Goal: Contribute content: Contribute content

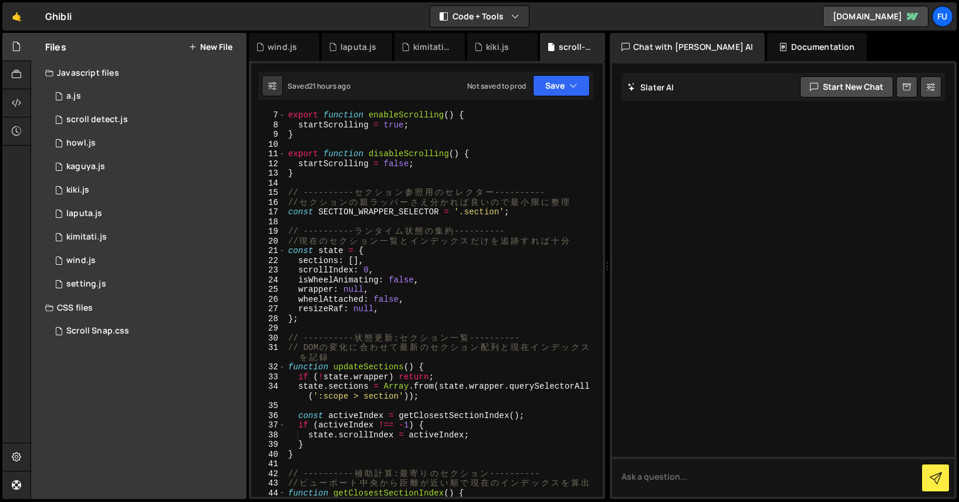
scroll to position [77, 0]
click at [136, 268] on div "1 wind.js 0" at bounding box center [145, 260] width 201 height 23
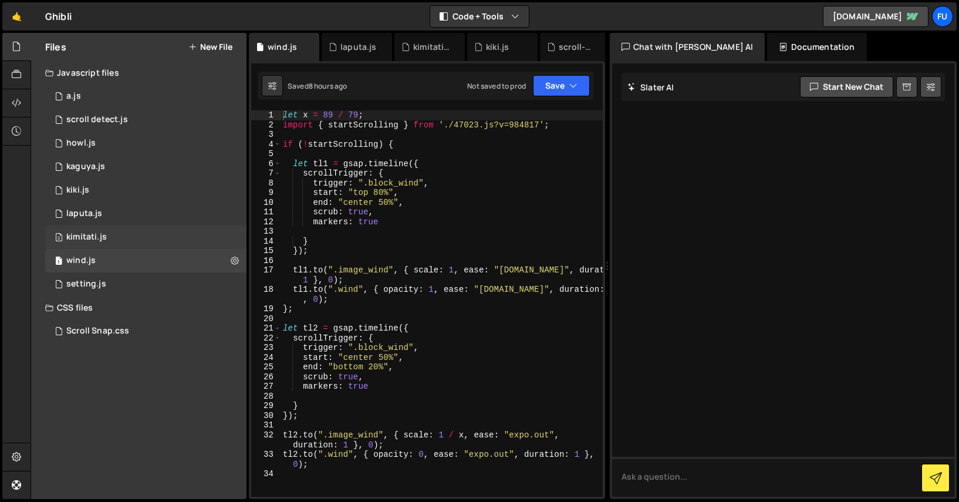
click at [171, 245] on div "2 kimitati.js 0" at bounding box center [145, 236] width 201 height 23
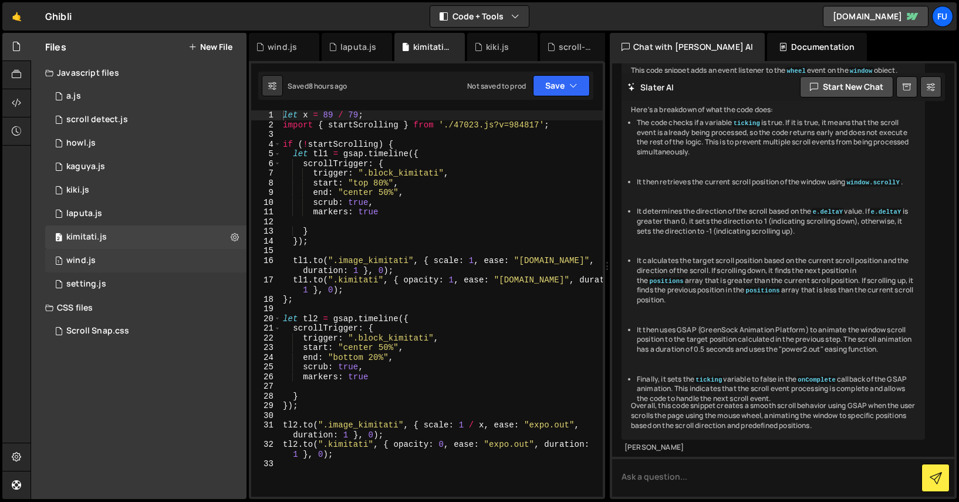
scroll to position [3037, 0]
click at [167, 211] on div "1 laputa.js 0" at bounding box center [145, 213] width 201 height 23
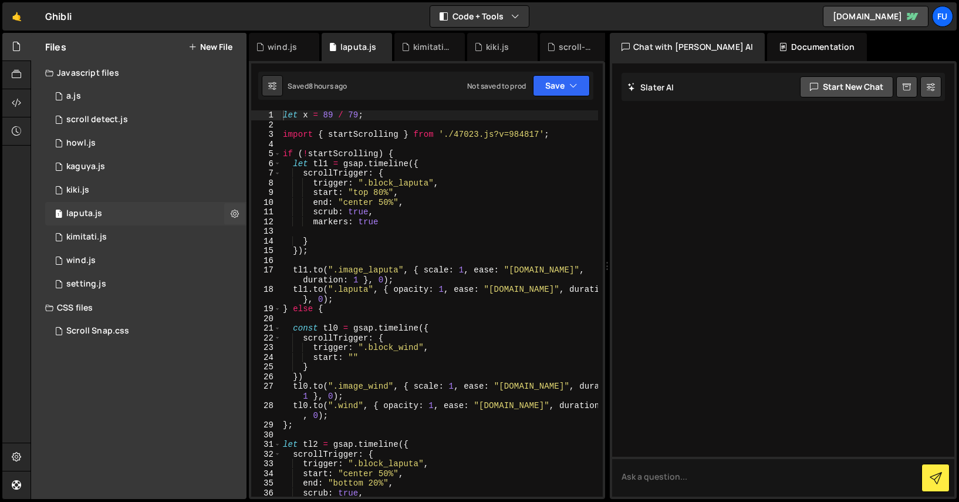
scroll to position [0, 0]
click at [161, 183] on div "1 kiki.js 0" at bounding box center [145, 189] width 201 height 23
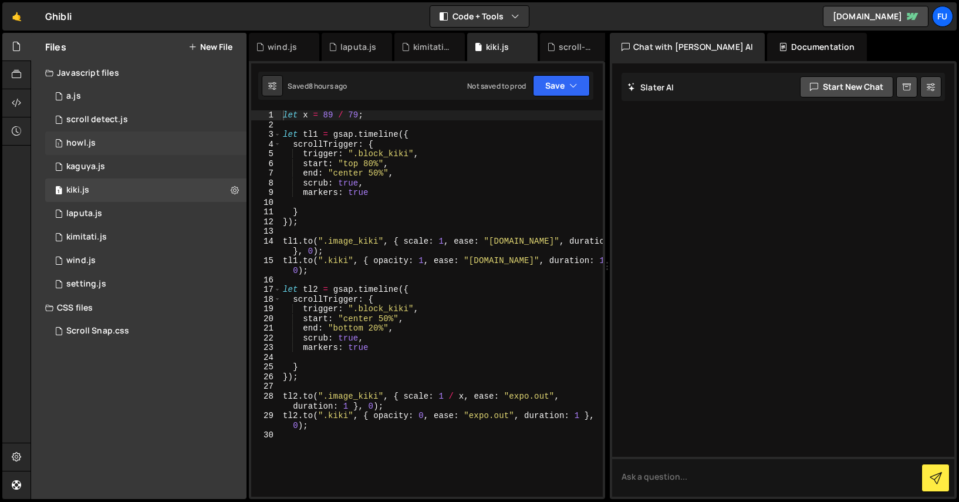
click at [153, 151] on div "1 howl.js 0" at bounding box center [145, 142] width 201 height 23
click at [154, 127] on div "1 scroll detect.js 0" at bounding box center [145, 119] width 201 height 23
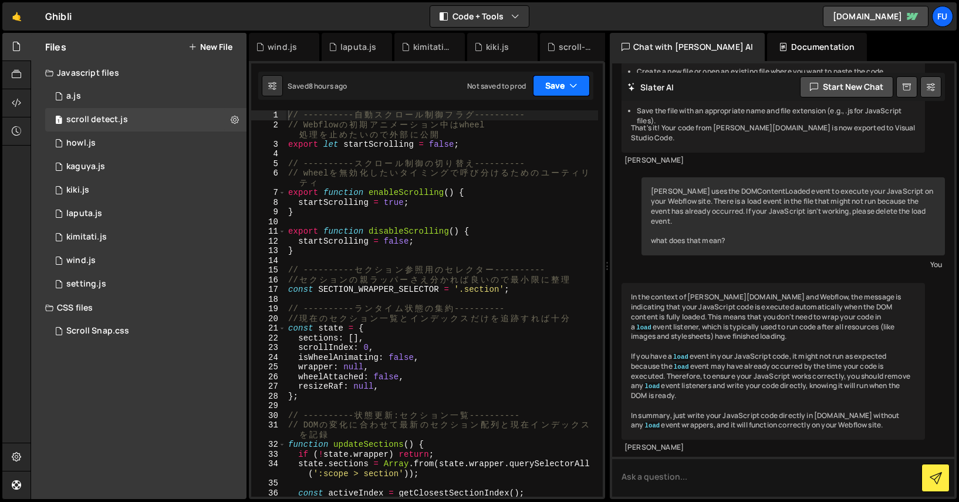
click at [571, 85] on icon "button" at bounding box center [573, 86] width 8 height 12
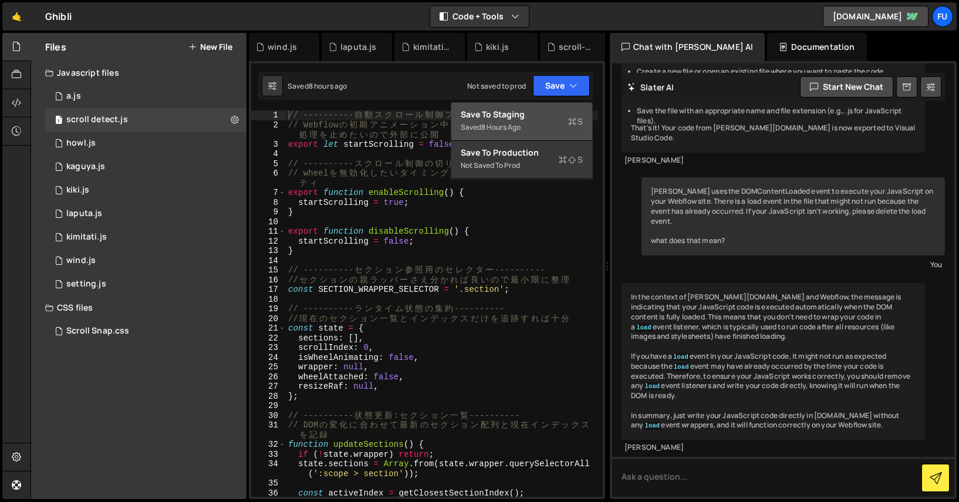
click at [555, 140] on button "Save to Staging S Saved 8 hours ago" at bounding box center [521, 122] width 141 height 38
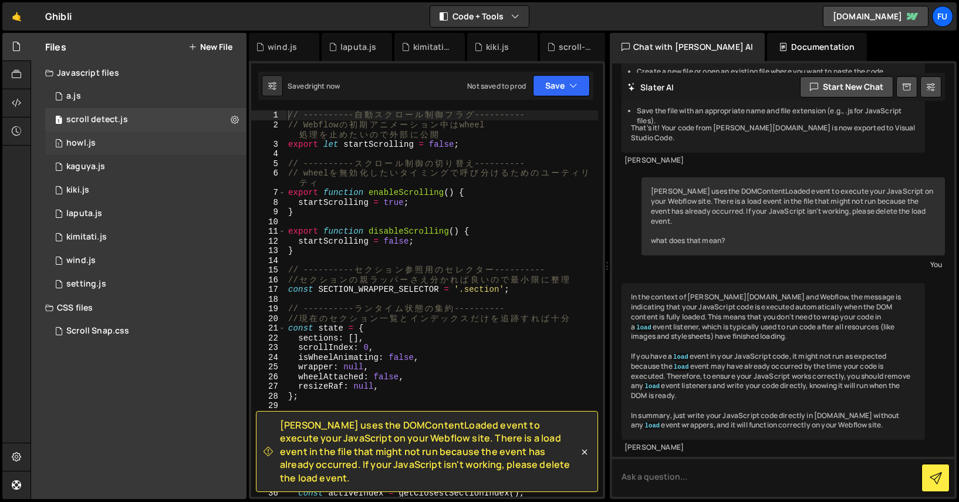
click at [120, 146] on div "1 howl.js 0" at bounding box center [145, 142] width 201 height 23
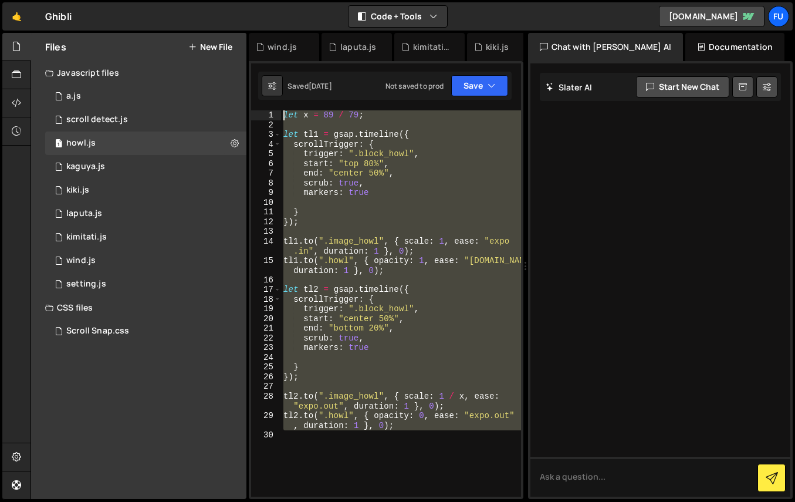
drag, startPoint x: 413, startPoint y: 434, endPoint x: 262, endPoint y: 27, distance: 434.2
click at [262, 27] on div "Hold on a sec... Are you certain you wish to leave this page? Any changes you'v…" at bounding box center [397, 251] width 795 height 502
click at [418, 350] on div "let x = 89 / 79 ; let tl1 = gsap . timeline ({ scrollTrigger : { trigger : ".bl…" at bounding box center [401, 303] width 240 height 386
drag, startPoint x: 430, startPoint y: 423, endPoint x: 298, endPoint y: 95, distance: 353.4
click at [298, 95] on div "Debug Explain Copy wind.js laputa.js kimitati.js kiki.js scroll-detect.js a.js …" at bounding box center [386, 266] width 275 height 467
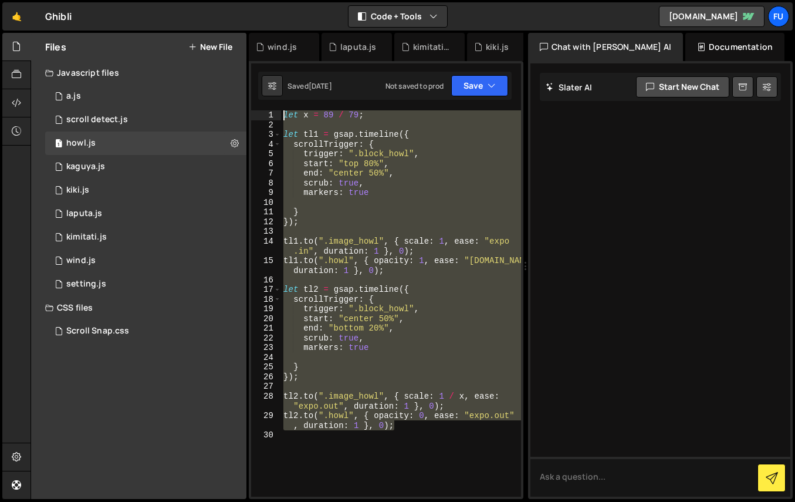
type textarea "let x = 89 / 79;"
paste textarea
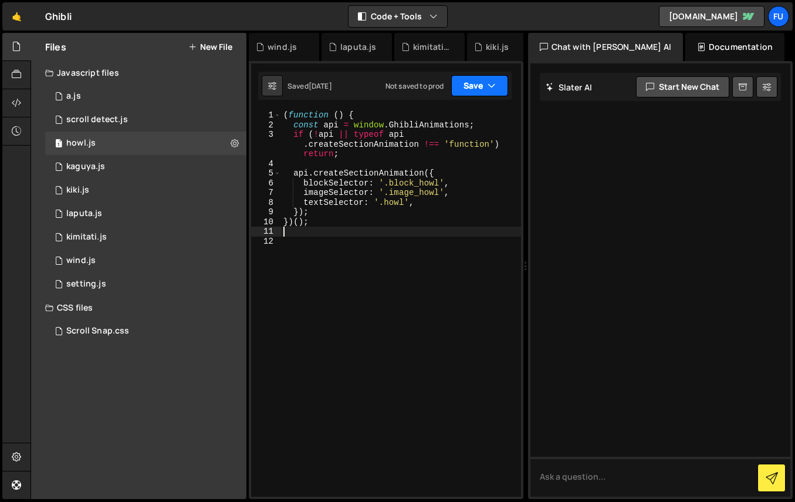
click at [464, 86] on button "Save" at bounding box center [479, 85] width 57 height 21
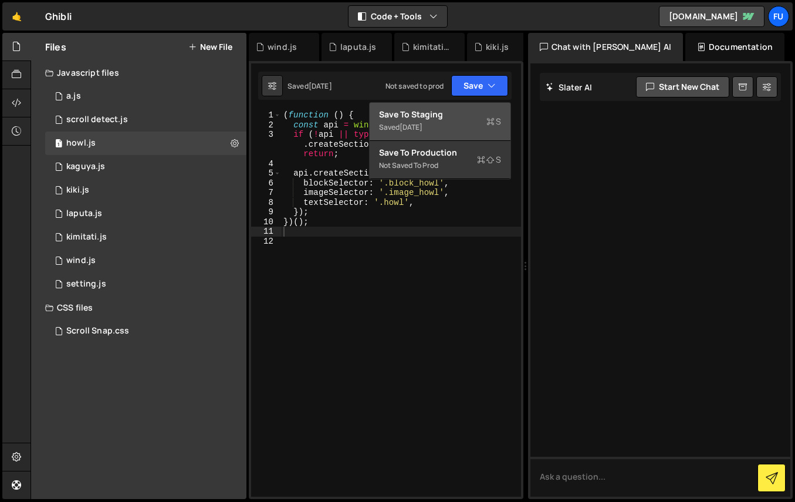
click at [465, 119] on div "Save to Staging S" at bounding box center [440, 115] width 122 height 12
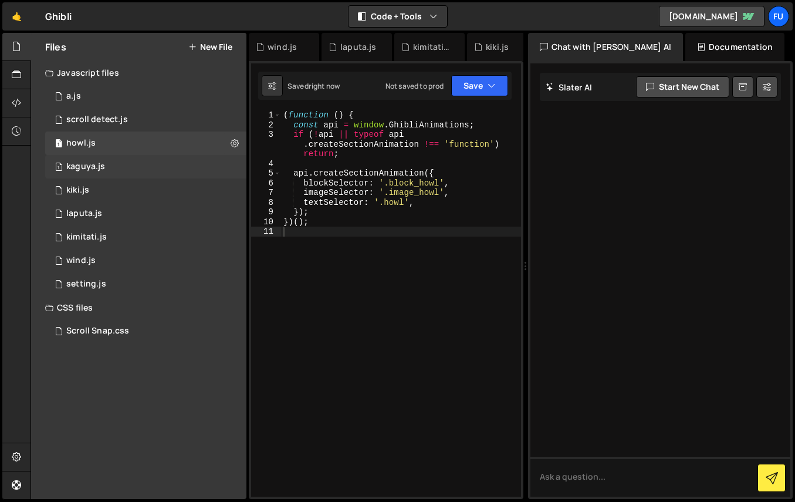
click at [173, 164] on div "1 kaguya.js 0" at bounding box center [145, 166] width 201 height 23
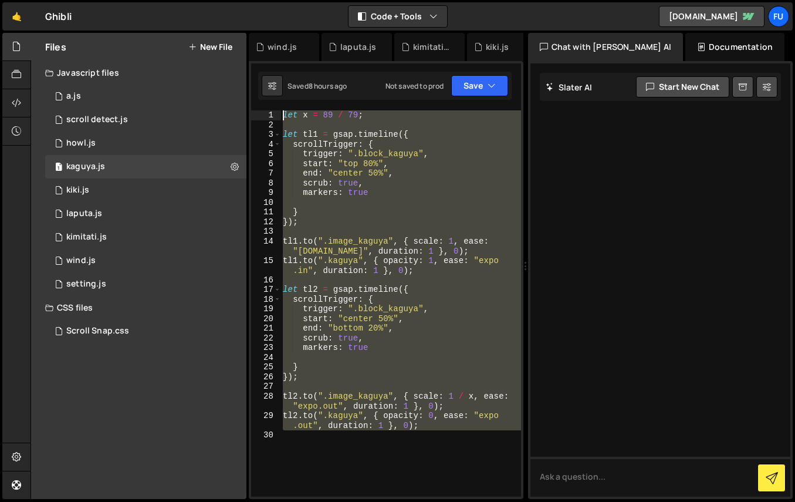
drag, startPoint x: 445, startPoint y: 431, endPoint x: 294, endPoint y: 14, distance: 443.2
click at [294, 14] on div "Hold on a sec... Are you certain you wish to leave this page? Any changes you'v…" at bounding box center [397, 251] width 795 height 502
paste textarea "})();"
type textarea "})();"
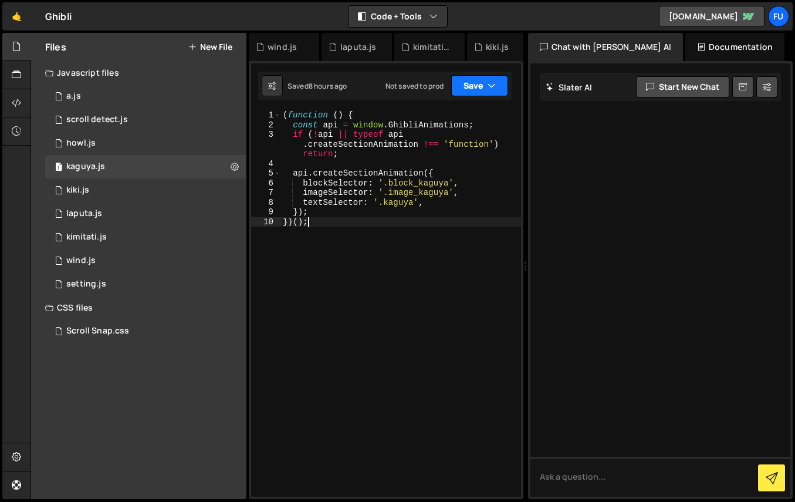
click at [468, 93] on button "Save" at bounding box center [479, 85] width 57 height 21
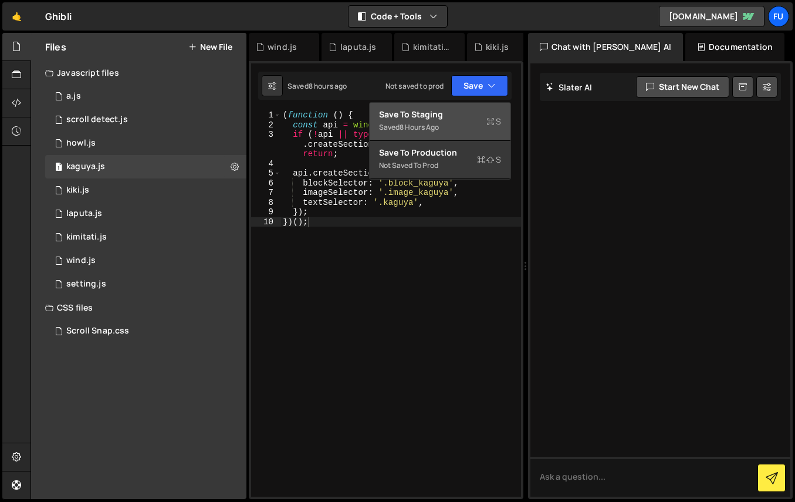
click at [468, 124] on div "Saved 8 hours ago" at bounding box center [440, 127] width 122 height 14
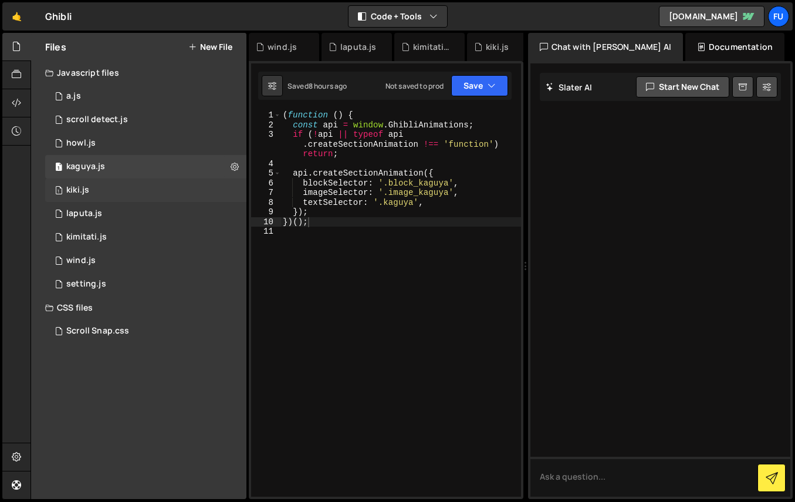
click at [144, 187] on div "1 kiki.js 0" at bounding box center [145, 189] width 201 height 23
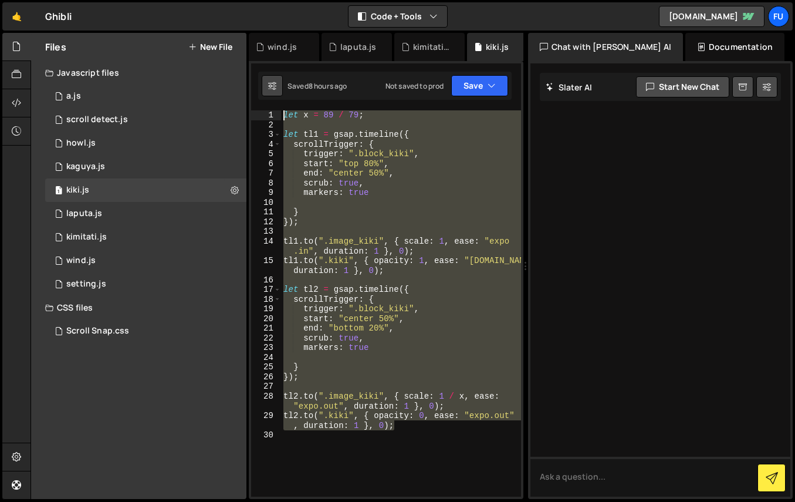
drag, startPoint x: 367, startPoint y: 427, endPoint x: 273, endPoint y: 90, distance: 350.3
click at [273, 90] on div "Debug Explain Copy wind.js laputa.js kimitati.js kiki.js scroll-detect.js a.js …" at bounding box center [386, 266] width 275 height 467
type textarea "let x = 89 / 79;"
paste textarea
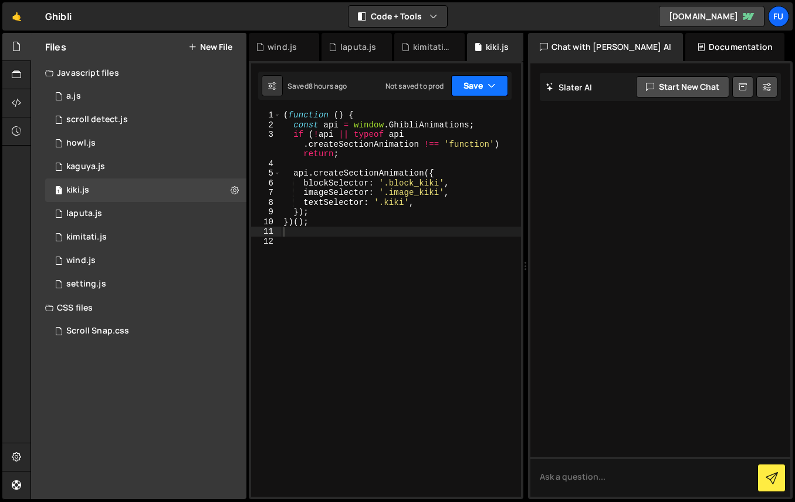
click at [475, 92] on button "Save" at bounding box center [479, 85] width 57 height 21
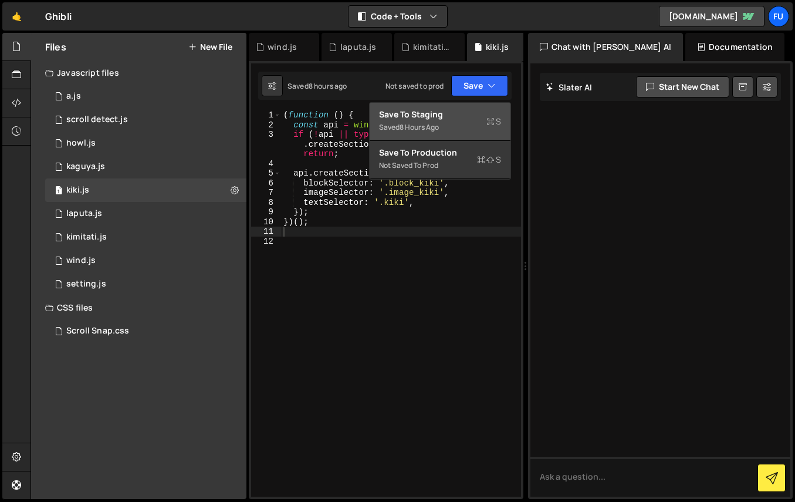
click at [475, 129] on div "Saved 8 hours ago" at bounding box center [440, 127] width 122 height 14
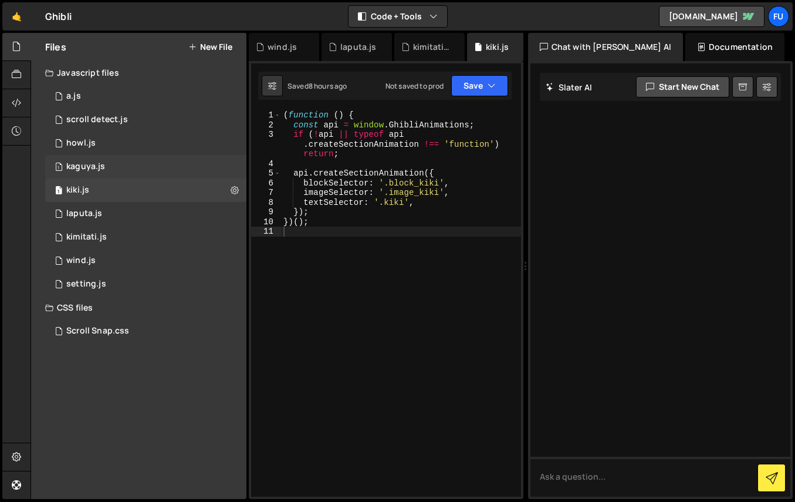
click at [143, 175] on div "1 kaguya.js 0" at bounding box center [145, 166] width 201 height 23
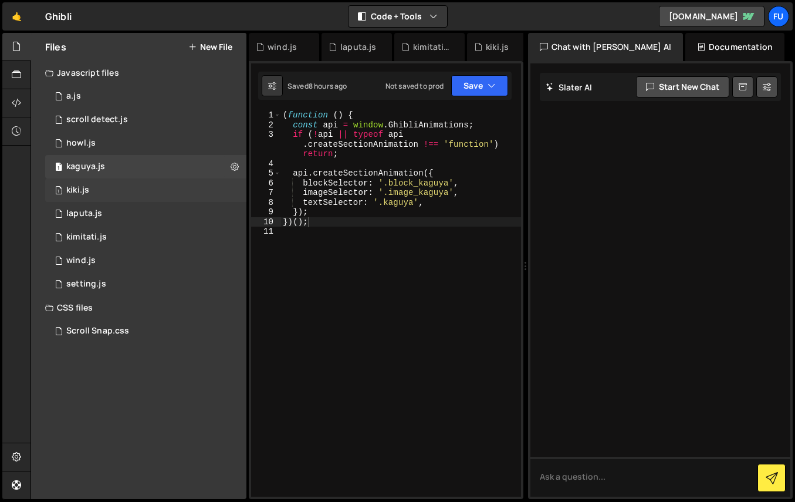
click at [140, 187] on div "1 kiki.js 0" at bounding box center [145, 189] width 201 height 23
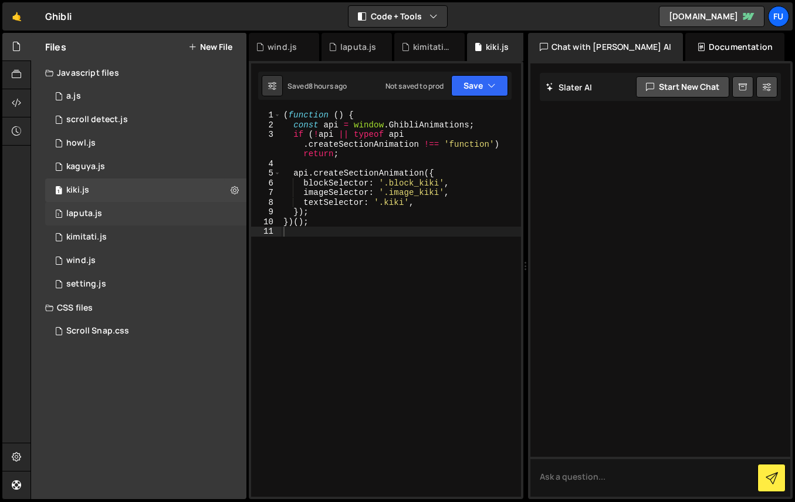
click at [140, 210] on div "1 laputa.js 0" at bounding box center [145, 213] width 201 height 23
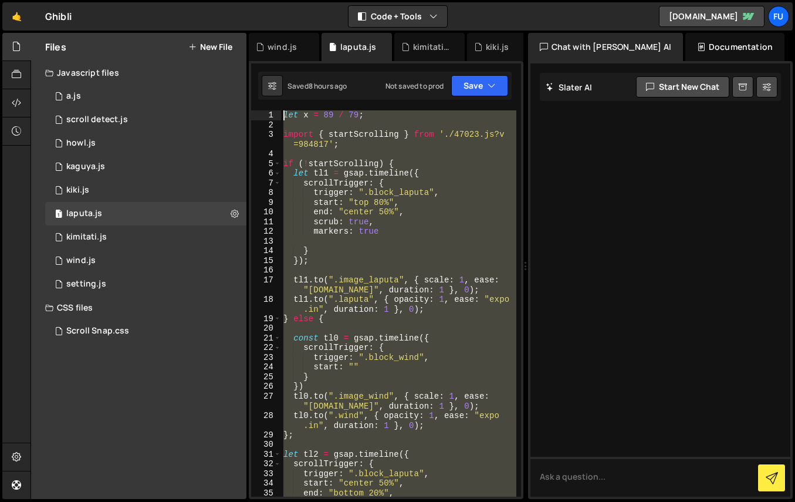
drag, startPoint x: 446, startPoint y: 331, endPoint x: 322, endPoint y: 82, distance: 278.3
click at [322, 82] on div "Debug Explain Copy wind.js laputa.js kimitati.js kiki.js scroll-detect.js a.js …" at bounding box center [386, 266] width 275 height 467
type textarea "let x = 89 / 79;"
paste textarea
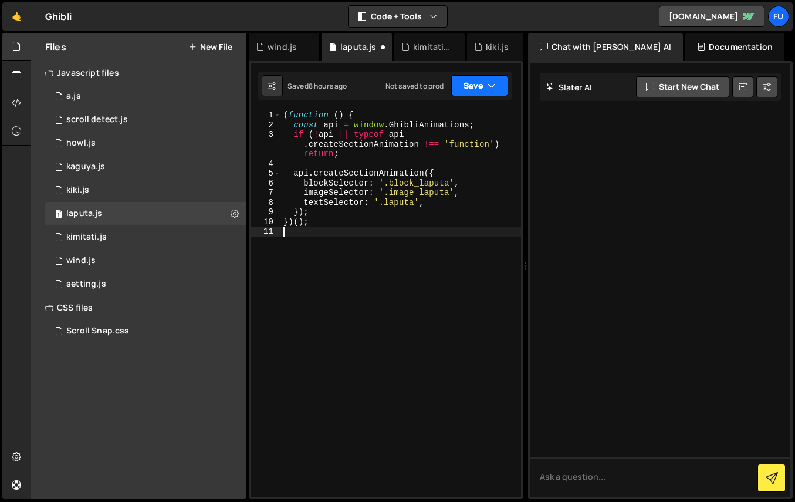
click at [477, 95] on button "Save" at bounding box center [479, 85] width 57 height 21
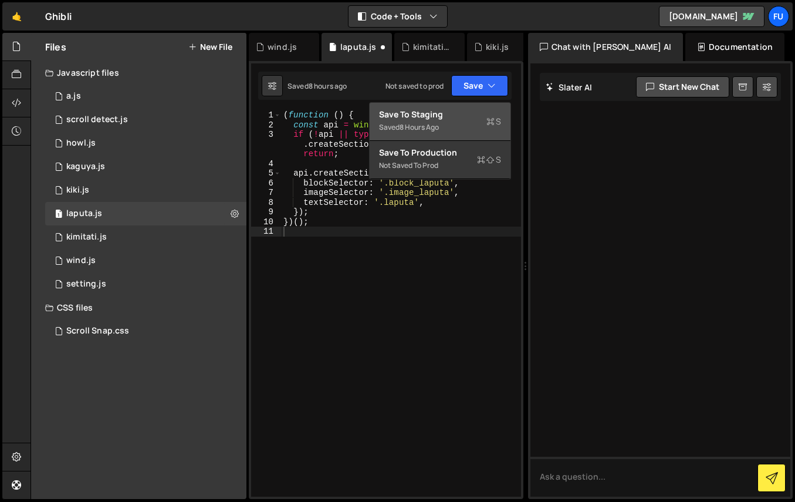
click at [473, 117] on div "Save to Staging S" at bounding box center [440, 115] width 122 height 12
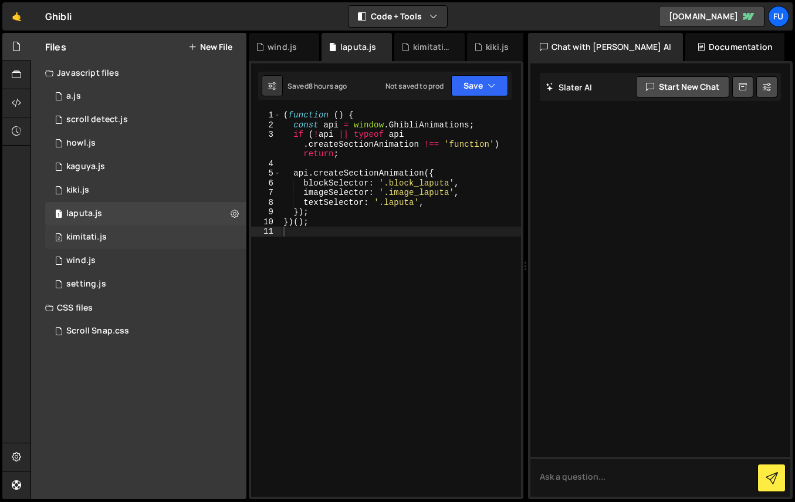
click at [147, 229] on div "2 kimitati.js 0" at bounding box center [145, 236] width 201 height 23
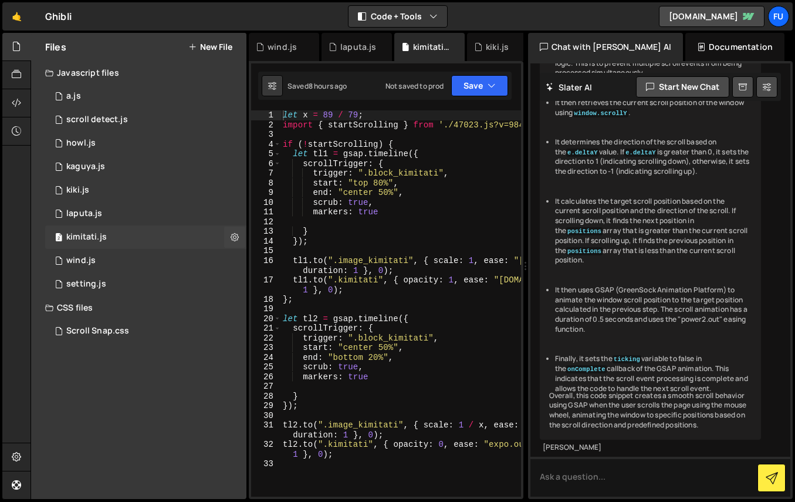
scroll to position [3523, 0]
click at [181, 209] on div "1 laputa.js 0" at bounding box center [145, 213] width 201 height 23
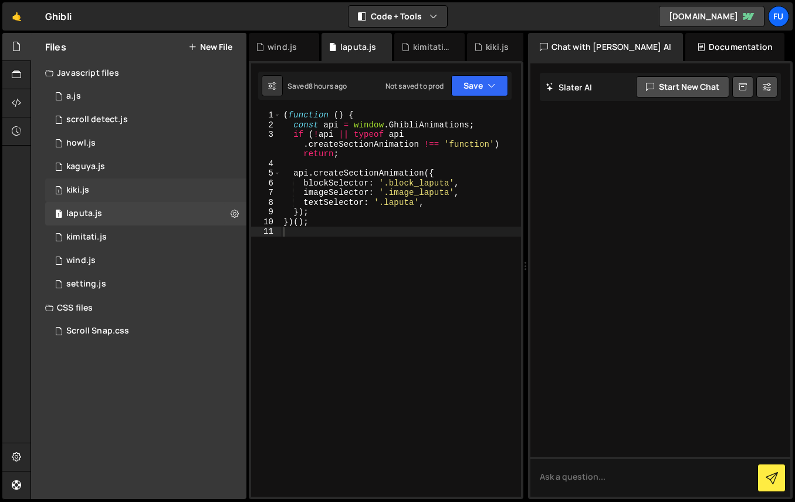
click at [181, 190] on div "1 kiki.js 0" at bounding box center [145, 189] width 201 height 23
click at [178, 213] on div "1 laputa.js 0" at bounding box center [145, 213] width 201 height 23
click at [176, 235] on div "2 kimitati.js 0" at bounding box center [145, 236] width 201 height 23
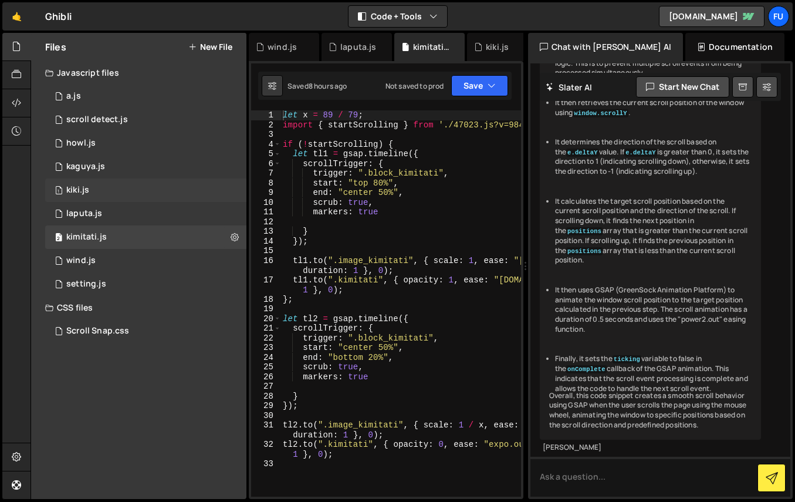
scroll to position [3523, 0]
click at [183, 166] on div "1 kaguya.js 0" at bounding box center [145, 166] width 201 height 23
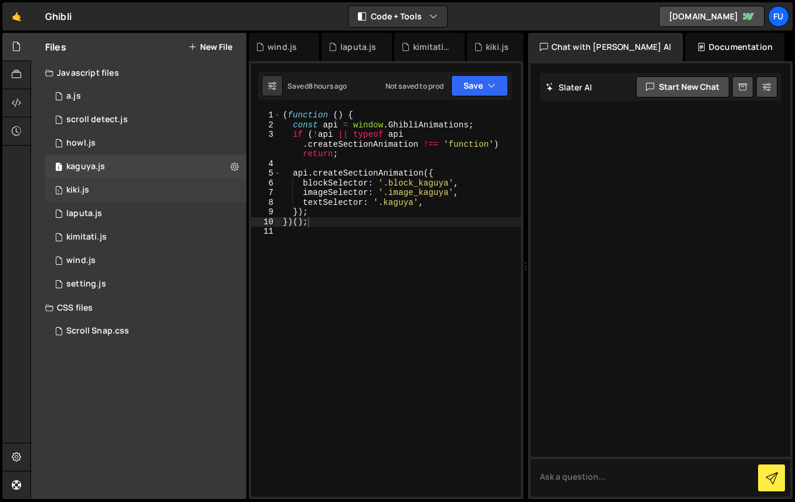
scroll to position [0, 0]
click at [183, 237] on div "2 kimitati.js 0" at bounding box center [145, 236] width 201 height 23
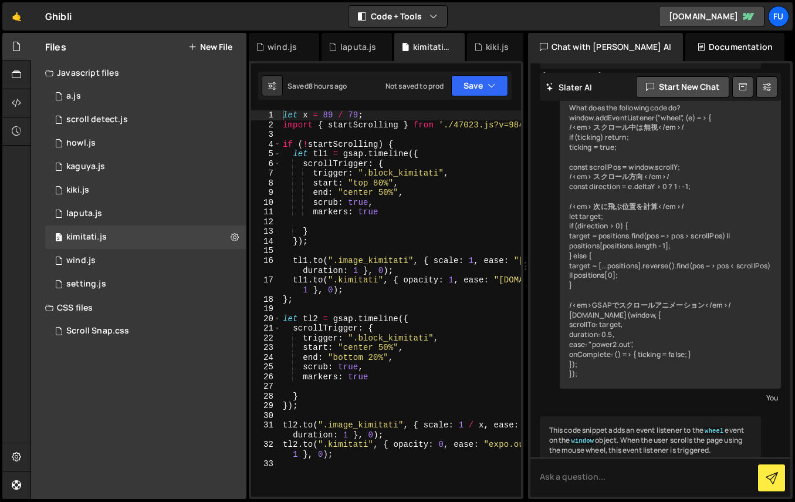
scroll to position [3523, 0]
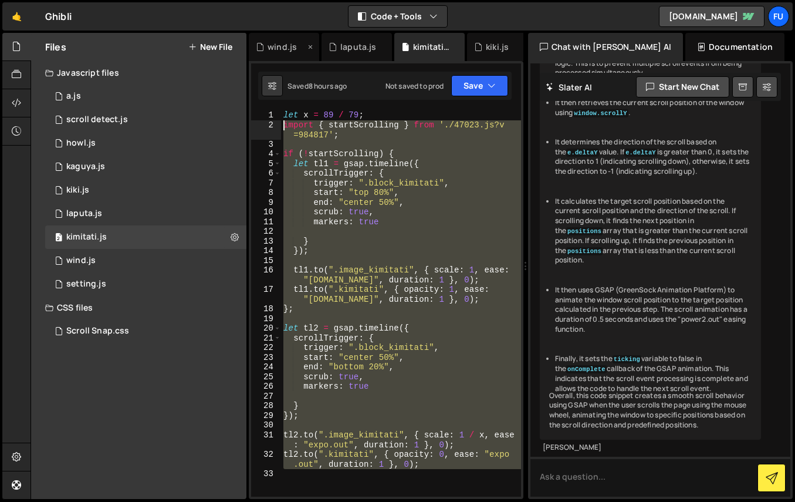
drag, startPoint x: 400, startPoint y: 461, endPoint x: 277, endPoint y: 35, distance: 443.6
click at [277, 35] on div "Debug Explain Copy wind.js laputa.js kimitati.js kiki.js scroll-detect.js a.js …" at bounding box center [386, 266] width 275 height 467
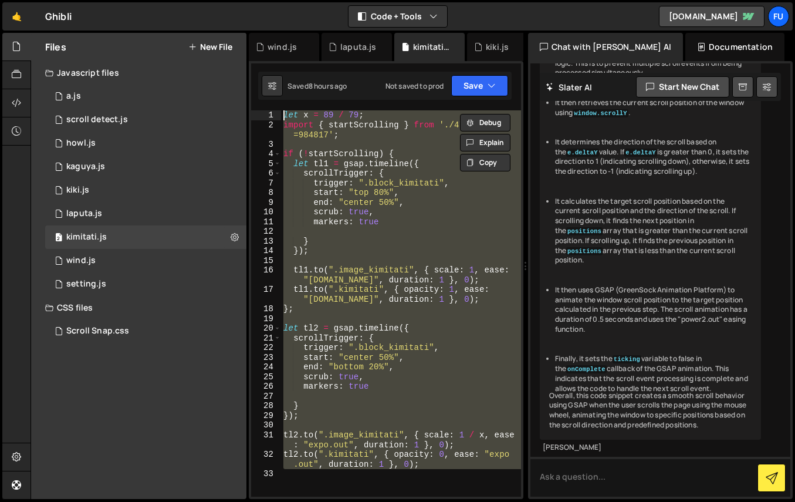
paste textarea "})()"
type textarea "})();"
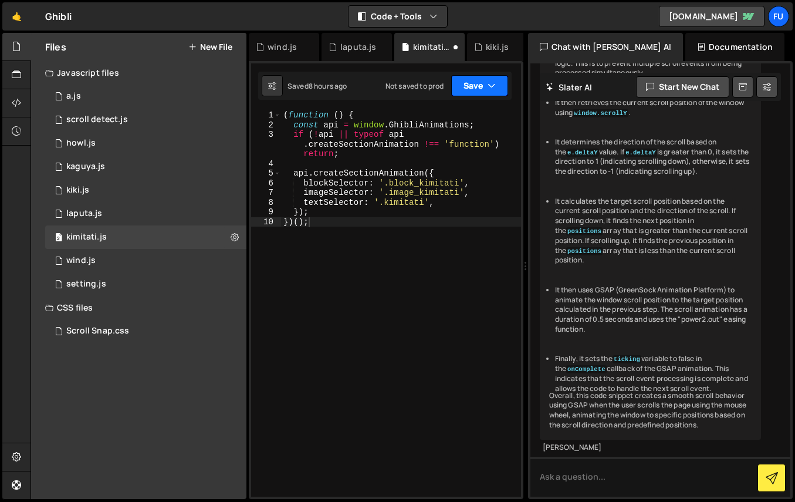
click at [470, 84] on button "Save" at bounding box center [479, 85] width 57 height 21
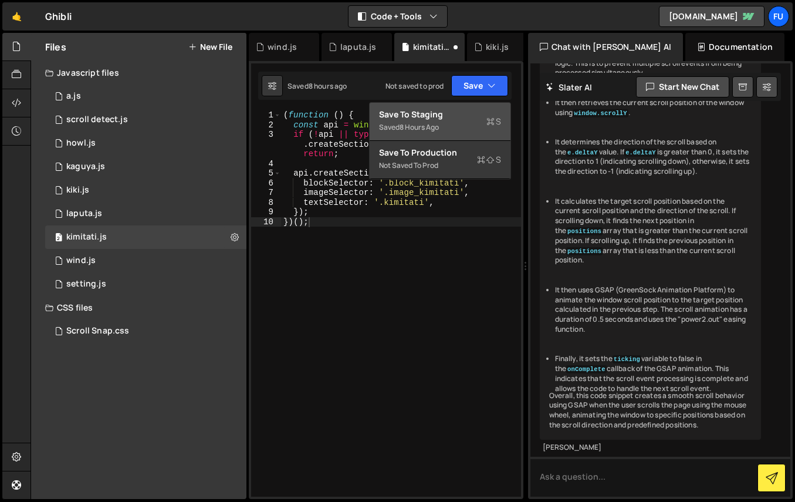
click at [468, 112] on div "Save to Staging S" at bounding box center [440, 115] width 122 height 12
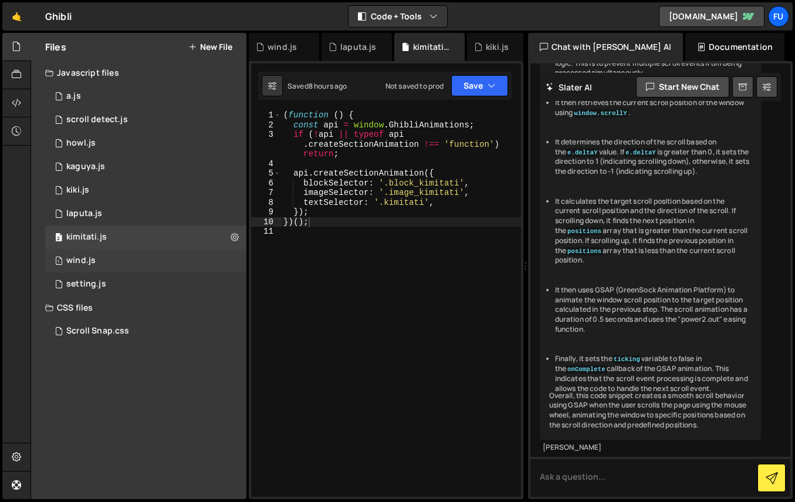
click at [129, 265] on div "1 wind.js 0" at bounding box center [145, 260] width 201 height 23
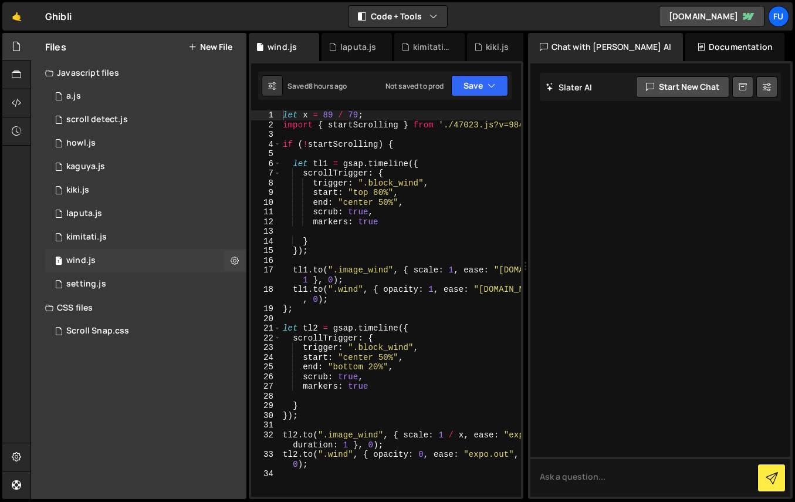
scroll to position [0, 0]
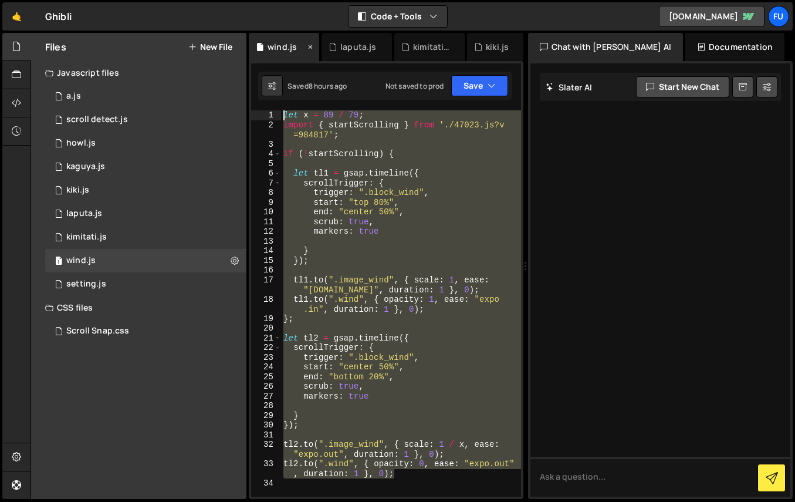
drag, startPoint x: 346, startPoint y: 463, endPoint x: 312, endPoint y: 49, distance: 415.3
click at [312, 49] on div "Debug Explain Copy wind.js laputa.js kimitati.js kiki.js scroll-detect.js a.js …" at bounding box center [386, 266] width 275 height 467
type textarea "let x = 89 / 79; import { startScrolling } from './47023.js?v=984817';"
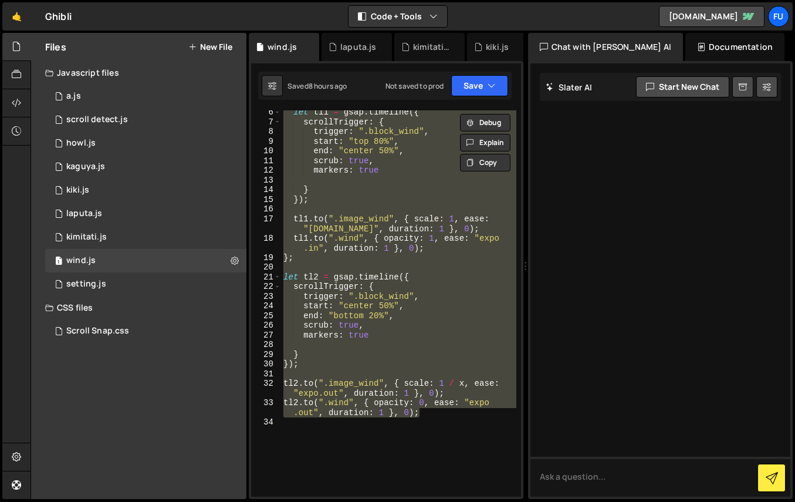
scroll to position [61, 0]
paste textarea
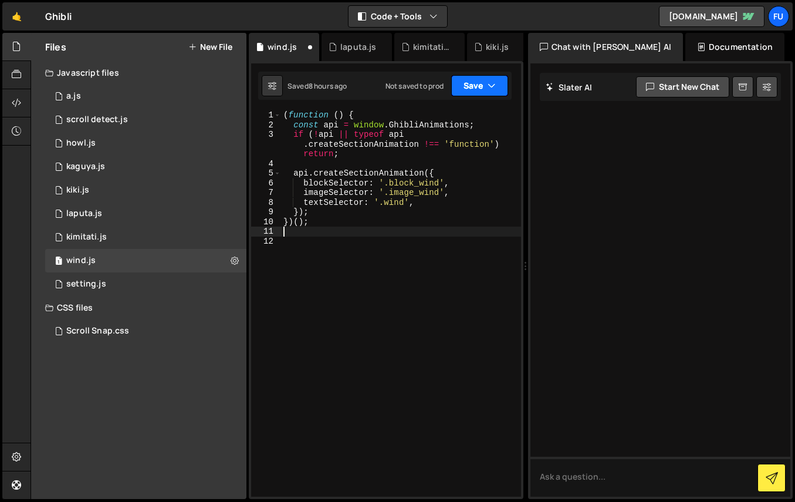
click at [488, 86] on icon "button" at bounding box center [492, 86] width 8 height 12
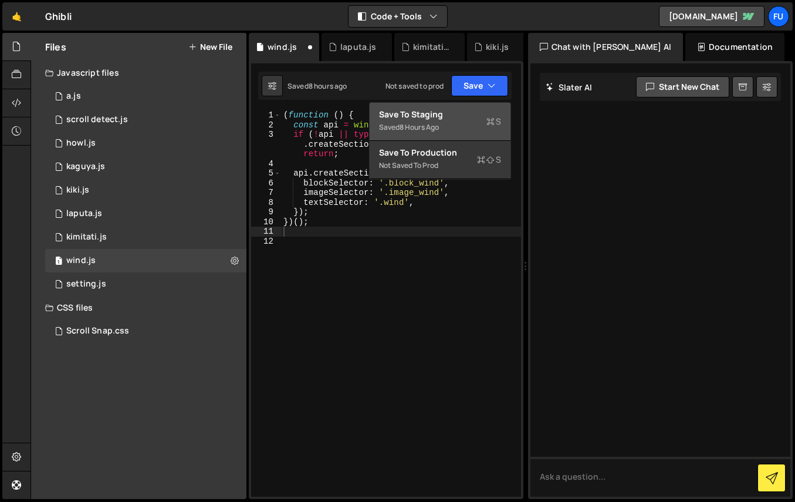
click at [480, 120] on div "Saved 8 hours ago" at bounding box center [440, 127] width 122 height 14
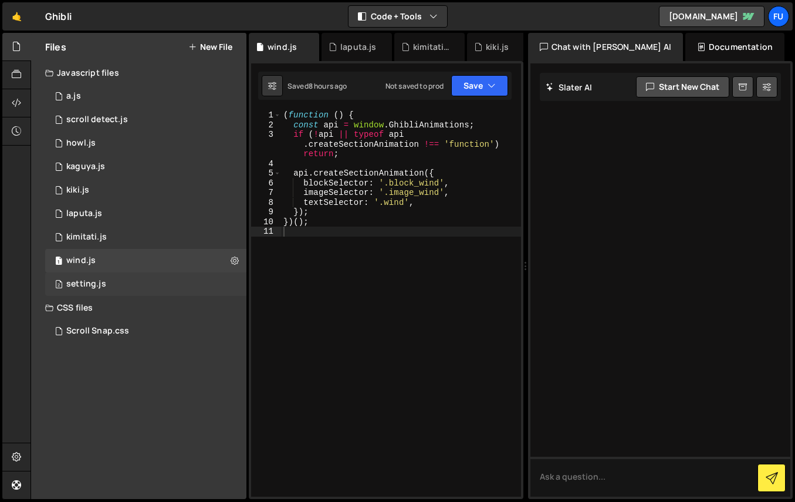
click at [169, 284] on div "2 setting.js 0" at bounding box center [145, 283] width 201 height 23
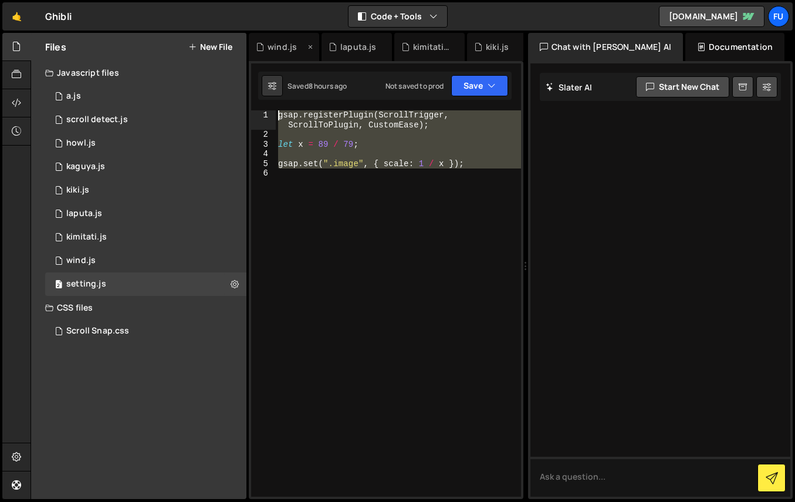
drag, startPoint x: 377, startPoint y: 202, endPoint x: 274, endPoint y: 58, distance: 177.2
click at [274, 58] on div "Debug Explain Copy wind.js laputa.js kimitati.js kiki.js scroll-detect.js a.js …" at bounding box center [386, 266] width 275 height 467
type textarea "gsap.registerPlugin(ScrollTrigger, ScrollToPlugin, CustomEase);"
paste textarea
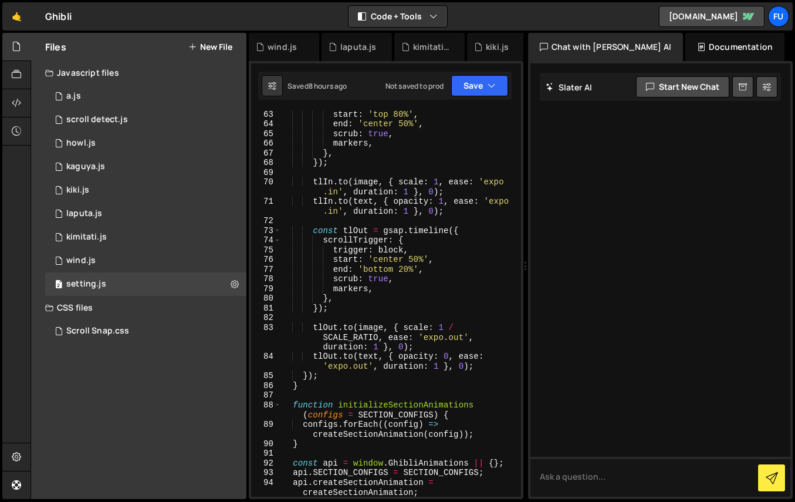
scroll to position [882, 0]
click at [459, 85] on button "Save" at bounding box center [479, 85] width 57 height 21
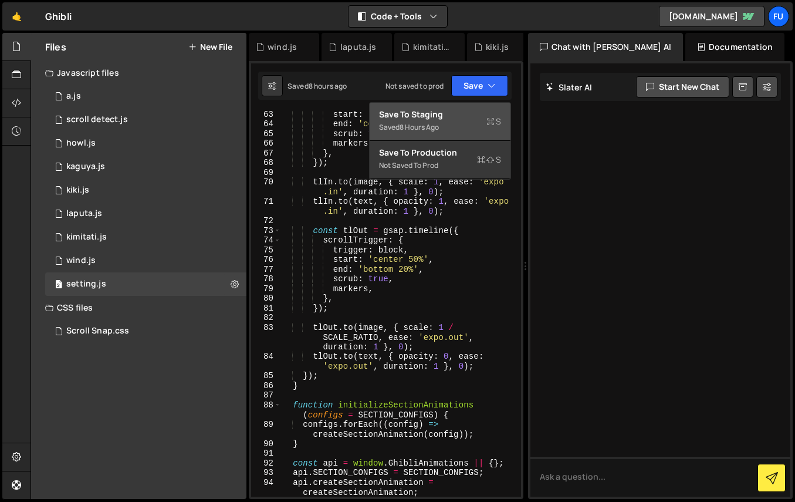
click at [454, 116] on div "Save to Staging S" at bounding box center [440, 115] width 122 height 12
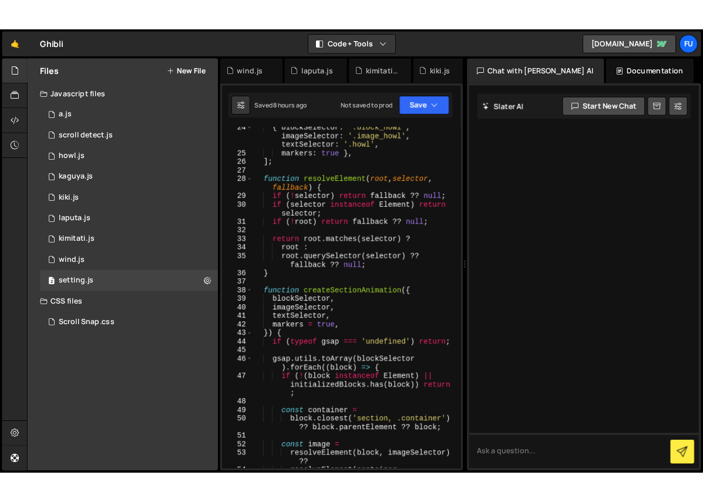
scroll to position [0, 0]
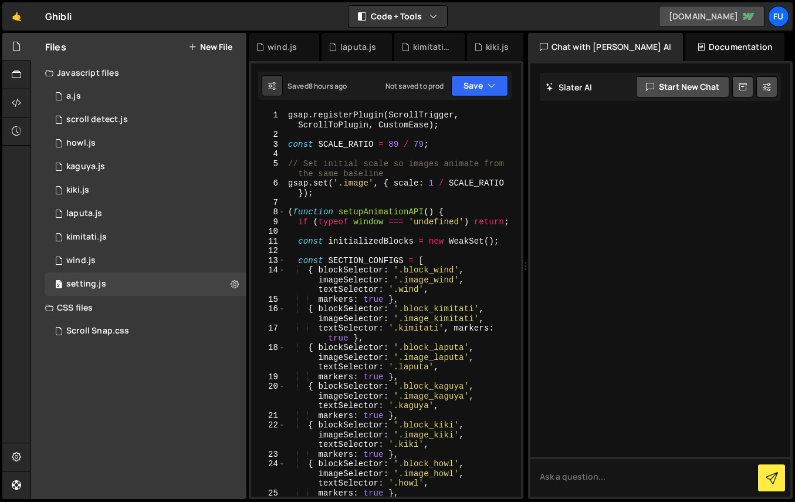
click at [688, 14] on link "[DOMAIN_NAME]" at bounding box center [712, 16] width 106 height 21
click at [723, 12] on link "[DOMAIN_NAME]" at bounding box center [712, 16] width 106 height 21
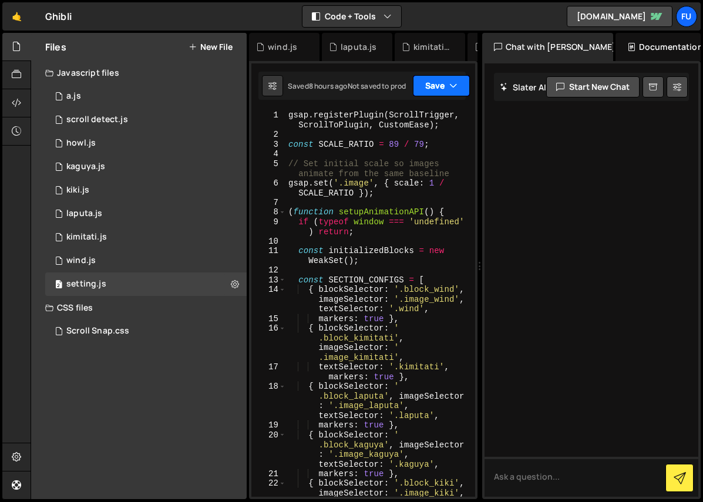
click at [431, 90] on button "Save" at bounding box center [441, 85] width 57 height 21
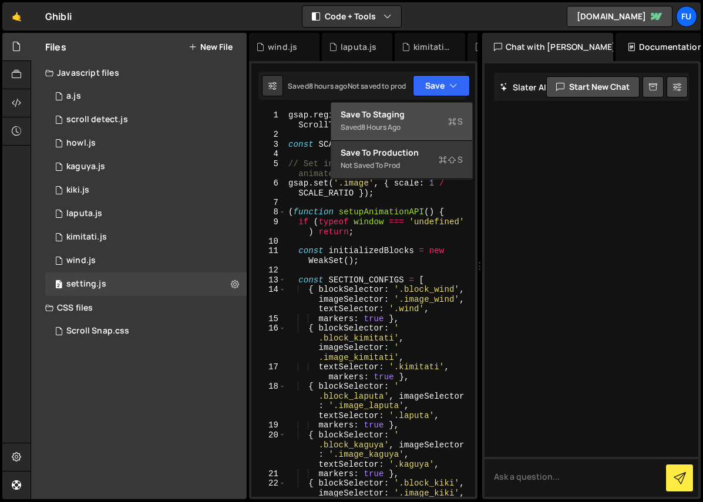
click at [437, 126] on div "Saved 8 hours ago" at bounding box center [401, 127] width 122 height 14
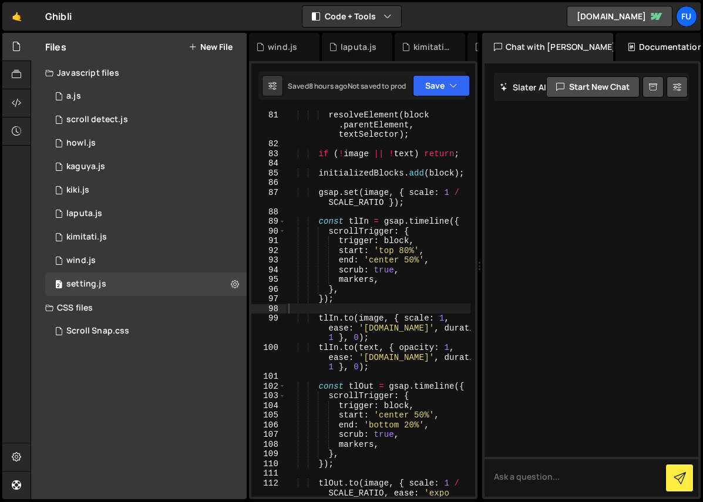
scroll to position [998, 0]
click at [170, 111] on div "1 scroll detect.js 0" at bounding box center [145, 119] width 201 height 23
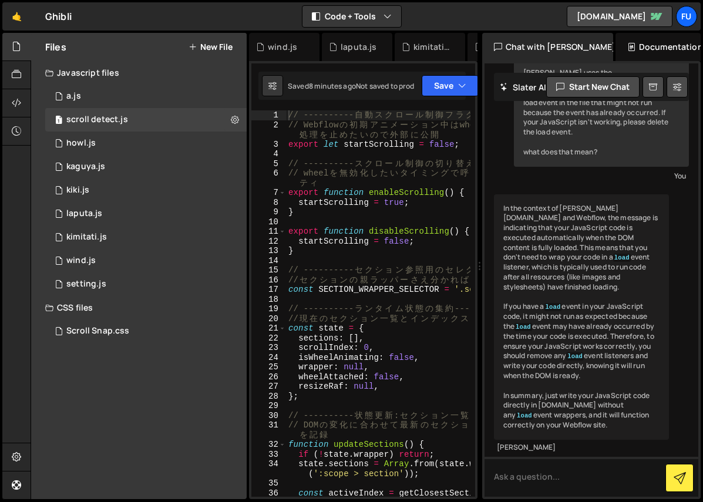
scroll to position [369, 0]
click at [427, 97] on div "Saved 8 minutes ago Not saved to prod Upgrade to Edit Save Save to Staging S Sa…" at bounding box center [361, 86] width 207 height 28
click at [441, 87] on button "Save" at bounding box center [449, 85] width 57 height 21
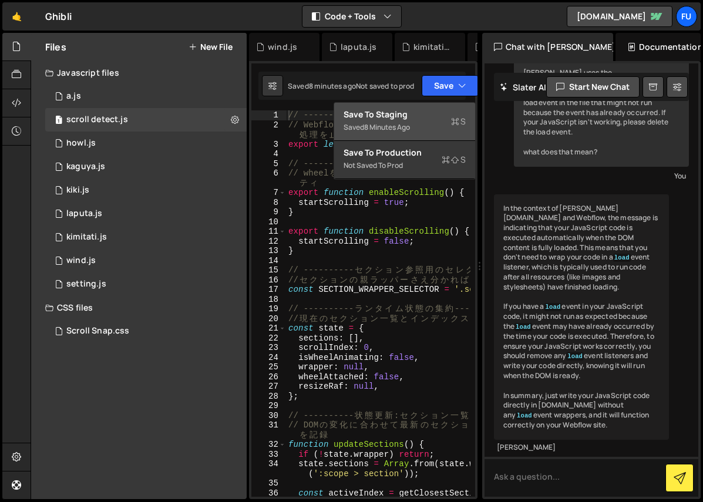
click at [441, 117] on div "Save to Staging S" at bounding box center [404, 115] width 122 height 12
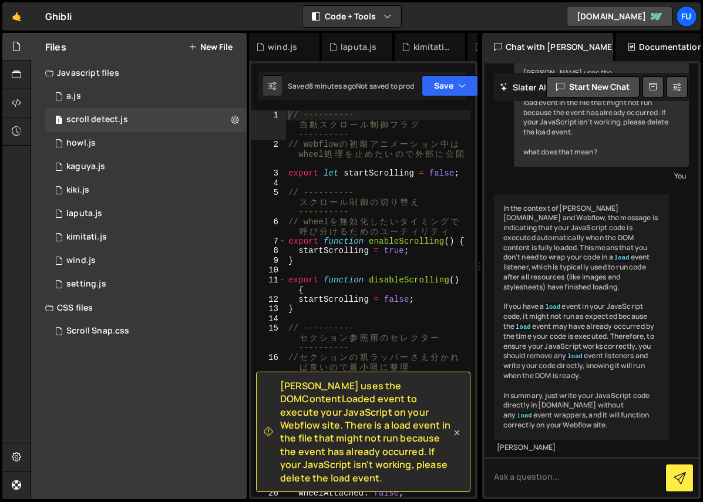
click at [457, 427] on icon at bounding box center [457, 433] width 12 height 12
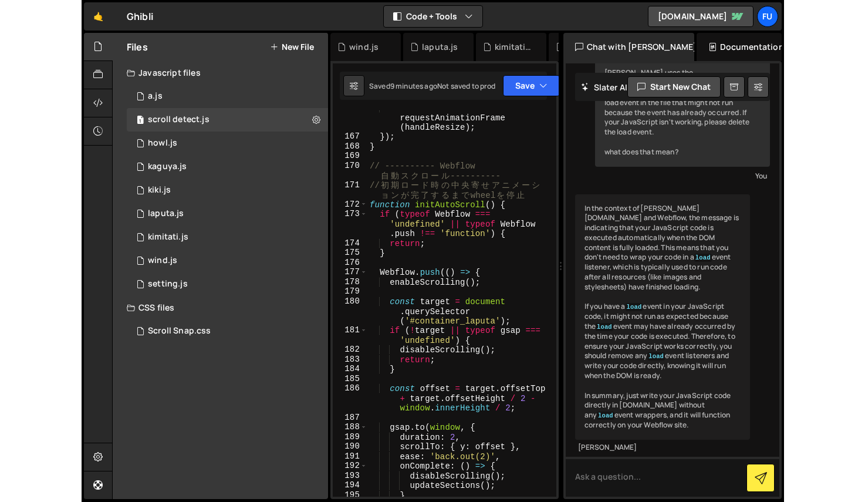
scroll to position [2411, 0]
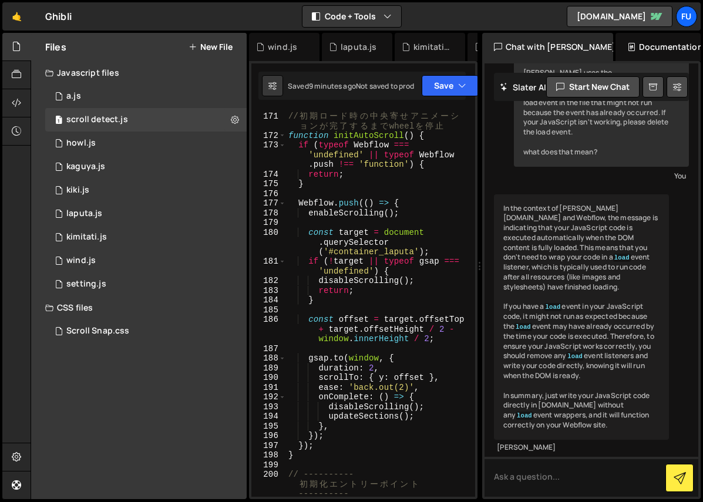
drag, startPoint x: 699, startPoint y: 131, endPoint x: 751, endPoint y: 129, distance: 52.3
click at [703, 129] on html "Projects [GEOGRAPHIC_DATA] Blog Fu Projects Your Teams Account Upgrade Logout" at bounding box center [351, 251] width 703 height 502
click at [697, 124] on div "how can I export slater codes to vscode You To export your code from [PERSON_NA…" at bounding box center [591, 279] width 214 height 433
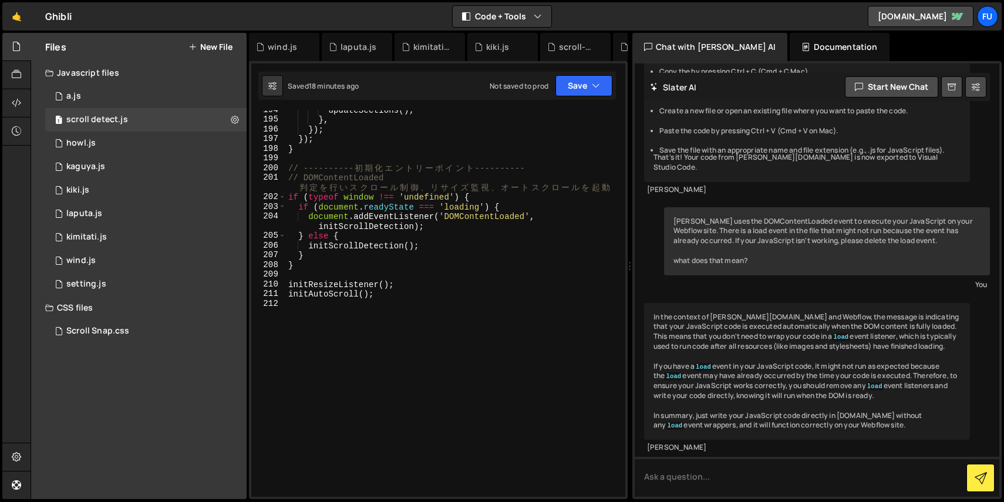
scroll to position [2010, 0]
click at [126, 186] on div "1 kiki.js 0" at bounding box center [145, 189] width 201 height 23
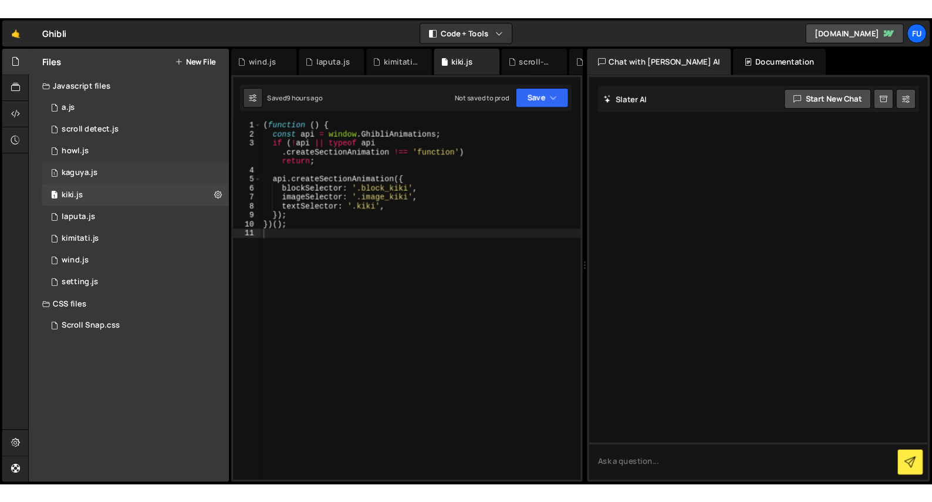
scroll to position [0, 0]
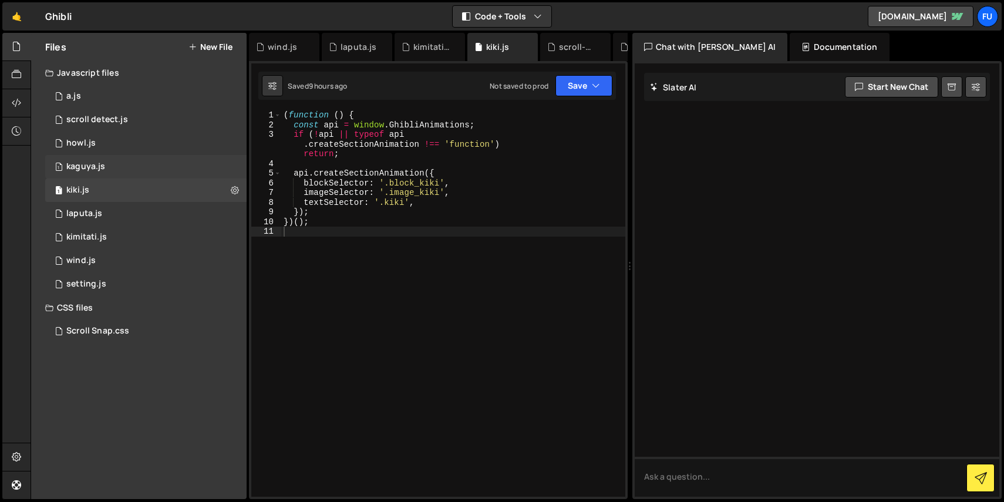
click at [126, 158] on div "1 kaguya.js 0" at bounding box center [145, 166] width 201 height 23
click at [124, 196] on div "1 kiki.js 0" at bounding box center [145, 189] width 201 height 23
click at [126, 170] on div "1 kaguya.js 0" at bounding box center [145, 166] width 201 height 23
click at [124, 190] on div "1 kiki.js 0" at bounding box center [145, 189] width 201 height 23
click at [126, 169] on div "1 kaguya.js 0" at bounding box center [145, 166] width 201 height 23
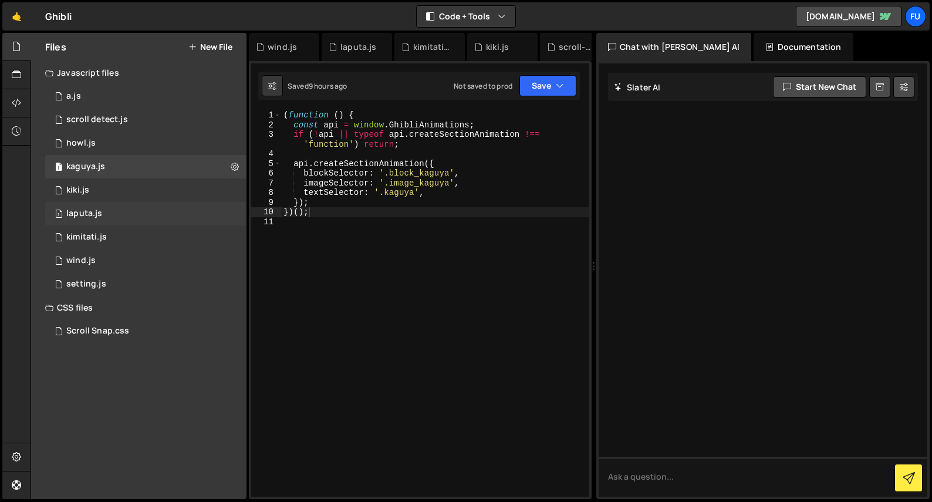
click at [132, 218] on div "1 laputa.js 0" at bounding box center [145, 213] width 201 height 23
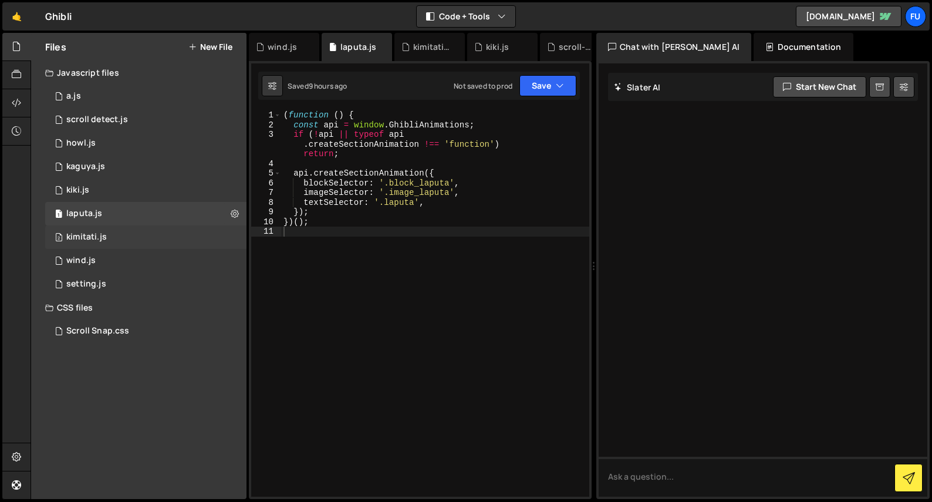
click at [130, 242] on div "2 kimitati.js 0" at bounding box center [145, 236] width 201 height 23
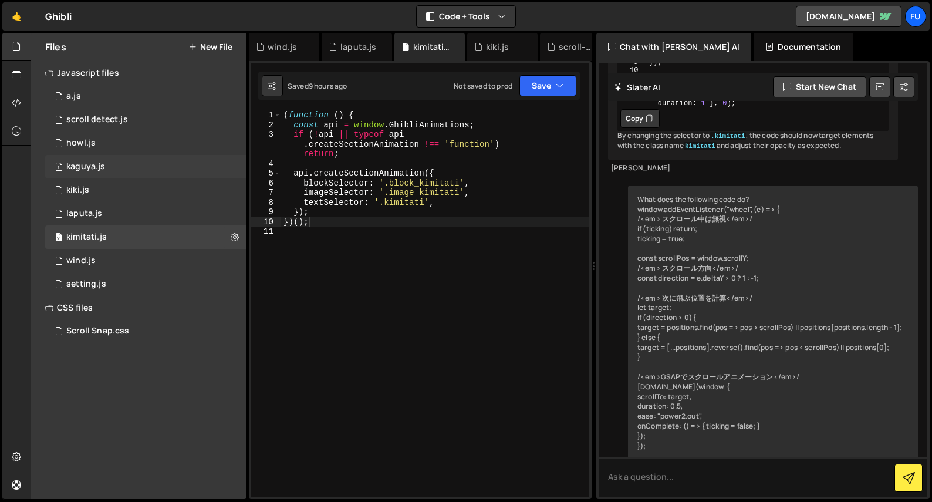
scroll to position [3096, 0]
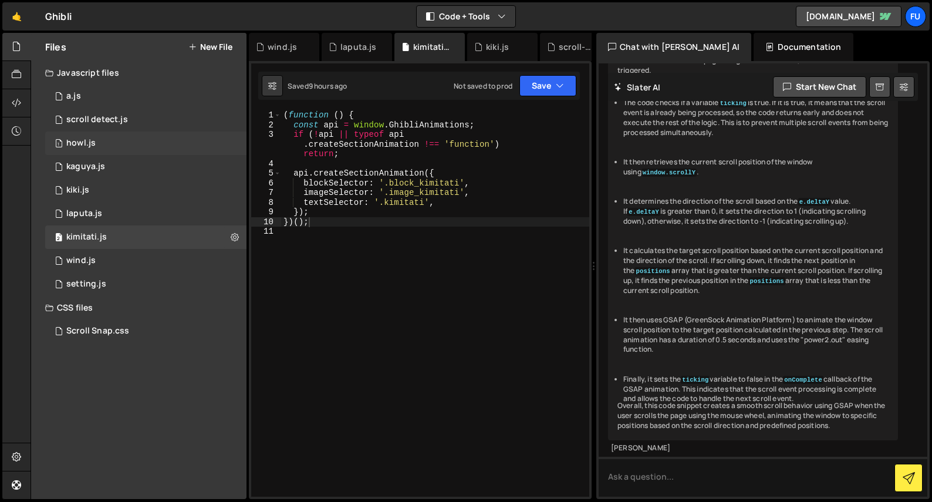
click at [138, 133] on div "1 howl.js 0" at bounding box center [145, 142] width 201 height 23
click at [139, 119] on div "1 scroll detect.js 0" at bounding box center [145, 119] width 201 height 23
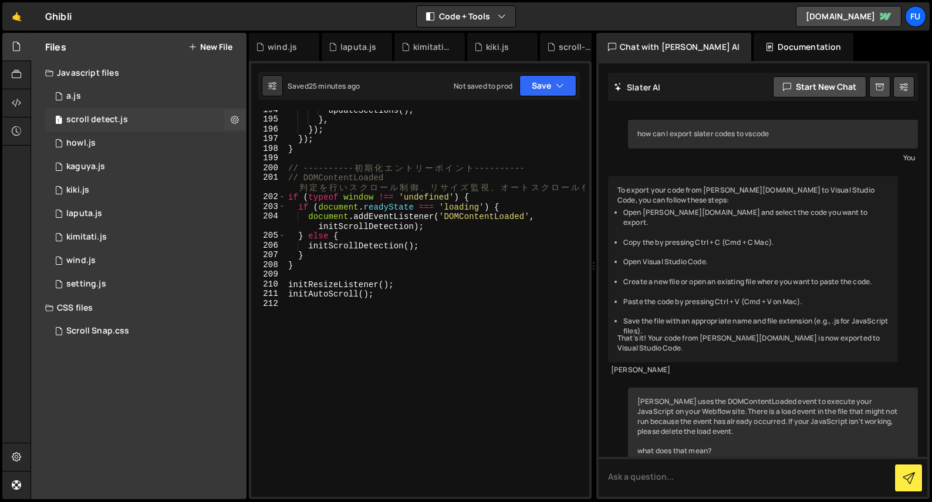
scroll to position [221, 0]
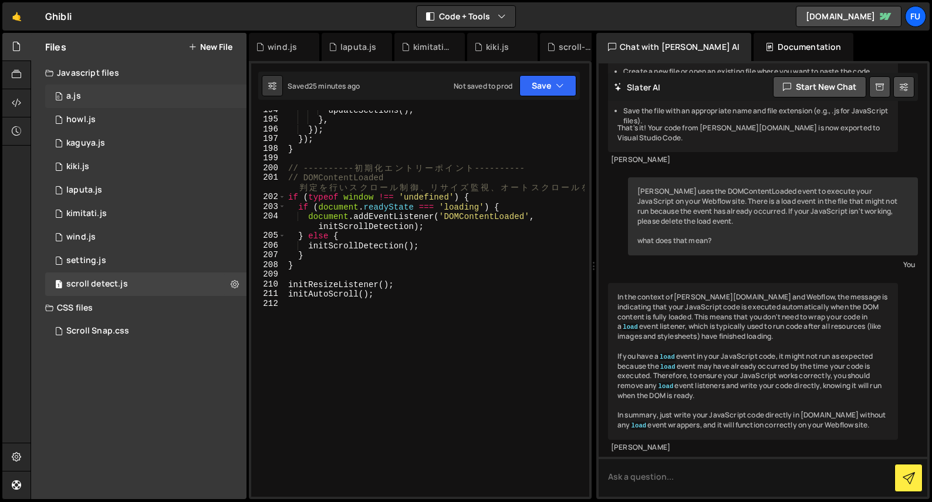
click at [114, 102] on div "0 a.js 0" at bounding box center [145, 96] width 201 height 23
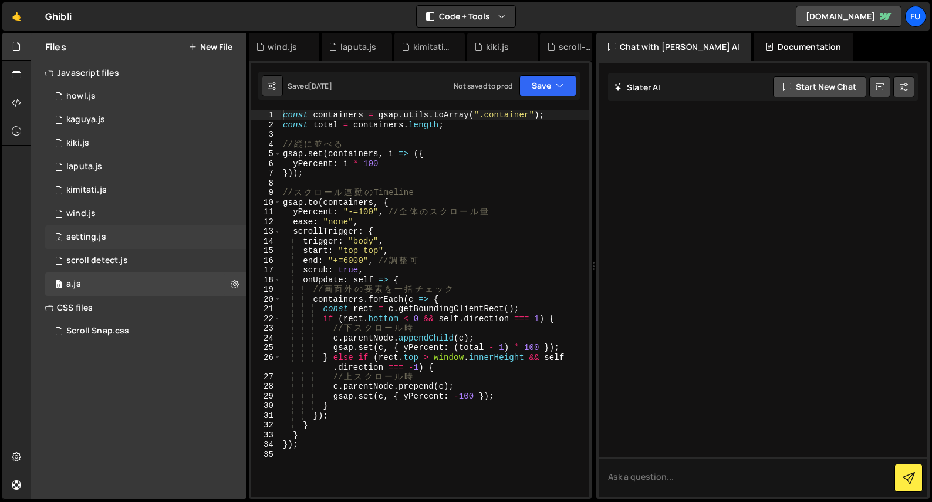
click at [105, 232] on div "2 setting.js 0" at bounding box center [145, 236] width 201 height 23
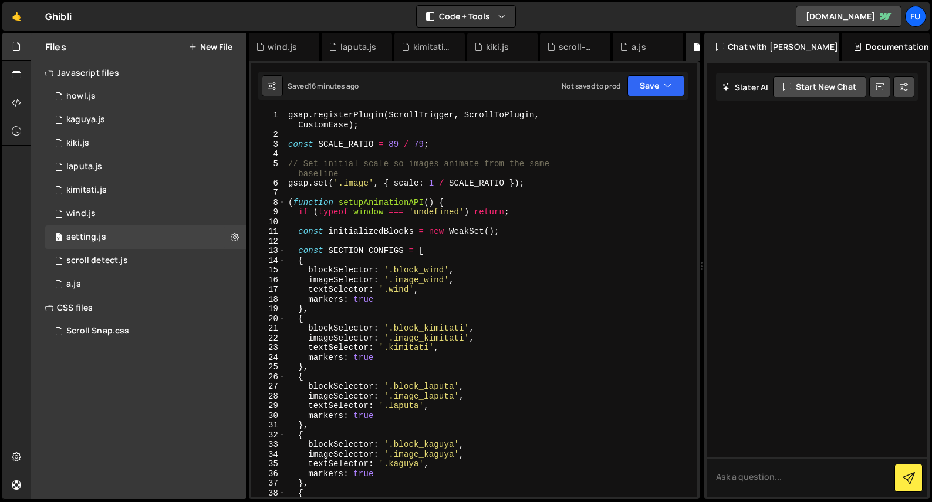
drag, startPoint x: 593, startPoint y: 176, endPoint x: 703, endPoint y: 180, distance: 110.4
click at [703, 180] on div "Files New File Javascript files 1 howl.js 0 1 kaguya.js 0 1 kiki.js 0 1 2 1" at bounding box center [482, 266] width 902 height 467
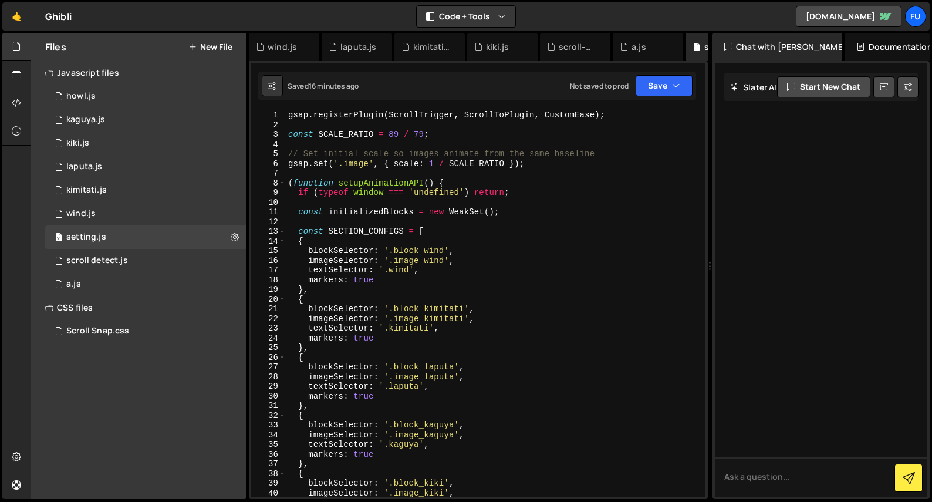
click at [293, 183] on div "gsap . registerPlugin ( ScrollTrigger , ScrollToPlugin , CustomEase ) ; const S…" at bounding box center [493, 313] width 415 height 406
click at [508, 248] on div "gsap . registerPlugin ( ScrollTrigger , ScrollToPlugin , CustomEase ) ; const S…" at bounding box center [493, 313] width 415 height 406
click at [326, 178] on div "gsap . registerPlugin ( ScrollTrigger , ScrollToPlugin , CustomEase ) ; const S…" at bounding box center [493, 313] width 415 height 406
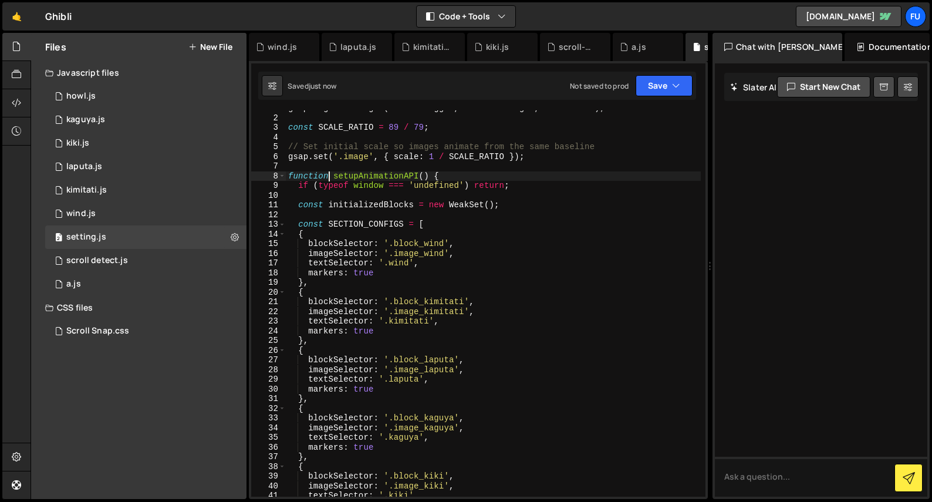
click at [331, 176] on div "gsap . registerPlugin ( ScrollTrigger , ScrollToPlugin , CustomEase ) ; const S…" at bounding box center [493, 306] width 415 height 406
click at [338, 172] on div "gsap . registerPlugin ( ScrollTrigger , ScrollToPlugin , CustomEase ) ; const S…" at bounding box center [493, 306] width 415 height 406
drag, startPoint x: 336, startPoint y: 174, endPoint x: 332, endPoint y: 212, distance: 38.9
click at [336, 175] on div "gsap . registerPlugin ( ScrollTrigger , ScrollToPlugin , CustomEase ) ; const S…" at bounding box center [493, 306] width 415 height 406
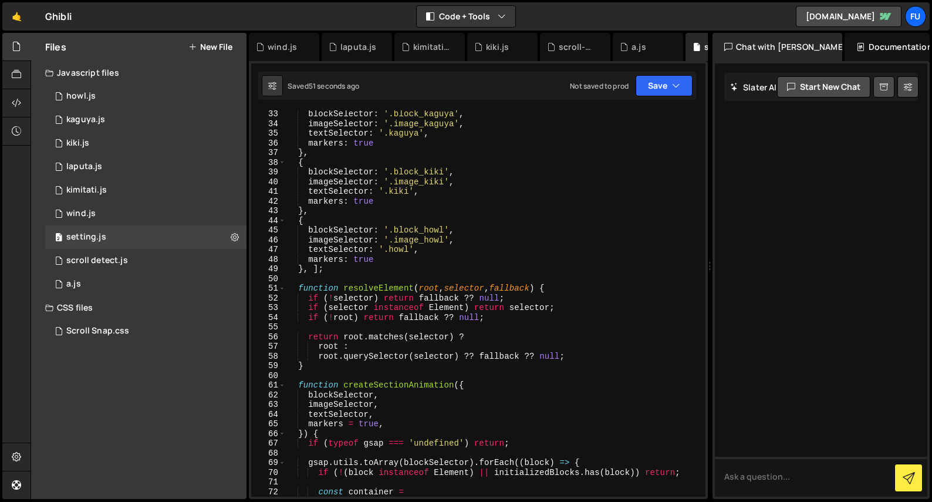
scroll to position [0, 0]
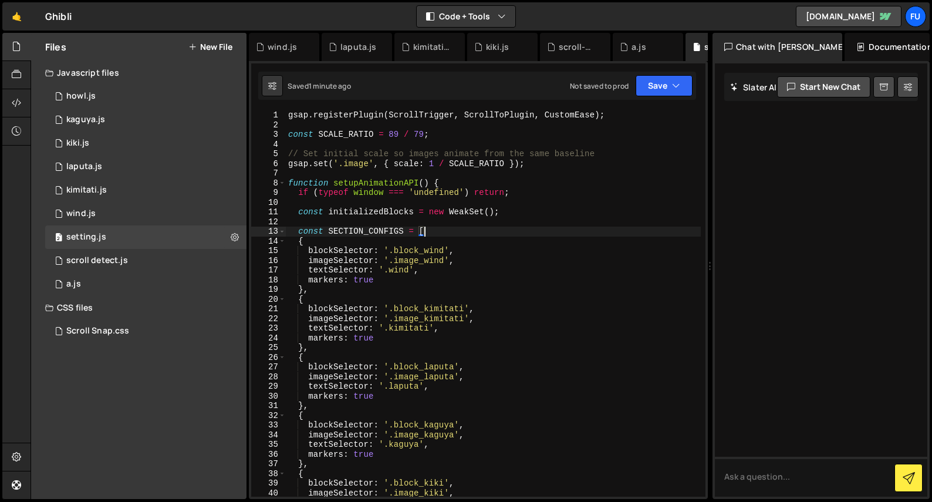
click at [435, 235] on div "gsap . registerPlugin ( ScrollTrigger , ScrollToPlugin , CustomEase ) ; const S…" at bounding box center [493, 313] width 415 height 406
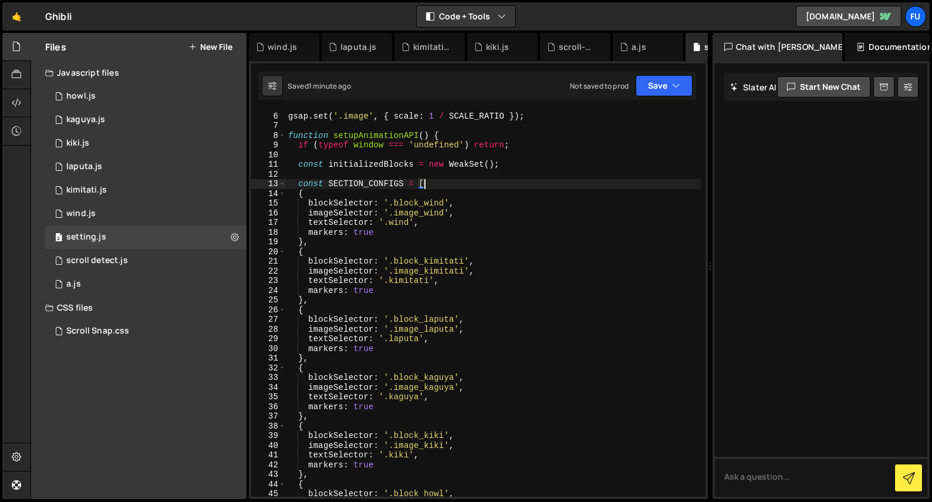
click at [426, 221] on div "// Set initial scale so images animate from the same baseline gsap . set ( '.im…" at bounding box center [493, 305] width 415 height 406
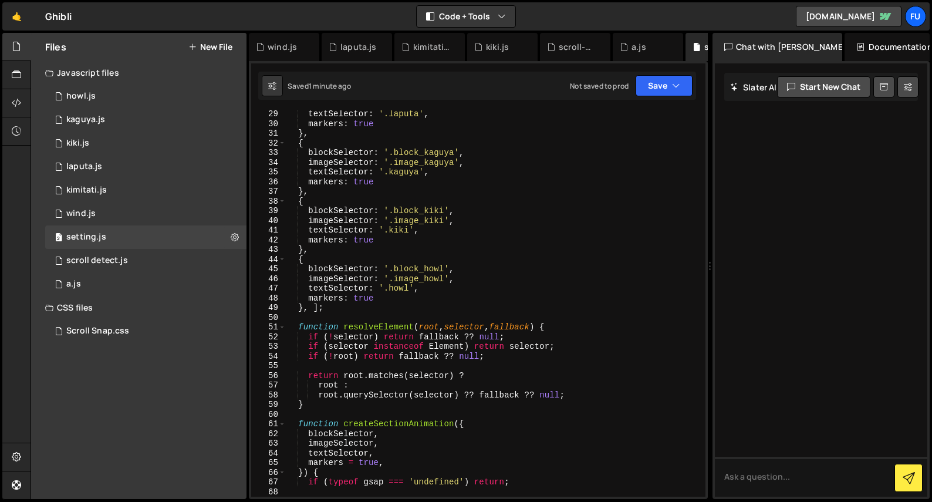
scroll to position [0, 0]
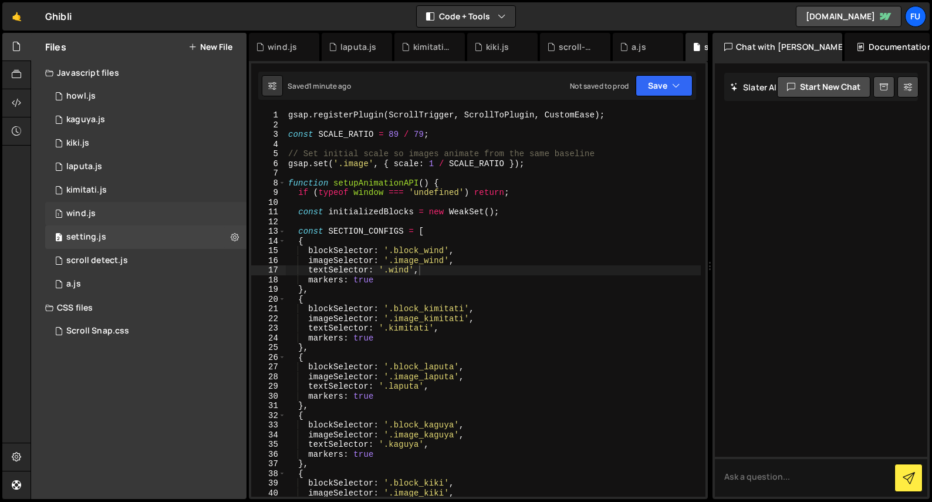
click at [146, 206] on div "1 wind.js 0" at bounding box center [145, 213] width 201 height 23
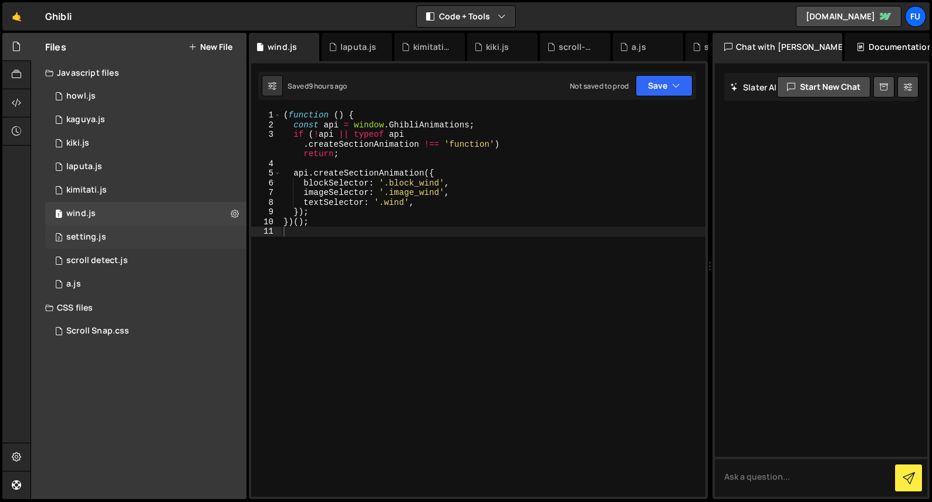
click at [154, 232] on div "2 setting.js 0" at bounding box center [145, 236] width 201 height 23
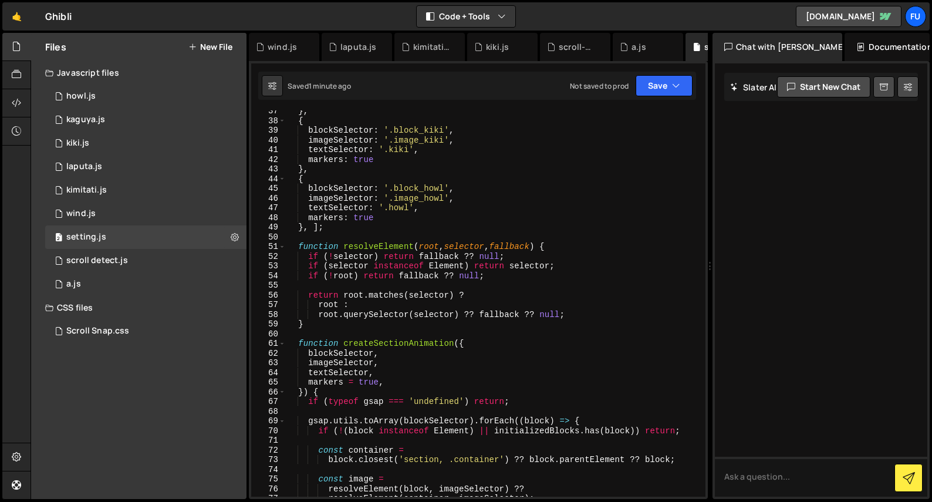
scroll to position [353, 0]
click at [214, 226] on div "2 setting.js 0" at bounding box center [145, 236] width 201 height 23
click at [194, 220] on div "1 wind.js 0" at bounding box center [145, 213] width 201 height 23
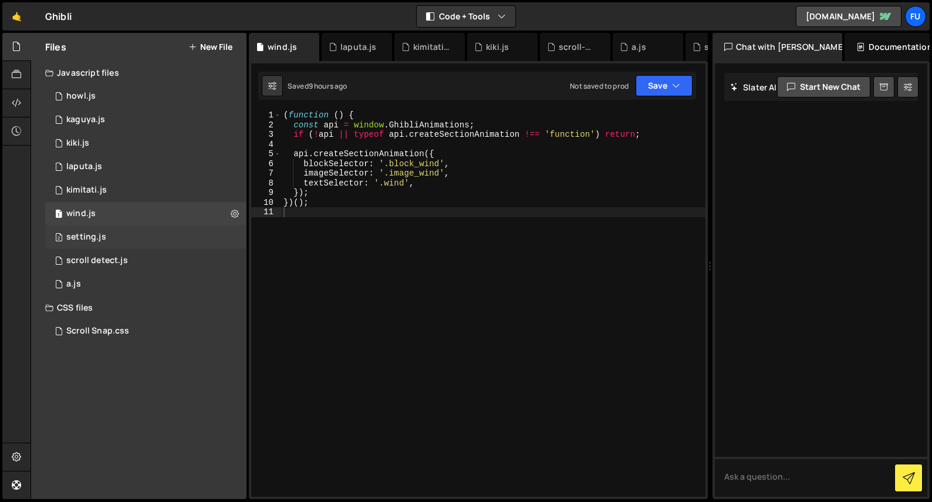
click at [190, 237] on div "2 setting.js 0" at bounding box center [145, 236] width 201 height 23
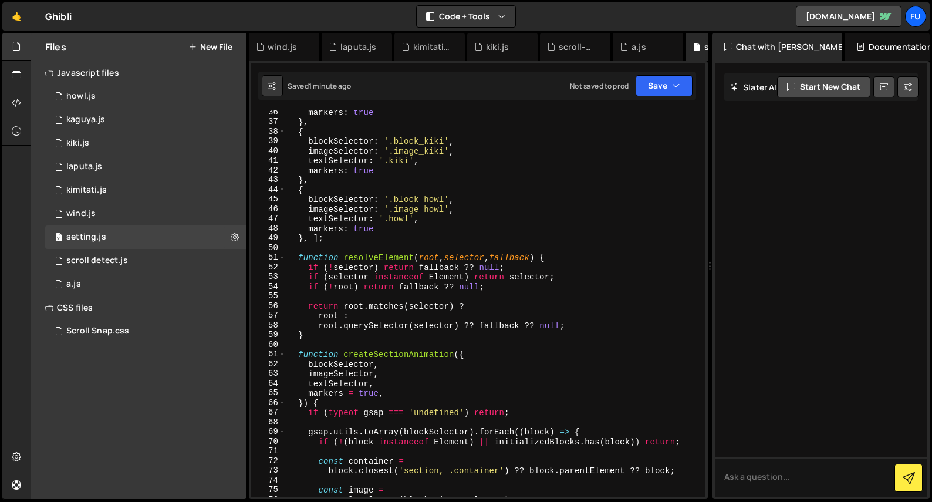
scroll to position [387, 0]
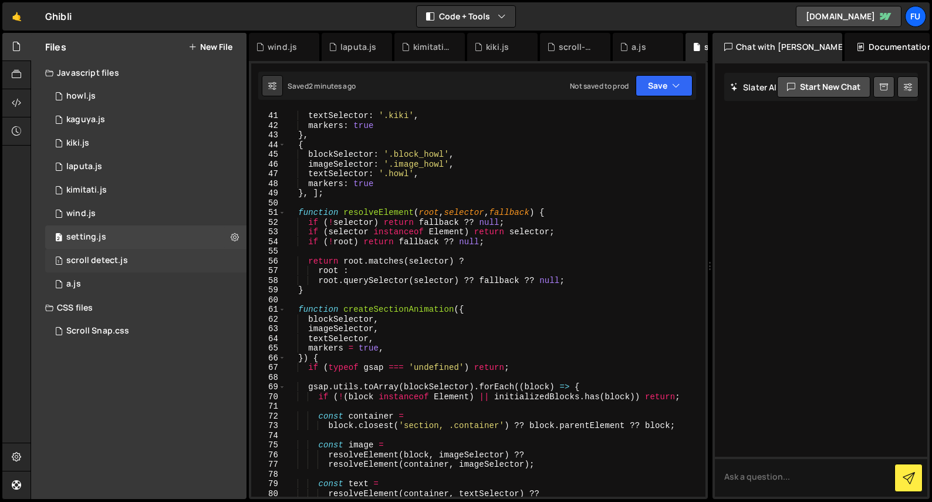
click at [220, 252] on div "1 scroll detect.js 0" at bounding box center [145, 260] width 201 height 23
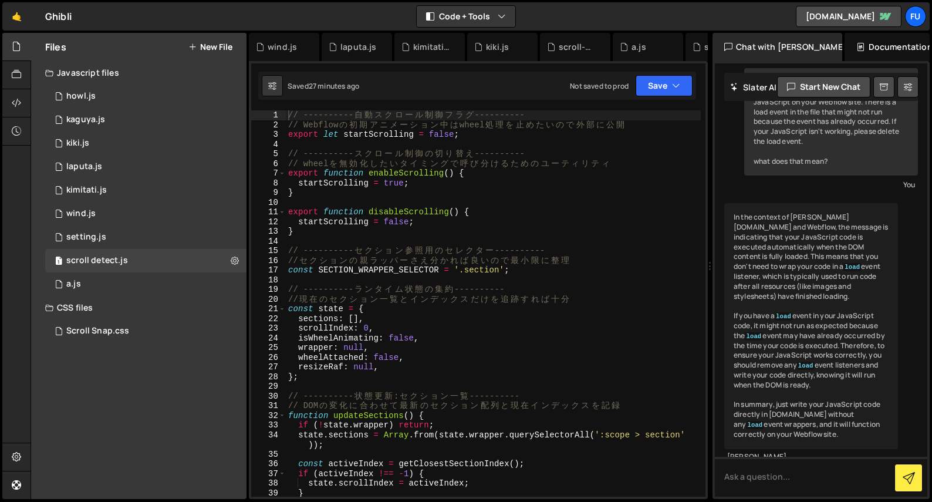
scroll to position [0, 0]
click at [127, 245] on div "2 setting.js 0" at bounding box center [145, 236] width 201 height 23
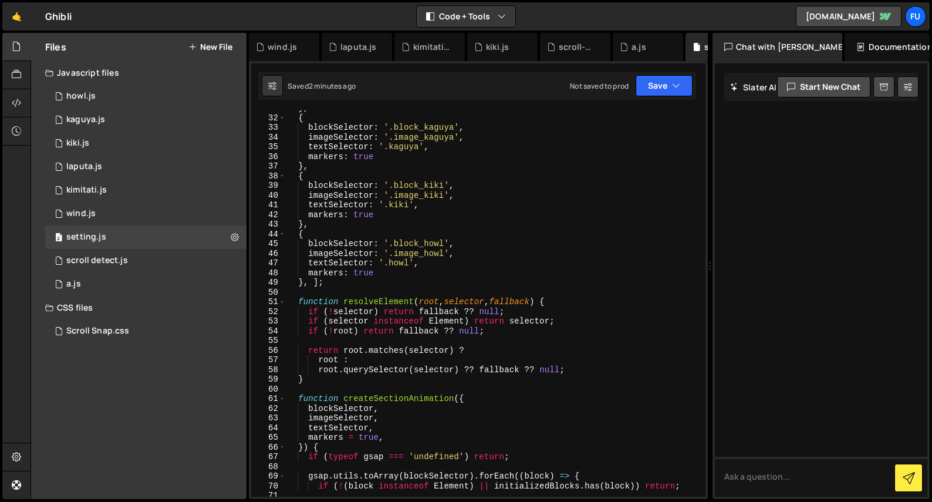
scroll to position [382, 0]
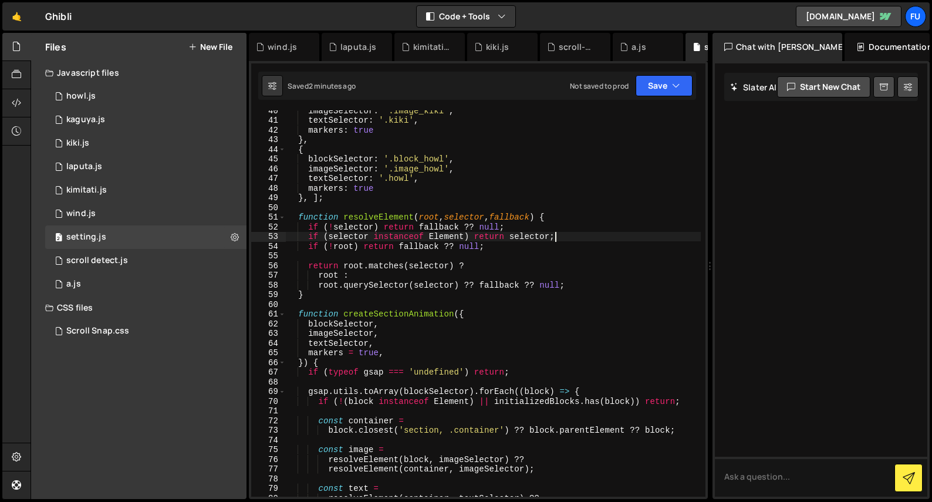
click at [572, 236] on div "imageSelector : '.image_kiki' , textSelector : '.kiki' , markers : true } , { b…" at bounding box center [493, 309] width 415 height 406
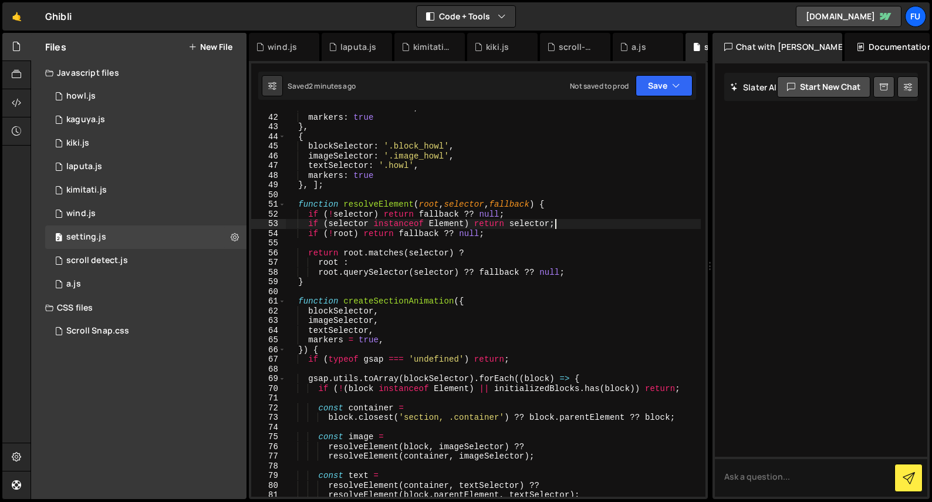
click at [491, 231] on div "textSelector : '.kiki' , markers : true } , { blockSelector : '.block_howl' , i…" at bounding box center [493, 306] width 415 height 406
click at [477, 211] on div "textSelector : '.kiki' , markers : true } , { blockSelector : '.block_howl' , i…" at bounding box center [493, 306] width 415 height 406
click at [559, 228] on div "textSelector : '.kiki' , markers : true } , { blockSelector : '.block_howl' , i…" at bounding box center [493, 306] width 415 height 406
click at [489, 230] on div "textSelector : '.kiki' , markers : true } , { blockSelector : '.block_howl' , i…" at bounding box center [493, 306] width 415 height 406
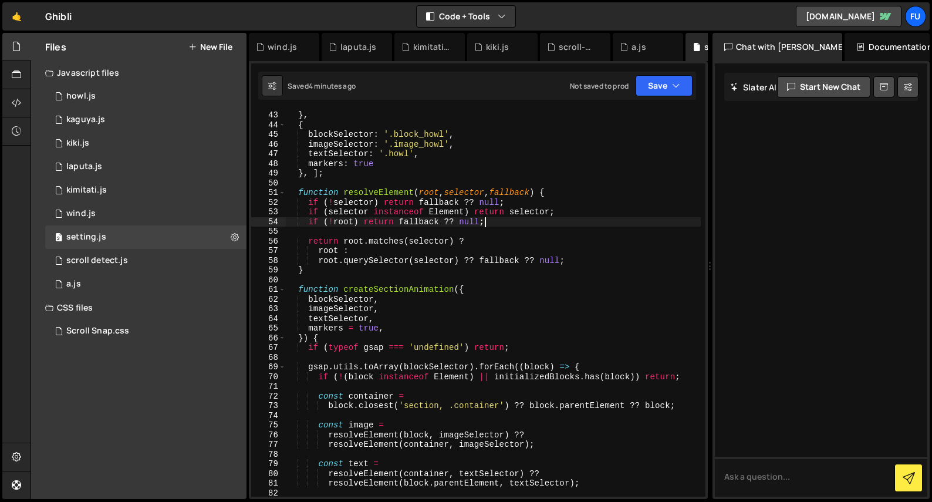
scroll to position [408, 0]
click at [501, 247] on div "} , { blockSelector : '.block_howl' , imageSelector : '.image_howl' , textSelec…" at bounding box center [493, 312] width 415 height 406
click at [618, 258] on div "} , { blockSelector : '.block_howl' , imageSelector : '.image_howl' , textSelec…" at bounding box center [493, 312] width 415 height 406
click at [495, 214] on div "} , { blockSelector : '.block_howl' , imageSelector : '.image_howl' , textSelec…" at bounding box center [493, 312] width 415 height 406
click at [484, 221] on div "} , { blockSelector : '.block_howl' , imageSelector : '.image_howl' , textSelec…" at bounding box center [493, 312] width 415 height 406
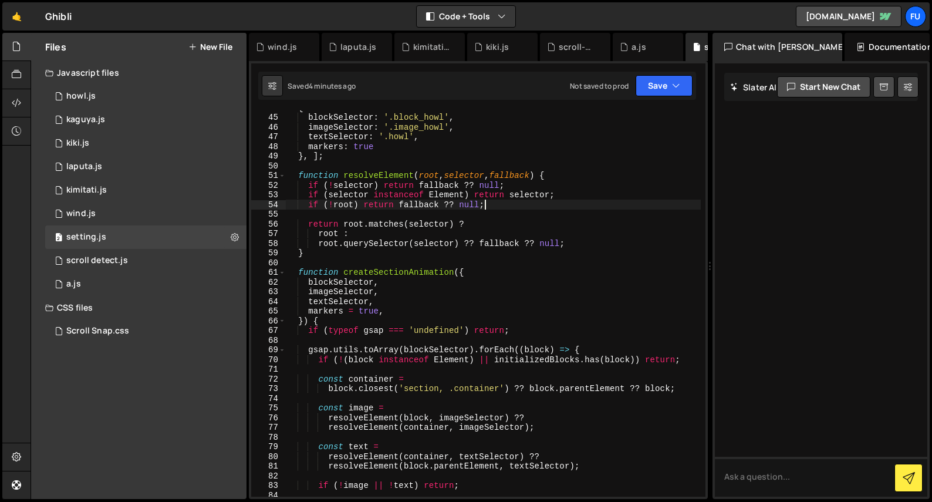
scroll to position [424, 0]
click at [375, 236] on div "{ blockSelector : '.block_howl' , imageSelector : '.image_howl' , textSelector …" at bounding box center [493, 306] width 415 height 406
type textarea "root :"
click at [373, 260] on div "{ blockSelector : '.block_howl' , imageSelector : '.image_howl' , textSelector …" at bounding box center [493, 306] width 415 height 406
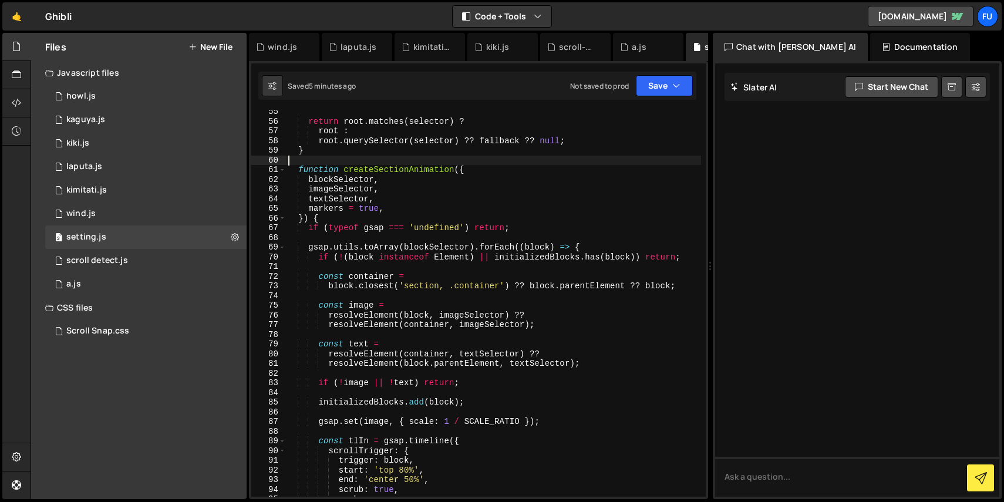
scroll to position [541, 0]
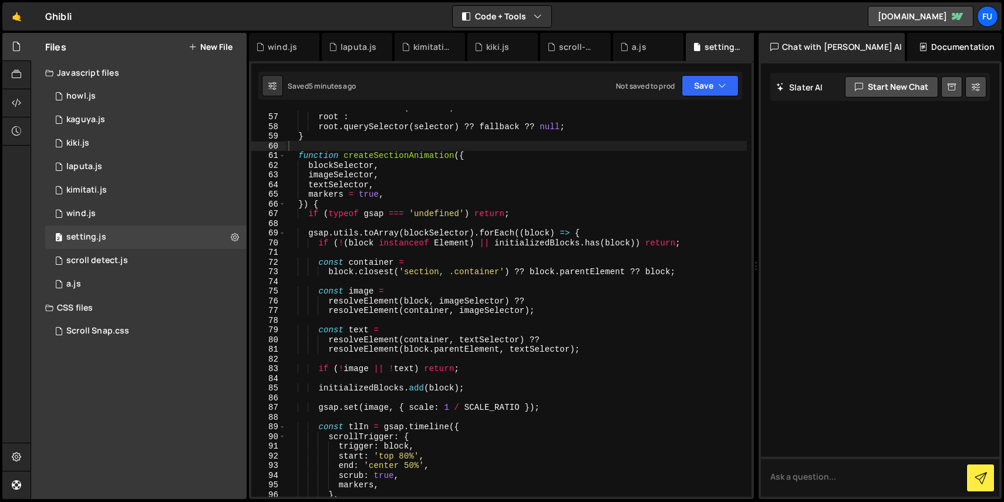
drag, startPoint x: 710, startPoint y: 224, endPoint x: 749, endPoint y: 223, distance: 39.3
click at [749, 223] on div "Files New File Javascript files 1 howl.js 0 1 kaguya.js 0 1 kiki.js 0 1 2 1" at bounding box center [517, 266] width 973 height 467
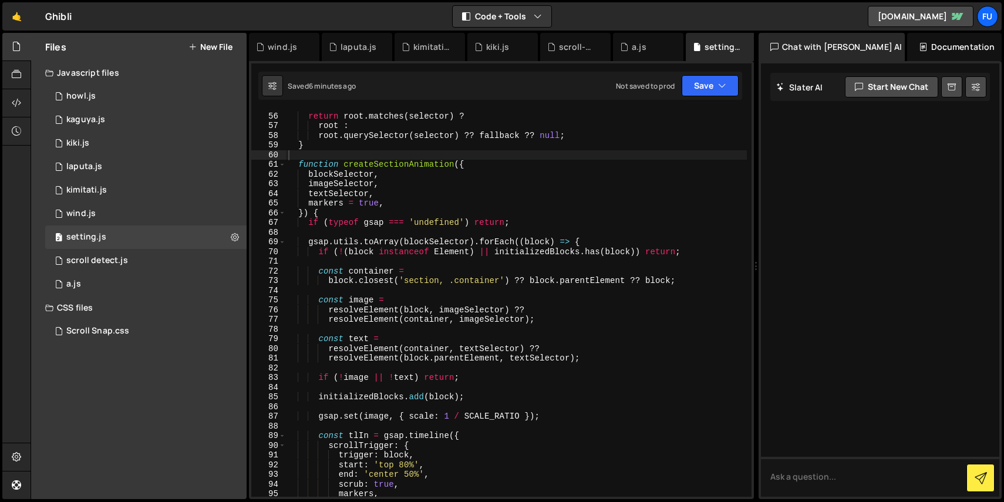
scroll to position [532, 0]
click at [447, 199] on div "return root . matches ( selector ) ? root : root . querySelector ( selector ) ?…" at bounding box center [516, 305] width 461 height 406
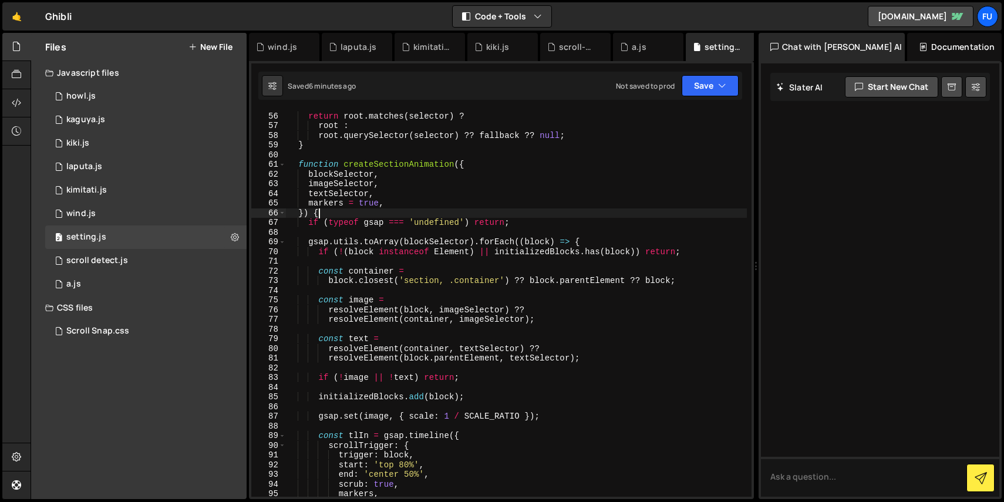
click at [420, 215] on div "return root . matches ( selector ) ? root : root . querySelector ( selector ) ?…" at bounding box center [516, 305] width 461 height 406
click at [399, 224] on div "return root . matches ( selector ) ? root : root . querySelector ( selector ) ?…" at bounding box center [516, 305] width 461 height 406
click at [461, 224] on div "return root . matches ( selector ) ? root : root . querySelector ( selector ) ?…" at bounding box center [516, 305] width 461 height 406
click at [579, 222] on div "return root . matches ( selector ) ? root : root . querySelector ( selector ) ?…" at bounding box center [516, 305] width 461 height 406
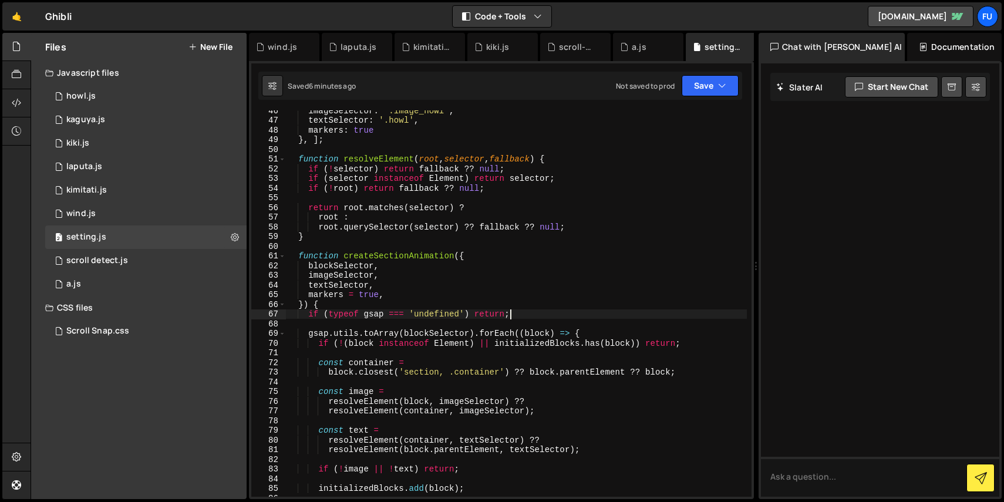
scroll to position [496, 0]
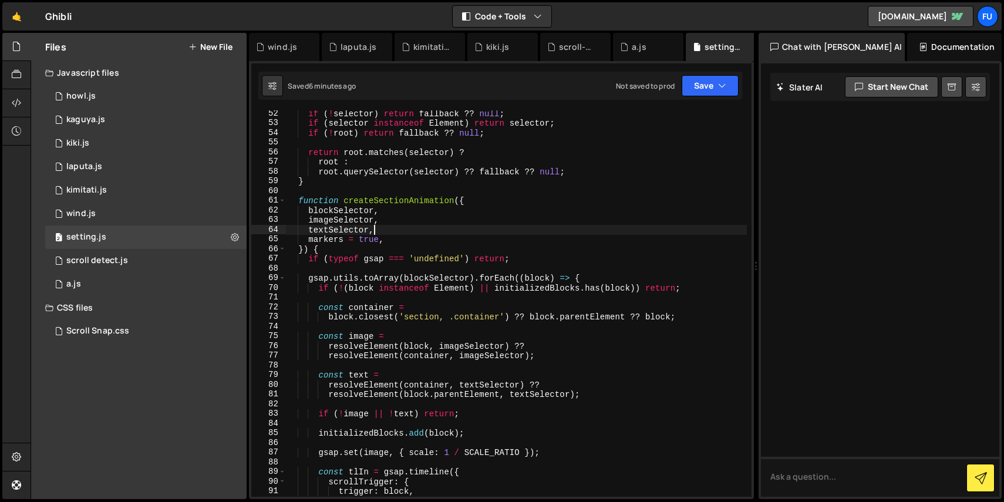
click at [535, 231] on div "if ( ! selector ) return fallback ?? null ; if ( selector instanceof Element ) …" at bounding box center [516, 312] width 461 height 406
click at [526, 248] on div "if ( ! selector ) return fallback ?? null ; if ( selector instanceof Element ) …" at bounding box center [516, 312] width 461 height 406
drag, startPoint x: 530, startPoint y: 259, endPoint x: 578, endPoint y: 252, distance: 48.6
click at [530, 259] on div "if ( ! selector ) return fallback ?? null ; if ( selector instanceof Element ) …" at bounding box center [516, 312] width 461 height 406
type textarea "if (typeof gsap === 'undefined') return;"
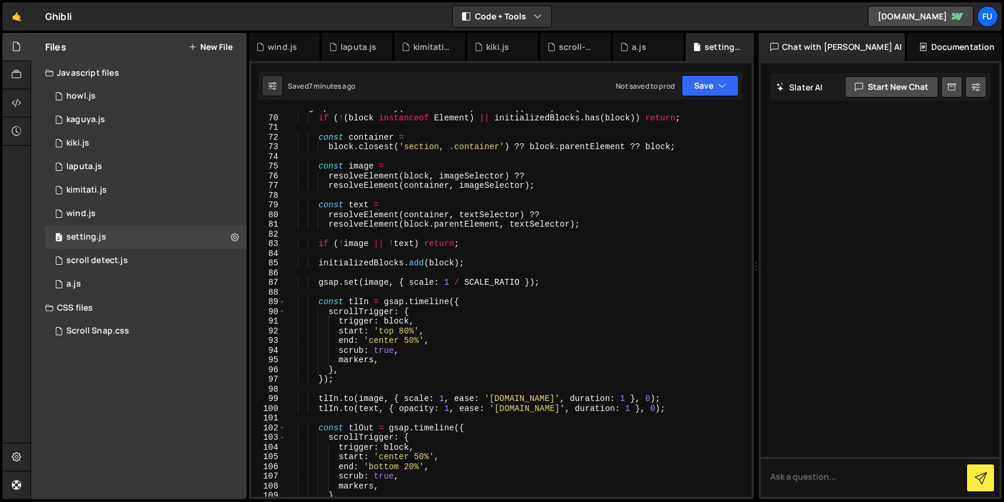
scroll to position [655, 0]
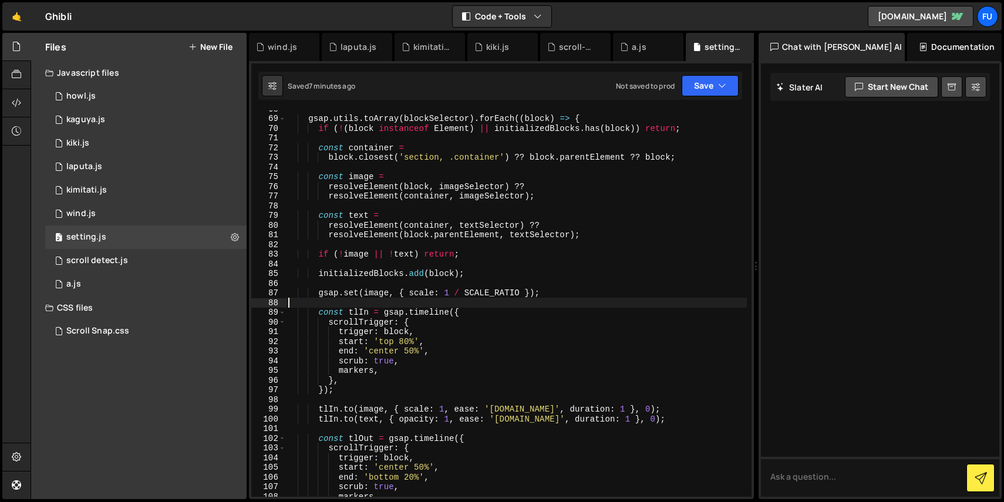
click at [330, 306] on div "gsap . utils . toArray ( blockSelector ) . forEach (( block ) => { if ( ! ( blo…" at bounding box center [516, 307] width 461 height 406
click at [488, 279] on div "gsap . utils . toArray ( blockSelector ) . forEach (( block ) => { if ( ! ( blo…" at bounding box center [516, 307] width 461 height 406
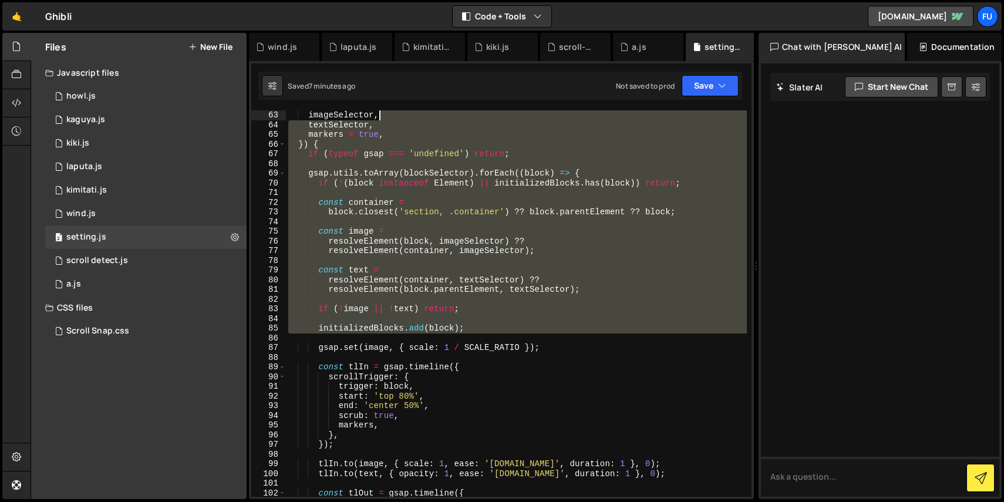
scroll to position [0, 0]
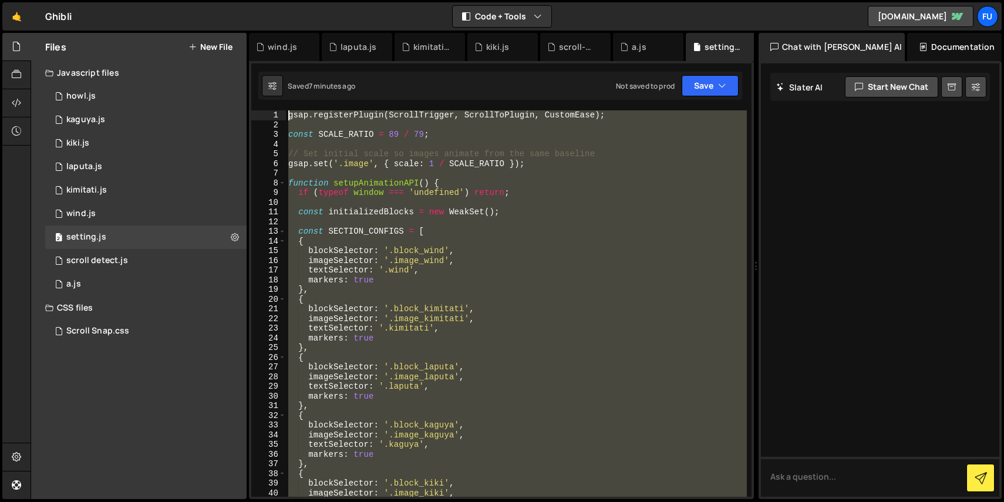
drag, startPoint x: 441, startPoint y: 289, endPoint x: 318, endPoint y: 73, distance: 249.2
click at [318, 73] on div "Debug Explain Copy wind.js laputa.js kimitati.js kiki.js scroll-detect.js a.js …" at bounding box center [501, 266] width 505 height 467
type textarea "const SECTION_CONFIGS = ["
click at [592, 230] on div "gsap . registerPlugin ( ScrollTrigger , ScrollToPlugin , CustomEase ) ; const S…" at bounding box center [516, 313] width 461 height 406
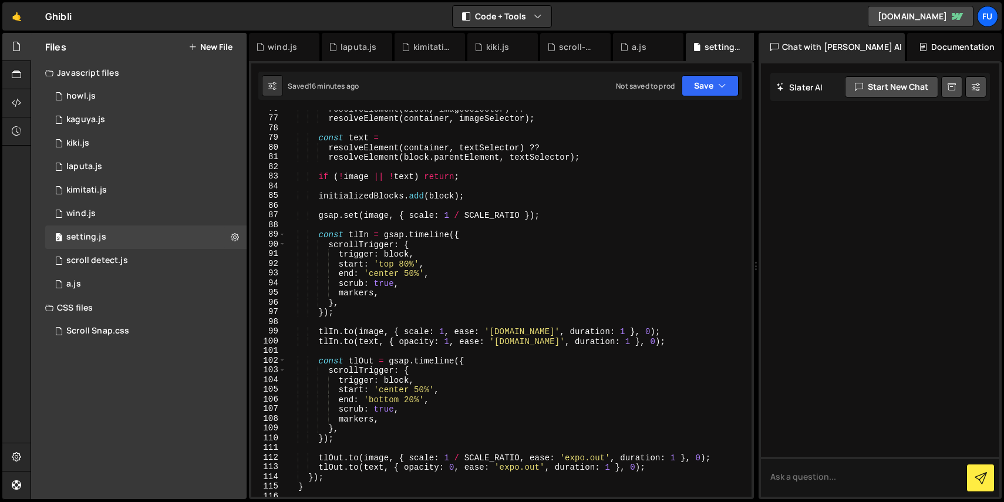
scroll to position [732, 0]
click at [392, 224] on div "resolveElement ( block , imageSelector ) ?? resolveElement ( container , imageS…" at bounding box center [516, 307] width 461 height 406
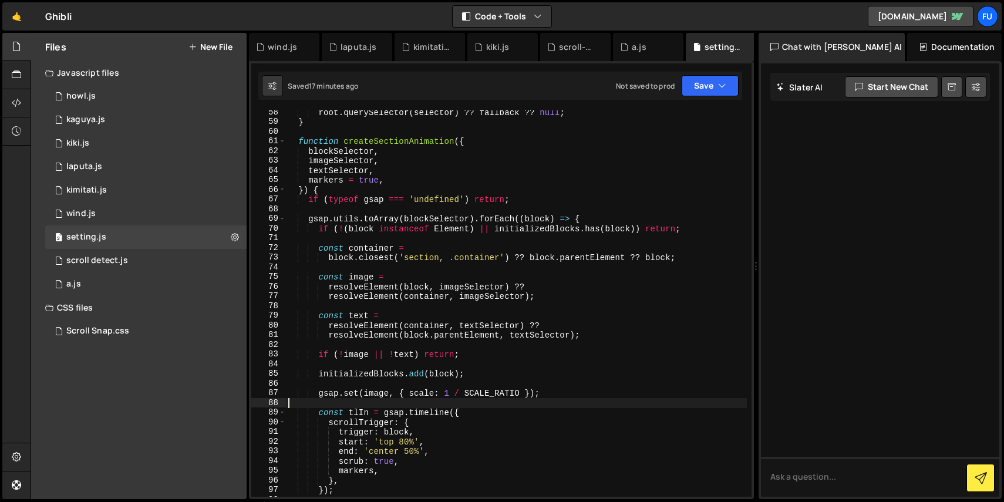
scroll to position [546, 0]
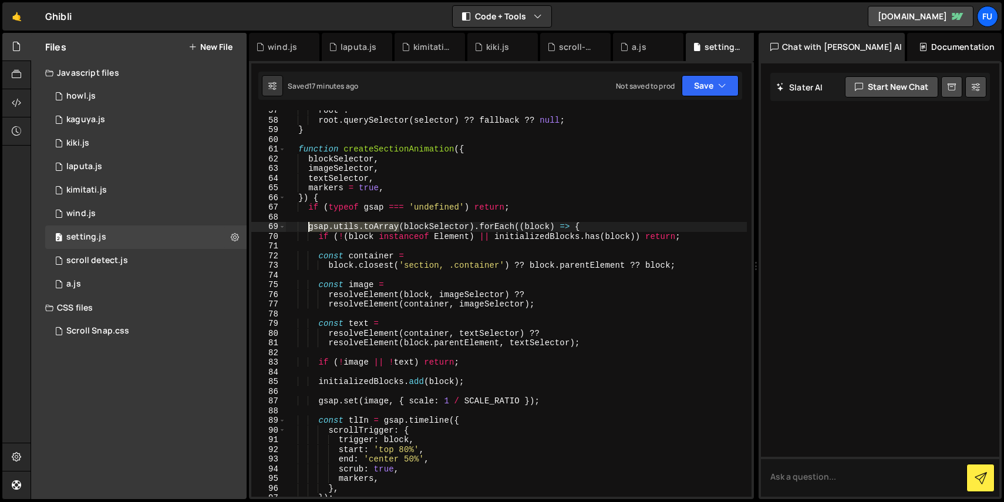
drag, startPoint x: 399, startPoint y: 225, endPoint x: 308, endPoint y: 226, distance: 90.4
click at [308, 226] on div "root : root . querySelector ( selector ) ?? fallback ?? null ; } function creat…" at bounding box center [516, 309] width 461 height 406
type textarea "gsap.utils.toArray(blockSelector).forEach((block) => {"
click at [613, 220] on div "root : root . querySelector ( selector ) ?? fallback ?? null ; } function creat…" at bounding box center [516, 309] width 461 height 406
click at [527, 244] on div "root : root . querySelector ( selector ) ?? fallback ?? null ; } function creat…" at bounding box center [516, 309] width 461 height 406
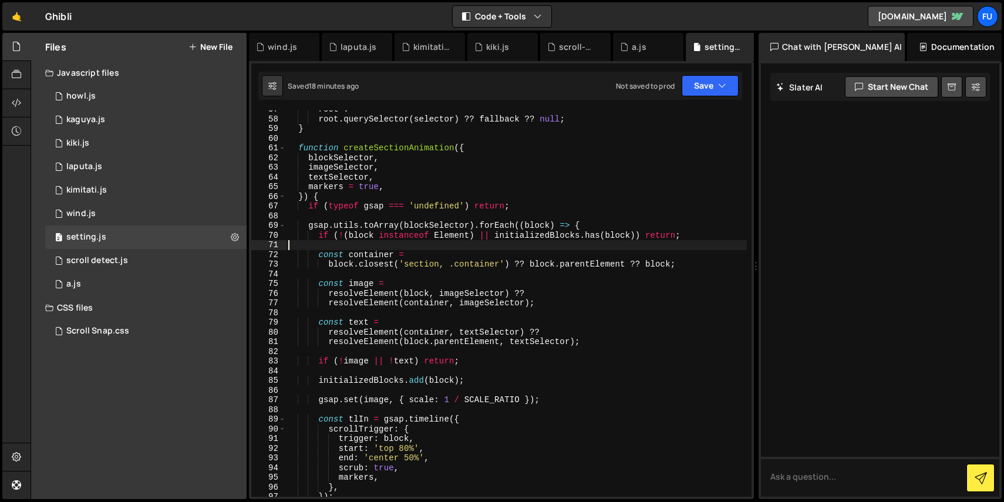
scroll to position [549, 0]
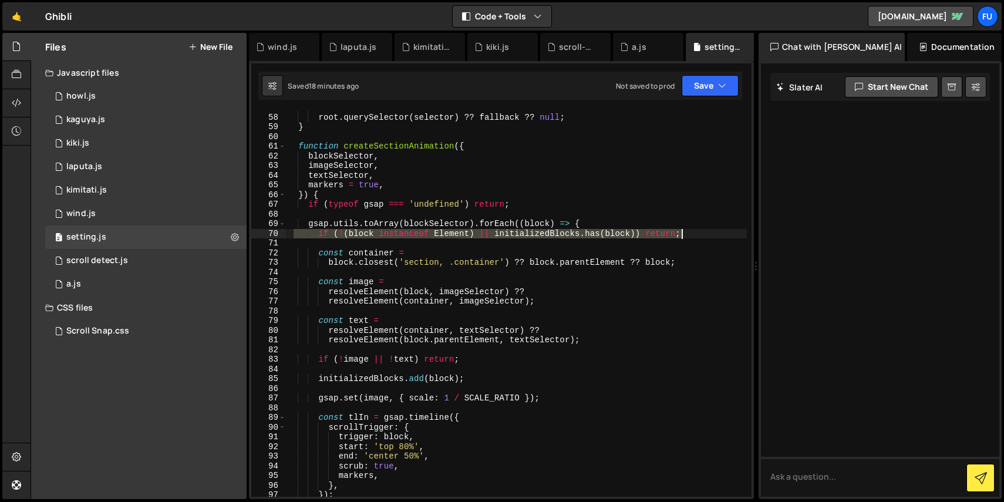
drag, startPoint x: 292, startPoint y: 231, endPoint x: 720, endPoint y: 234, distance: 428.5
click at [720, 234] on div "root : root . querySelector ( selector ) ?? fallback ?? null ; } function creat…" at bounding box center [516, 306] width 461 height 406
type textarea "if (!(block instanceof Element) || initializedBlocks.has(block)) return;"
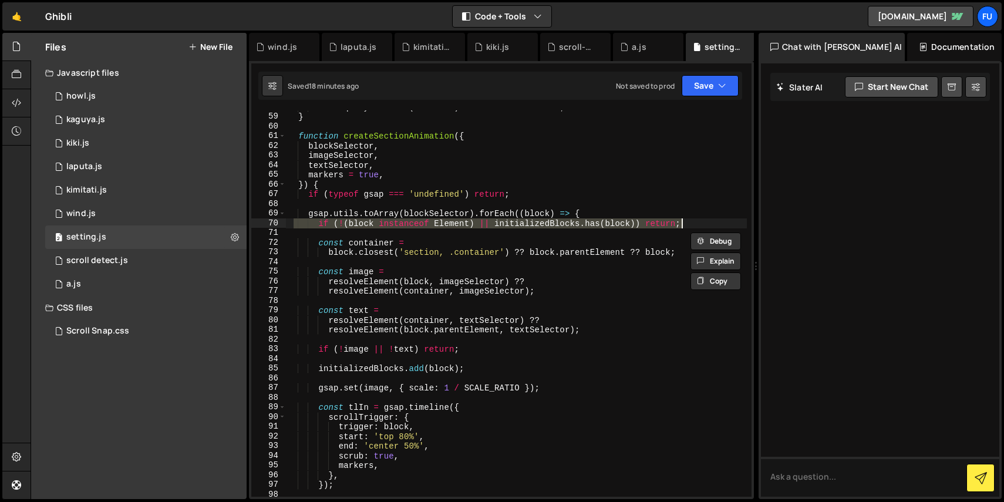
scroll to position [572, 0]
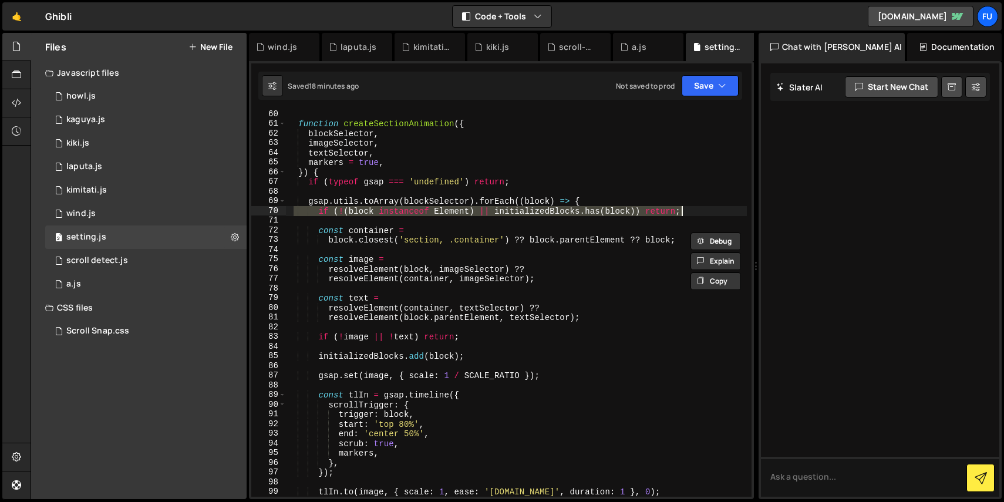
click at [598, 247] on div "function createSectionAnimation ( { blockSelector , imageSelector , textSelecto…" at bounding box center [516, 312] width 461 height 406
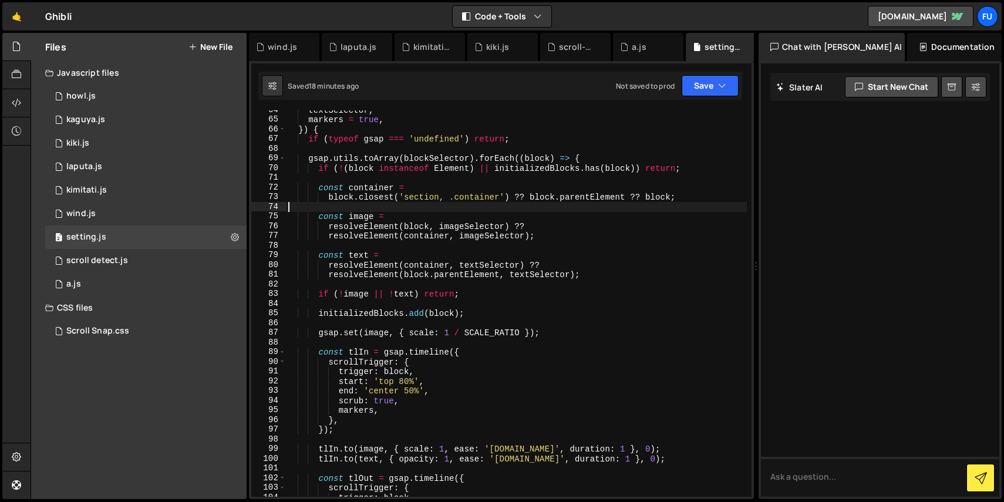
scroll to position [614, 0]
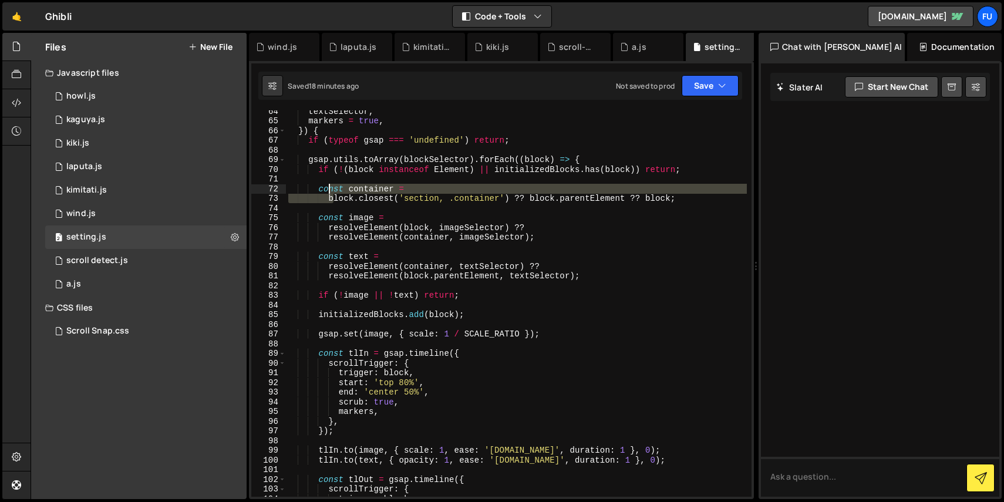
drag, startPoint x: 334, startPoint y: 199, endPoint x: 326, endPoint y: 191, distance: 10.8
click at [326, 191] on div "textSelector , markers = true , }) { if ( typeof gsap === 'undefined' ) return …" at bounding box center [516, 309] width 461 height 406
click at [326, 191] on div "textSelector , markers = true , }) { if ( typeof gsap === 'undefined' ) return …" at bounding box center [516, 303] width 461 height 386
type textarea "const container ="
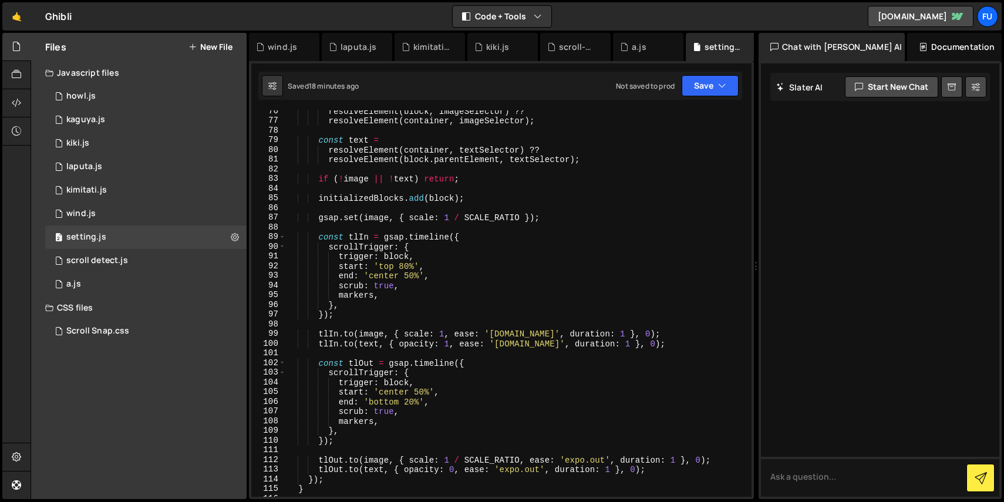
scroll to position [731, 0]
click at [335, 225] on div "resolveElement ( block , imageSelector ) ?? resolveElement ( container , imageS…" at bounding box center [516, 309] width 461 height 406
drag, startPoint x: 309, startPoint y: 196, endPoint x: 500, endPoint y: 196, distance: 191.4
click at [500, 196] on div "resolveElement ( block , imageSelector ) ?? resolveElement ( container , imageS…" at bounding box center [516, 309] width 461 height 406
type textarea "initializedBlocks.add(block);"
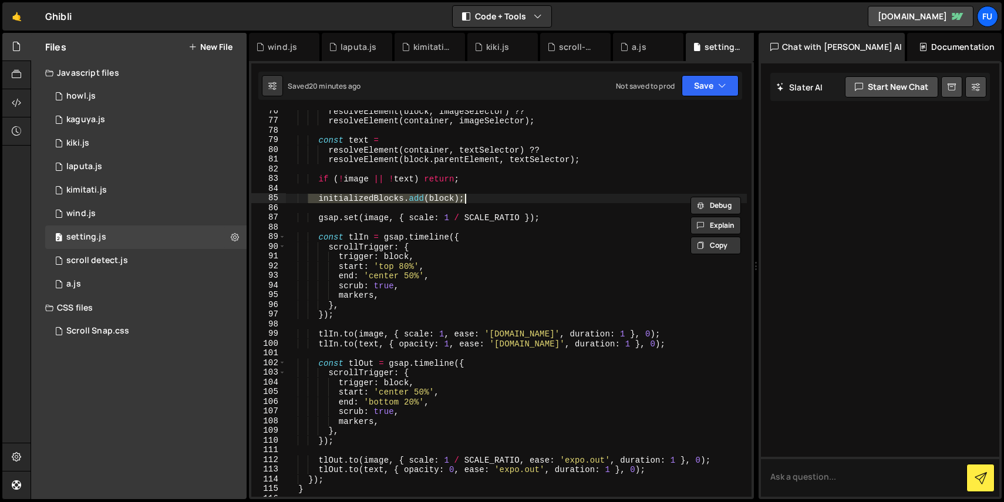
click at [507, 208] on div "resolveElement ( block , imageSelector ) ?? resolveElement ( container , imageS…" at bounding box center [516, 309] width 461 height 406
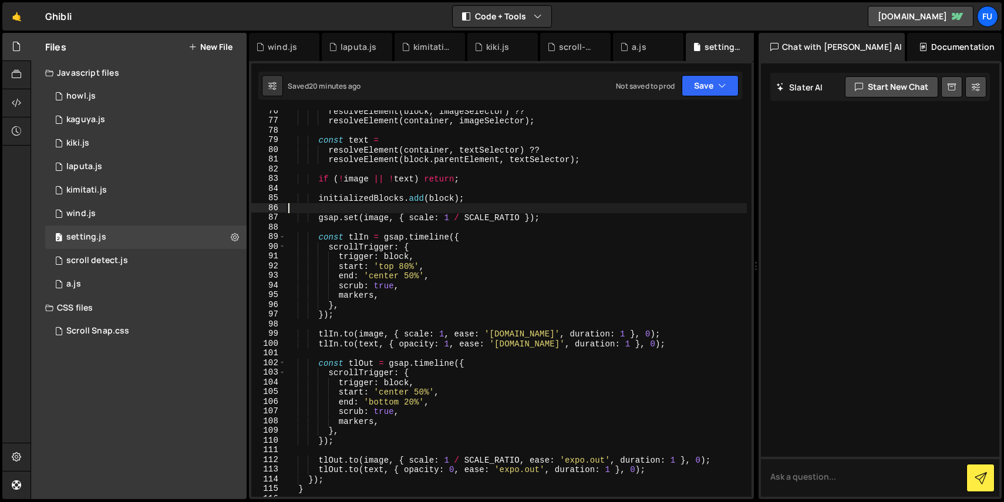
click at [509, 233] on div "resolveElement ( block , imageSelector ) ?? resolveElement ( container , imageS…" at bounding box center [516, 309] width 461 height 406
type textarea "const tlIn = gsap.timeline({"
click at [505, 229] on div "resolveElement ( block , imageSelector ) ?? resolveElement ( container , imageS…" at bounding box center [516, 309] width 461 height 406
click at [488, 210] on div "resolveElement ( block , imageSelector ) ?? resolveElement ( container , imageS…" at bounding box center [516, 309] width 461 height 406
click at [578, 221] on div "resolveElement ( block , imageSelector ) ?? resolveElement ( container , imageS…" at bounding box center [516, 309] width 461 height 406
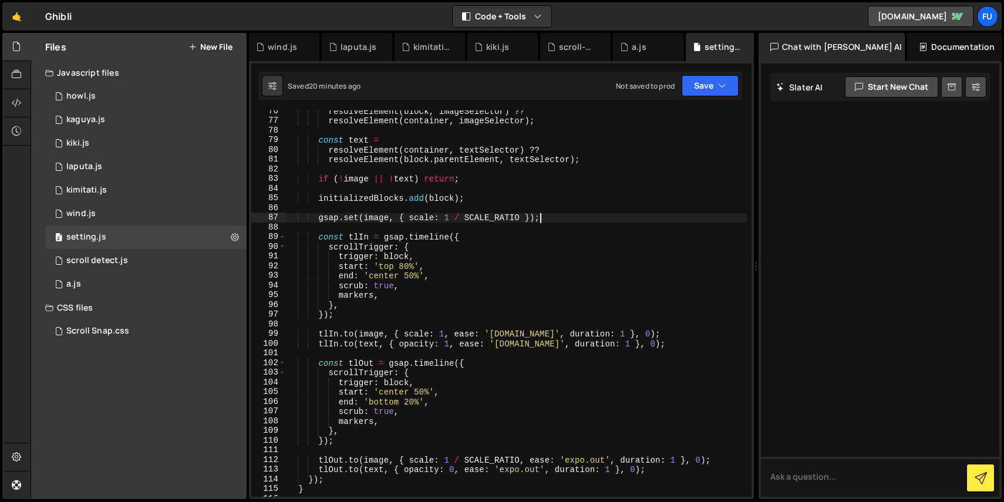
type textarea "gsap.set(image, { scale: 1 / SCALE_RATIO });"
click at [443, 229] on div "resolveElement ( block , imageSelector ) ?? resolveElement ( container , imageS…" at bounding box center [516, 309] width 461 height 406
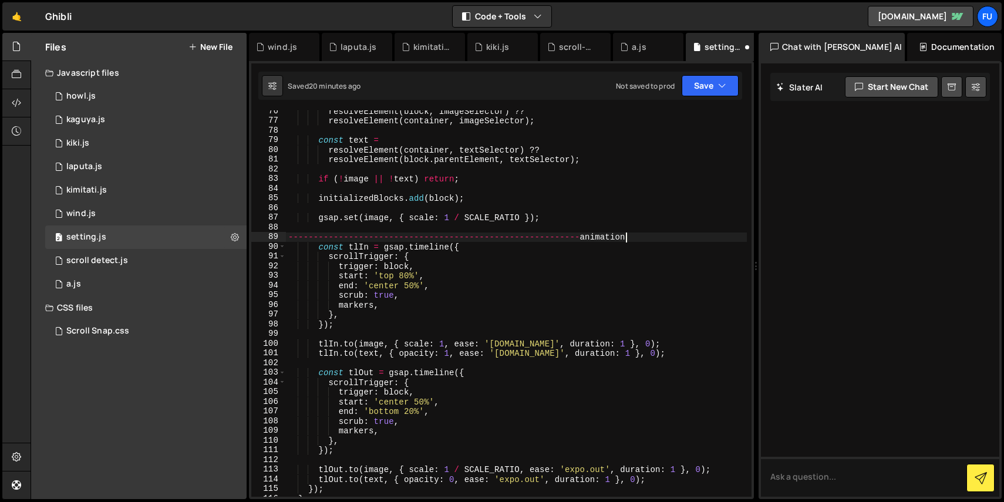
scroll to position [0, 23]
click at [592, 299] on div "resolveElement ( block , imageSelector ) ?? resolveElement ( container , imageS…" at bounding box center [516, 309] width 461 height 406
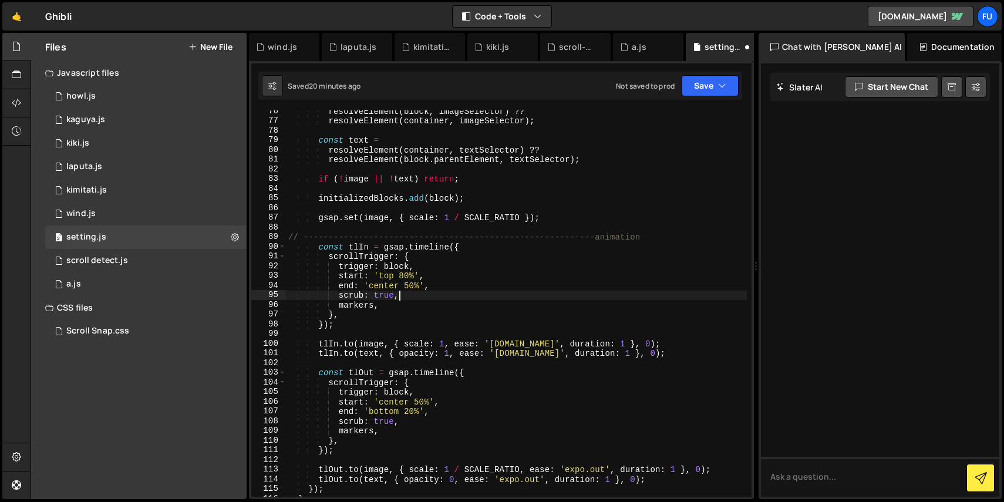
click at [657, 250] on div "resolveElement ( block , imageSelector ) ?? resolveElement ( container , imageS…" at bounding box center [516, 309] width 461 height 406
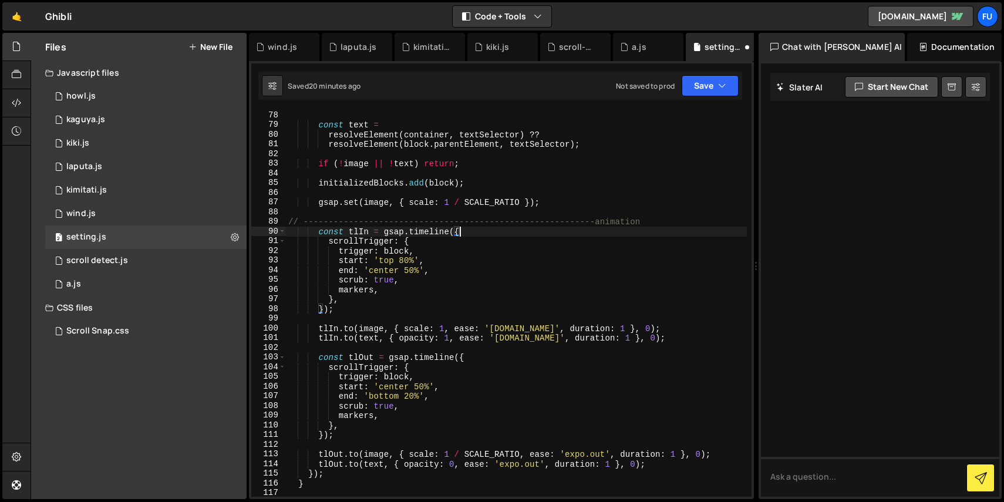
scroll to position [757, 0]
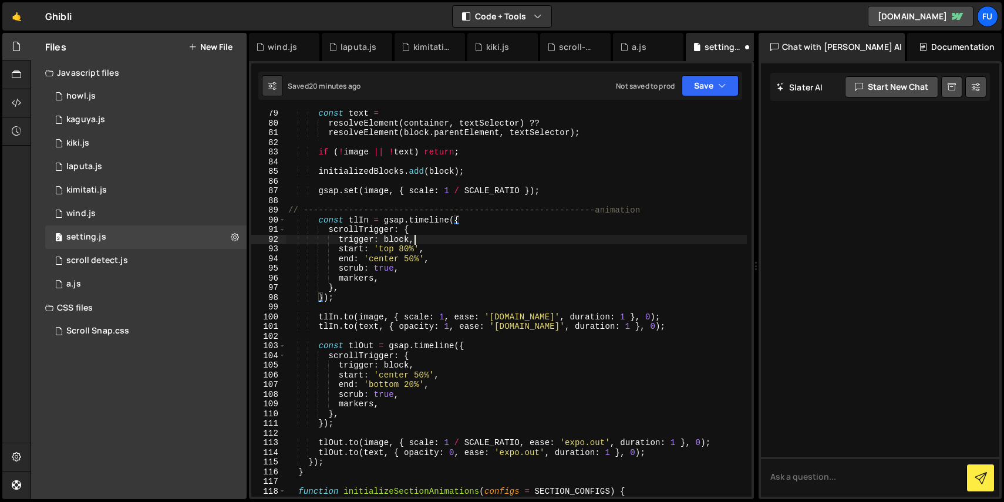
click at [490, 243] on div "const text = resolveElement ( container , textSelector ) ?? resolveElement ( bl…" at bounding box center [516, 312] width 461 height 406
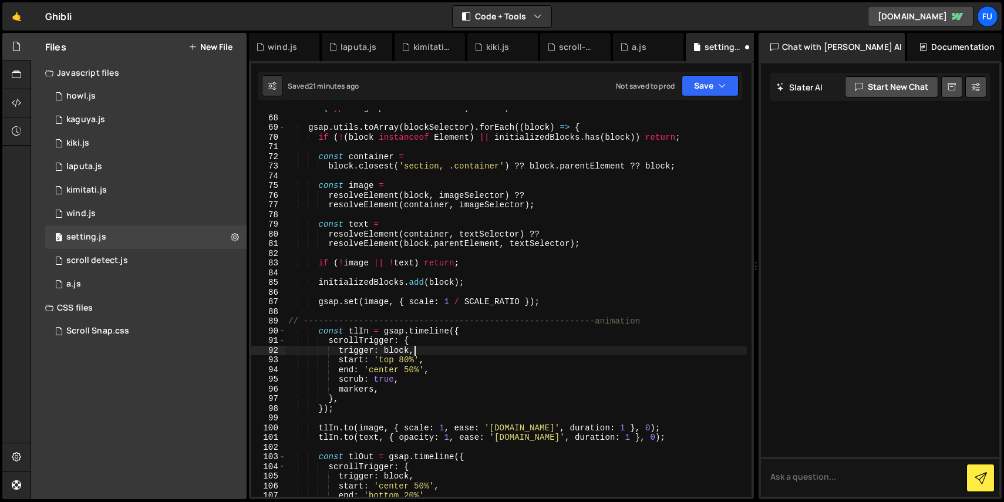
scroll to position [592, 0]
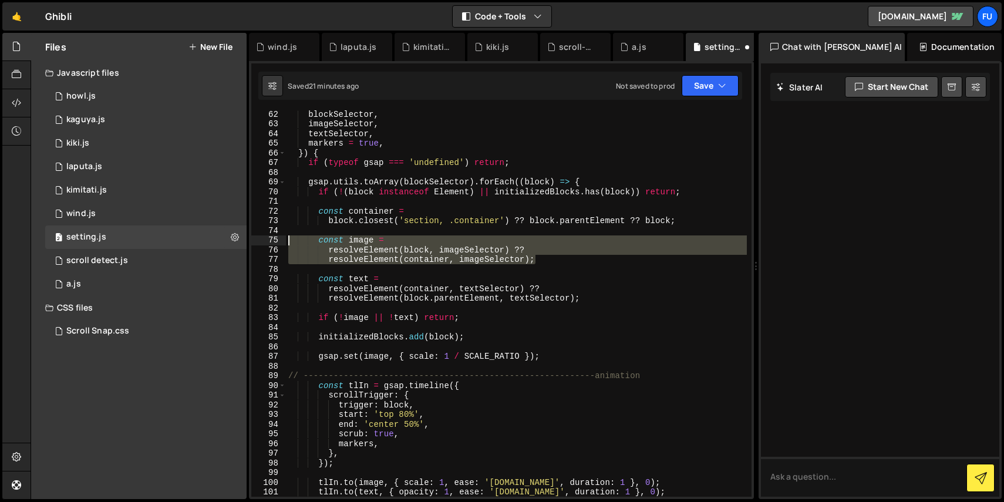
drag, startPoint x: 541, startPoint y: 258, endPoint x: 284, endPoint y: 241, distance: 257.7
click at [284, 241] on div "trigger: block, 62 63 64 65 66 67 68 69 70 71 72 73 74 75 76 77 78 79 80 81 82 …" at bounding box center [501, 303] width 500 height 386
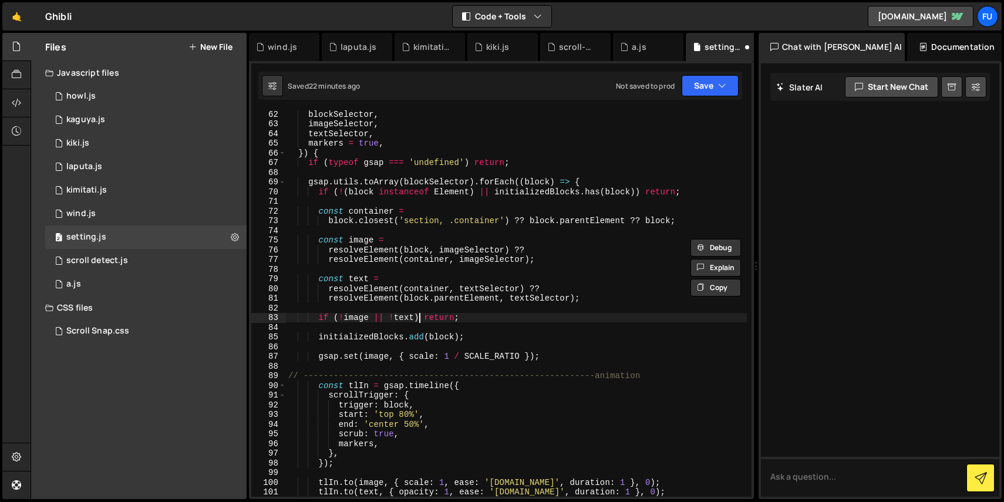
click at [419, 313] on div "blockSelector , imageSelector , textSelector , markers = true , }) { if ( typeo…" at bounding box center [516, 312] width 461 height 406
type textarea "if (!image || !text) return;"
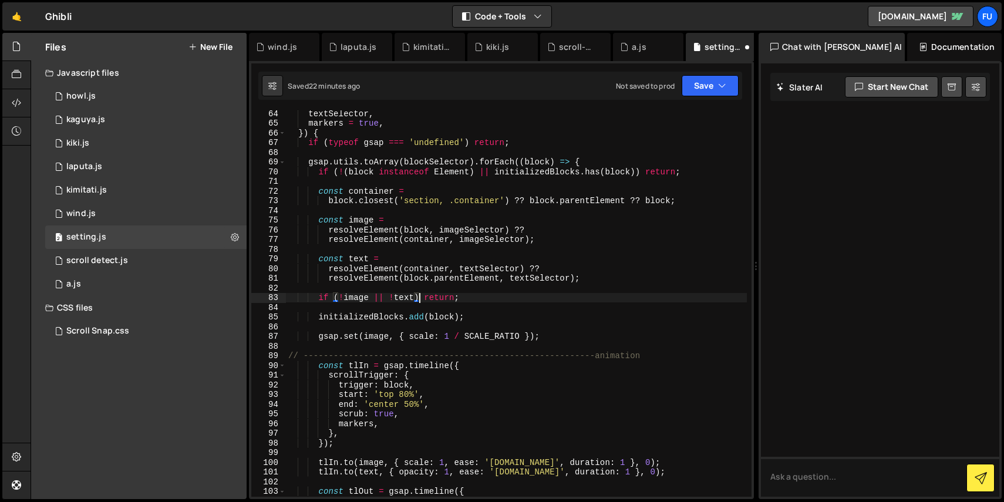
scroll to position [612, 0]
click at [525, 305] on div "textSelector , markers = true , }) { if ( typeof gsap === 'undefined' ) return …" at bounding box center [516, 312] width 461 height 406
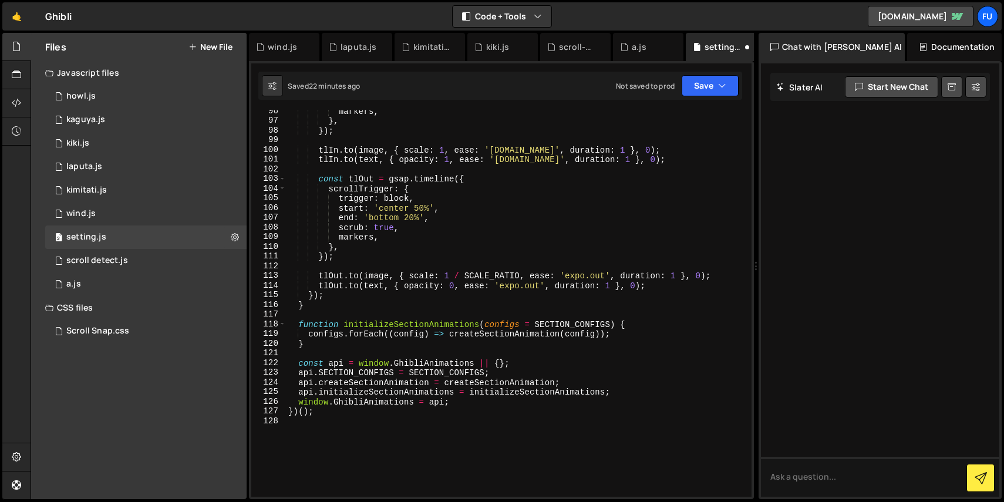
scroll to position [932, 0]
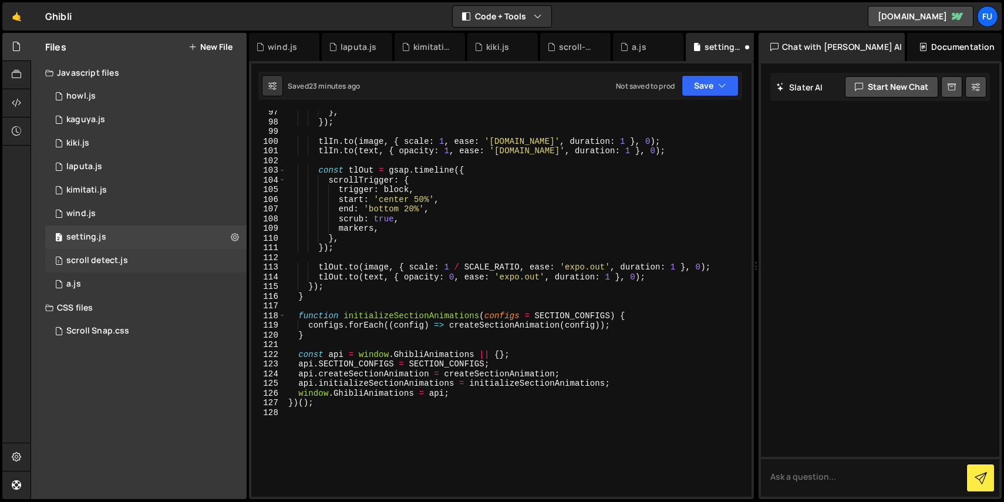
click at [112, 266] on div "1 scroll detect.js 0" at bounding box center [145, 260] width 201 height 23
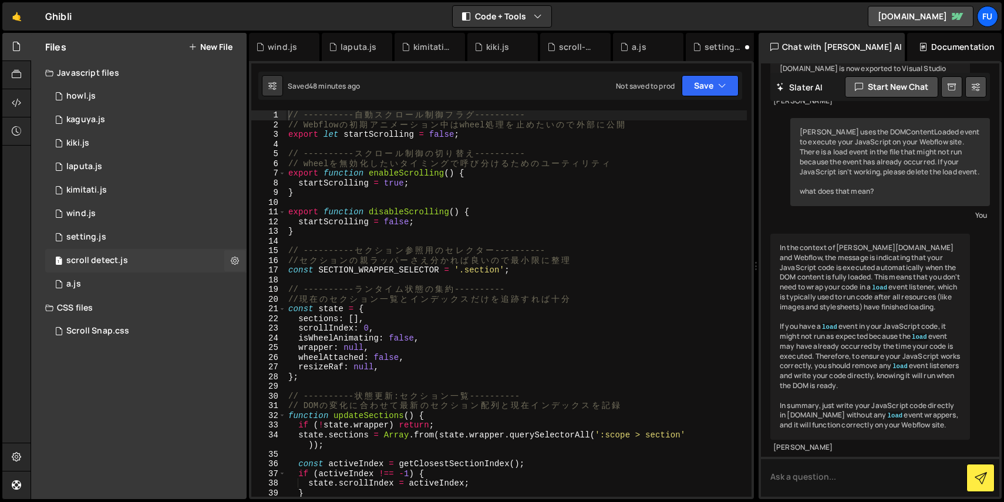
scroll to position [319, 0]
click at [117, 204] on div "1 wind.js 0" at bounding box center [145, 213] width 201 height 23
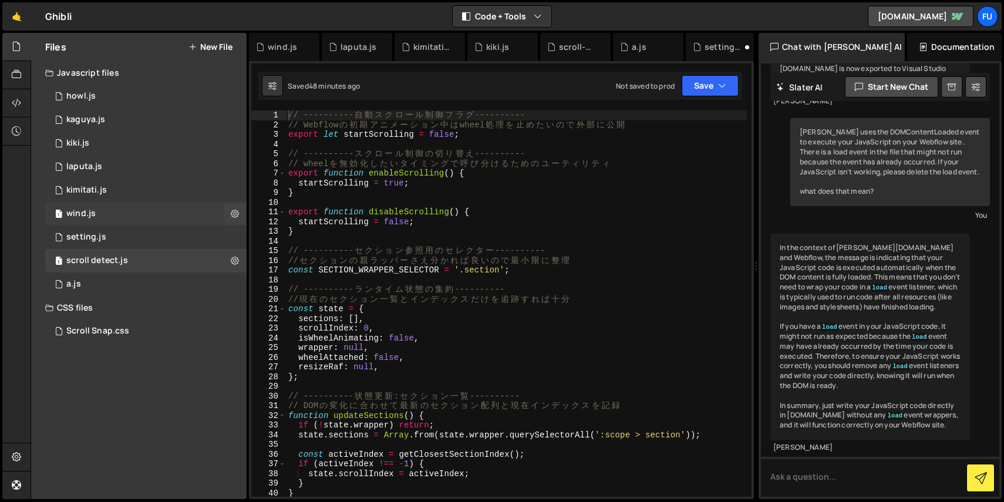
scroll to position [0, 0]
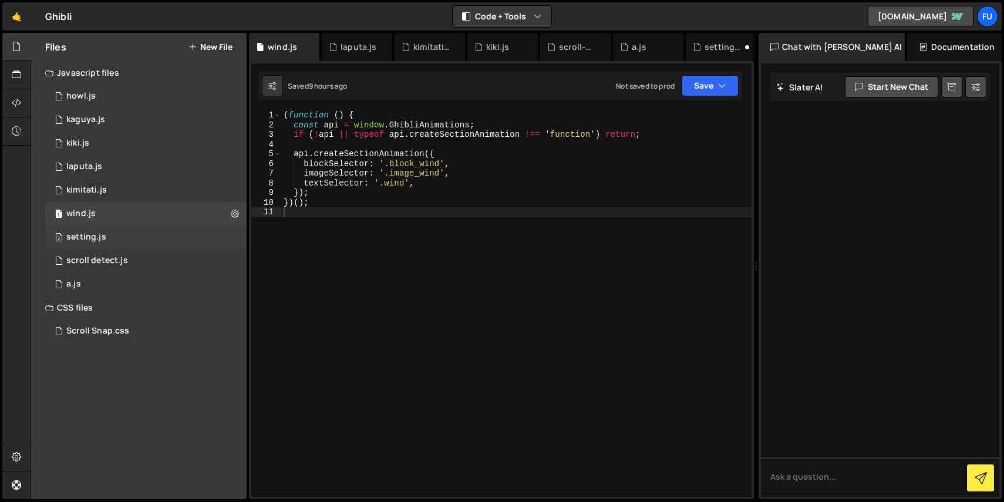
click at [114, 230] on div "2 setting.js 0" at bounding box center [145, 236] width 201 height 23
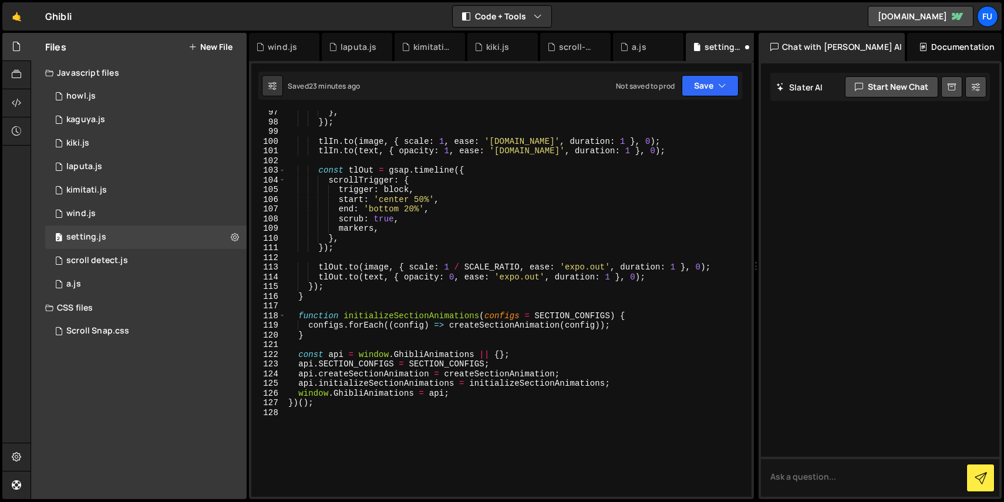
scroll to position [987, 0]
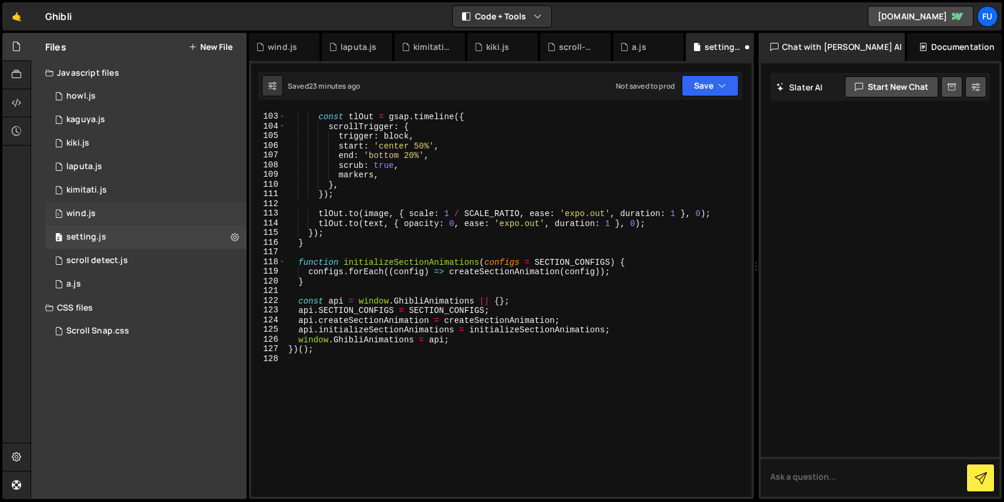
click at [190, 220] on div "1 wind.js 0" at bounding box center [145, 213] width 201 height 23
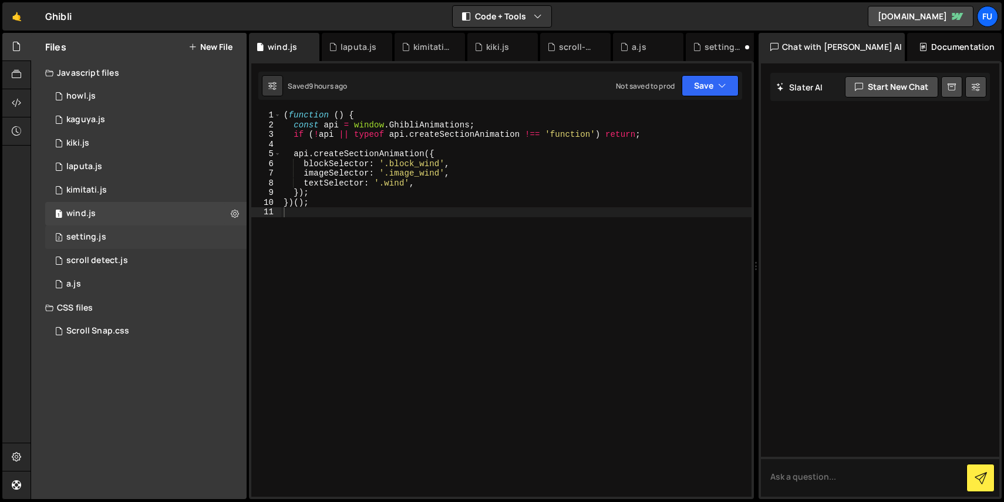
click at [190, 229] on div "2 setting.js 0" at bounding box center [145, 236] width 201 height 23
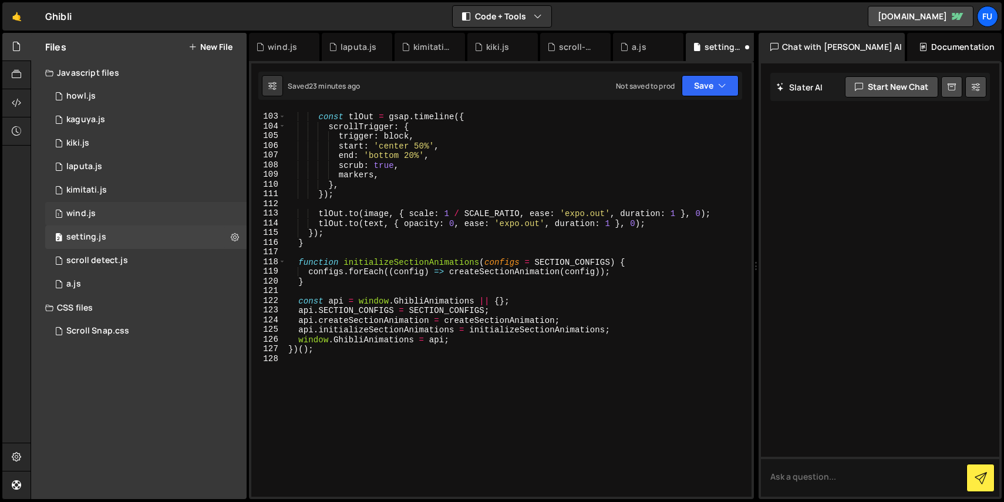
click at [191, 214] on div "1 wind.js 0" at bounding box center [145, 213] width 201 height 23
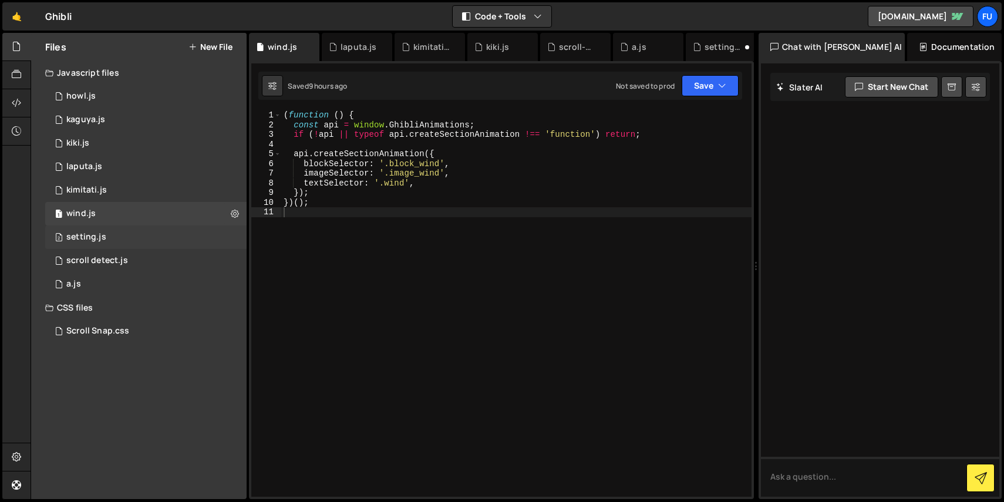
click at [204, 231] on div "2 setting.js 0" at bounding box center [145, 236] width 201 height 23
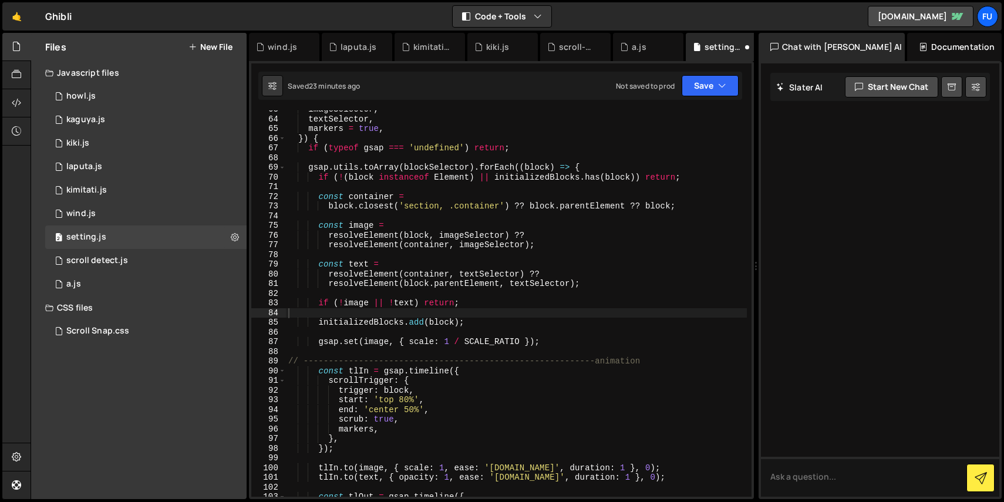
scroll to position [750, 0]
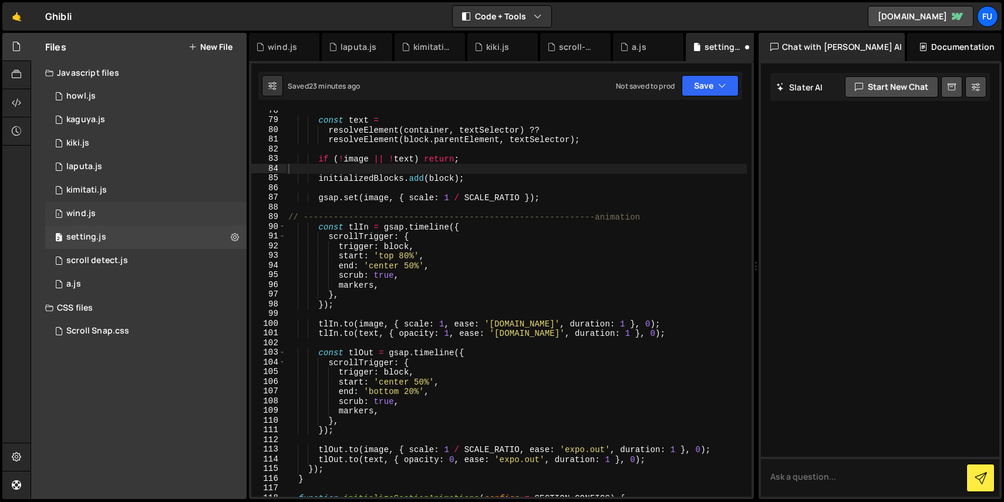
click at [125, 205] on div "1 wind.js 0" at bounding box center [145, 213] width 201 height 23
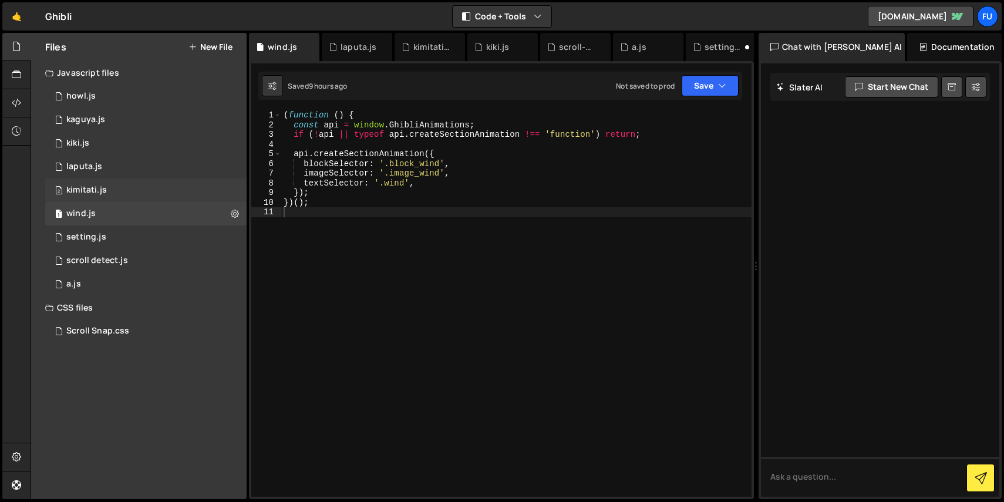
click at [123, 182] on div "2 kimitati.js 0" at bounding box center [145, 189] width 201 height 23
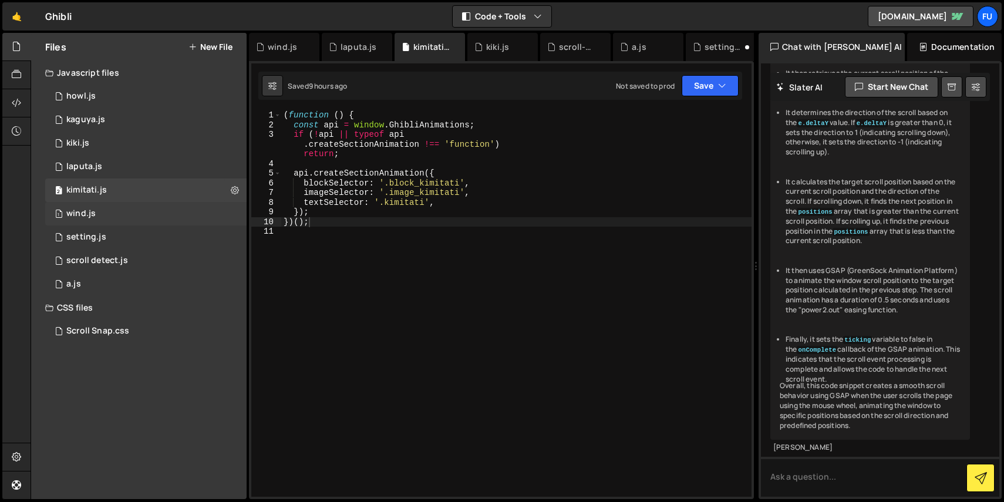
scroll to position [3698, 0]
click at [122, 204] on div "1 wind.js 0" at bounding box center [145, 213] width 201 height 23
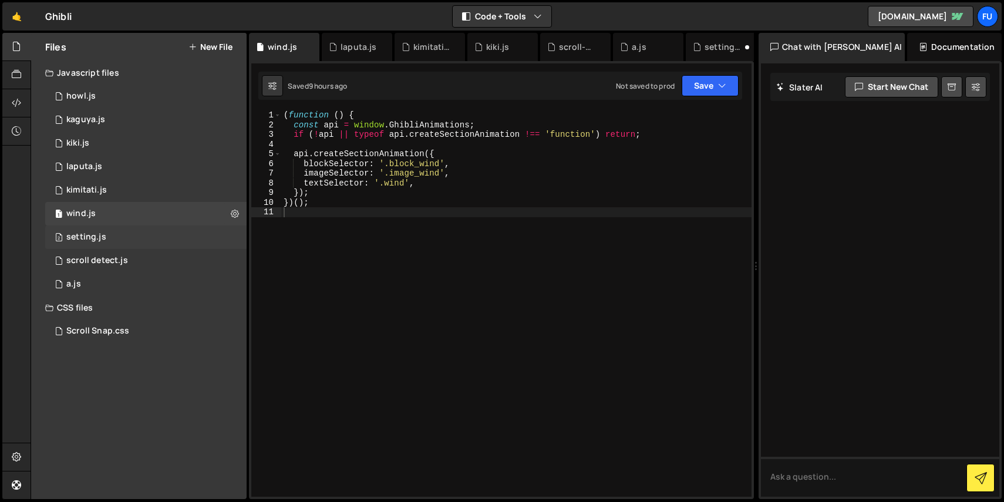
scroll to position [0, 0]
click at [119, 228] on div "2 setting.js 0" at bounding box center [145, 236] width 201 height 23
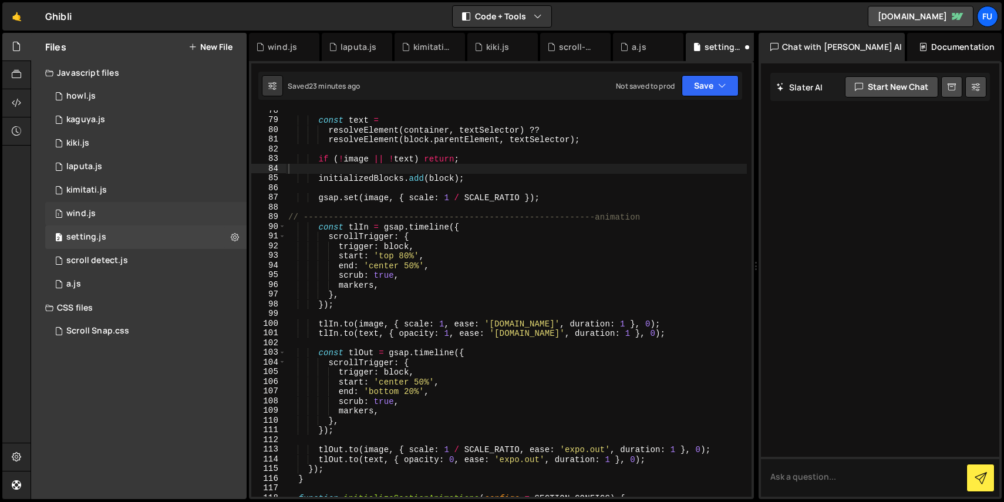
click at [120, 217] on div "1 wind.js 0" at bounding box center [145, 213] width 201 height 23
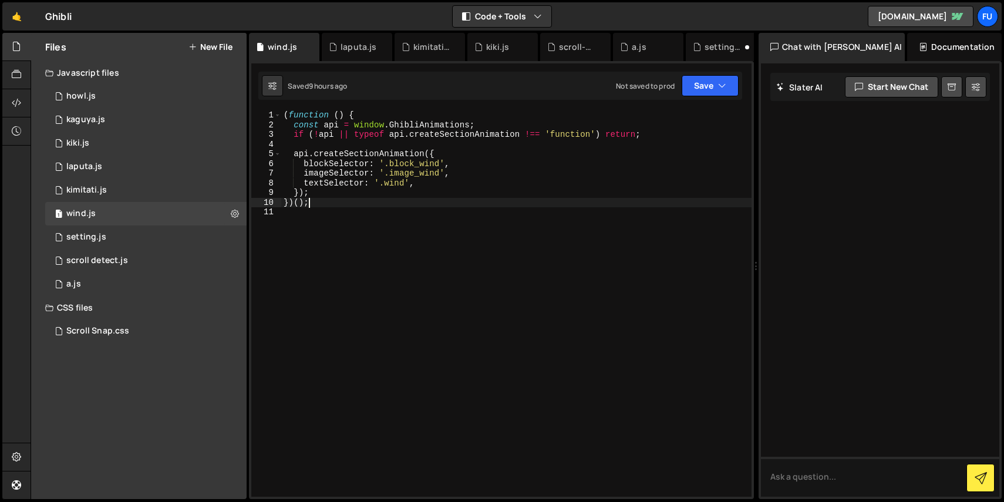
click at [309, 205] on div "( function ( ) { const api = window . GhibliAnimations ; if ( ! api || typeof a…" at bounding box center [516, 313] width 470 height 406
click at [324, 205] on div "( function ( ) { const api = window . GhibliAnimations ; if ( ! api || typeof a…" at bounding box center [516, 313] width 470 height 406
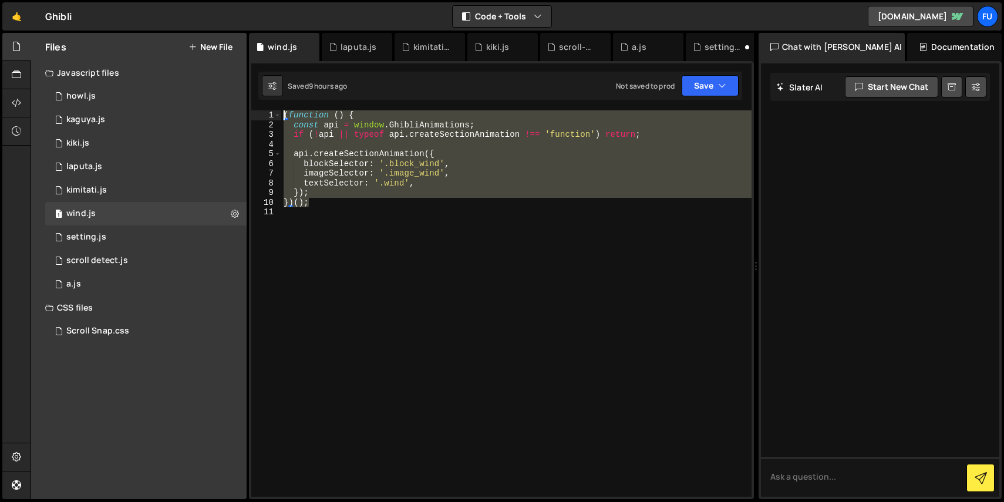
drag, startPoint x: 366, startPoint y: 206, endPoint x: 234, endPoint y: 81, distance: 181.9
click at [234, 81] on div "Files New File Javascript files 1 howl.js 0 1 kaguya.js 0 1 kiki.js 0 1 2 1" at bounding box center [517, 266] width 973 height 467
click at [376, 198] on div "( function ( ) { const api = window . GhibliAnimations ; if ( ! api || typeof a…" at bounding box center [516, 303] width 470 height 386
type textarea "})();"
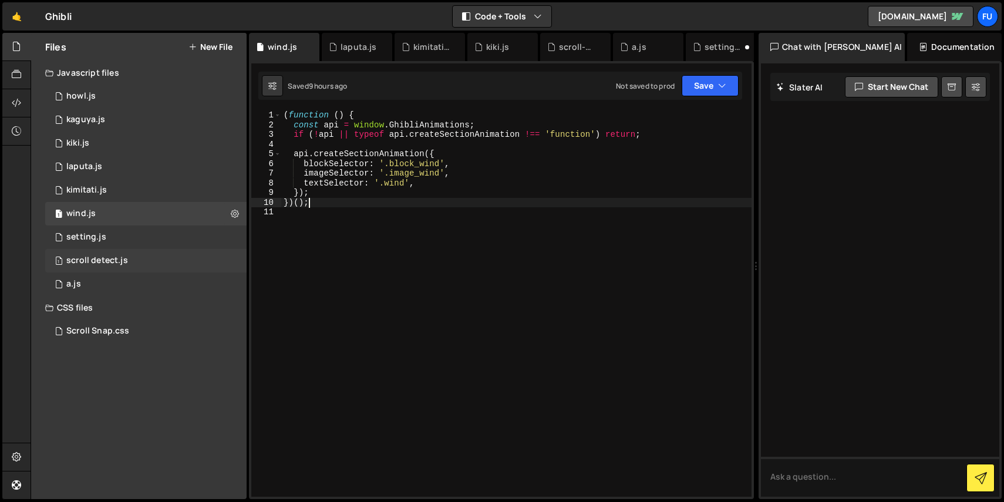
click at [133, 262] on div "1 scroll detect.js 0" at bounding box center [145, 260] width 201 height 23
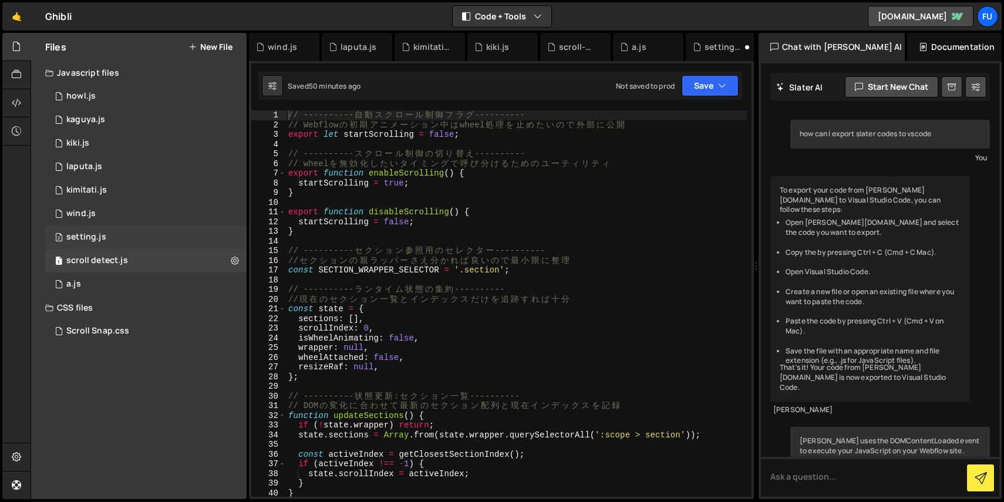
scroll to position [319, 0]
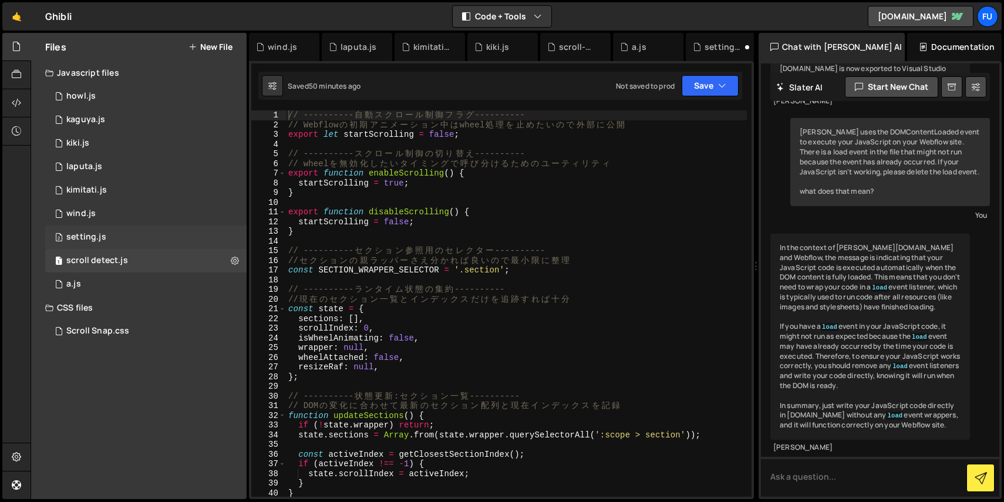
click at [134, 243] on div "2 setting.js 0" at bounding box center [145, 236] width 201 height 23
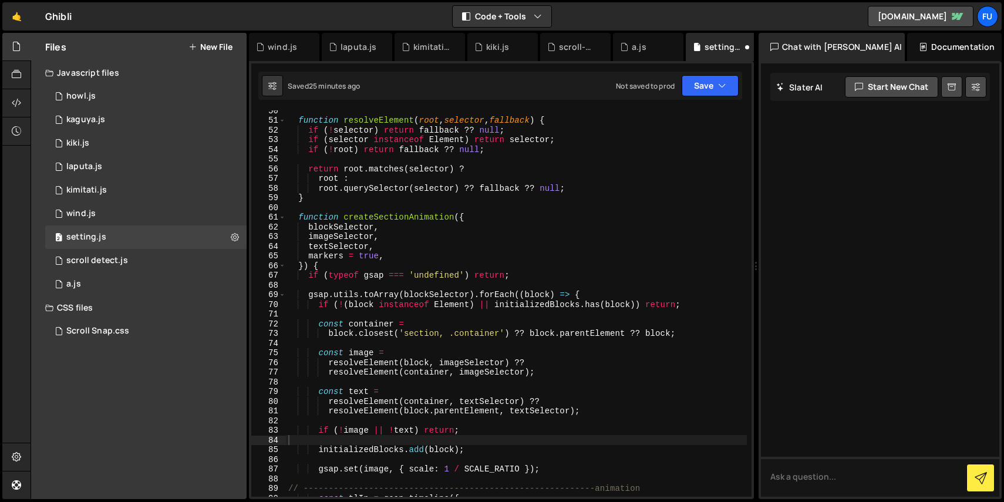
scroll to position [489, 0]
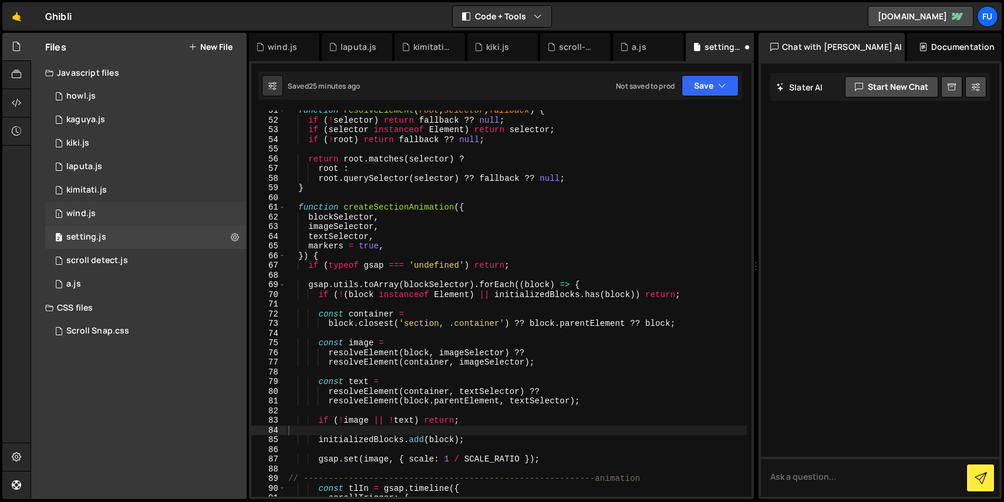
click at [204, 220] on div "1 wind.js 0" at bounding box center [145, 213] width 201 height 23
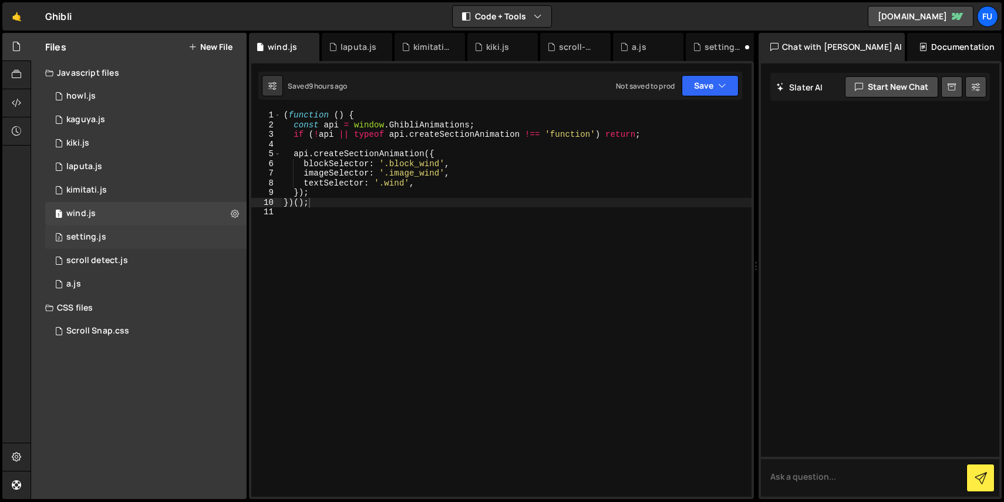
click at [193, 242] on div "2 setting.js 0" at bounding box center [145, 236] width 201 height 23
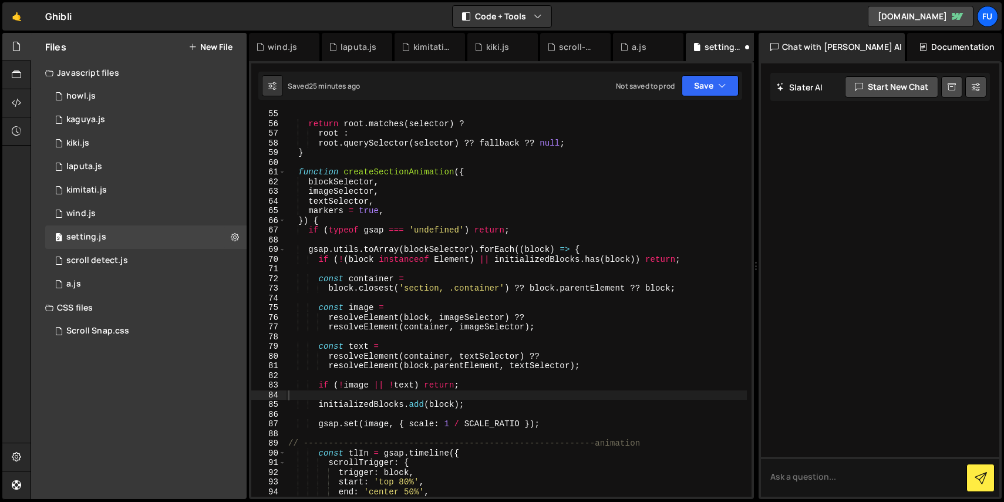
scroll to position [538, 0]
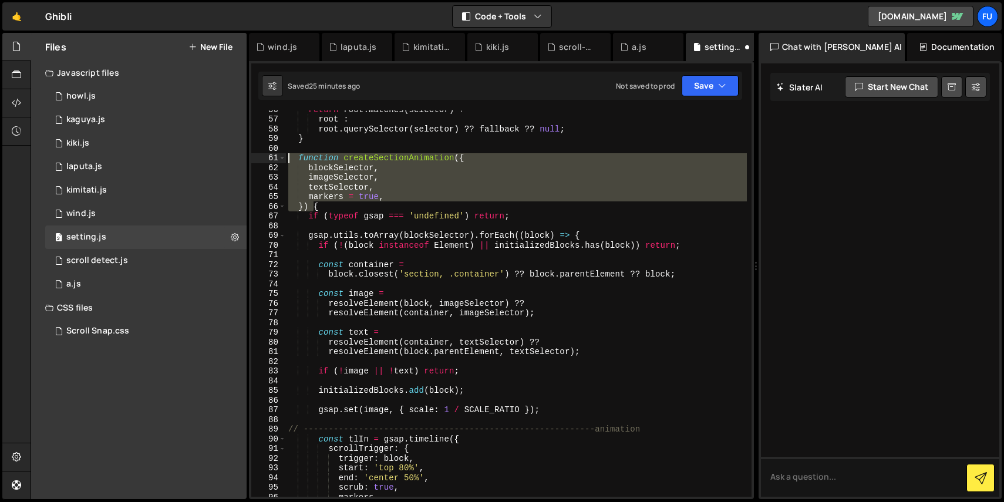
drag, startPoint x: 314, startPoint y: 205, endPoint x: 286, endPoint y: 162, distance: 51.8
click at [286, 162] on div "return root . matches ( selector ) ? root : root . querySelector ( selector ) ?…" at bounding box center [516, 307] width 461 height 406
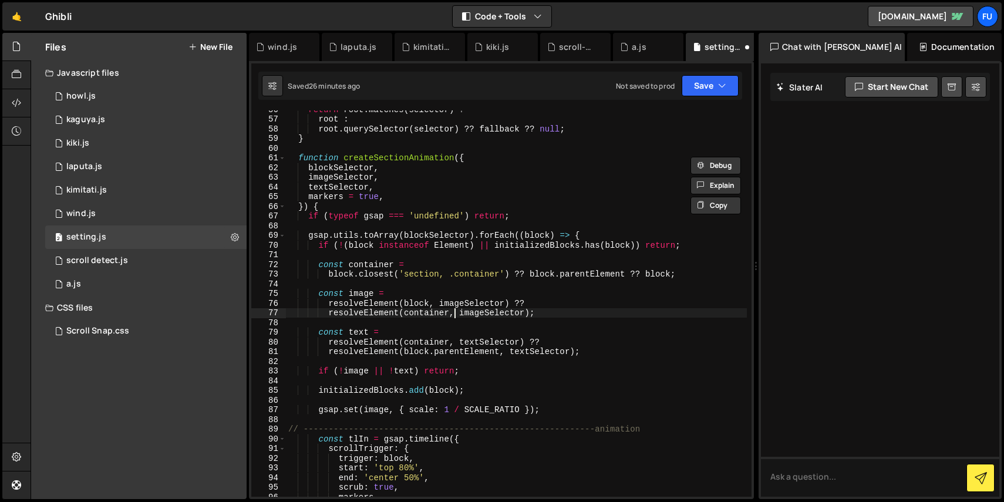
click at [448, 302] on div "return root . matches ( selector ) ? root : root . querySelector ( selector ) ?…" at bounding box center [516, 307] width 461 height 406
click at [448, 302] on div "return root . matches ( selector ) ? root : root . querySelector ( selector ) ?…" at bounding box center [516, 303] width 461 height 386
type textarea "resolveElement(block, imageSelector) ??"
click at [390, 222] on div "return root . matches ( selector ) ? root : root . querySelector ( selector ) ?…" at bounding box center [516, 307] width 461 height 406
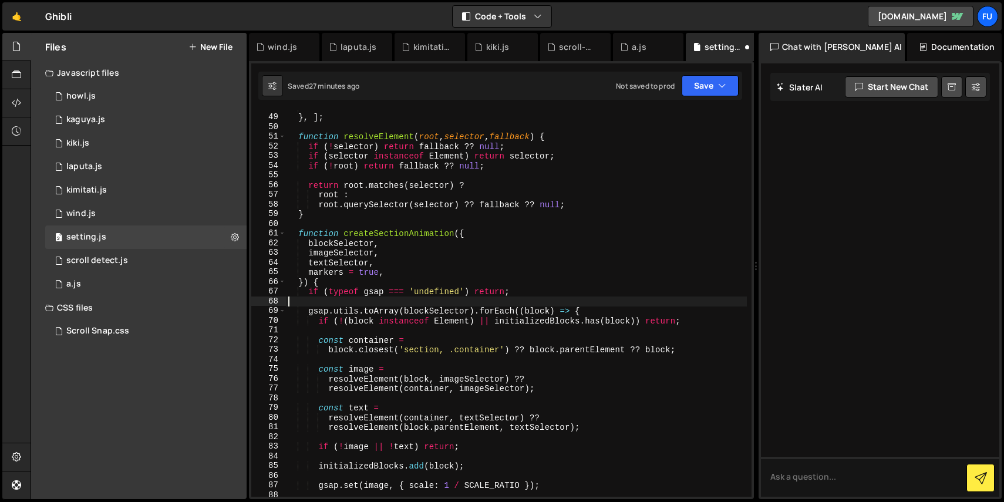
scroll to position [463, 0]
click at [124, 215] on div "1 wind.js 0" at bounding box center [145, 213] width 201 height 23
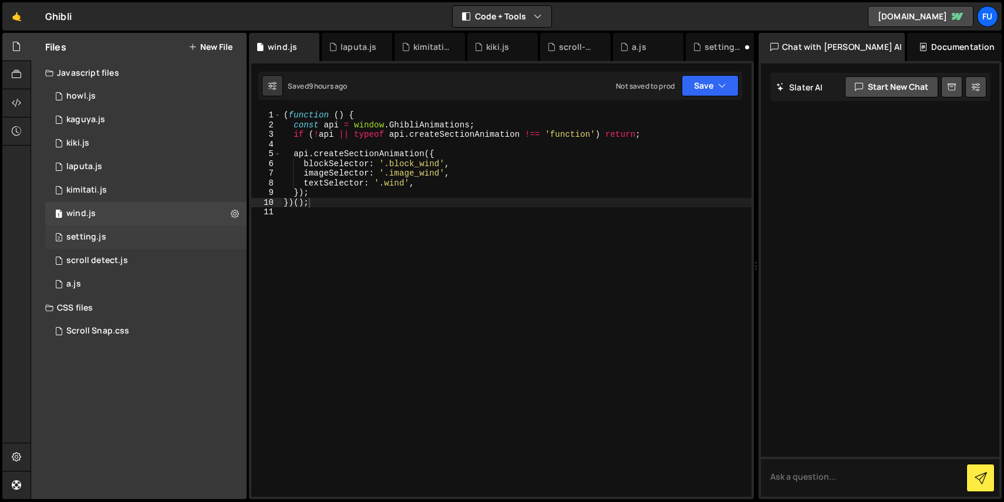
click at [124, 228] on div "2 setting.js 0" at bounding box center [145, 236] width 201 height 23
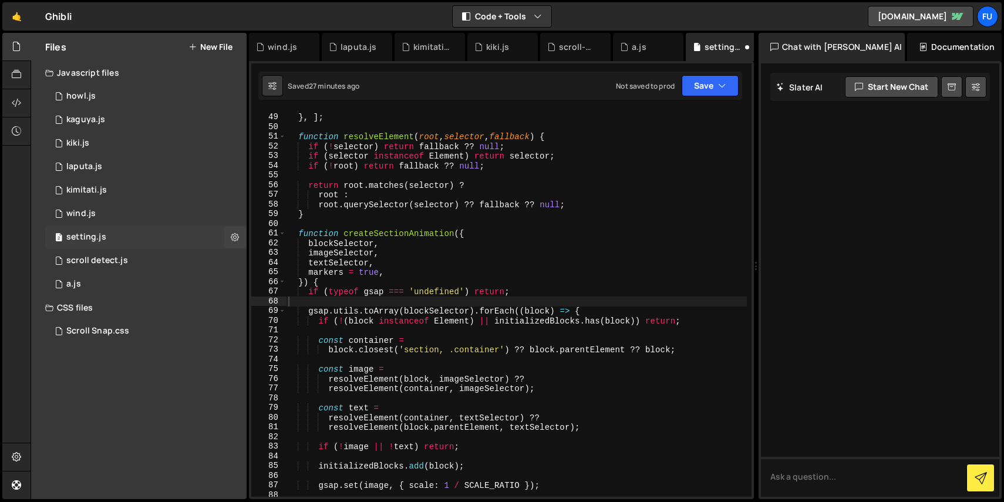
click at [156, 247] on div "2 setting.js 0" at bounding box center [145, 236] width 201 height 23
click at [154, 255] on div "1 scroll detect.js 0" at bounding box center [145, 260] width 201 height 23
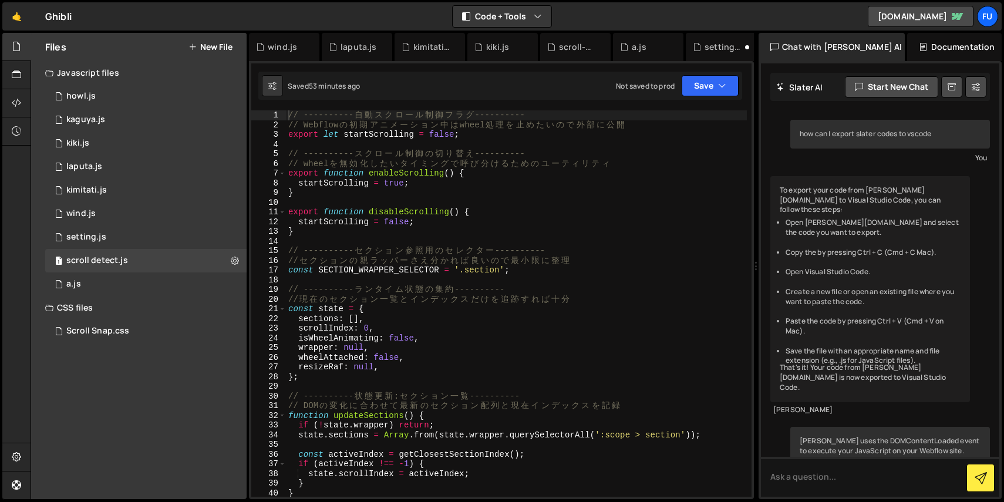
scroll to position [319, 0]
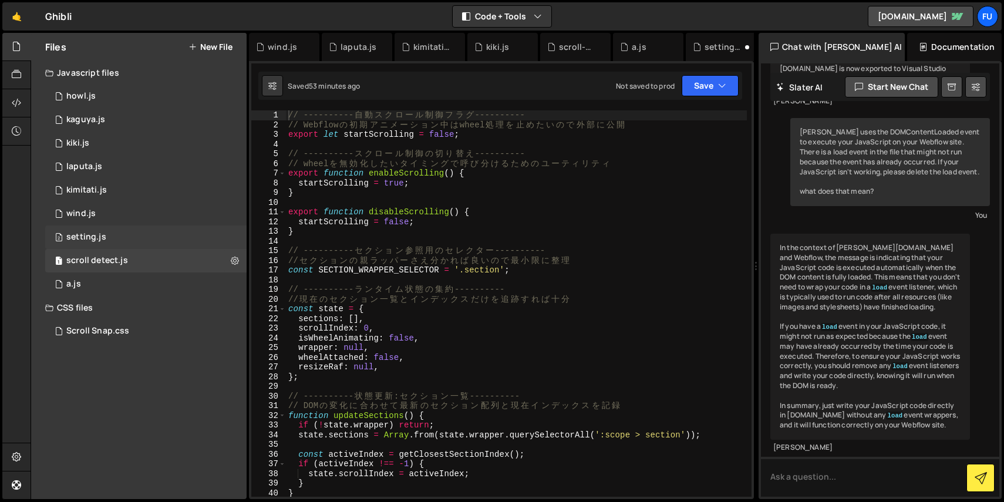
click at [198, 237] on div "2 setting.js 0" at bounding box center [145, 236] width 201 height 23
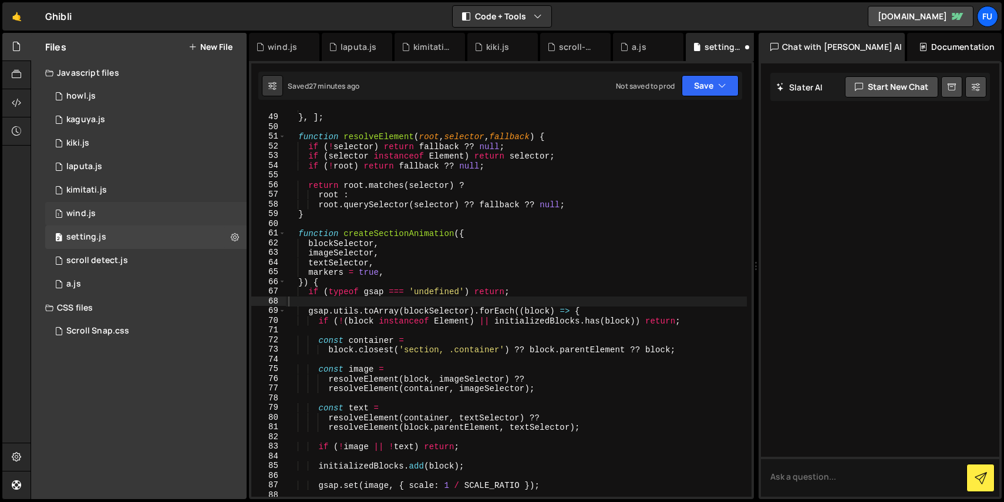
click at [192, 220] on div "1 wind.js 0" at bounding box center [145, 213] width 201 height 23
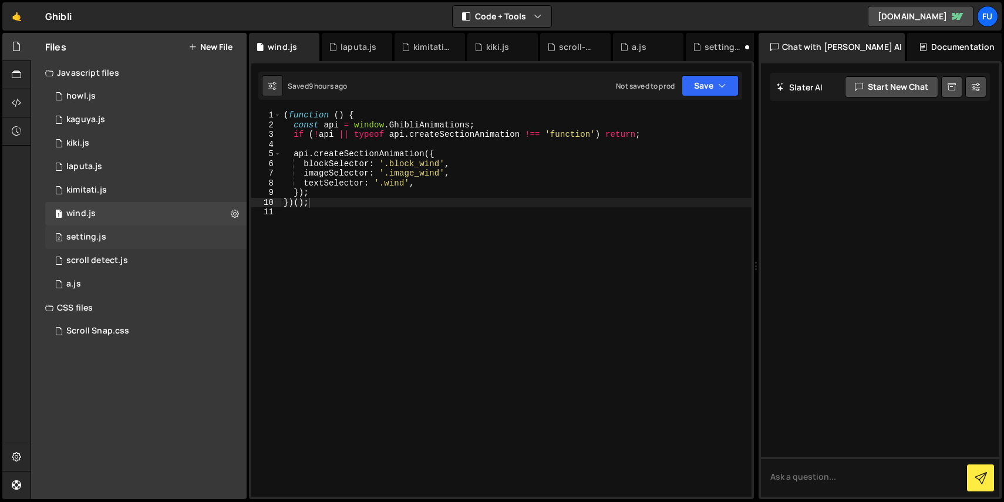
click at [129, 234] on div "2 setting.js 0" at bounding box center [145, 236] width 201 height 23
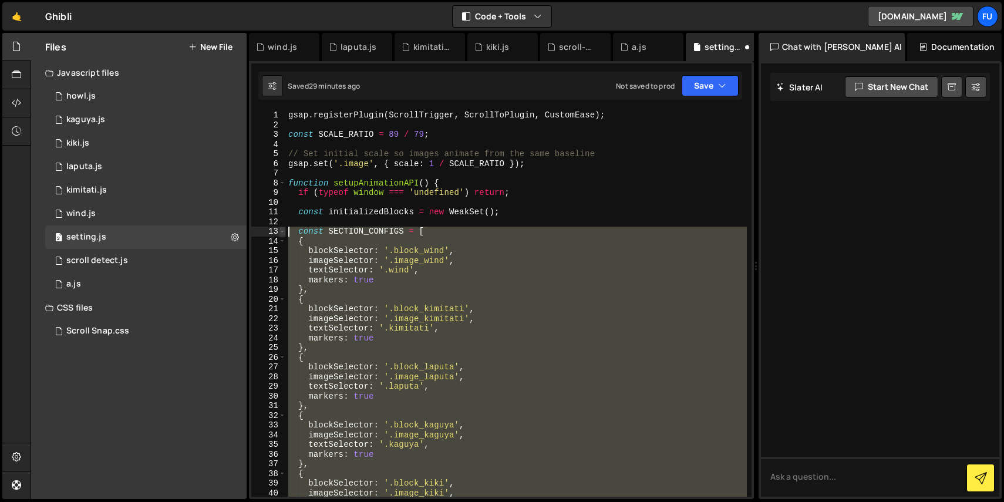
drag, startPoint x: 374, startPoint y: 406, endPoint x: 285, endPoint y: 230, distance: 197.9
click at [285, 230] on div "1 2 3 4 5 6 7 8 9 10 11 12 13 14 15 16 17 18 19 20 21 22 23 24 25 26 27 28 29 3…" at bounding box center [501, 303] width 500 height 386
type textarea "const SECTION_CONFIGS = [ {"
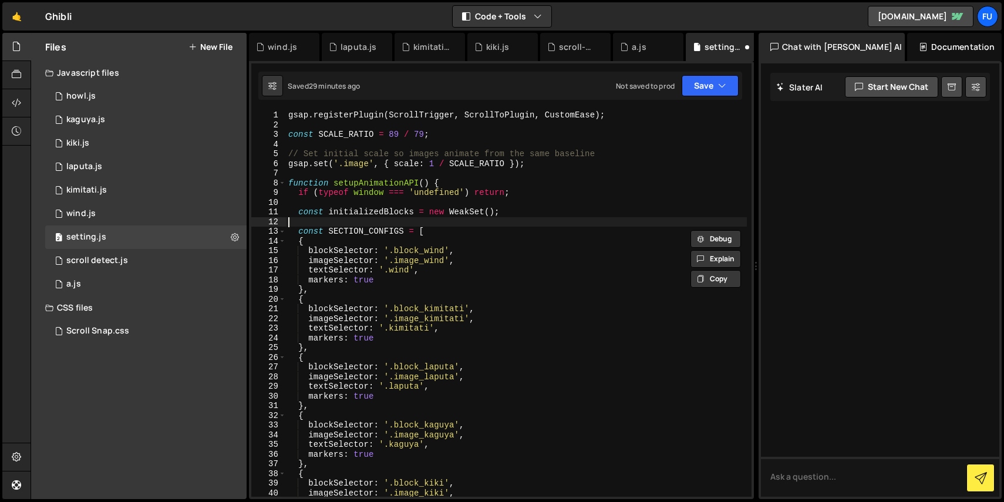
click at [363, 218] on div "gsap . registerPlugin ( ScrollTrigger , ScrollToPlugin , CustomEase ) ; const S…" at bounding box center [516, 313] width 461 height 406
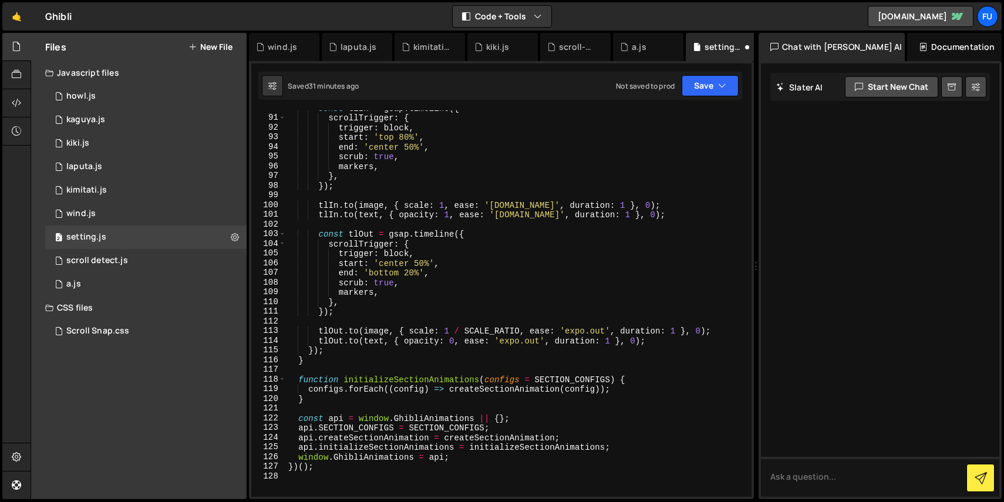
scroll to position [991, 0]
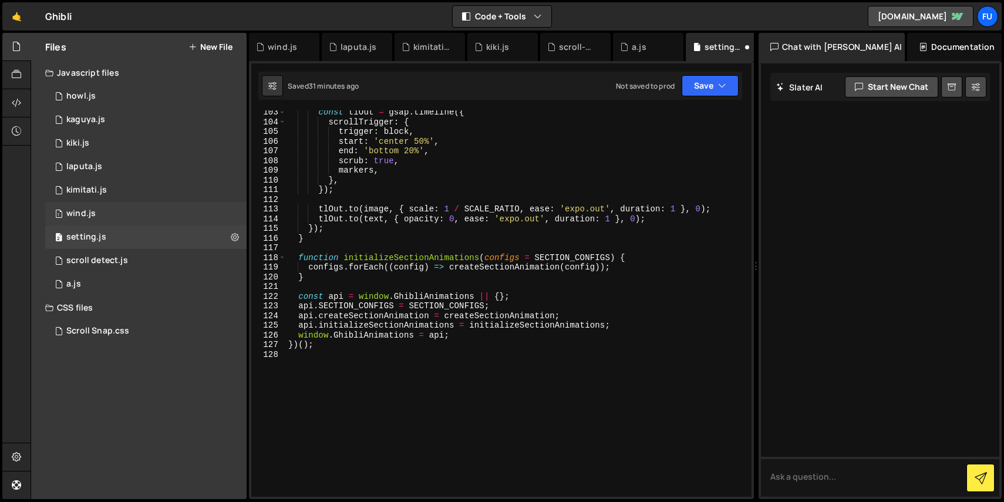
click at [142, 211] on div "1 wind.js 0" at bounding box center [145, 213] width 201 height 23
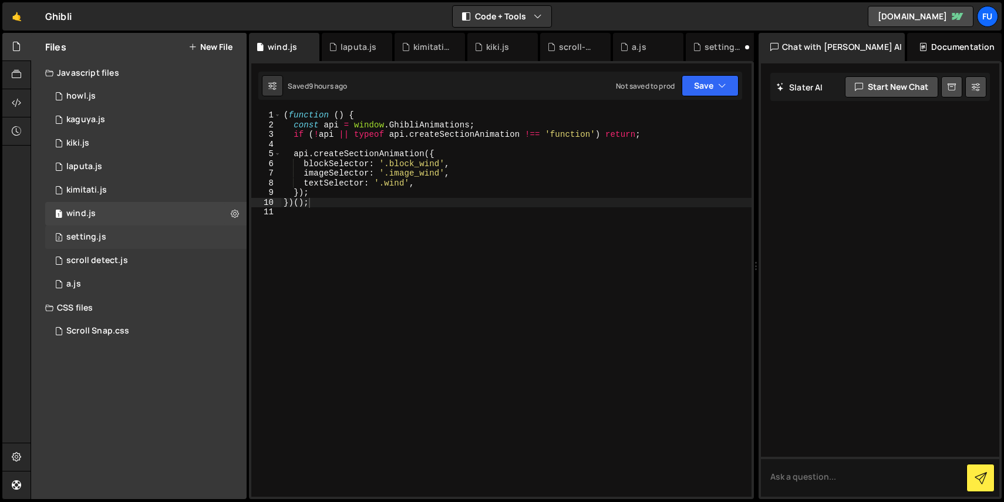
click at [141, 225] on div "2 setting.js 0" at bounding box center [145, 236] width 201 height 23
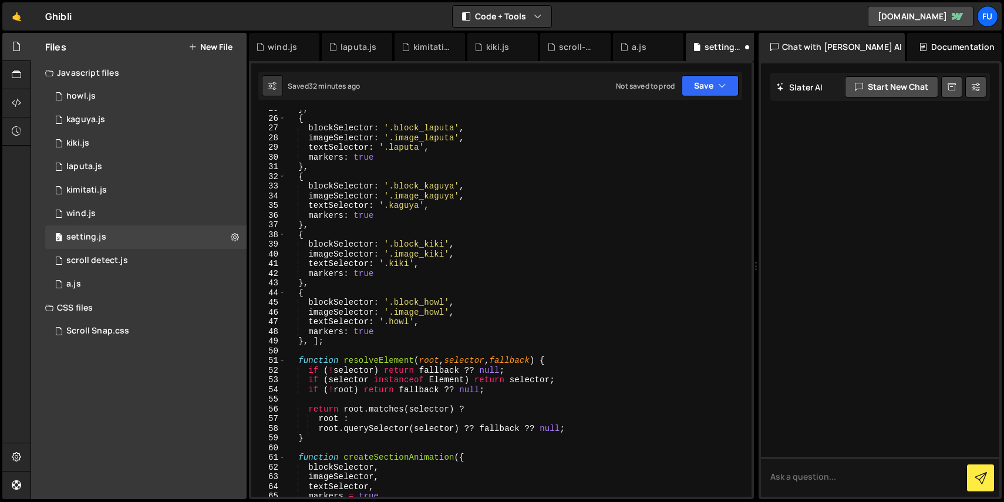
scroll to position [790, 0]
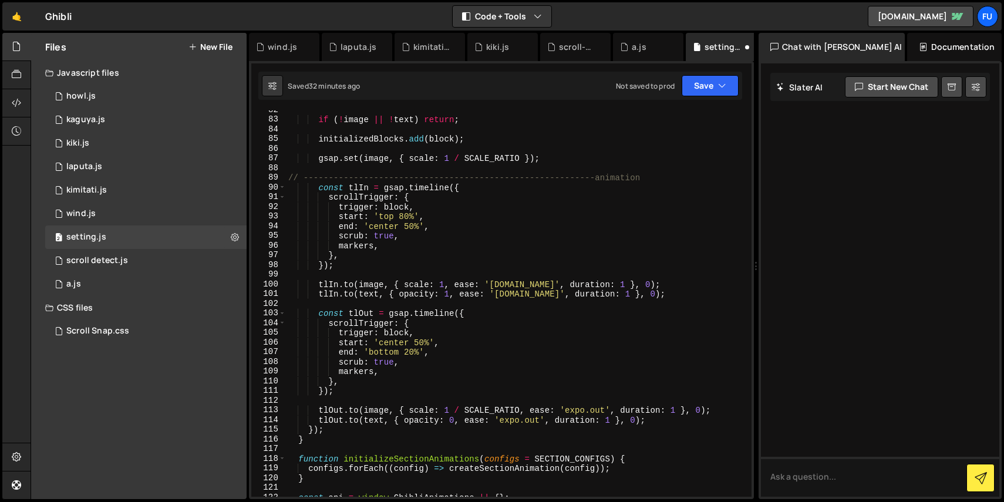
click at [661, 174] on div "if ( ! image || ! text ) return ; initializedBlocks . add ( block ) ; gsap . se…" at bounding box center [516, 308] width 461 height 406
drag, startPoint x: 660, startPoint y: 188, endPoint x: 526, endPoint y: 190, distance: 134.4
click at [526, 190] on div "if ( ! image || ! text ) return ; initializedBlocks . add ( block ) ; gsap . se…" at bounding box center [516, 308] width 461 height 406
click at [619, 193] on div "if ( ! image || ! text ) return ; initializedBlocks . add ( block ) ; gsap . se…" at bounding box center [516, 308] width 461 height 406
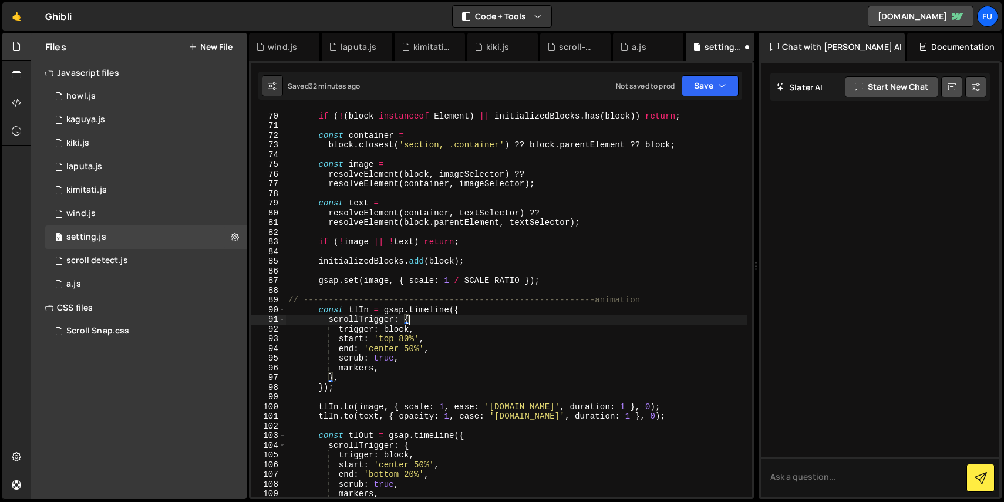
scroll to position [667, 0]
click at [541, 332] on div "gsap . utils . toArray ( blockSelector ) . forEach (( block ) => { if ( ! ( blo…" at bounding box center [516, 305] width 461 height 406
click at [502, 241] on div "gsap . utils . toArray ( blockSelector ) . forEach (( block ) => { if ( ! ( blo…" at bounding box center [516, 305] width 461 height 406
type textarea "if (!image || !text) return;"
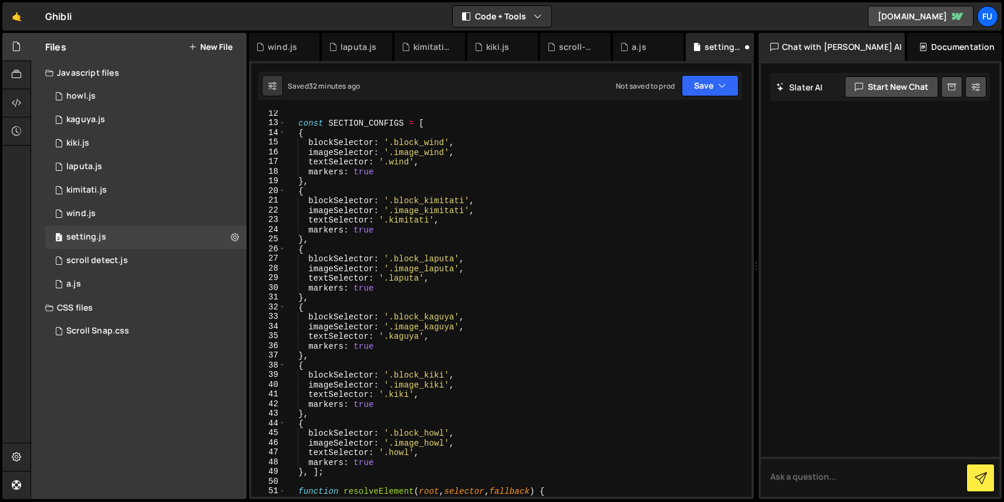
scroll to position [0, 0]
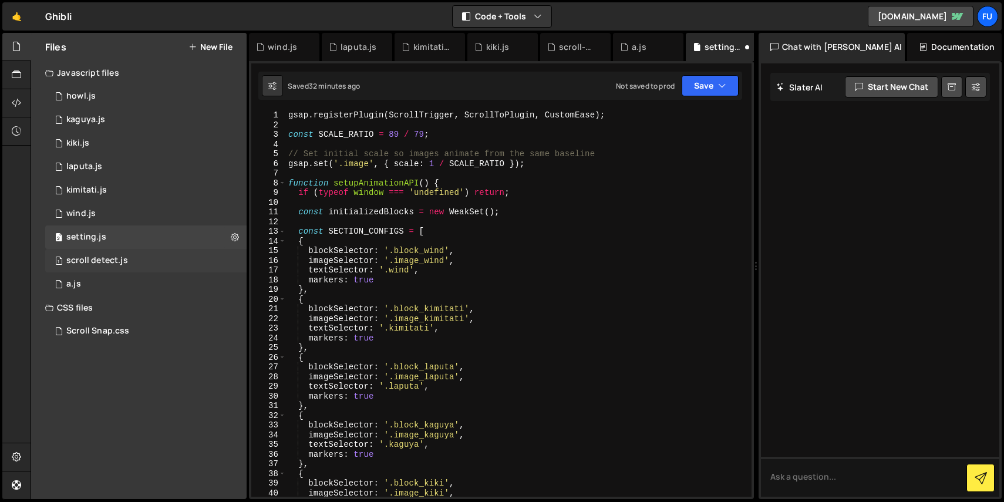
click at [171, 264] on div "1 scroll detect.js 0" at bounding box center [145, 260] width 201 height 23
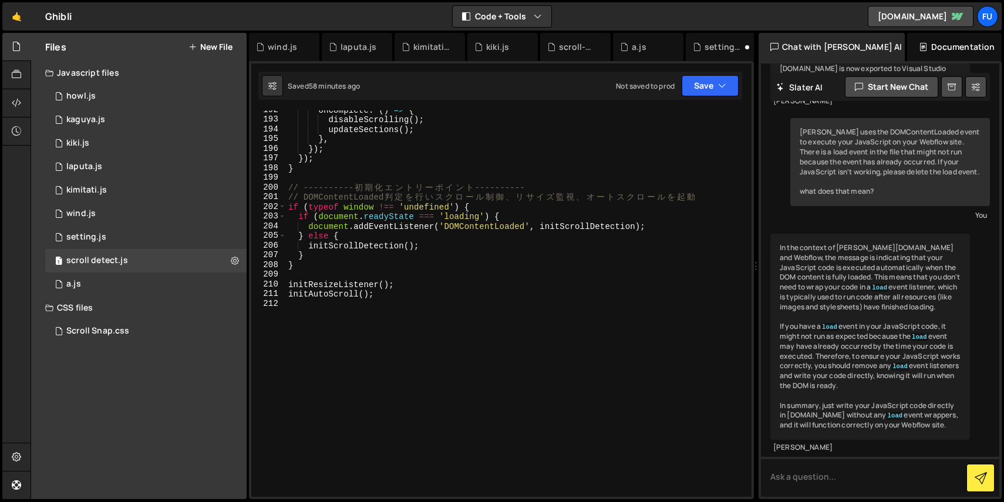
scroll to position [1855, 0]
click at [120, 237] on div "2 setting.js 0" at bounding box center [145, 236] width 201 height 23
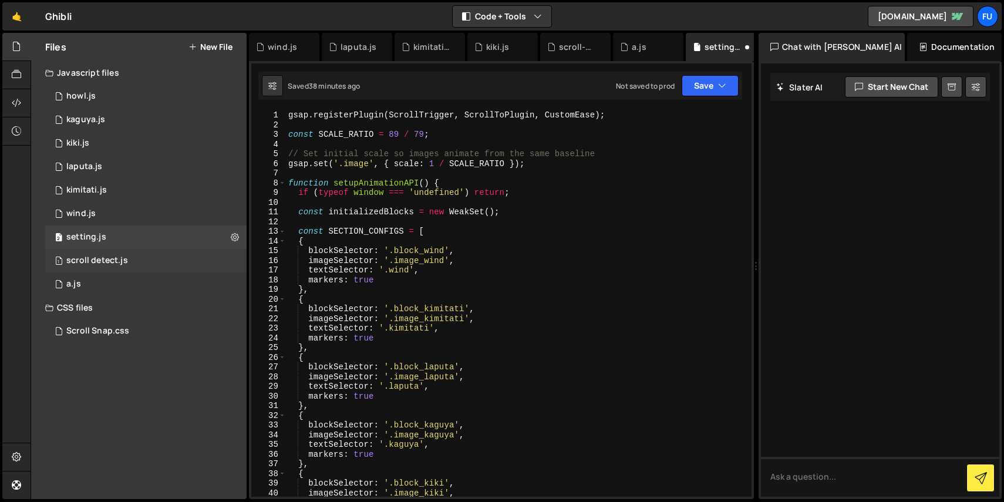
click at [187, 261] on div "1 scroll detect.js 0" at bounding box center [145, 260] width 201 height 23
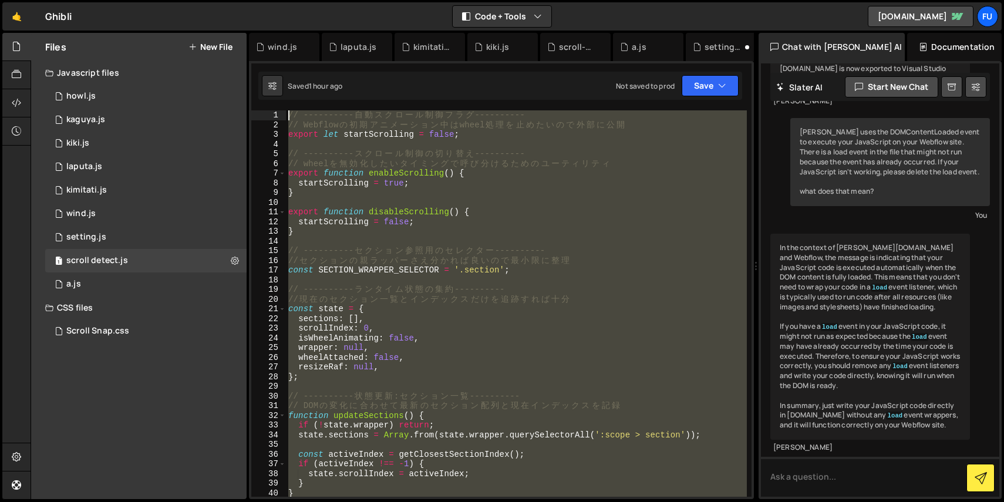
drag, startPoint x: 462, startPoint y: 305, endPoint x: 293, endPoint y: -19, distance: 364.9
click at [293, 0] on html "Projects [GEOGRAPHIC_DATA] Blog Fu Projects Your Teams Account Upgrade Logout" at bounding box center [502, 251] width 1004 height 502
click at [443, 262] on div "// ---------- 自 動 ス ク ロ ー ル 制 御 フ ラ グ ---------- // Webflow の 初 期 ア ニ メ ー シ ョ ン…" at bounding box center [516, 303] width 461 height 386
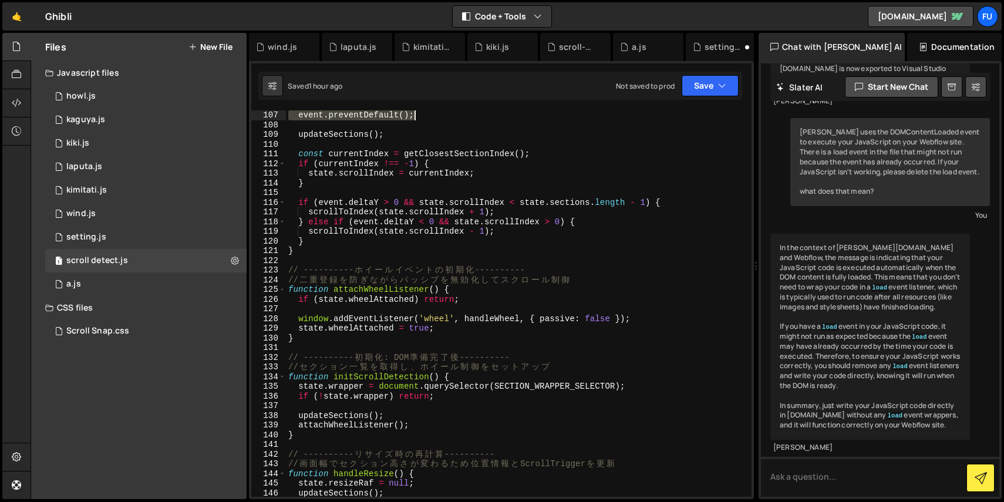
scroll to position [997, 0]
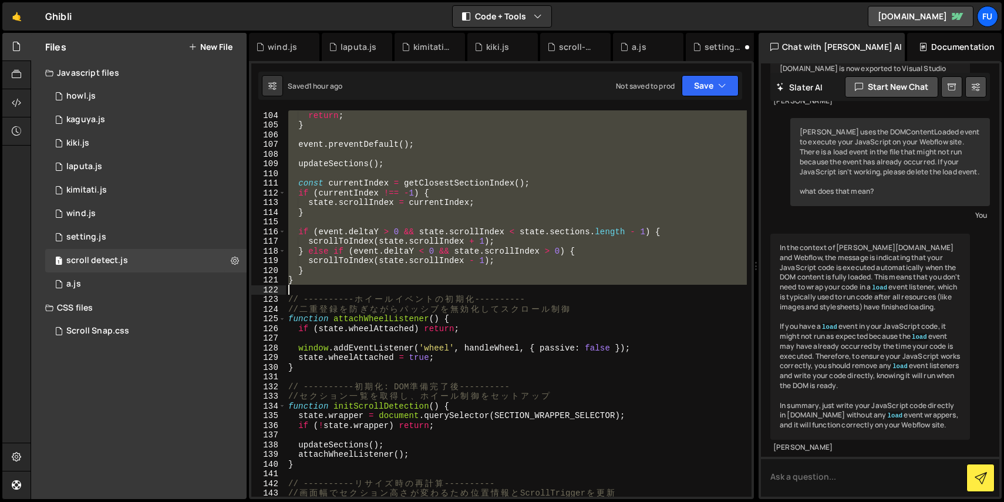
drag, startPoint x: 288, startPoint y: 234, endPoint x: 488, endPoint y: 288, distance: 207.9
click at [488, 288] on div "return ; } event . preventDefault ( ) ; updateSections ( ) ; const currentIndex…" at bounding box center [516, 313] width 461 height 406
paste textarea
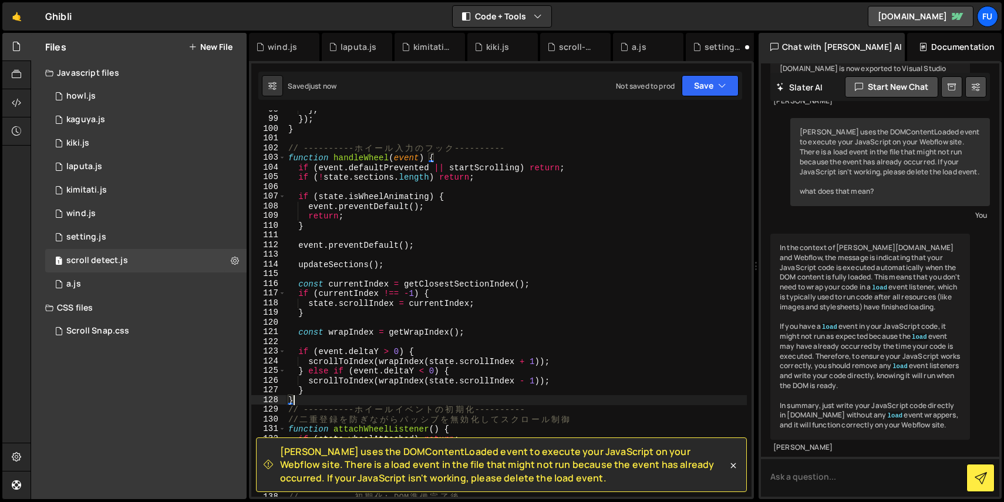
scroll to position [946, 0]
click at [703, 97] on div "Saved just now Not saved to prod Upgrade to Edit Save Save to Staging S Saved j…" at bounding box center [500, 86] width 484 height 28
click at [703, 86] on button "Save" at bounding box center [709, 85] width 57 height 21
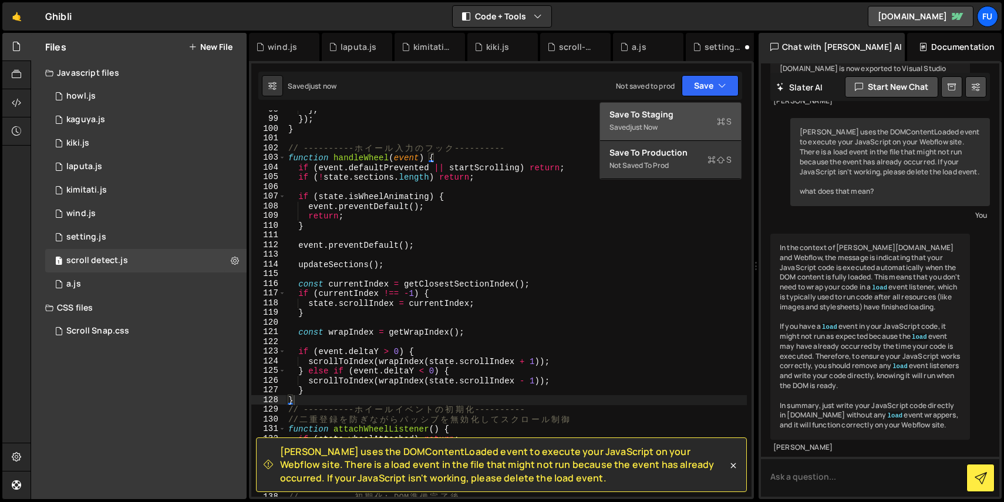
click at [700, 117] on div "Save to Staging S" at bounding box center [670, 115] width 122 height 12
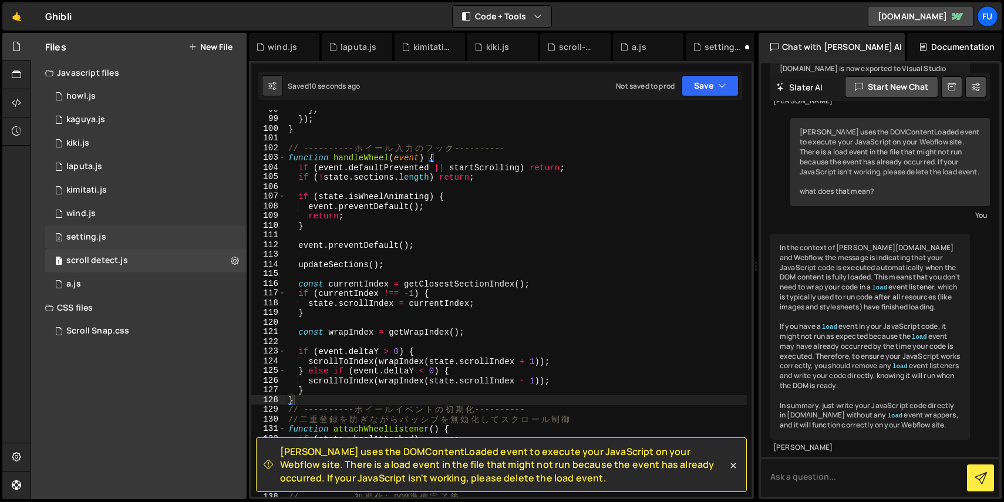
click at [92, 232] on div "setting.js" at bounding box center [86, 237] width 40 height 11
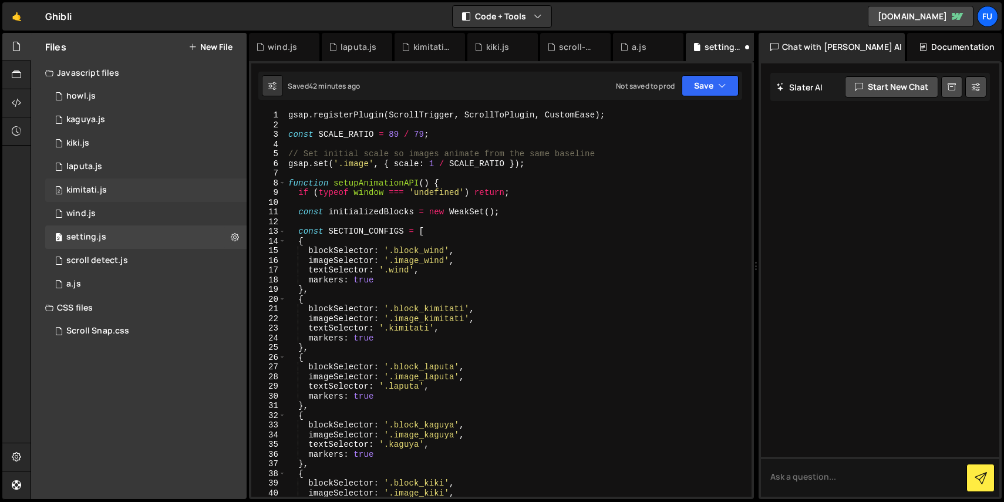
click at [94, 197] on div "2 kimitati.js 0" at bounding box center [145, 189] width 201 height 23
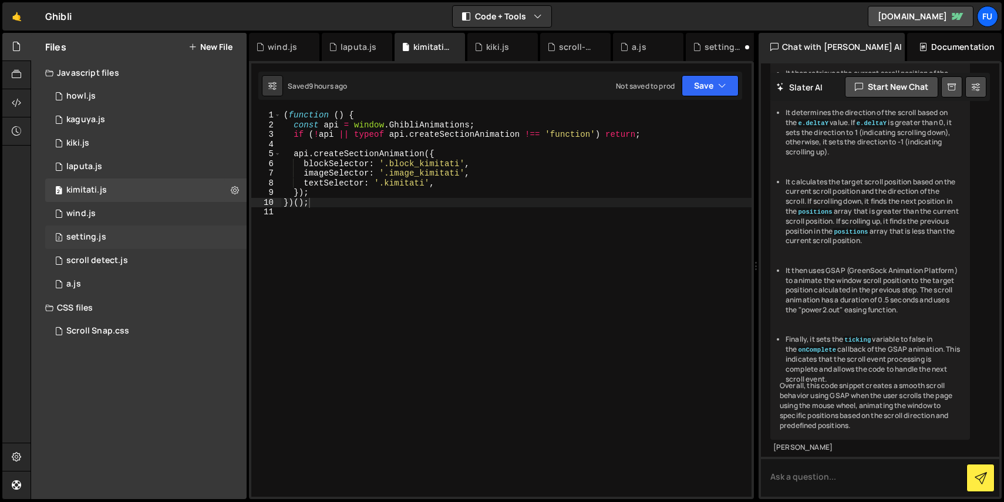
scroll to position [3698, 0]
click at [90, 242] on div "2 setting.js 0" at bounding box center [145, 236] width 201 height 23
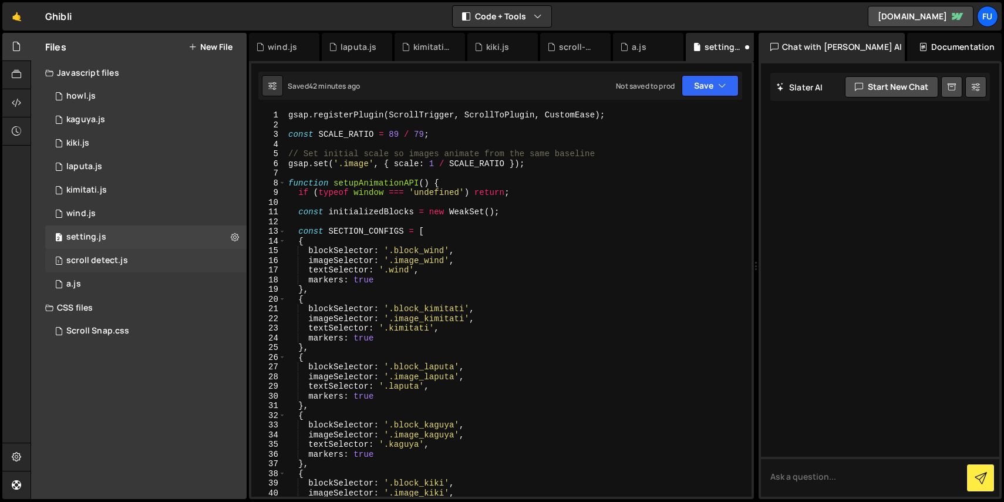
click at [89, 259] on div "scroll detect.js" at bounding box center [97, 260] width 62 height 11
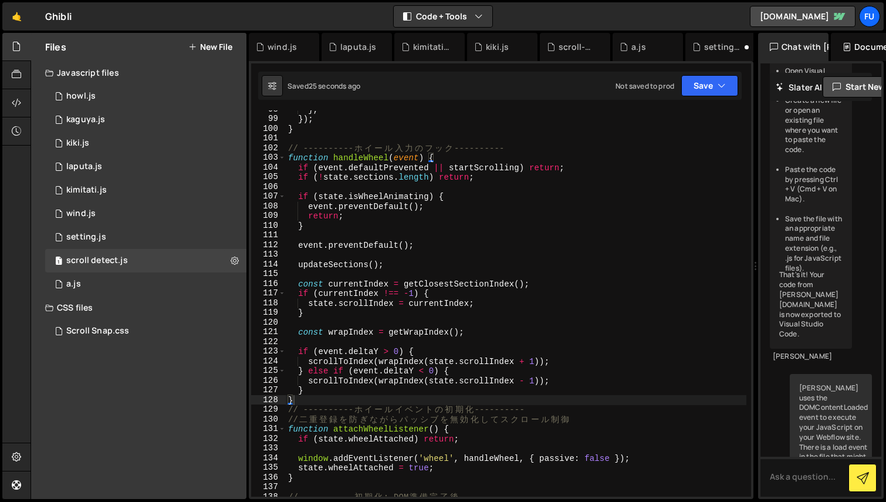
scroll to position [546, 0]
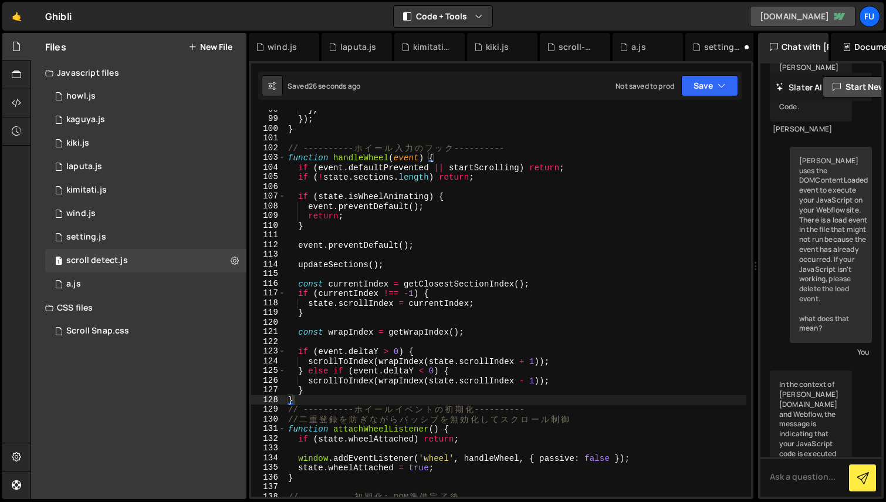
click at [821, 17] on link "[DOMAIN_NAME]" at bounding box center [803, 16] width 106 height 21
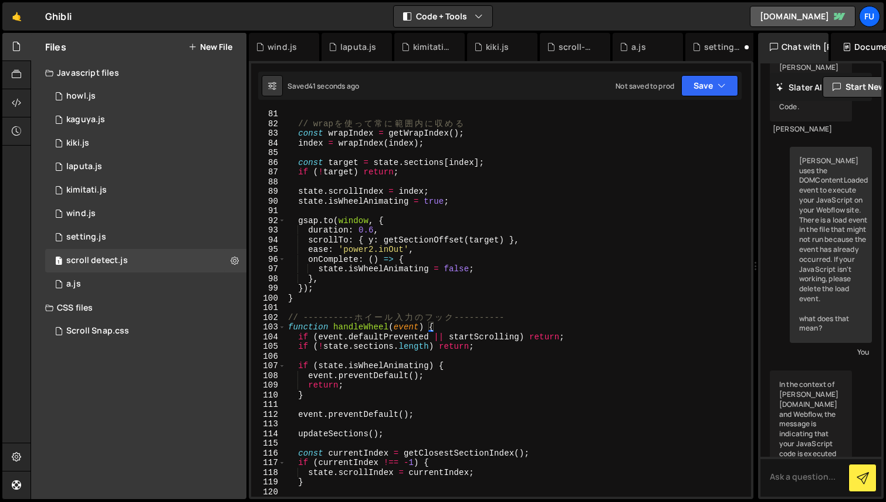
scroll to position [654, 0]
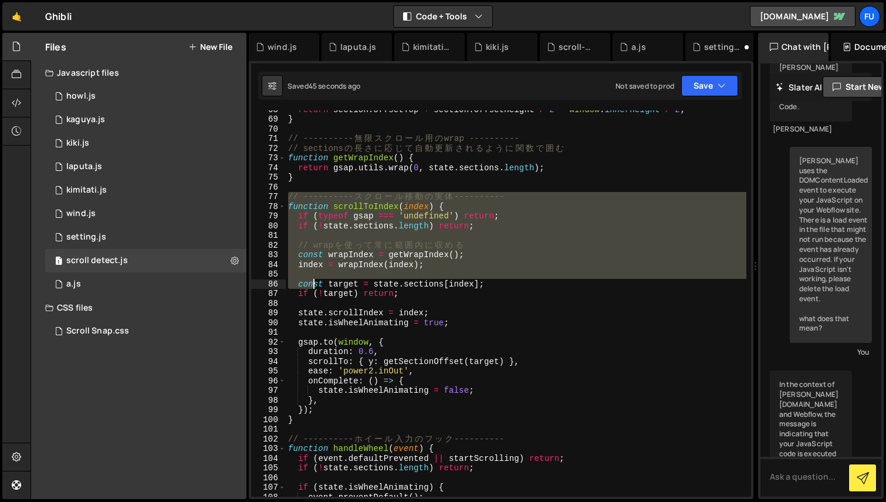
drag, startPoint x: 288, startPoint y: 201, endPoint x: 313, endPoint y: 282, distance: 84.5
click at [313, 282] on div "return section . offsetTop + section . offsetHeight / 2 - window . innerHeight …" at bounding box center [516, 307] width 461 height 406
click at [313, 282] on div "return section . offsetTop + section . offsetHeight / 2 - window . innerHeight …" at bounding box center [516, 303] width 461 height 386
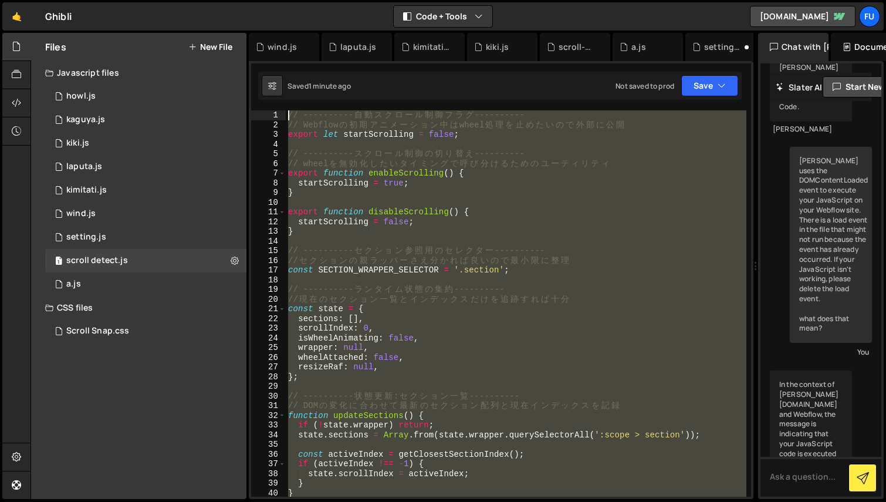
scroll to position [0, 0]
drag, startPoint x: 417, startPoint y: 318, endPoint x: 281, endPoint y: 17, distance: 329.7
click at [281, 17] on div "Hold on a sec... Are you certain you wish to leave this page? Any changes you'v…" at bounding box center [443, 251] width 886 height 502
click at [449, 187] on div "// ---------- 自 動 ス ク ロ ー ル 制 御 フ ラ グ ---------- // Webflow の 初 期 ア ニ メ ー シ ョ ン…" at bounding box center [516, 303] width 461 height 386
type textarea "startScrolling = true;"
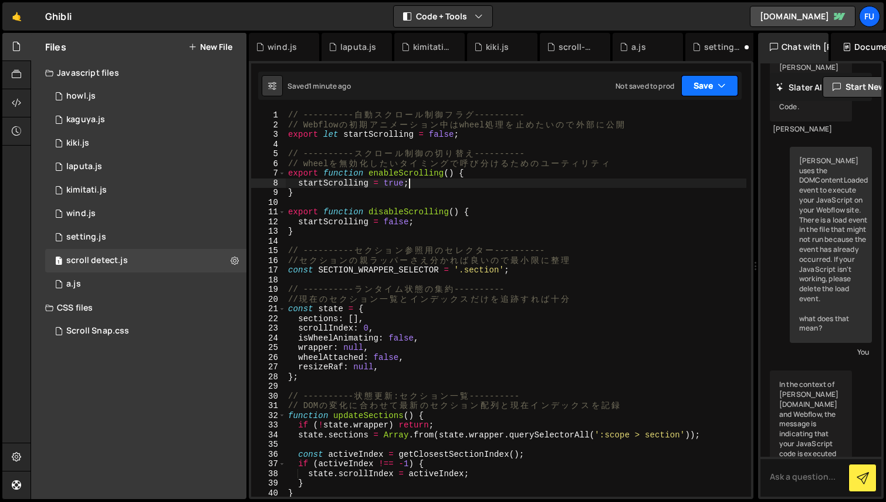
click at [707, 77] on button "Save" at bounding box center [709, 85] width 57 height 21
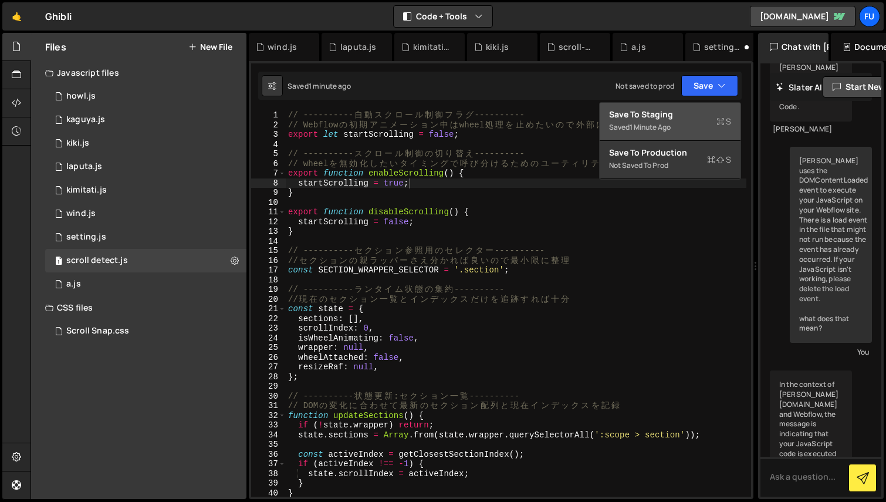
click at [697, 121] on div "Saved 1 minute ago" at bounding box center [670, 127] width 122 height 14
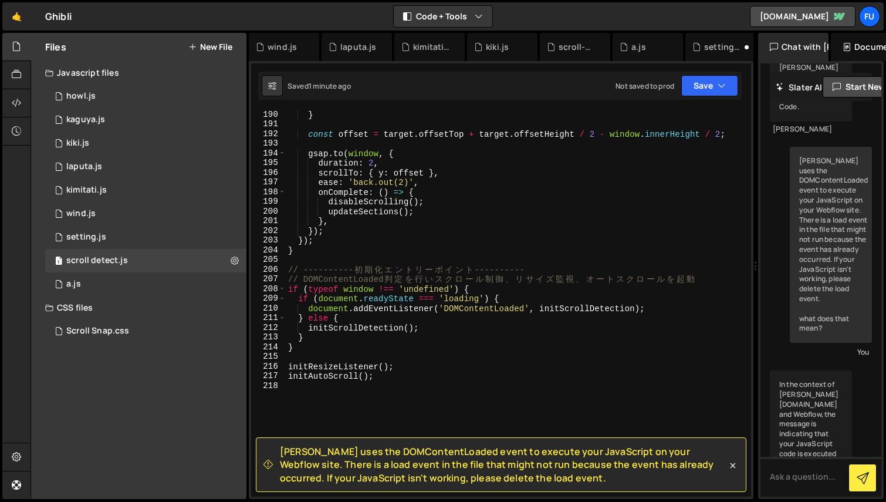
scroll to position [1830, 0]
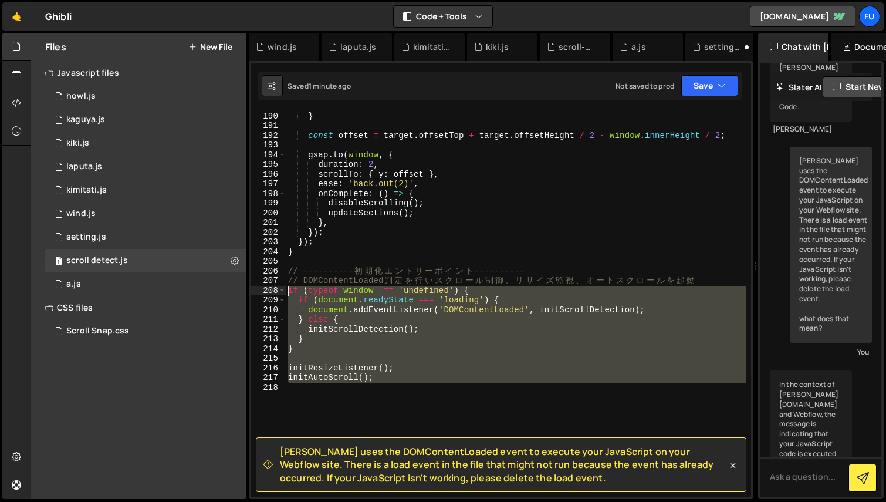
drag, startPoint x: 410, startPoint y: 386, endPoint x: 265, endPoint y: 291, distance: 173.4
click at [265, 291] on div "189 190 191 192 193 194 195 196 197 198 199 200 201 202 203 204 205 206 207 208…" at bounding box center [501, 303] width 500 height 386
type textarea "if (typeof window !== 'undefined') { if (document.readyState === 'loading') {"
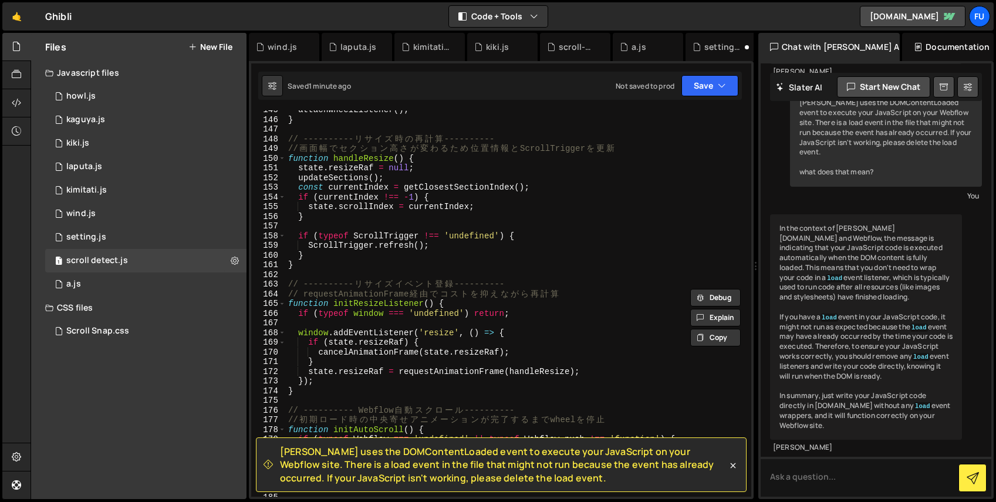
scroll to position [319, 0]
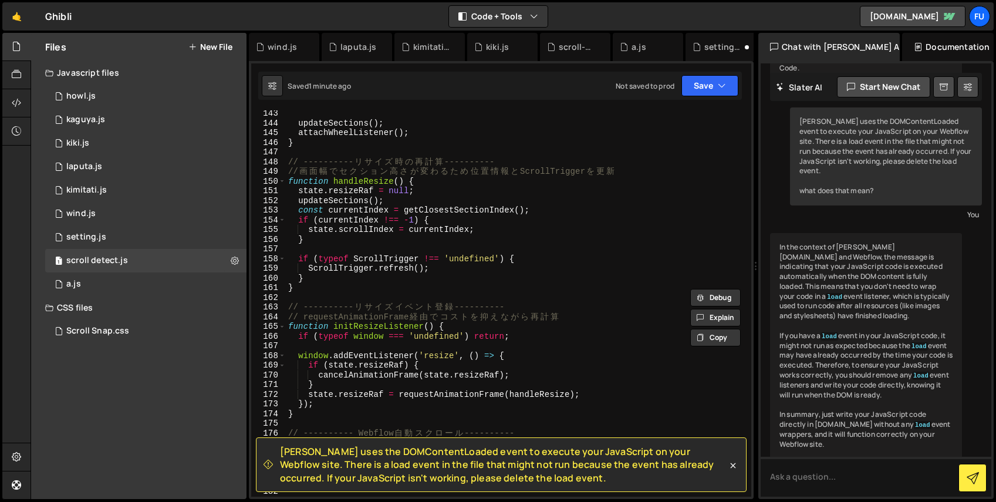
click at [485, 297] on div "updateSections ( ) ; attachWheelListener ( ) ; } // ---------- [PERSON_NAME] イ …" at bounding box center [516, 312] width 461 height 406
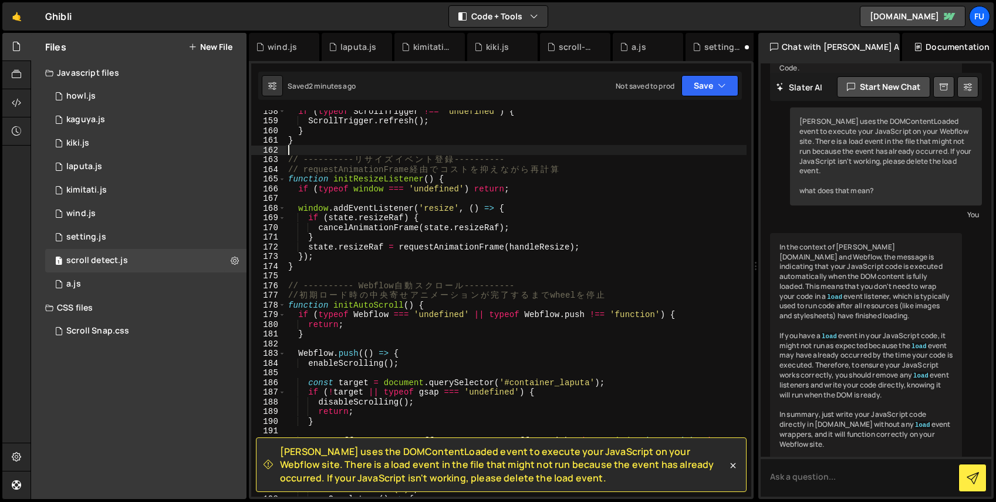
scroll to position [1578, 0]
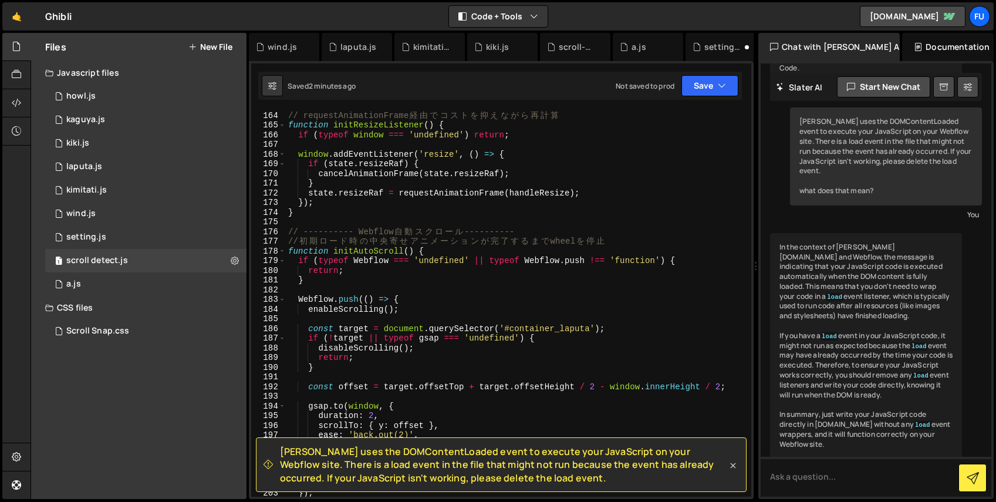
click at [730, 463] on icon at bounding box center [733, 466] width 12 height 12
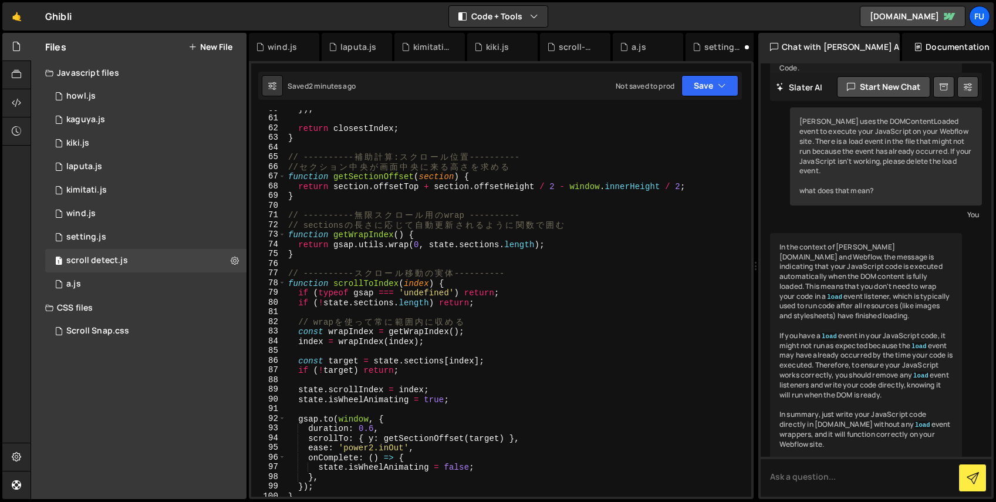
scroll to position [579, 0]
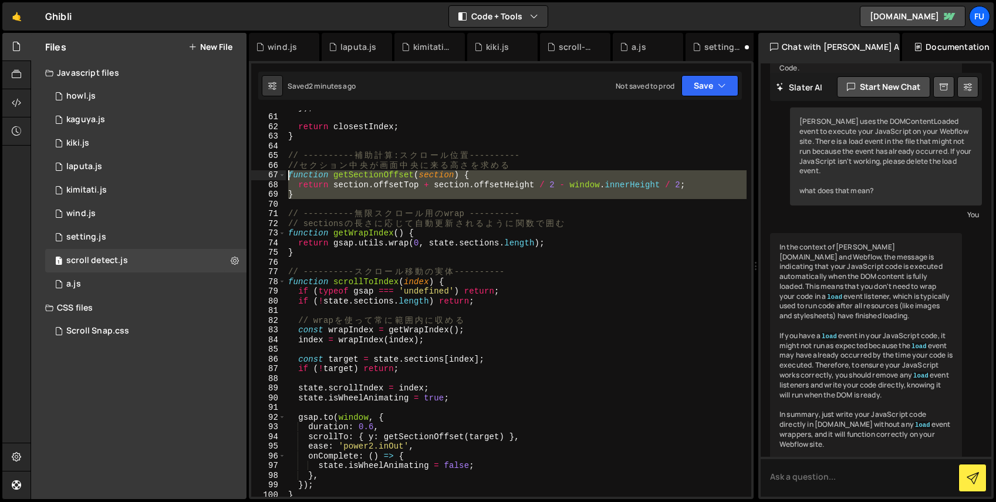
drag, startPoint x: 309, startPoint y: 200, endPoint x: 275, endPoint y: 177, distance: 41.4
click at [275, 177] on div "60 61 62 63 64 65 66 67 68 69 70 71 72 73 74 75 76 77 78 79 80 81 82 83 84 85 8…" at bounding box center [501, 303] width 500 height 386
click at [311, 198] on div "}) ; return closestIndex ; } // ---------- 補 助 計 算 : ス ク ロ ー ル 位 置 ---------- /…" at bounding box center [516, 303] width 461 height 386
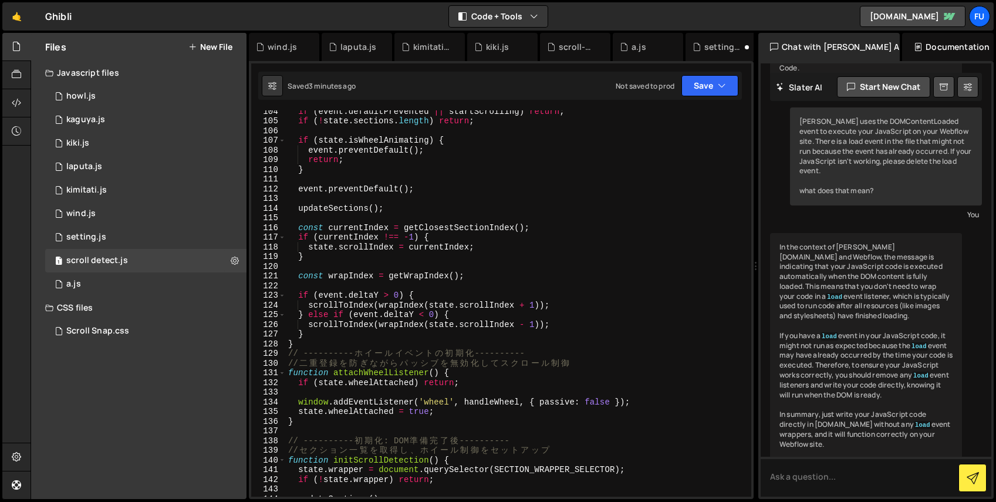
scroll to position [1000, 0]
click at [380, 337] on div "if ( event . defaultPrevented || startScrolling ) return ; if ( ! state . secti…" at bounding box center [516, 310] width 461 height 406
type textarea "}"
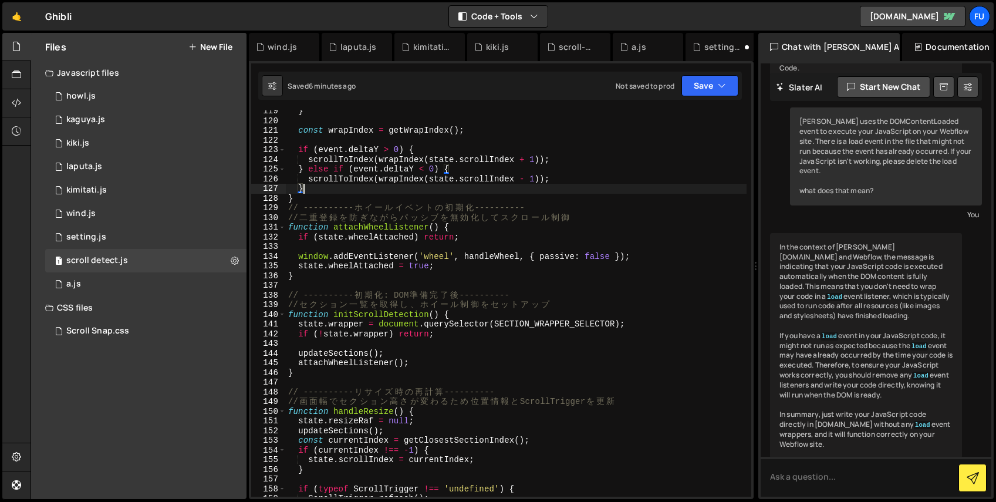
scroll to position [1147, 0]
click at [188, 232] on div "2 setting.js 0" at bounding box center [145, 236] width 201 height 23
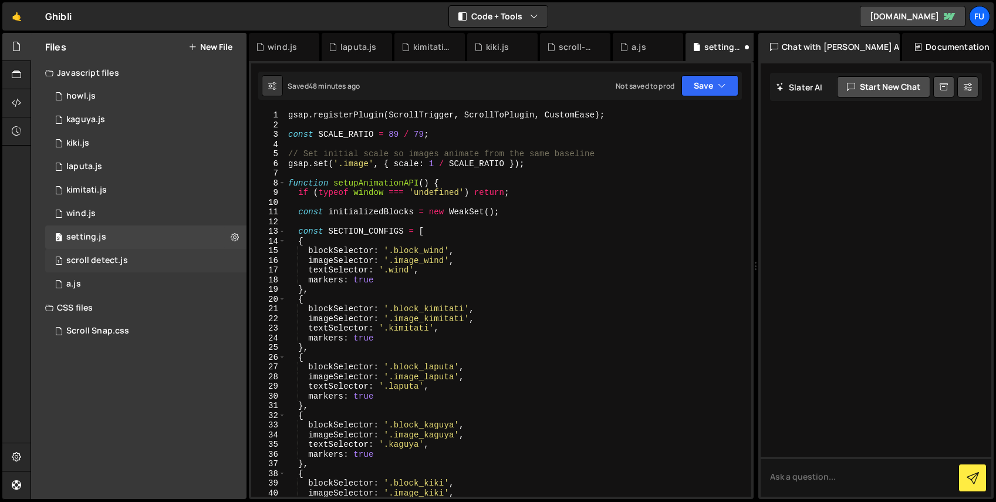
click at [186, 252] on div "1 scroll detect.js 0" at bounding box center [145, 260] width 201 height 23
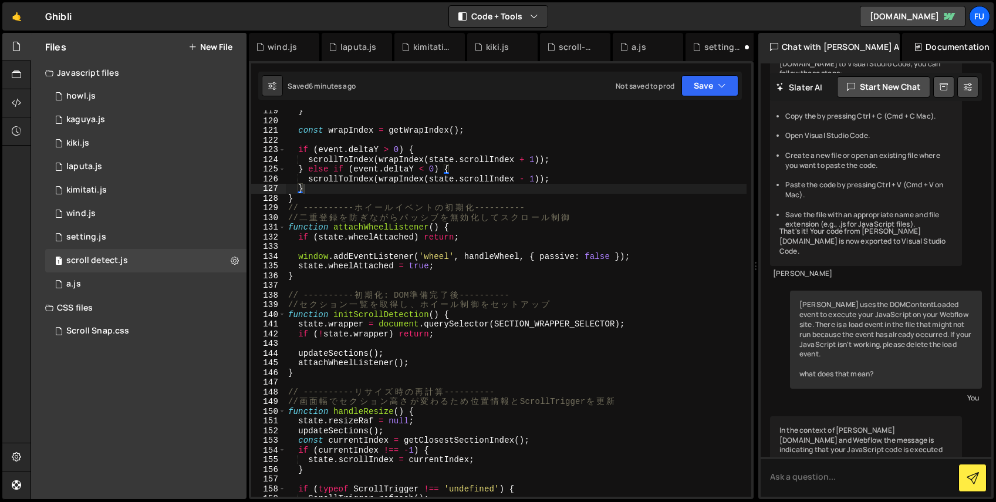
scroll to position [339, 0]
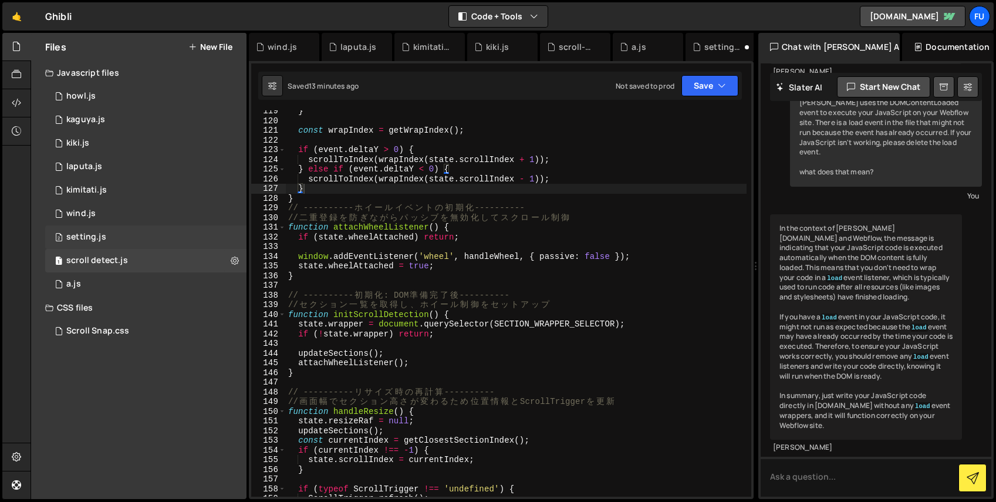
click at [134, 233] on div "2 setting.js 0" at bounding box center [145, 236] width 201 height 23
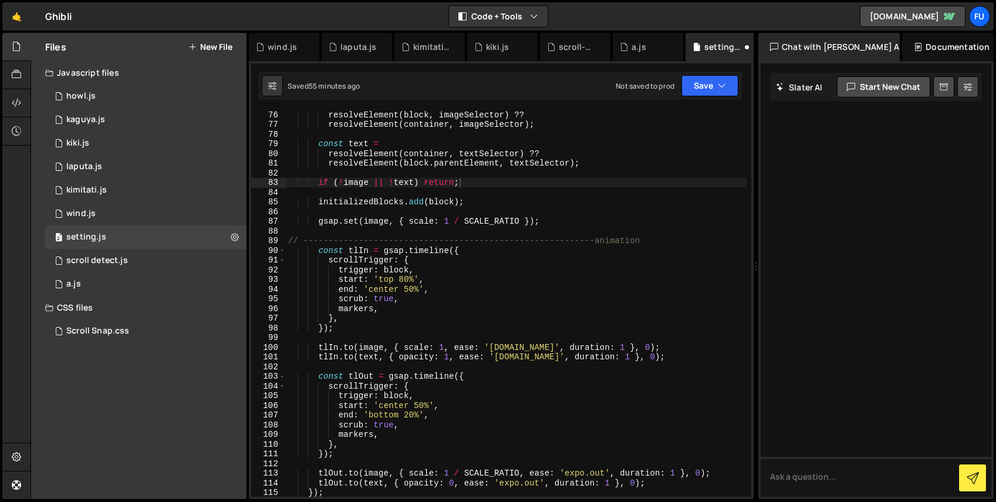
scroll to position [1042, 0]
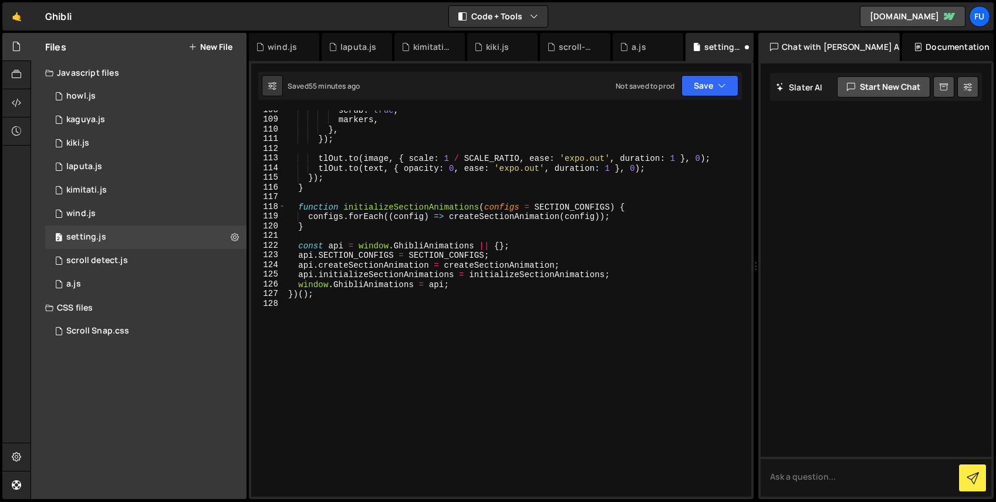
click at [425, 312] on div "scrub : true , markers , } , }) ; tlOut . to ( image , { scale : 1 / SCALE_RATI…" at bounding box center [516, 308] width 461 height 406
paste textarea "window.GhibliAnimations = api;"
type textarea "window.GhibliAnimations = api;"
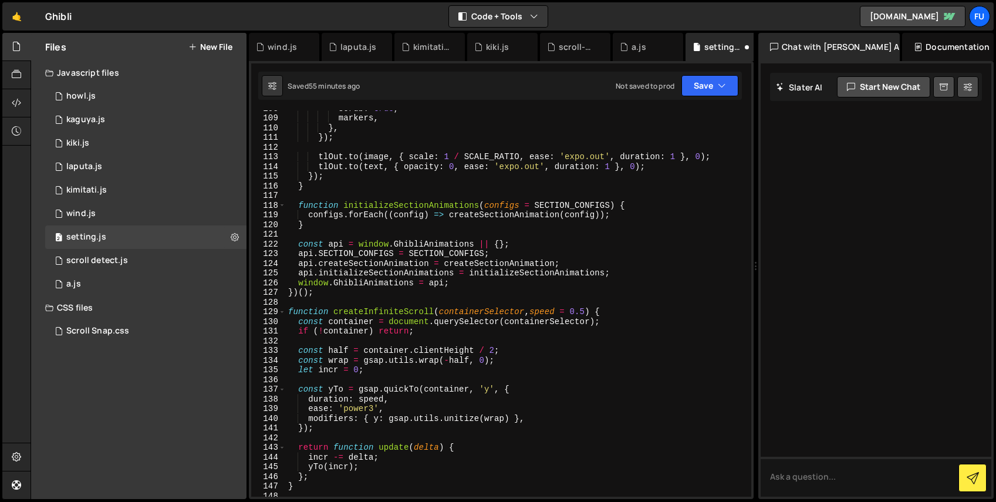
scroll to position [1043, 0]
click at [359, 301] on div "scrub : true , markers , } , }) ; tlOut . to ( image , { scale : 1 / SCALE_RATI…" at bounding box center [516, 306] width 461 height 406
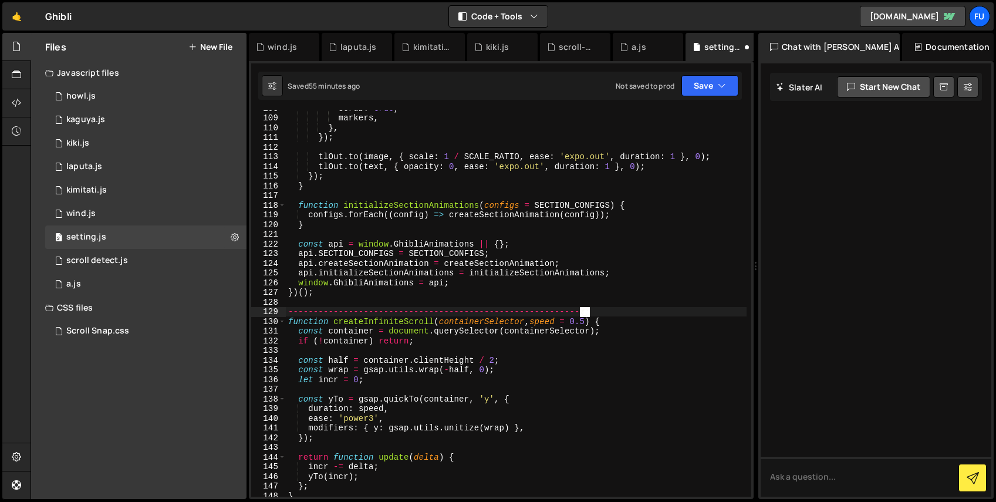
scroll to position [0, 0]
click at [555, 403] on div "scrub : true , markers , } , }) ; tlOut . to ( image , { scale : 1 / SCALE_RATI…" at bounding box center [516, 306] width 461 height 406
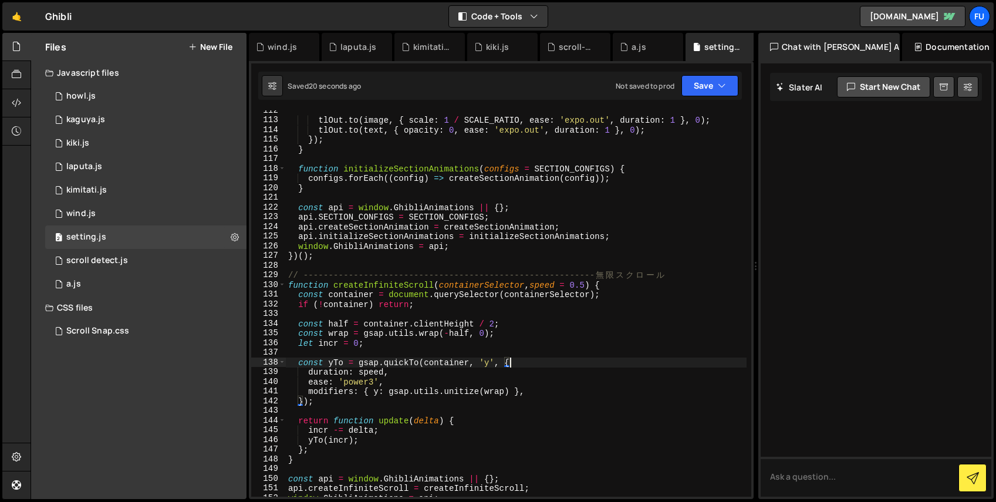
scroll to position [1079, 0]
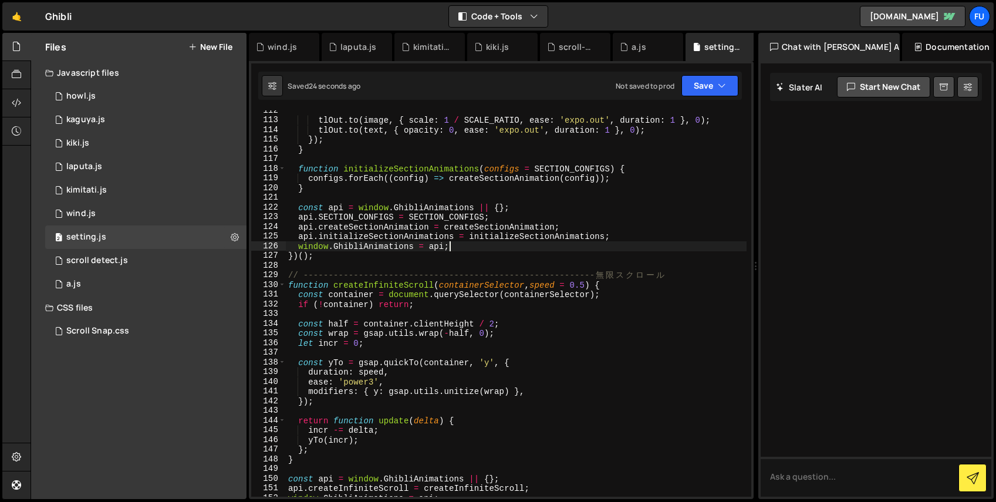
click at [465, 250] on div "tlOut . to ( image , { scale : 1 / SCALE_RATIO , ease : 'expo.out' , duration :…" at bounding box center [516, 309] width 461 height 406
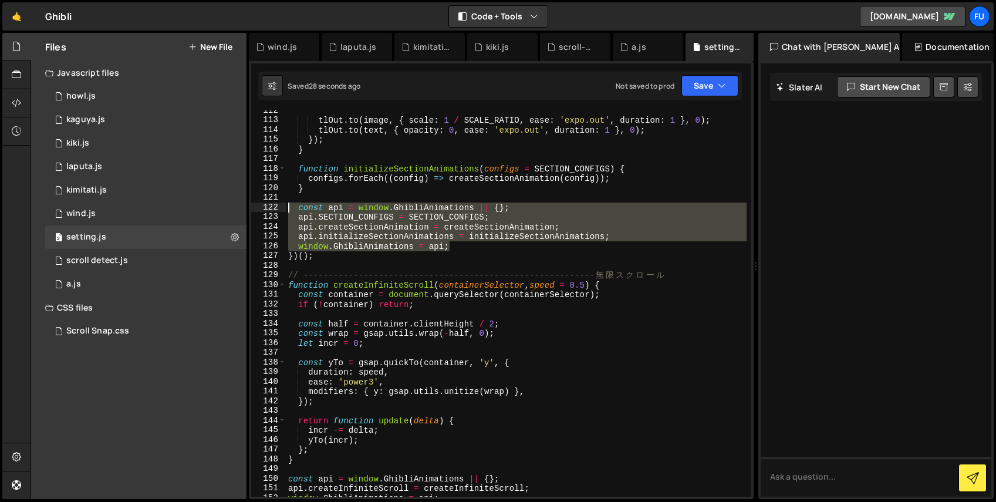
drag, startPoint x: 465, startPoint y: 249, endPoint x: 275, endPoint y: 204, distance: 195.5
click at [275, 204] on div "window.GhibliAnimations = api; 112 113 114 115 116 117 118 119 120 121 122 123 …" at bounding box center [501, 303] width 500 height 386
type textarea "const api = window.GhibliAnimations || {}; api.SECTION_CONFIGS = SECTION_CONFIG…"
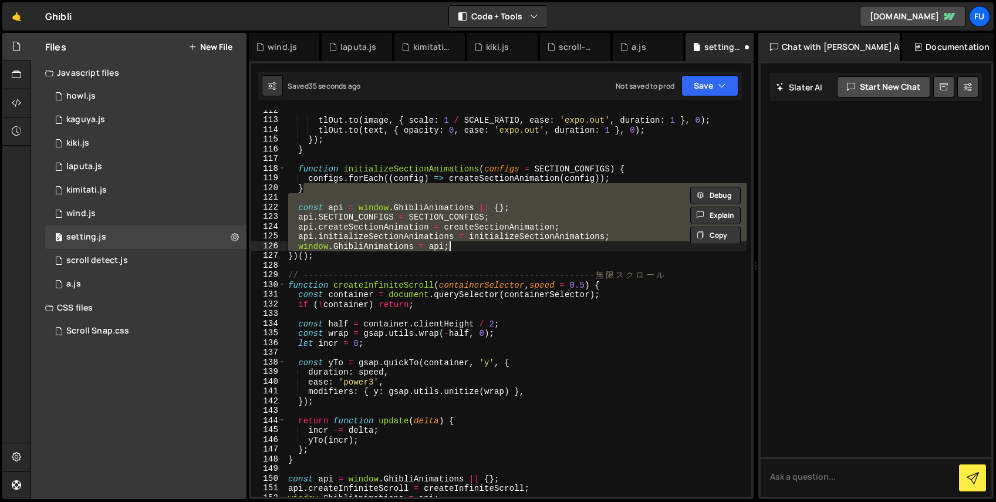
click at [391, 218] on div "tlOut . to ( image , { scale : 1 / SCALE_RATIO , ease : 'expo.out' , duration :…" at bounding box center [516, 303] width 461 height 386
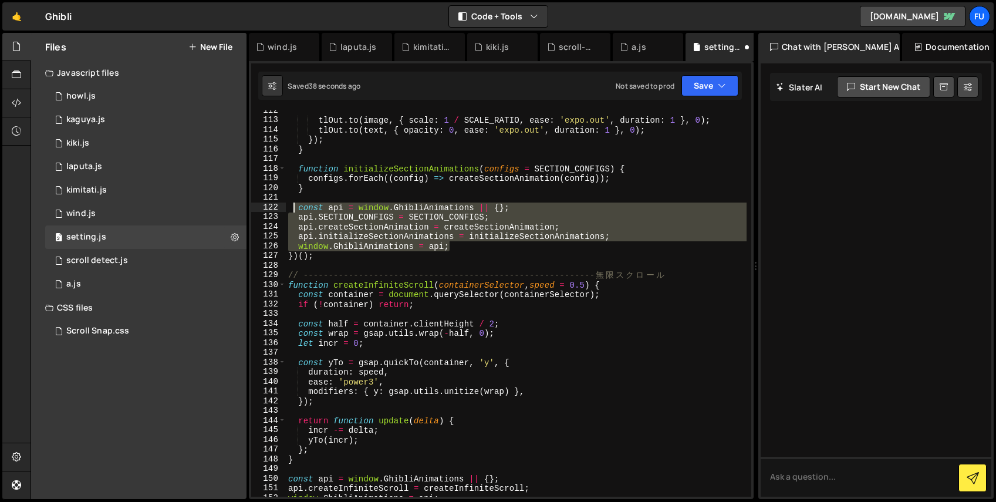
drag, startPoint x: 387, startPoint y: 224, endPoint x: 284, endPoint y: 205, distance: 105.1
click at [284, 205] on div "api.SECTION_CONFIGS = SECTION_CONFIGS; 112 113 114 115 116 117 118 119 120 121 …" at bounding box center [501, 303] width 500 height 386
type textarea "const api = window.GhibliAnimations || {}; api.SECTION_CONFIGS = SECTION_CONFIG…"
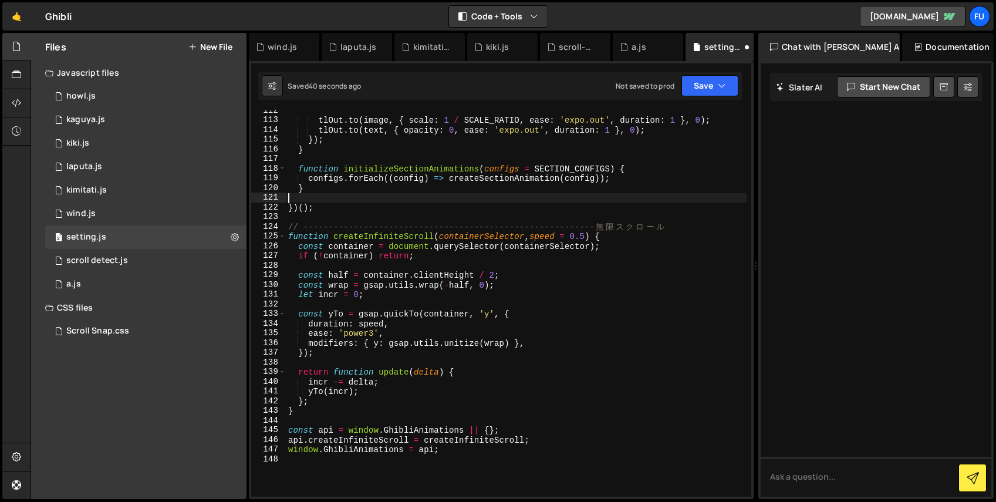
type textarea "}"
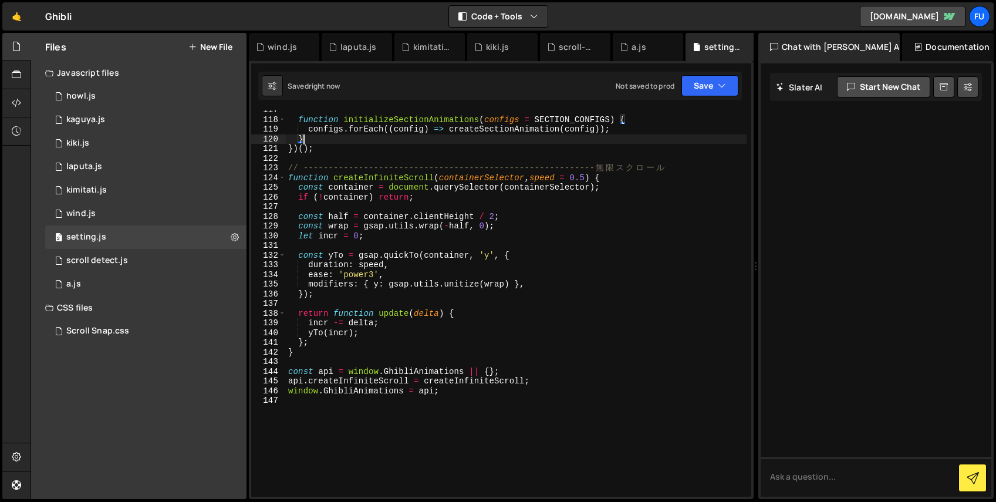
scroll to position [1155, 0]
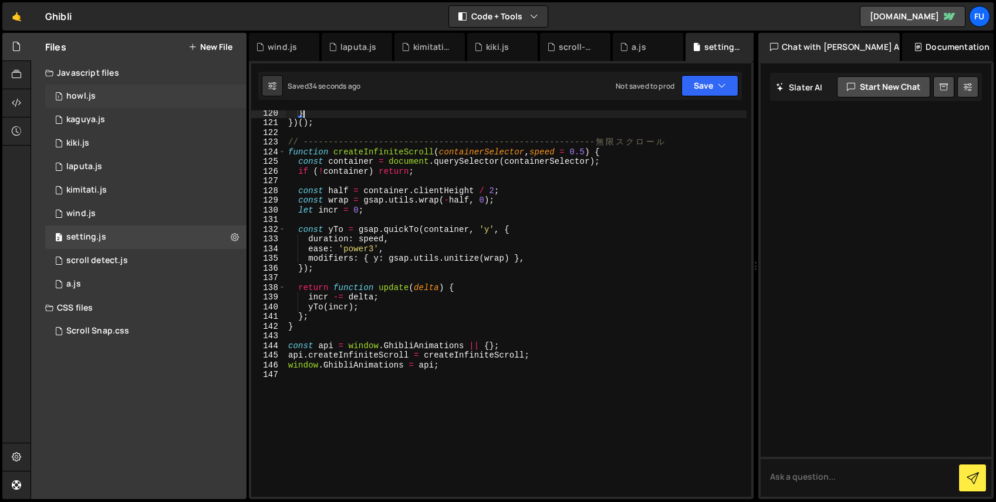
click at [120, 100] on div "1 howl.js 0" at bounding box center [145, 96] width 201 height 23
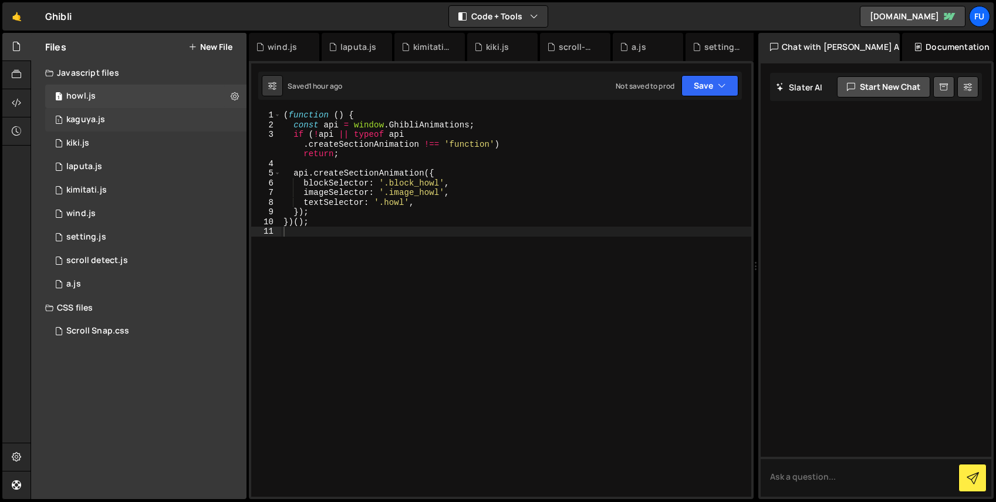
click at [119, 120] on div "1 kaguya.js 0" at bounding box center [145, 119] width 201 height 23
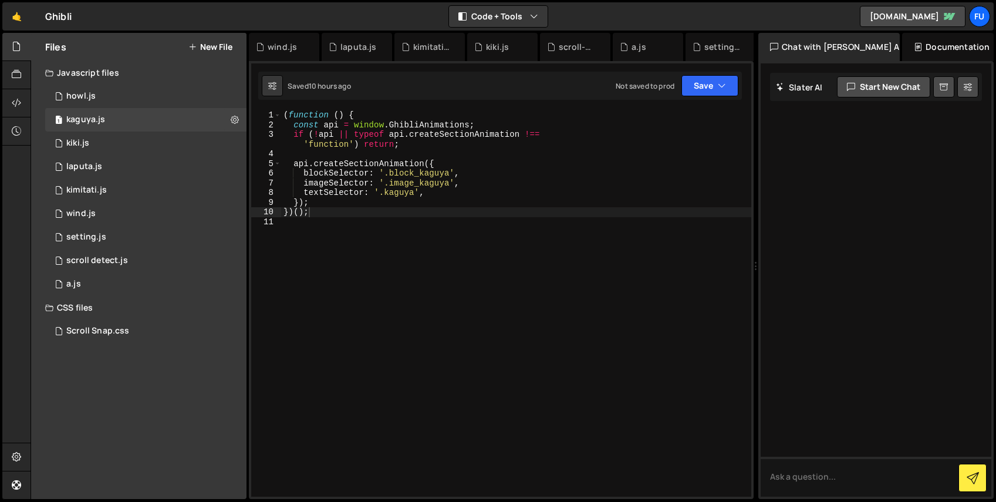
click at [395, 203] on div "( function ( ) { const api = window . GhibliAnimations ; if ( ! api || typeof a…" at bounding box center [516, 313] width 470 height 406
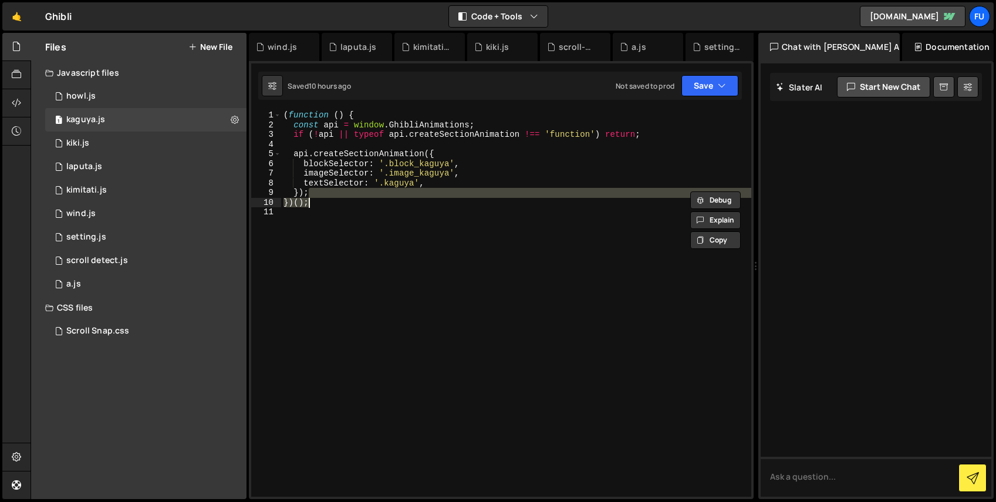
click at [360, 187] on div "( function ( ) { const api = window . GhibliAnimations ; if ( ! api || typeof a…" at bounding box center [516, 313] width 470 height 406
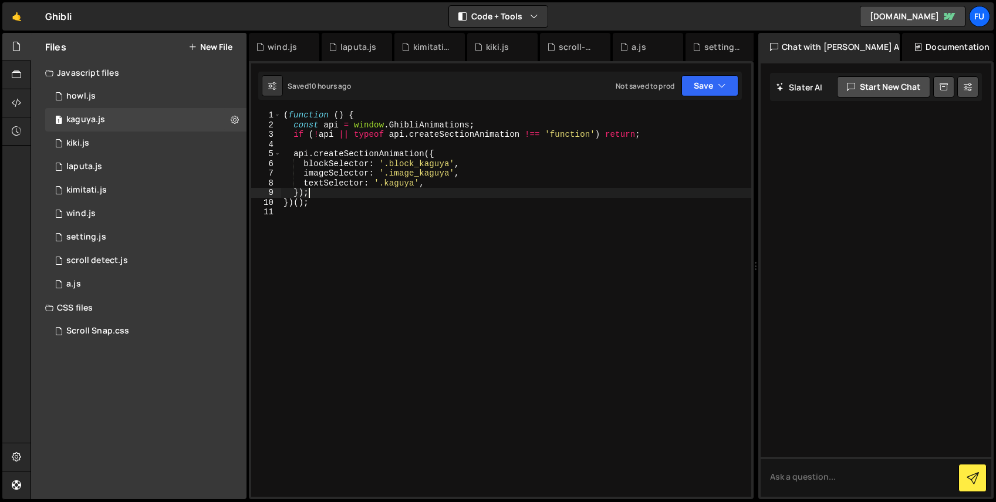
click at [357, 190] on div "( function ( ) { const api = window . GhibliAnimations ; if ( ! api || typeof a…" at bounding box center [516, 313] width 470 height 406
type textarea "});"
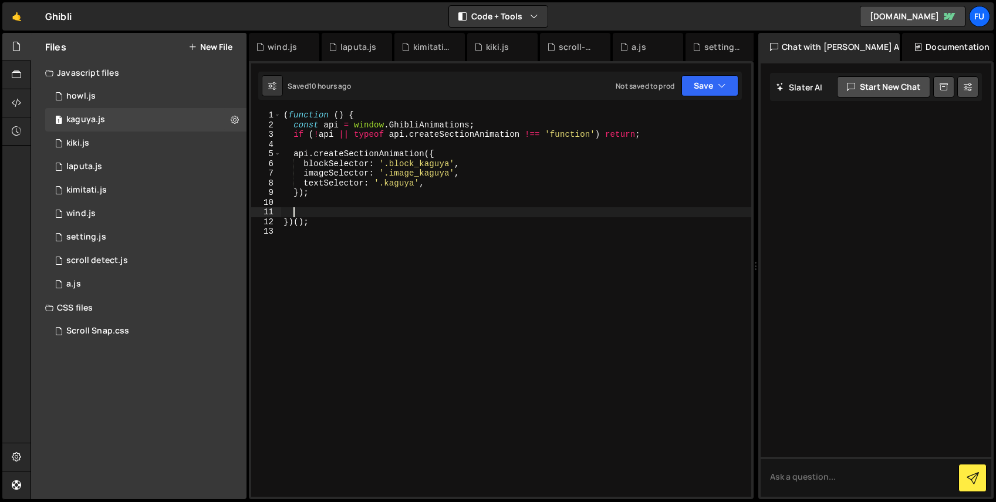
paste textarea "window.infiniteUpdaters.push(updater);"
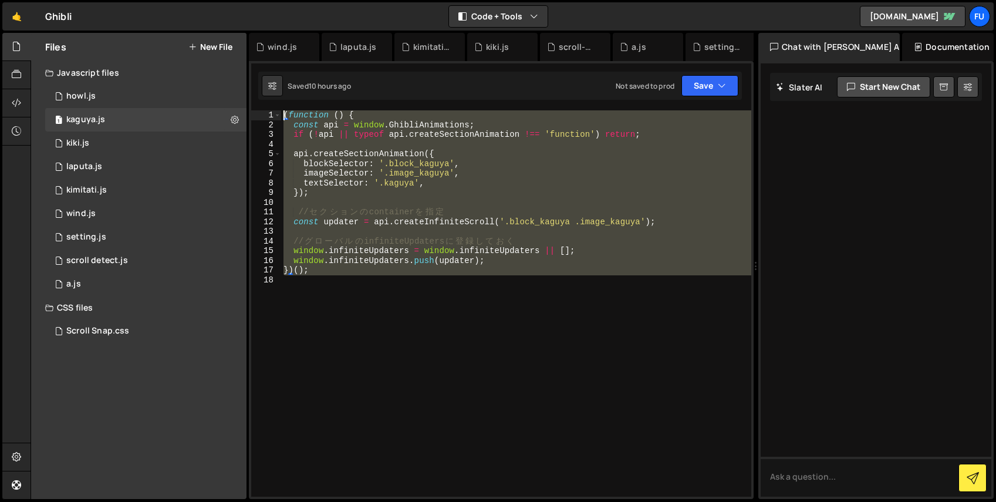
drag, startPoint x: 540, startPoint y: 286, endPoint x: 212, endPoint y: 83, distance: 386.2
click at [212, 83] on div "Files New File Javascript files 1 howl.js 0 1 kaguya.js 0 1 kiki.js 0 1 2 1" at bounding box center [514, 266] width 966 height 467
type textarea "(function () { const api = window.GhibliAnimations;"
click at [477, 289] on div "( function ( ) { const api = window . GhibliAnimations ; if ( ! api || typeof a…" at bounding box center [516, 303] width 470 height 386
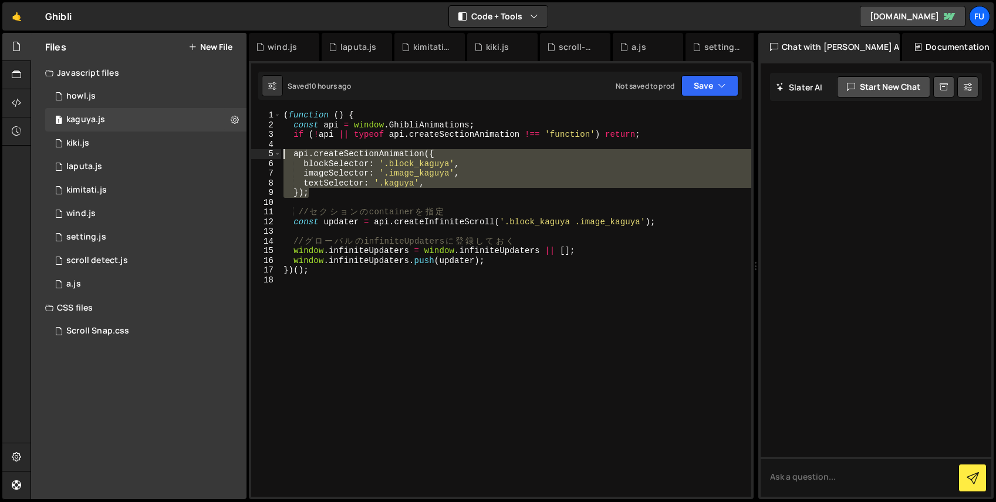
drag, startPoint x: 319, startPoint y: 190, endPoint x: 273, endPoint y: 151, distance: 60.0
click at [273, 151] on div "1 2 3 4 5 6 7 8 9 10 11 12 13 14 15 16 17 18 ( function ( ) { const api = windo…" at bounding box center [501, 303] width 500 height 386
type textarea "api.createSectionAnimation({ blockSelector: '.block_kaguya',"
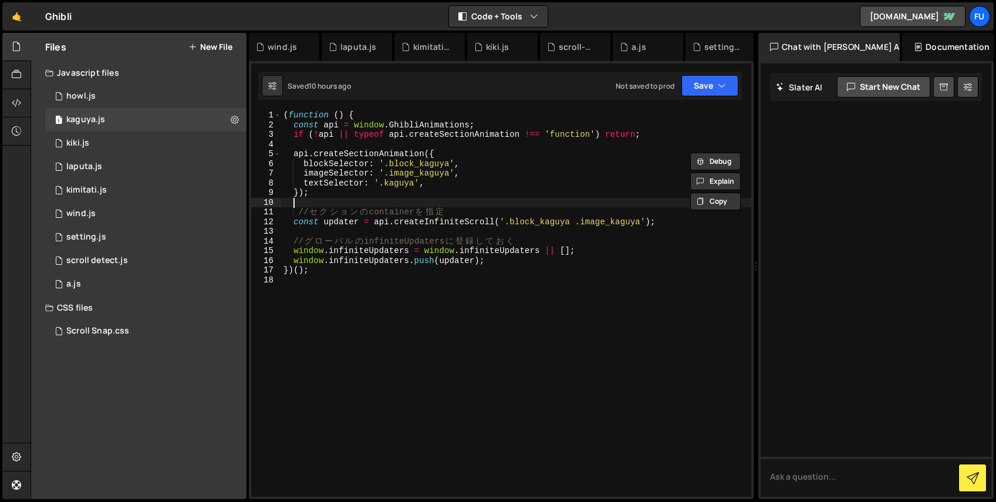
click at [463, 200] on div "( function ( ) { const api = window . GhibliAnimations ; if ( ! api || typeof a…" at bounding box center [516, 313] width 470 height 406
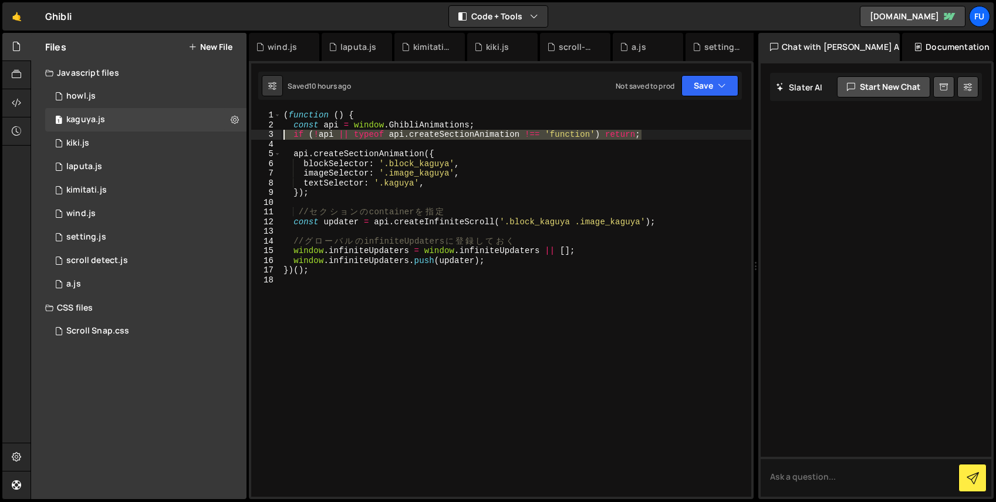
drag, startPoint x: 700, startPoint y: 131, endPoint x: 269, endPoint y: 132, distance: 430.8
click at [269, 132] on div "1 2 3 4 5 6 7 8 9 10 11 12 13 14 15 16 17 18 ( function ( ) { const api = windo…" at bounding box center [501, 303] width 500 height 386
type textarea "if (!api || typeof api.createSectionAnimation !== 'function') return;"
click at [420, 279] on div "( function ( ) { const api = window . GhibliAnimations ; if ( ! api || typeof a…" at bounding box center [516, 313] width 470 height 406
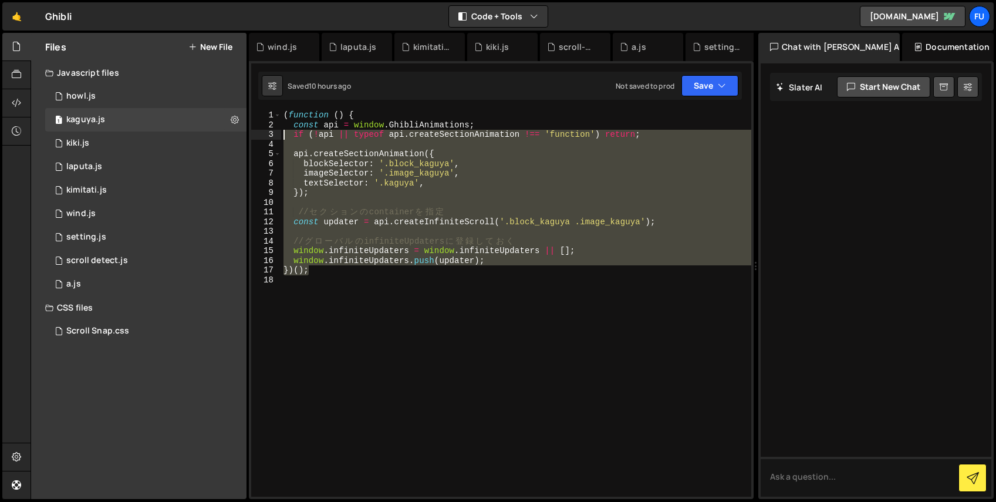
drag, startPoint x: 376, startPoint y: 271, endPoint x: 244, endPoint y: 77, distance: 234.9
click at [244, 77] on div "Files New File Javascript files 1 howl.js 0 1 kaguya.js 0 1 kiki.js 0 1 2 1" at bounding box center [514, 266] width 966 height 467
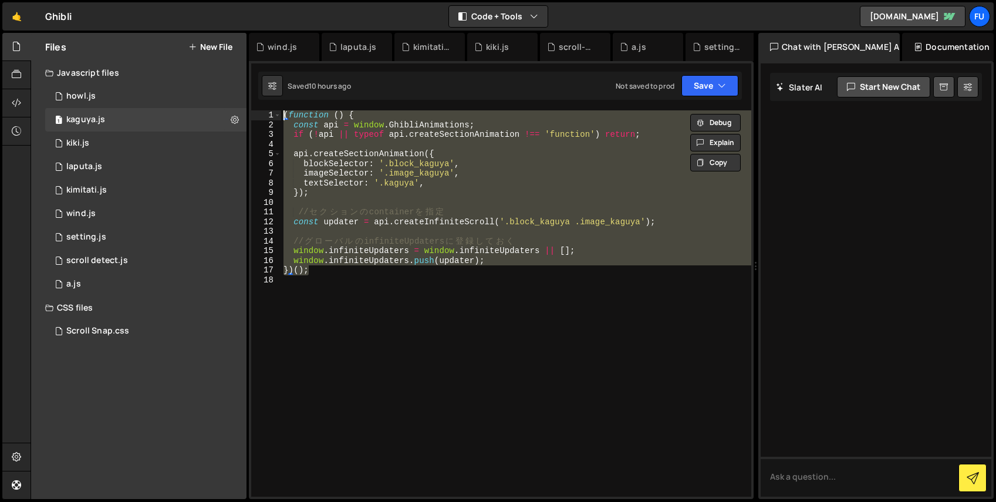
paste textarea "})()"
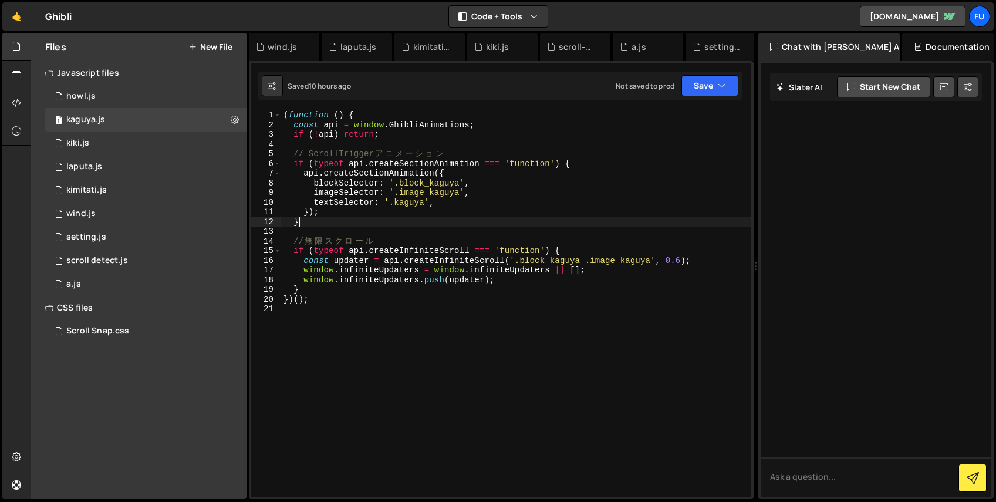
click at [377, 225] on div "( function ( ) { const api = window . GhibliAnimations ; if ( ! api ) return ; …" at bounding box center [516, 313] width 470 height 406
click at [158, 94] on div "1 howl.js 0" at bounding box center [145, 96] width 201 height 23
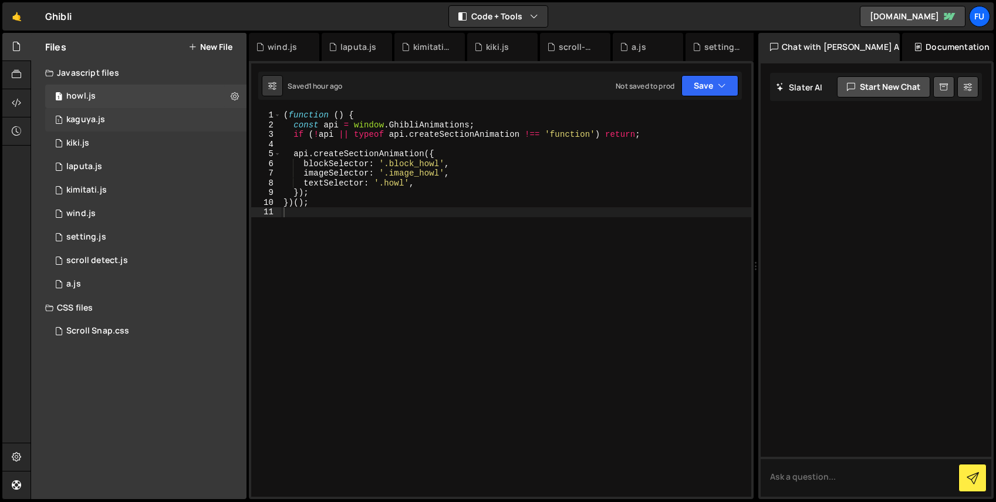
click at [156, 113] on div "1 kaguya.js 0" at bounding box center [145, 119] width 201 height 23
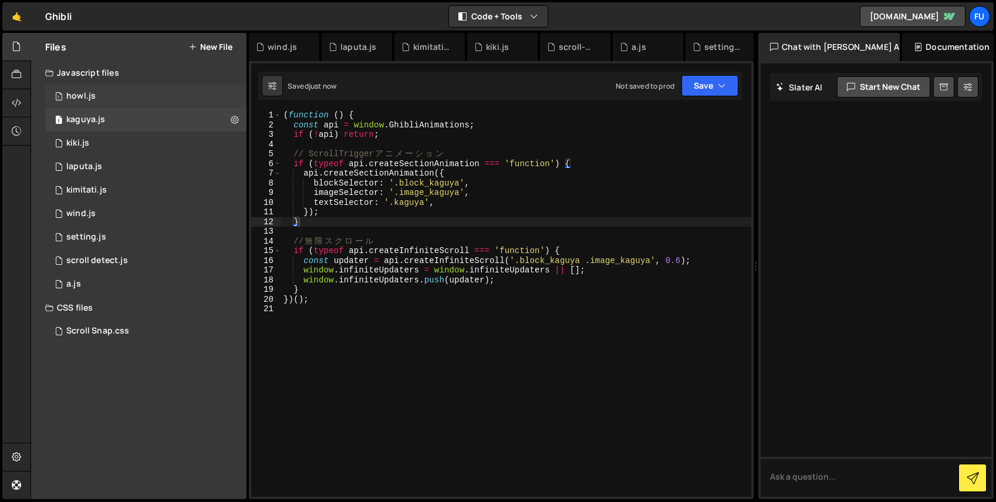
click at [158, 95] on div "1 howl.js 0" at bounding box center [145, 96] width 201 height 23
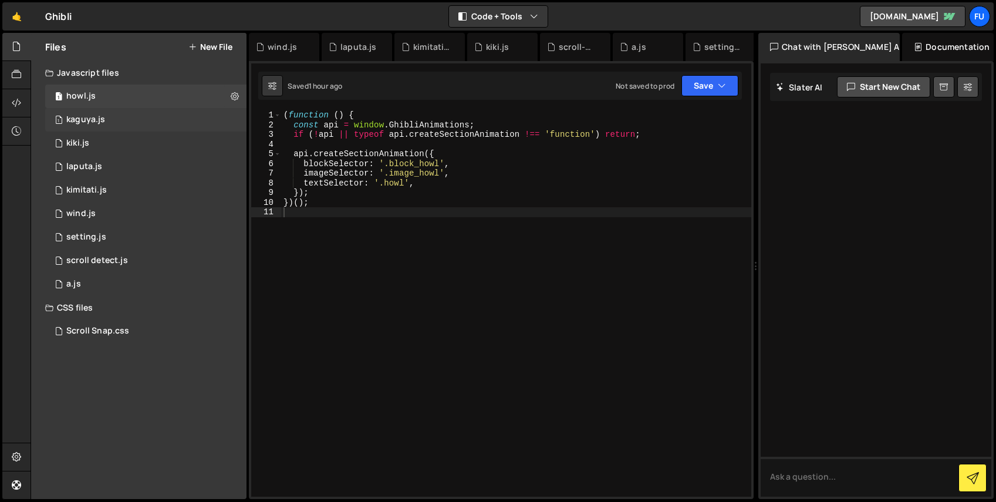
click at [156, 113] on div "1 kaguya.js 0" at bounding box center [145, 119] width 201 height 23
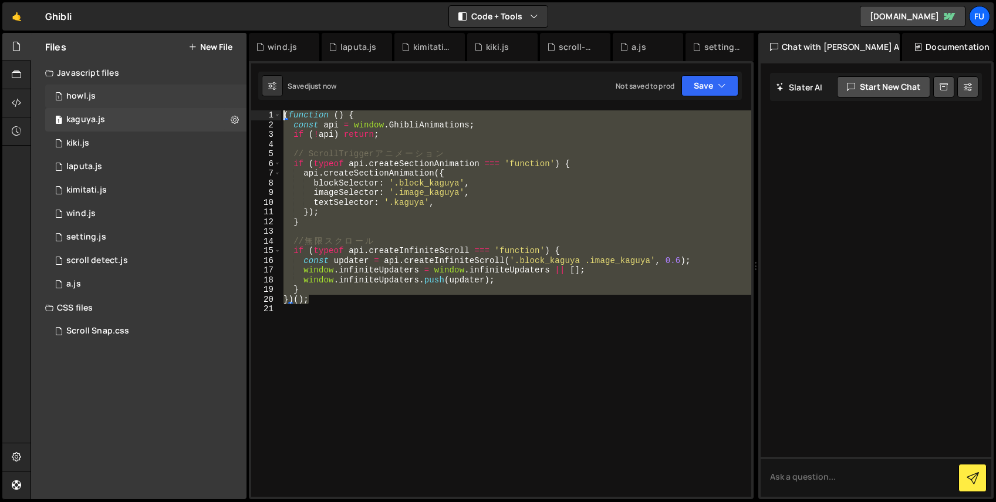
drag, startPoint x: 379, startPoint y: 294, endPoint x: 224, endPoint y: 103, distance: 246.6
click at [224, 103] on div "Files New File Javascript files 1 howl.js 0 1 kaguya.js 0 1 kiki.js 0 1 2 1" at bounding box center [514, 266] width 966 height 467
type textarea "(function () { const api = window.GhibliAnimations;"
click at [206, 99] on div "1 howl.js 0" at bounding box center [145, 96] width 201 height 23
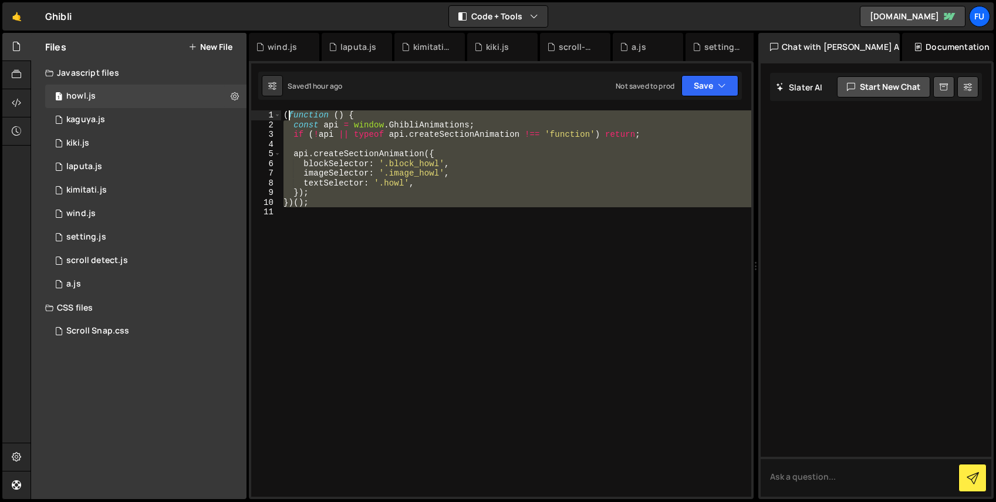
drag, startPoint x: 438, startPoint y: 238, endPoint x: 239, endPoint y: 76, distance: 256.2
click at [239, 76] on div "Files New File Javascript files 1 howl.js 0 1 kaguya.js 0 1 kiki.js 0 1 2 1" at bounding box center [514, 266] width 966 height 467
paste textarea "})()"
type textarea "})();"
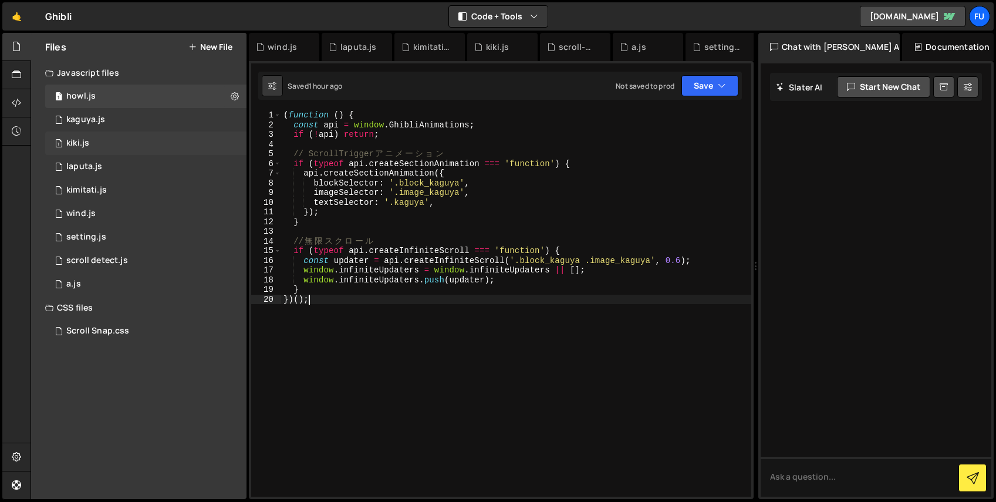
click at [173, 147] on div "1 kiki.js 0" at bounding box center [145, 142] width 201 height 23
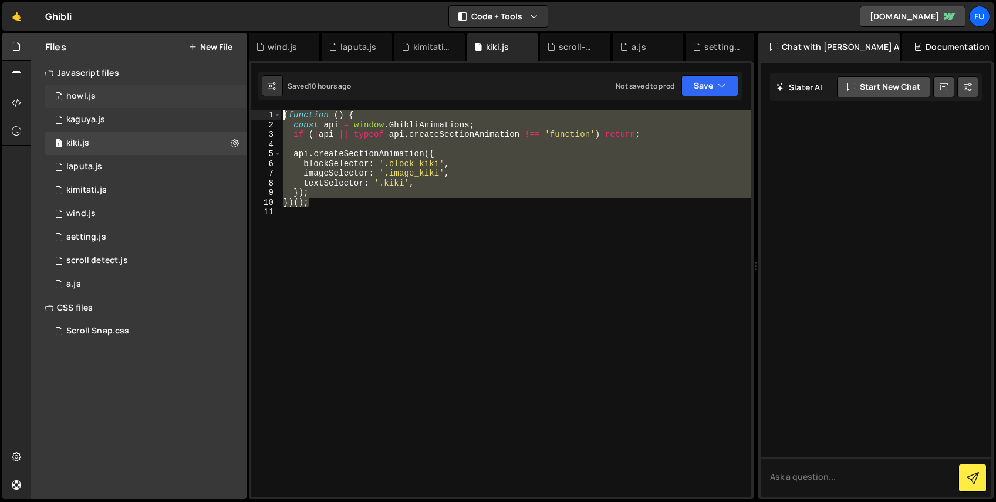
drag, startPoint x: 424, startPoint y: 222, endPoint x: 231, endPoint y: 96, distance: 229.9
click at [231, 96] on div "Files New File Javascript files 1 howl.js 0 1 kaguya.js 0 1 kiki.js 0 1 2 1" at bounding box center [514, 266] width 966 height 467
paste textarea "})()"
type textarea "})();"
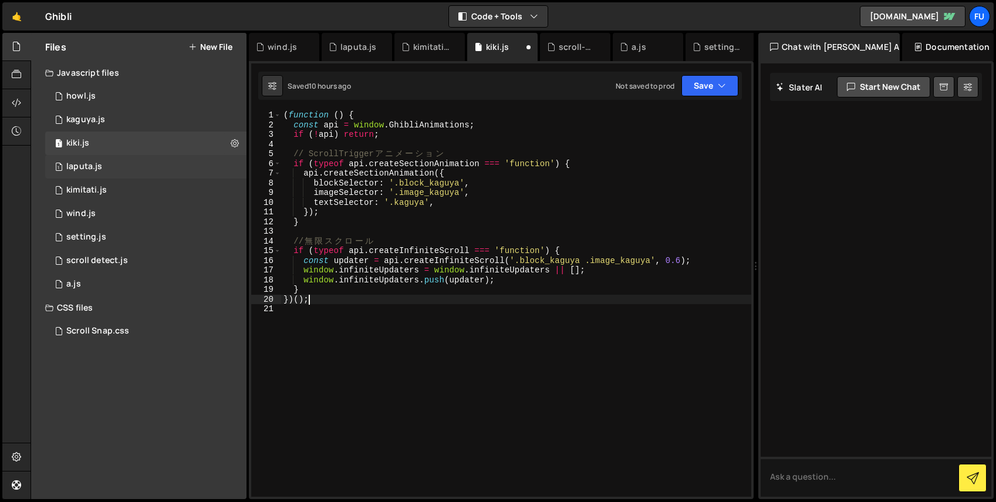
click at [184, 161] on div "1 laputa.js 0" at bounding box center [145, 166] width 201 height 23
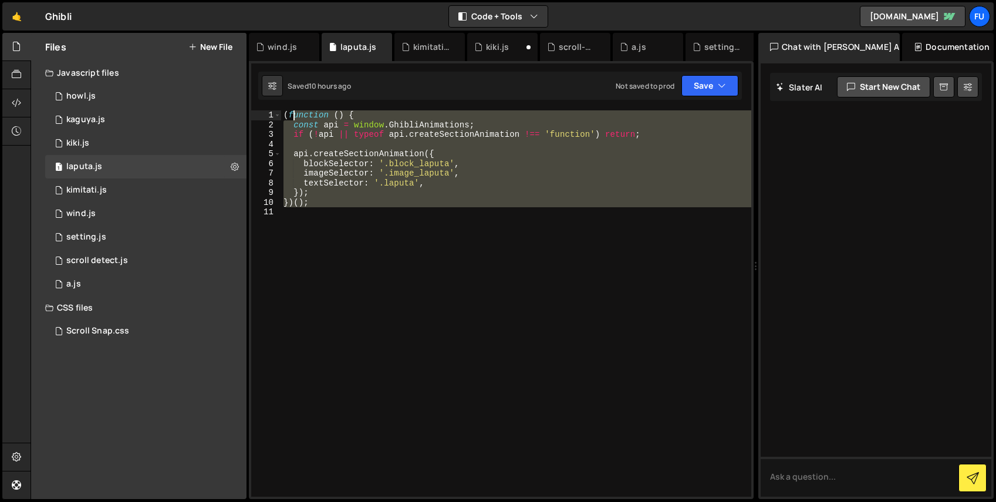
drag, startPoint x: 363, startPoint y: 177, endPoint x: 248, endPoint y: 77, distance: 152.7
click at [248, 77] on div "Files New File Javascript files 1 howl.js 0 1 kaguya.js 0 1 kiki.js 0 1 2 1" at bounding box center [514, 266] width 966 height 467
paste textarea "})()"
type textarea "})();"
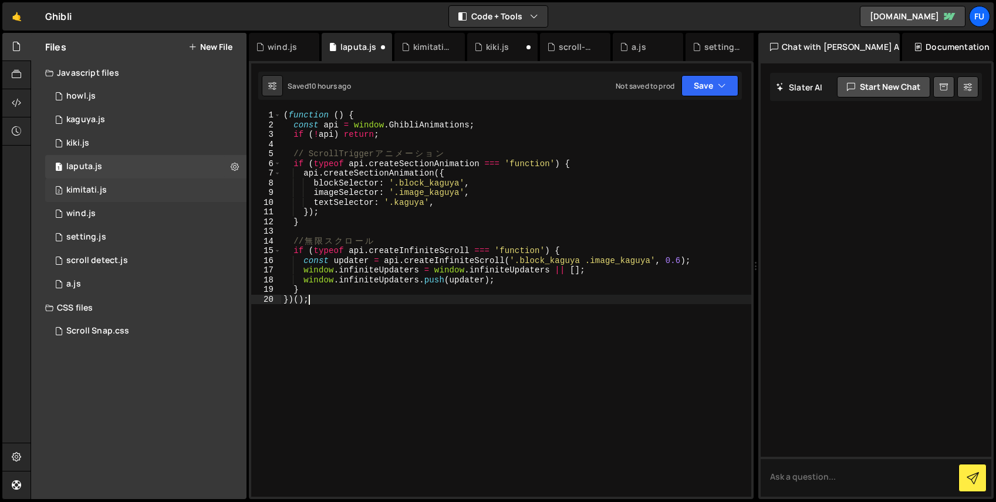
click at [154, 185] on div "2 kimitati.js 0" at bounding box center [145, 189] width 201 height 23
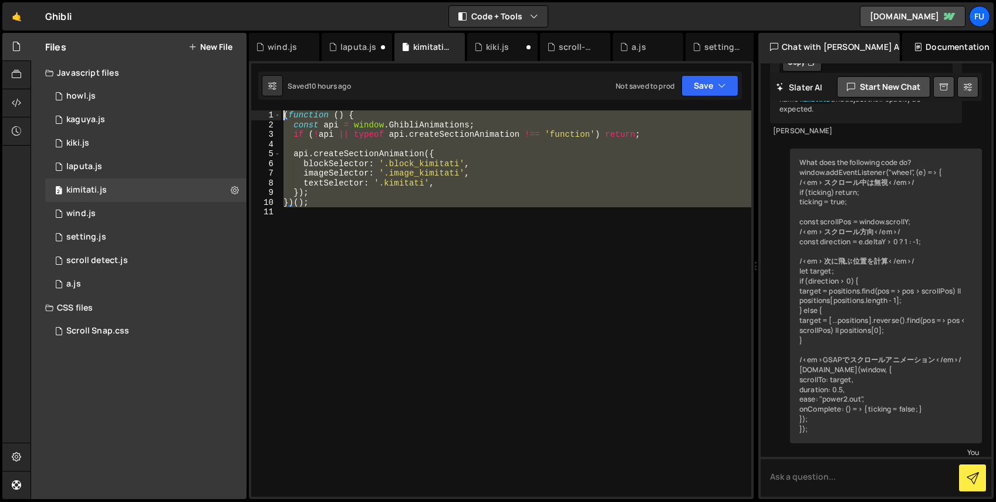
drag, startPoint x: 390, startPoint y: 221, endPoint x: 224, endPoint y: 66, distance: 227.1
click at [221, 60] on div "Files New File Javascript files 1 howl.js 0 1 kaguya.js 0 1 kiki.js 0 1 2 1" at bounding box center [514, 266] width 966 height 467
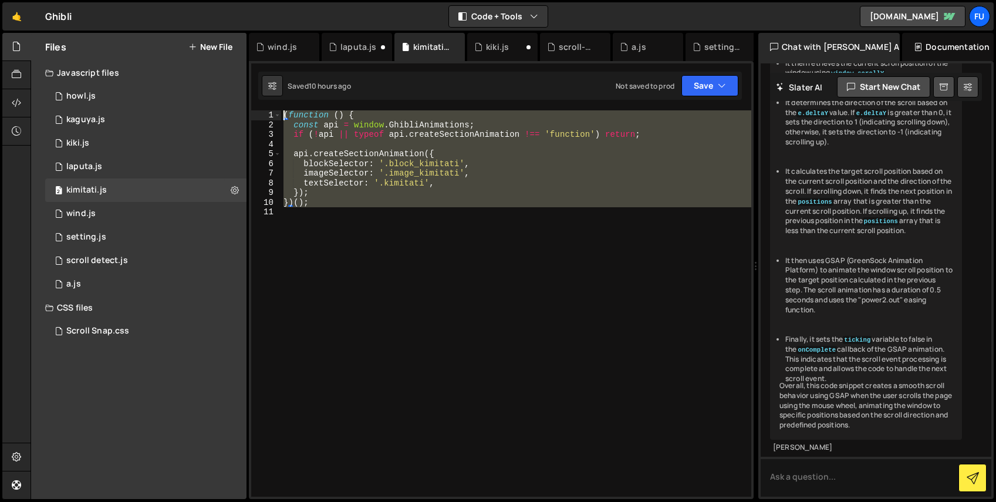
scroll to position [3738, 0]
paste textarea "})()"
type textarea "})();"
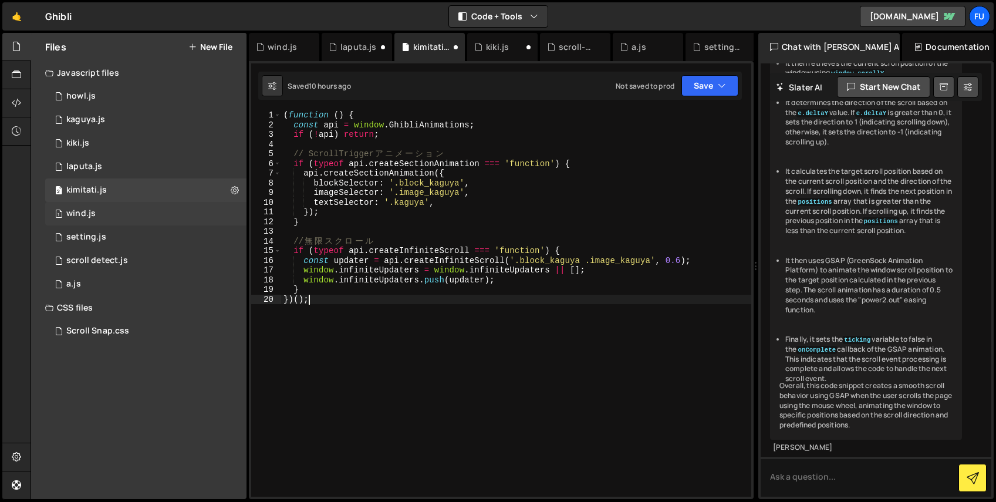
click at [120, 218] on div "1 wind.js 0" at bounding box center [145, 213] width 201 height 23
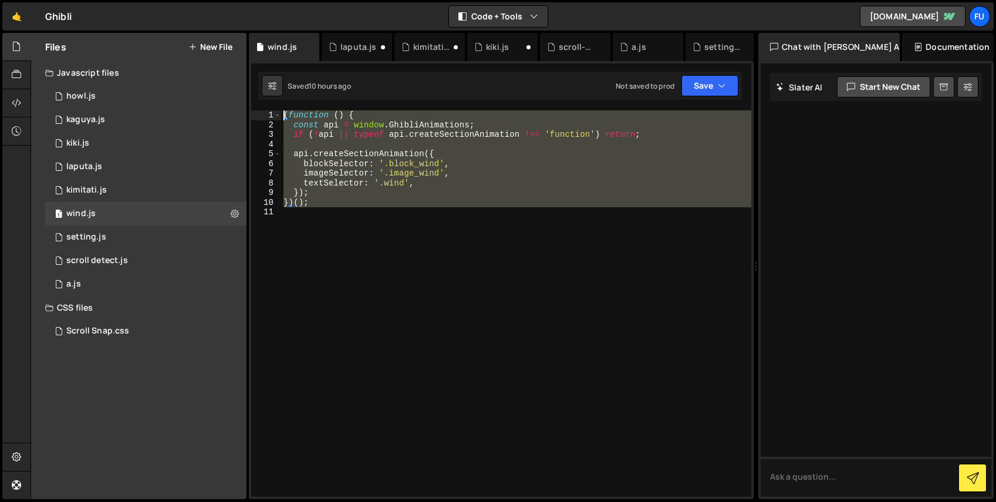
drag, startPoint x: 459, startPoint y: 212, endPoint x: 233, endPoint y: 0, distance: 310.2
click at [233, 0] on div "Hold on a sec... Are you certain you wish to leave this page? Any changes you'v…" at bounding box center [498, 251] width 996 height 502
paste textarea "})()"
type textarea "})();"
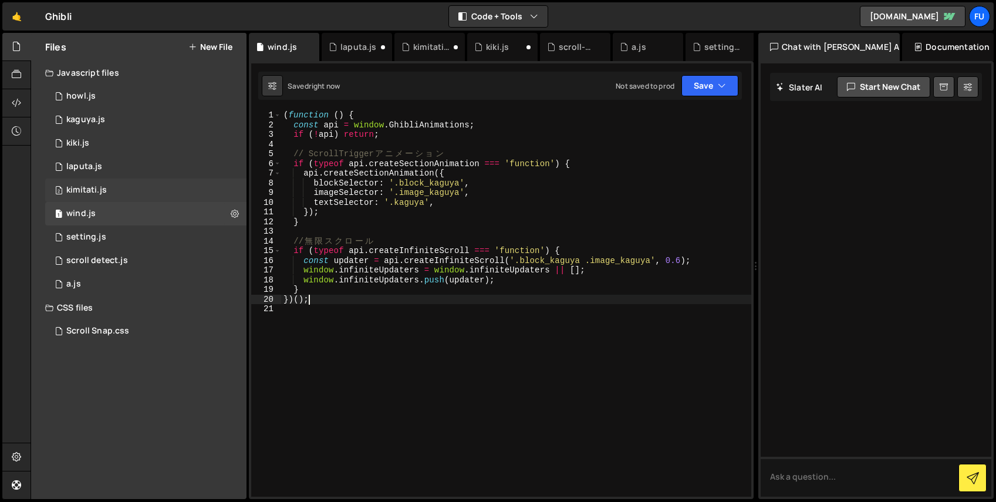
click at [190, 191] on div "2 kimitati.js 0" at bounding box center [145, 189] width 201 height 23
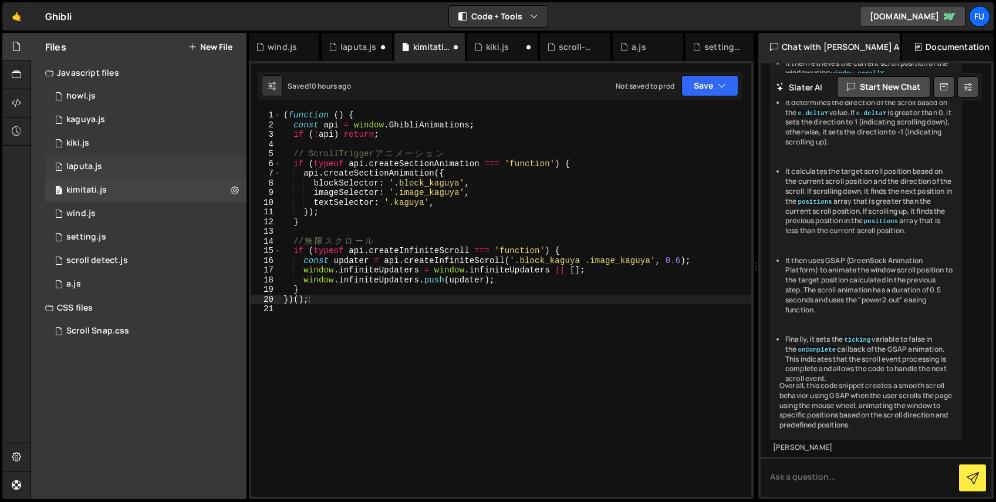
scroll to position [3738, 0]
click at [153, 159] on div "1 laputa.js 0" at bounding box center [145, 166] width 201 height 23
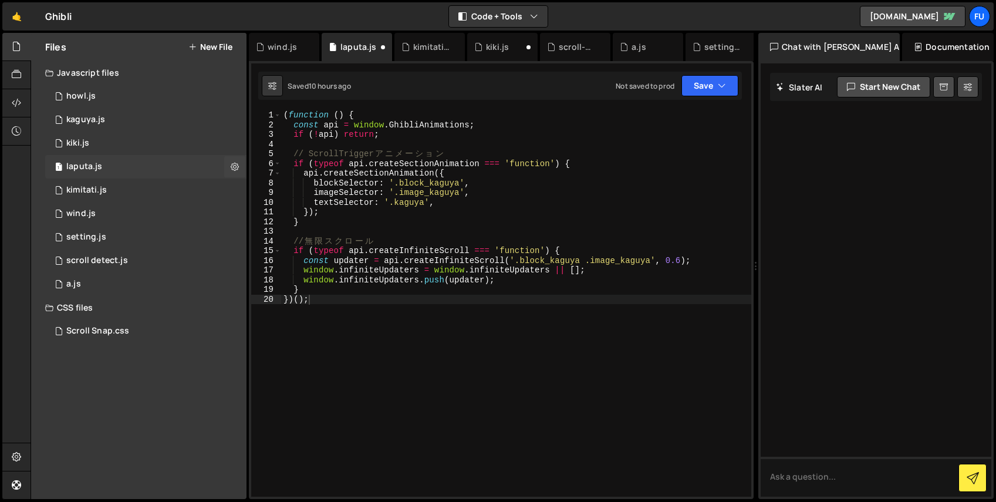
scroll to position [0, 0]
click at [152, 147] on div "1 kiki.js 0" at bounding box center [145, 142] width 201 height 23
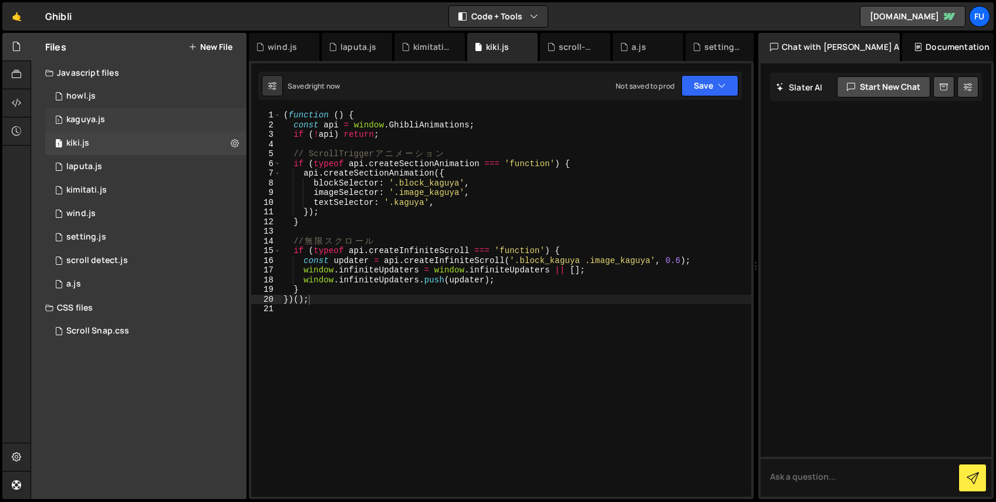
click at [148, 122] on div "1 kaguya.js 0" at bounding box center [145, 119] width 201 height 23
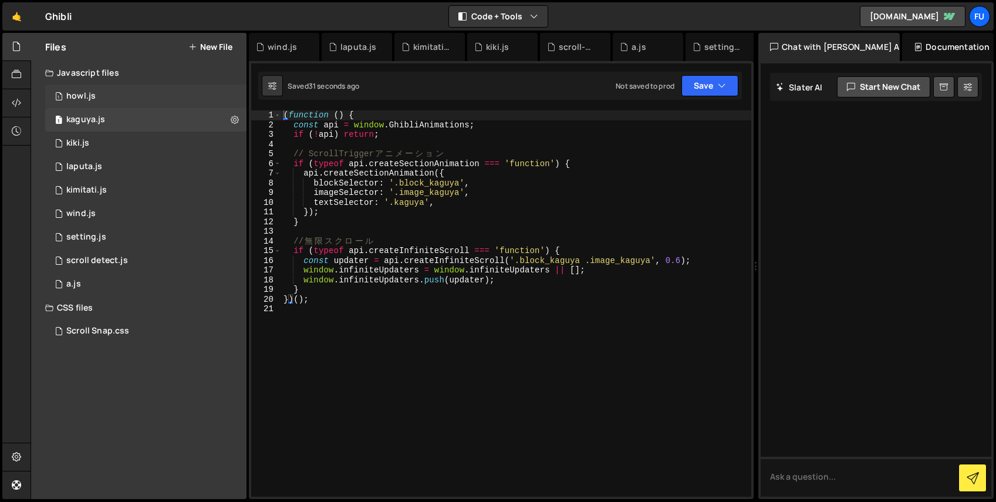
click at [150, 102] on div "1 howl.js 0" at bounding box center [145, 96] width 201 height 23
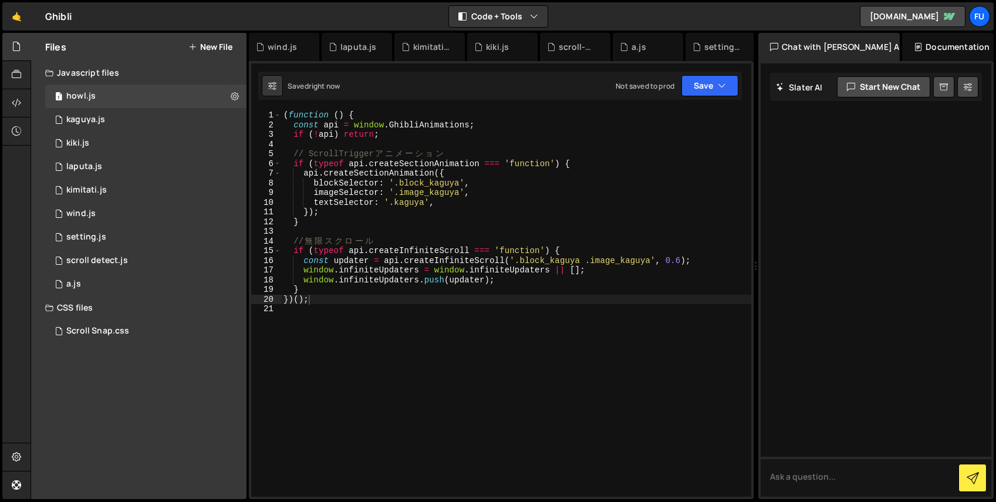
click at [459, 182] on div "( function ( ) { const api = window . GhibliAnimations ; if ( ! api ) return ; …" at bounding box center [516, 313] width 470 height 406
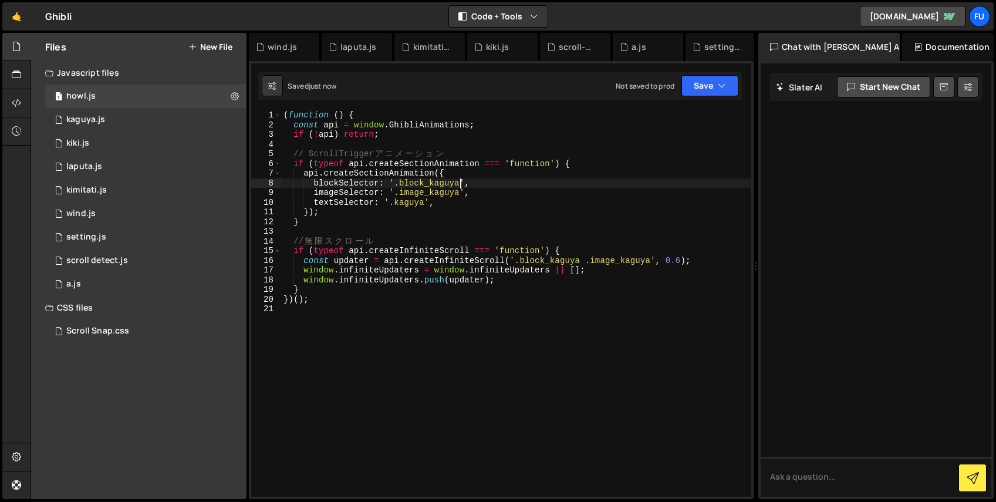
click at [461, 194] on div "( function ( ) { const api = window . GhibliAnimations ; if ( ! api ) return ; …" at bounding box center [516, 313] width 470 height 406
click at [424, 199] on div "( function ( ) { const api = window . GhibliAnimations ; if ( ! api ) return ; …" at bounding box center [516, 313] width 470 height 406
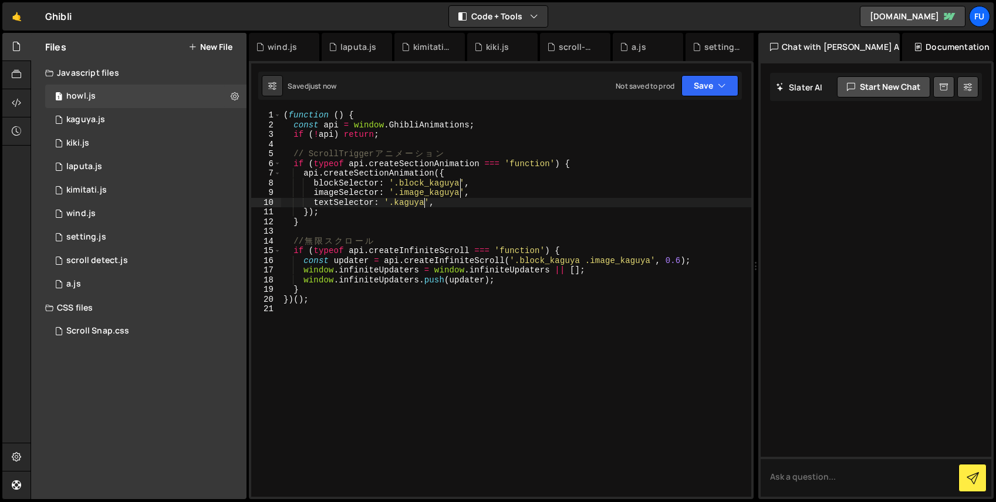
click at [580, 261] on div "( function ( ) { const api = window . GhibliAnimations ; if ( ! api ) return ; …" at bounding box center [516, 313] width 470 height 406
click at [651, 261] on div "( function ( ) { const api = window . GhibliAnimations ; if ( ! api ) return ; …" at bounding box center [516, 313] width 470 height 406
type textarea "const updater = api.createInfiniteScroll('.block_ .image_howl', 0.6);"
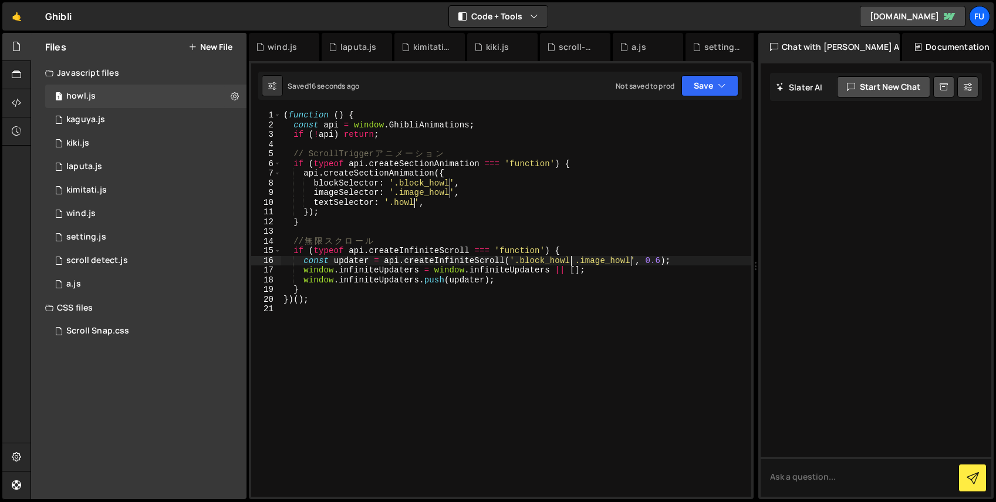
click at [548, 337] on div "( function ( ) { const api = window . GhibliAnimations ; if ( ! api ) return ; …" at bounding box center [516, 313] width 470 height 406
click at [194, 136] on div "1 kiki.js 0" at bounding box center [145, 142] width 201 height 23
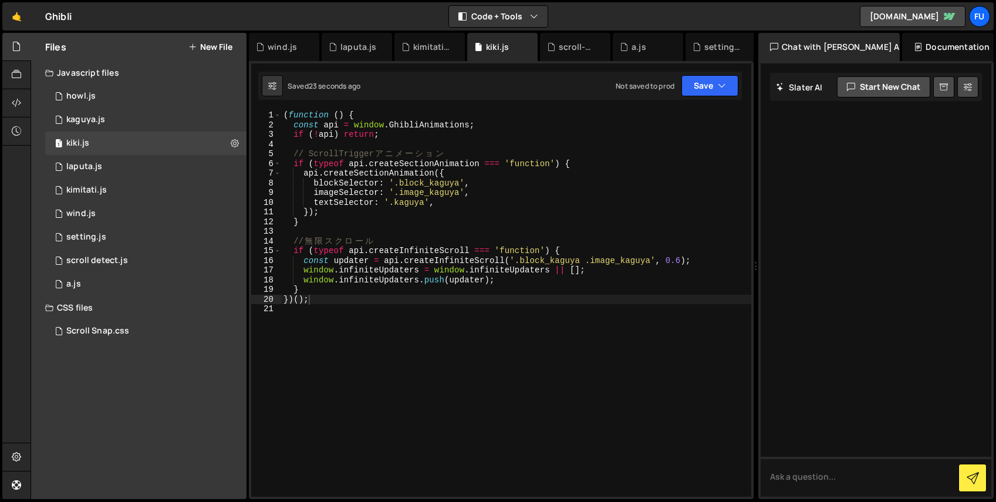
click at [458, 182] on div "( function ( ) { const api = window . GhibliAnimations ; if ( ! api ) return ; …" at bounding box center [516, 313] width 470 height 406
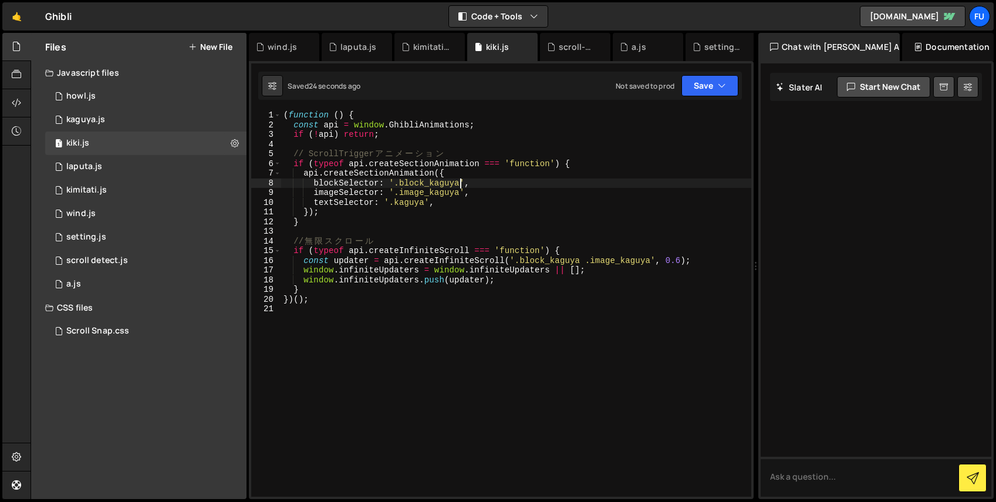
click at [458, 195] on div "( function ( ) { const api = window . GhibliAnimations ; if ( ! api ) return ; …" at bounding box center [516, 313] width 470 height 406
click at [421, 200] on div "( function ( ) { const api = window . GhibliAnimations ; if ( ! api ) return ; …" at bounding box center [516, 313] width 470 height 406
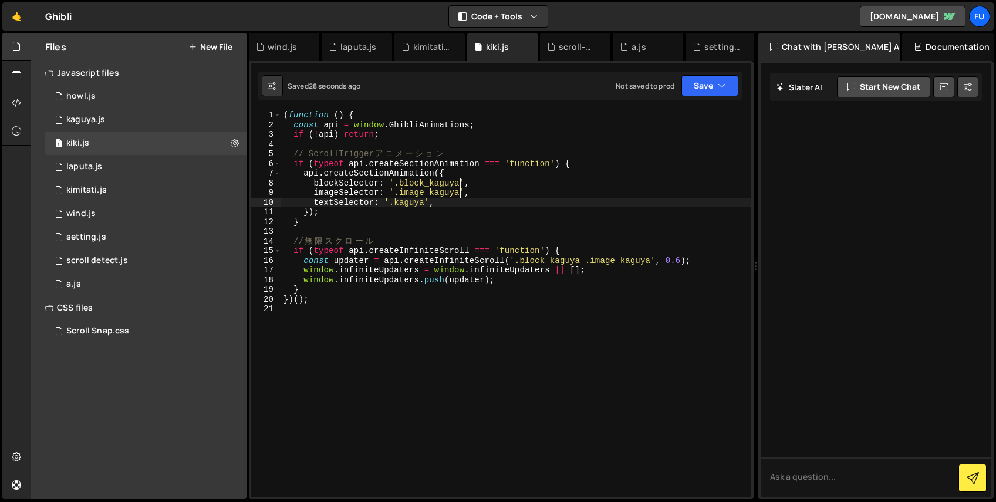
click at [421, 202] on div "( function ( ) { const api = window . GhibliAnimations ; if ( ! api ) return ; …" at bounding box center [516, 313] width 470 height 406
drag, startPoint x: 424, startPoint y: 200, endPoint x: 455, endPoint y: 205, distance: 32.0
click at [424, 200] on div "( function ( ) { const api = window . GhibliAnimations ; if ( ! api ) return ; …" at bounding box center [516, 313] width 470 height 406
click at [581, 259] on div "( function ( ) { const api = window . GhibliAnimations ; if ( ! api ) return ; …" at bounding box center [516, 313] width 470 height 406
click at [652, 259] on div "( function ( ) { const api = window . GhibliAnimations ; if ( ! api ) return ; …" at bounding box center [516, 313] width 470 height 406
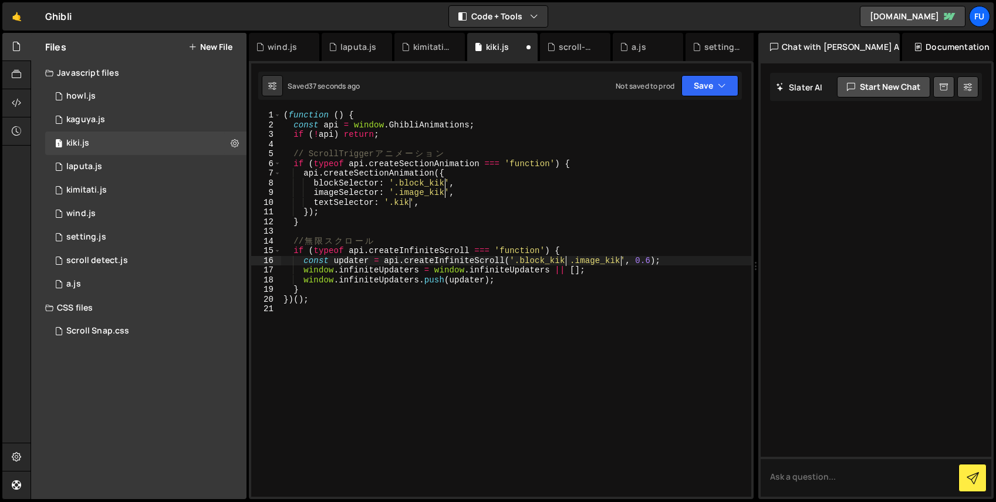
type textarea "const updater = api.createInfiniteScroll('.block_ .image_kiki', 0.6);"
click at [590, 321] on div "( function ( ) { const api = window . GhibliAnimations ; if ( ! api ) return ; …" at bounding box center [516, 313] width 470 height 406
click at [148, 170] on div "1 laputa.js 0" at bounding box center [145, 166] width 201 height 23
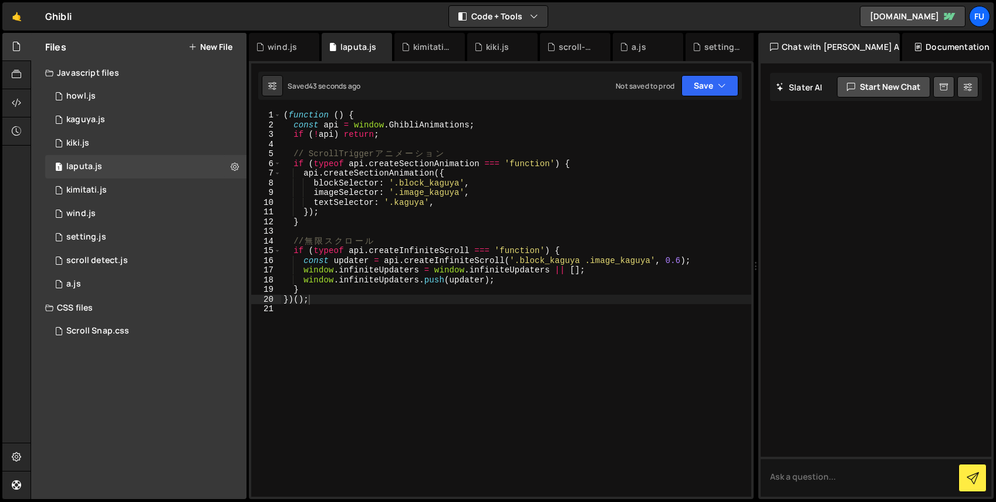
click at [460, 183] on div "( function ( ) { const api = window . GhibliAnimations ; if ( ! api ) return ; …" at bounding box center [516, 313] width 470 height 406
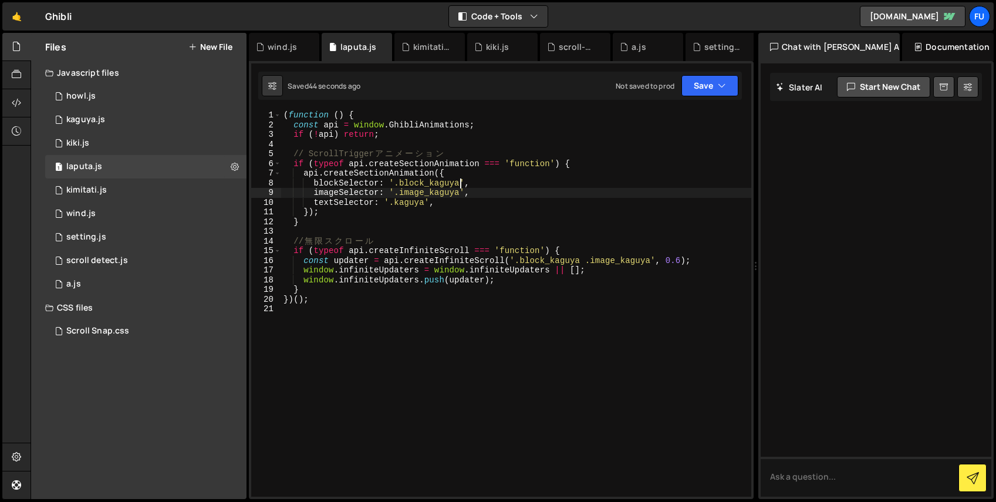
click at [459, 192] on div "( function ( ) { const api = window . GhibliAnimations ; if ( ! api ) return ; …" at bounding box center [516, 313] width 470 height 406
click at [424, 201] on div "( function ( ) { const api = window . GhibliAnimations ; if ( ! api ) return ; …" at bounding box center [516, 313] width 470 height 406
click at [579, 262] on div "( function ( ) { const api = window . GhibliAnimations ; if ( ! api ) return ; …" at bounding box center [516, 313] width 470 height 406
click at [652, 260] on div "( function ( ) { const api = window . GhibliAnimations ; if ( ! api ) return ; …" at bounding box center [516, 313] width 470 height 406
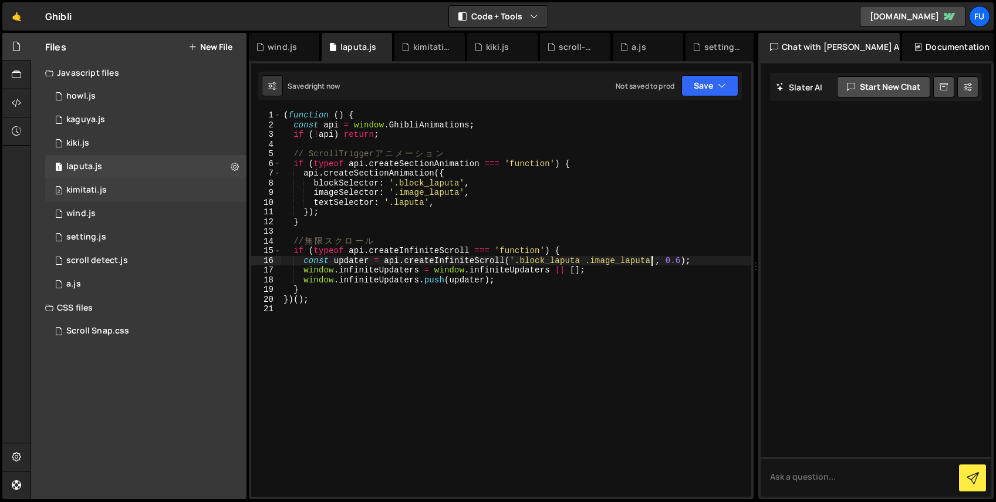
type textarea "const updater = api.createInfiniteScroll('.block_laputa .image_laputa', 0.6);"
click at [171, 189] on div "2 kimitati.js 0" at bounding box center [145, 189] width 201 height 23
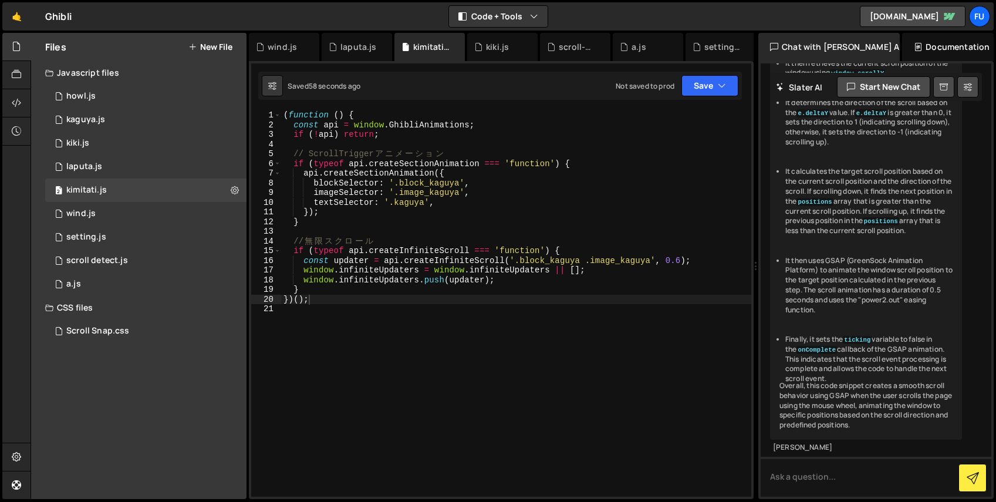
scroll to position [3738, 0]
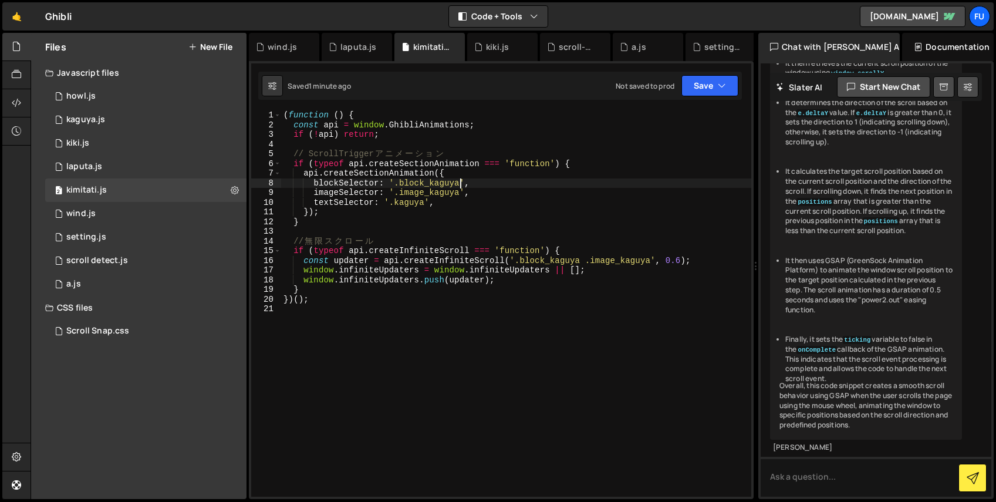
click at [460, 180] on div "( function ( ) { const api = window . GhibliAnimations ; if ( ! api ) return ; …" at bounding box center [516, 313] width 470 height 406
click at [458, 193] on div "( function ( ) { const api = window . GhibliAnimations ; if ( ! api ) return ; …" at bounding box center [516, 313] width 470 height 406
click at [424, 202] on div "( function ( ) { const api = window . GhibliAnimations ; if ( ! api ) return ; …" at bounding box center [516, 313] width 470 height 406
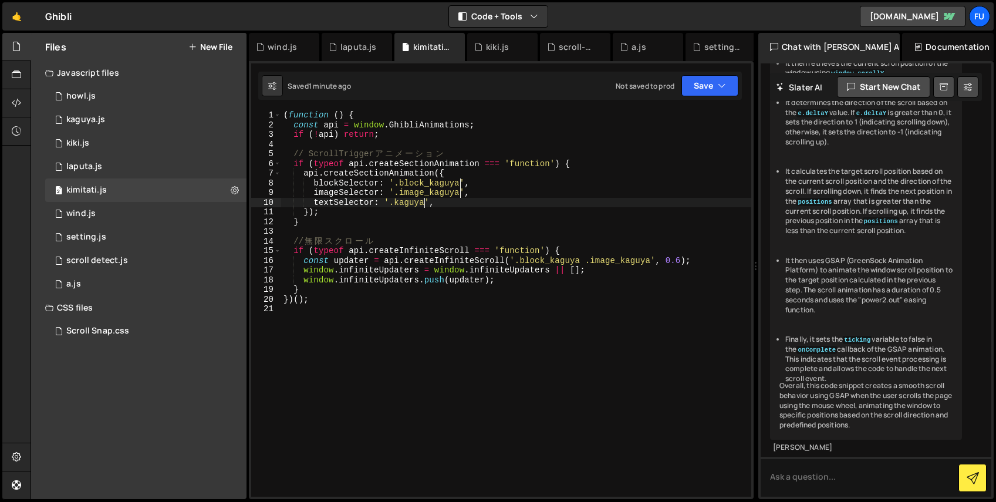
click at [581, 259] on div "( function ( ) { const api = window . GhibliAnimations ; if ( ! api ) return ; …" at bounding box center [516, 313] width 470 height 406
click at [652, 258] on div "( function ( ) { const api = window . GhibliAnimations ; if ( ! api ) return ; …" at bounding box center [516, 313] width 470 height 406
type textarea "const updater = api.createInfiniteScroll('.block_kimitati .image_kimitati', 0.6…"
click at [137, 213] on div "1 wind.js 0" at bounding box center [145, 213] width 201 height 23
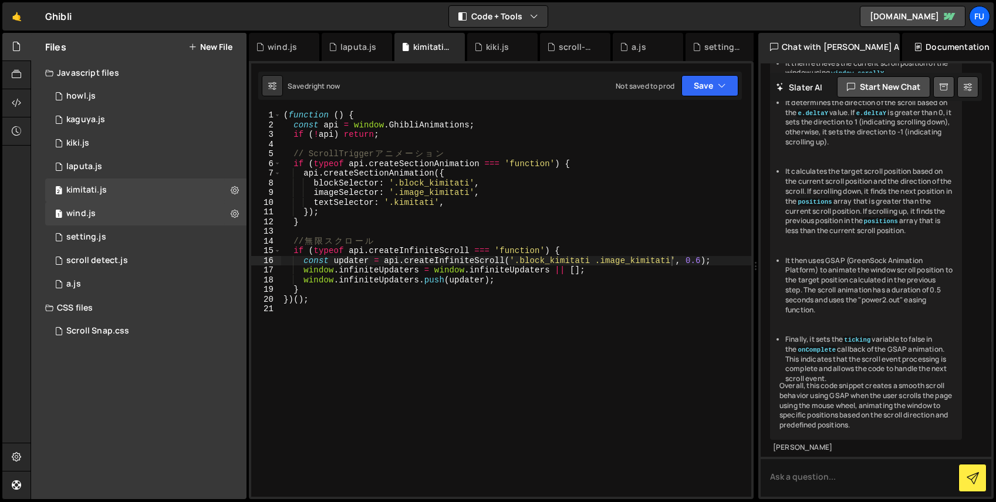
scroll to position [0, 0]
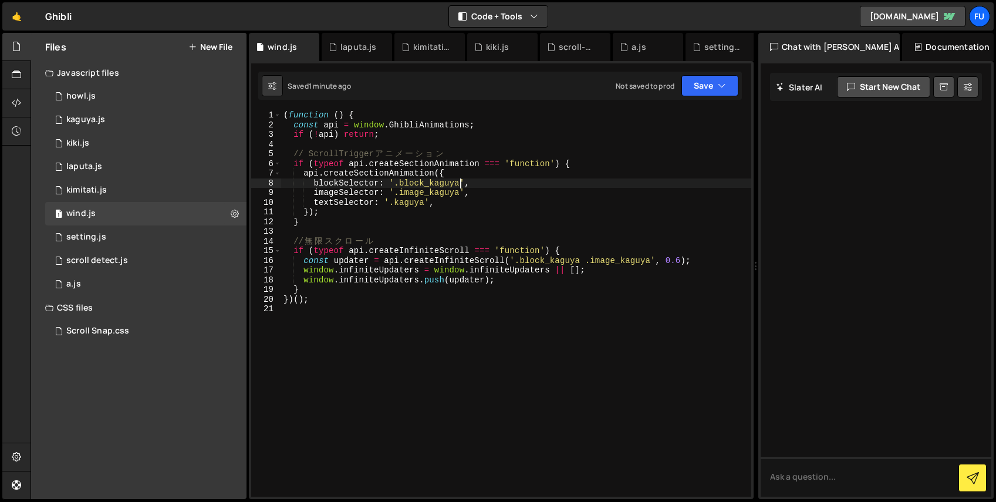
click at [460, 183] on div "( function ( ) { const api = window . GhibliAnimations ; if ( ! api ) return ; …" at bounding box center [516, 313] width 470 height 406
click at [460, 193] on div "( function ( ) { const api = window . GhibliAnimations ; if ( ! api ) return ; …" at bounding box center [516, 313] width 470 height 406
click at [426, 201] on div "( function ( ) { const api = window . GhibliAnimations ; if ( ! api ) return ; …" at bounding box center [516, 313] width 470 height 406
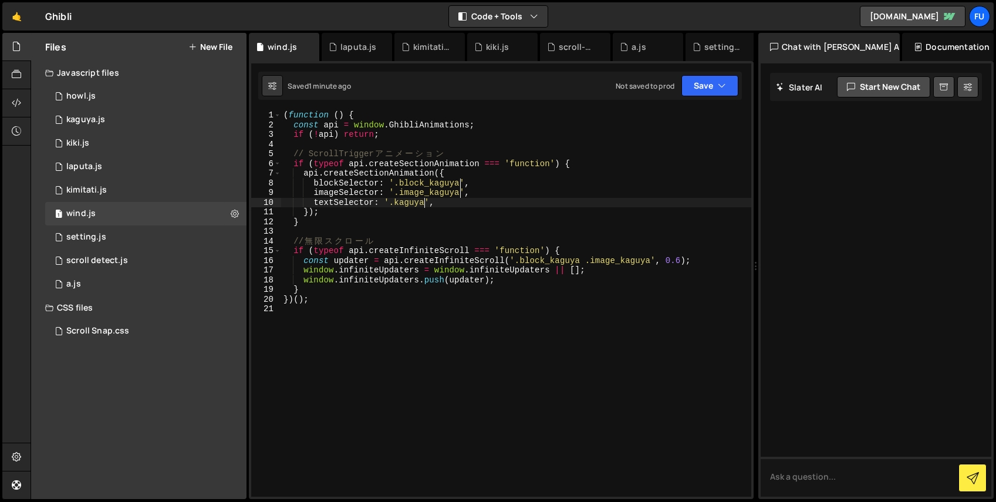
click at [581, 259] on div "( function ( ) { const api = window . GhibliAnimations ; if ( ! api ) return ; …" at bounding box center [516, 313] width 470 height 406
click at [650, 260] on div "( function ( ) { const api = window . GhibliAnimations ; if ( ! api ) return ; …" at bounding box center [516, 313] width 470 height 406
type textarea "const updater = api.createInfiniteScroll('.block_wind .image_wind', 0.6);"
click at [153, 243] on div "2 setting.js 0" at bounding box center [145, 236] width 201 height 23
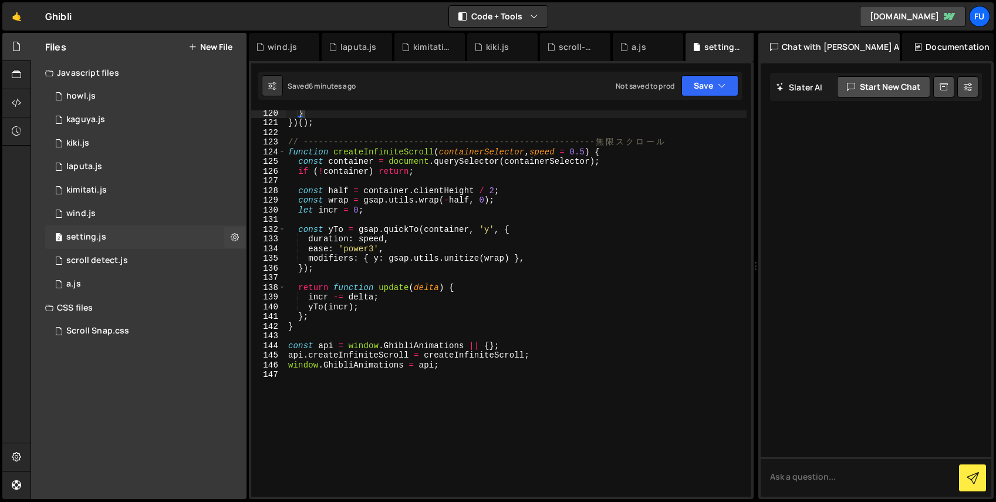
click at [168, 242] on div "2 setting.js 0" at bounding box center [145, 236] width 201 height 23
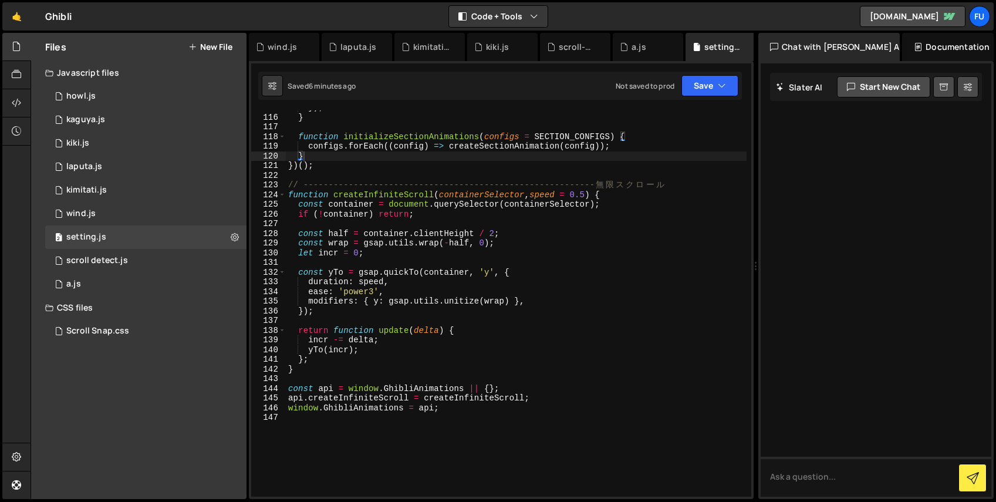
scroll to position [1033, 0]
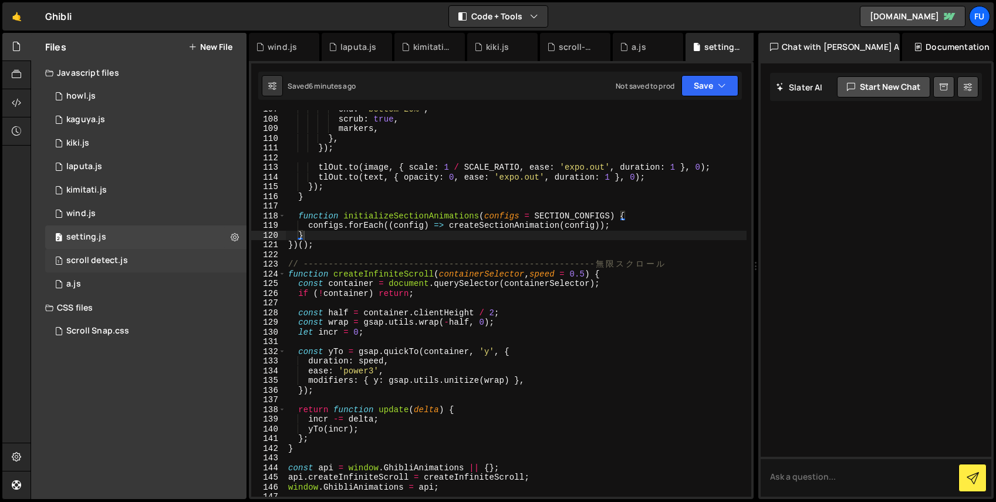
click at [117, 265] on div "scroll detect.js" at bounding box center [97, 260] width 62 height 11
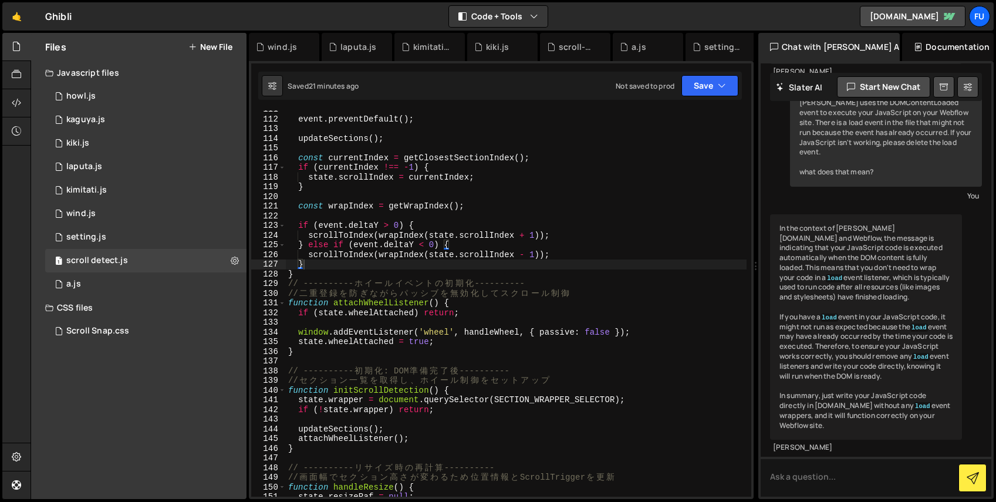
scroll to position [973, 0]
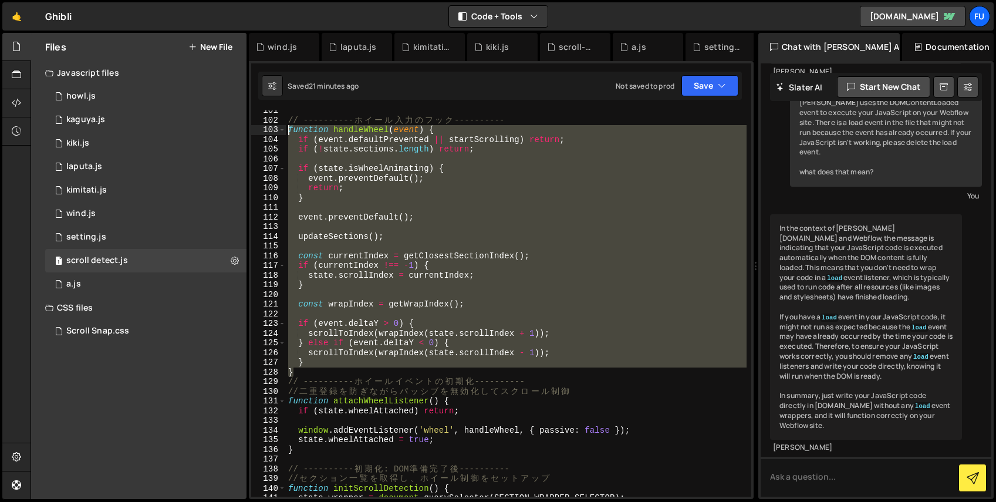
drag, startPoint x: 313, startPoint y: 369, endPoint x: 271, endPoint y: 126, distance: 246.7
click at [271, 126] on div "} 101 102 103 104 105 106 107 108 109 110 111 112 113 114 115 116 117 118 119 1…" at bounding box center [501, 303] width 500 height 386
paste textarea "}"
type textarea "}"
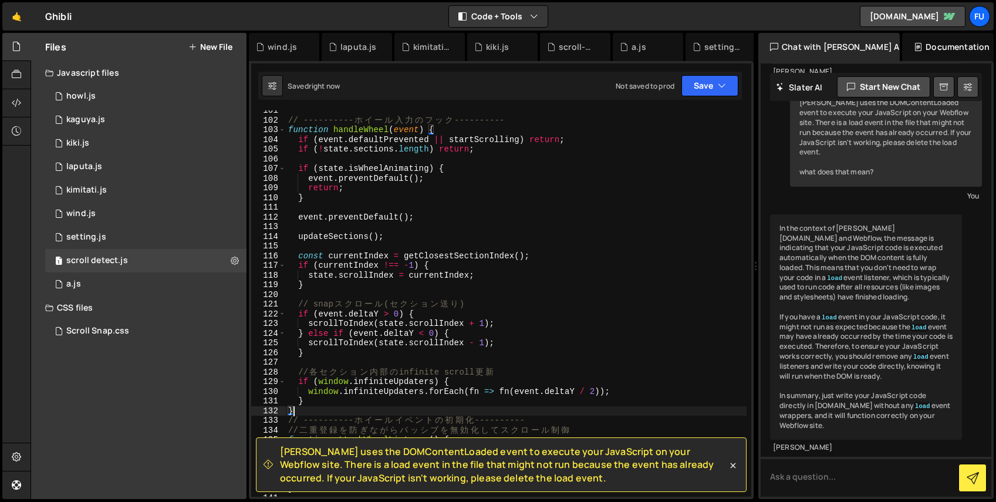
click at [740, 468] on div "[PERSON_NAME] uses the DOMContentLoaded event to execute your JavaScript on you…" at bounding box center [501, 464] width 491 height 55
click at [737, 464] on icon at bounding box center [733, 466] width 12 height 12
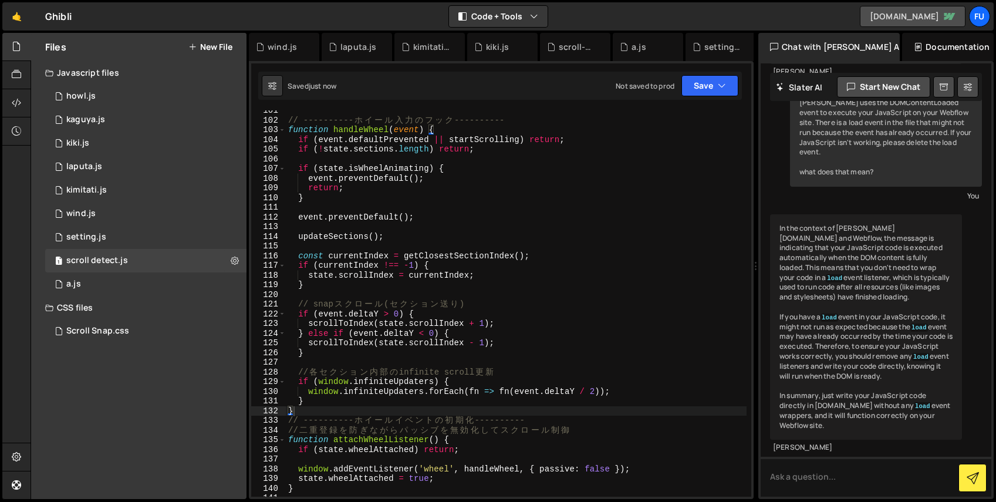
click at [828, 18] on link "[DOMAIN_NAME]" at bounding box center [913, 16] width 106 height 21
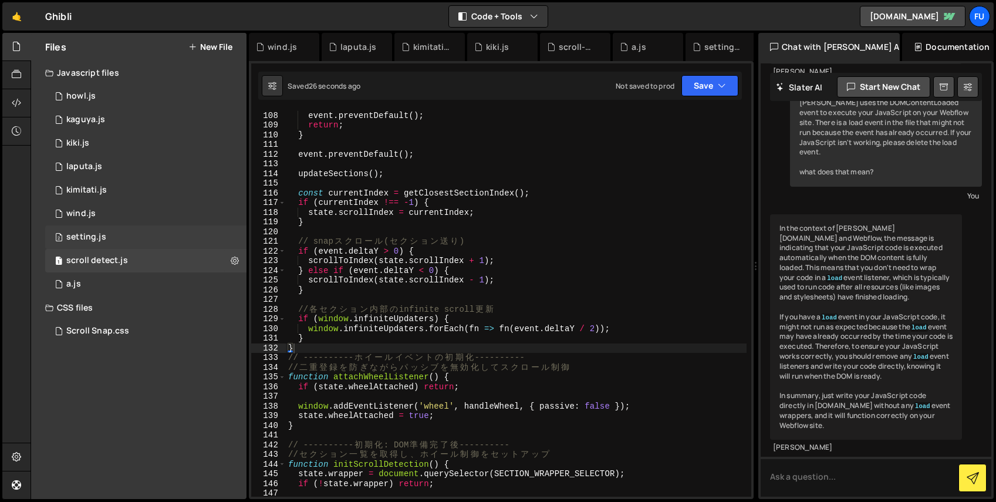
click at [114, 244] on div "2 setting.js 0" at bounding box center [145, 236] width 201 height 23
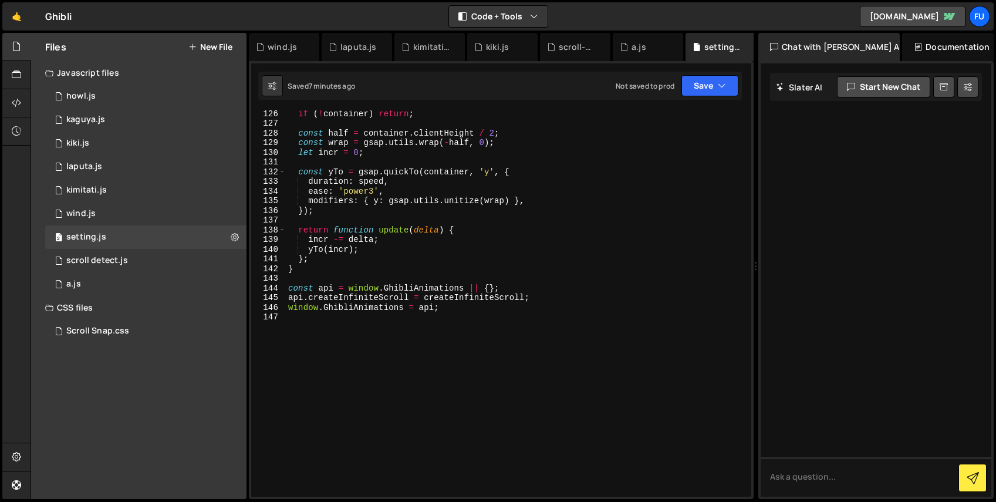
scroll to position [1086, 0]
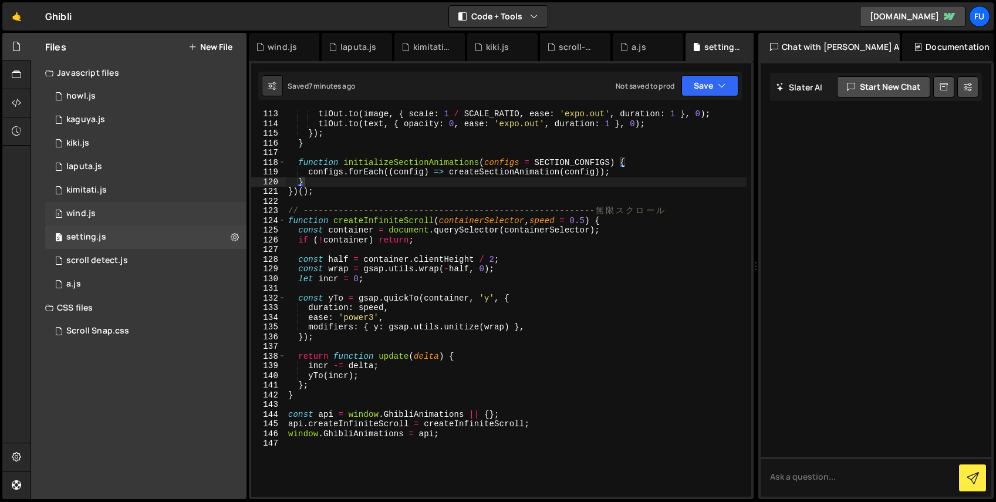
click at [208, 210] on div "1 wind.js 0" at bounding box center [145, 213] width 201 height 23
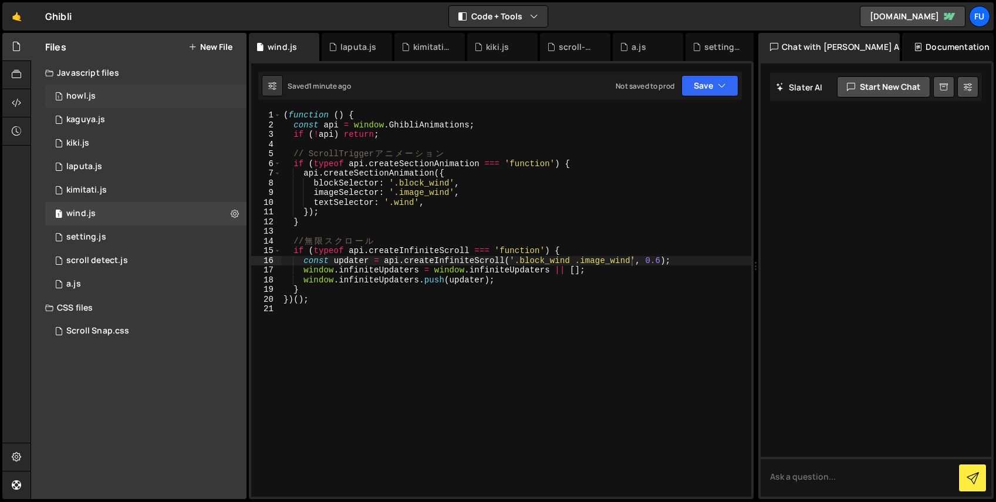
click at [130, 107] on div "1 howl.js 0" at bounding box center [145, 96] width 201 height 23
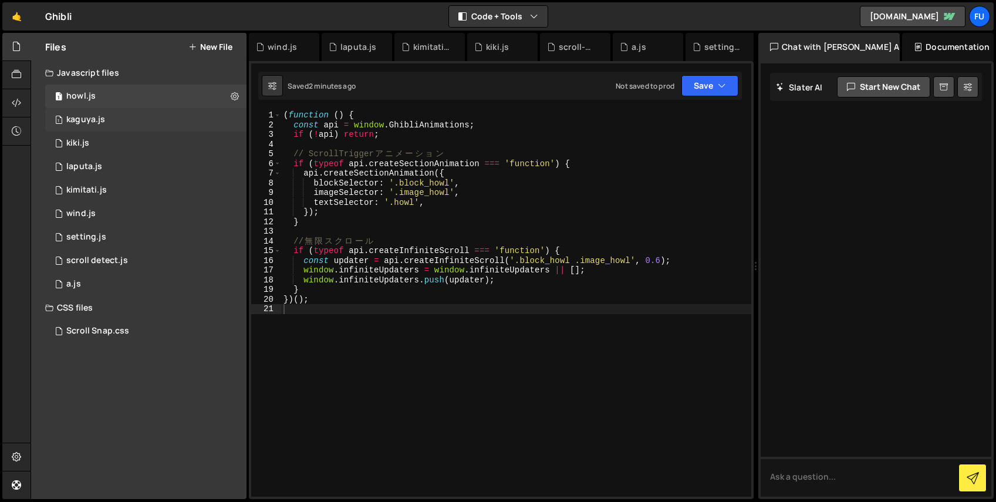
click at [130, 113] on div "1 kaguya.js 0" at bounding box center [145, 119] width 201 height 23
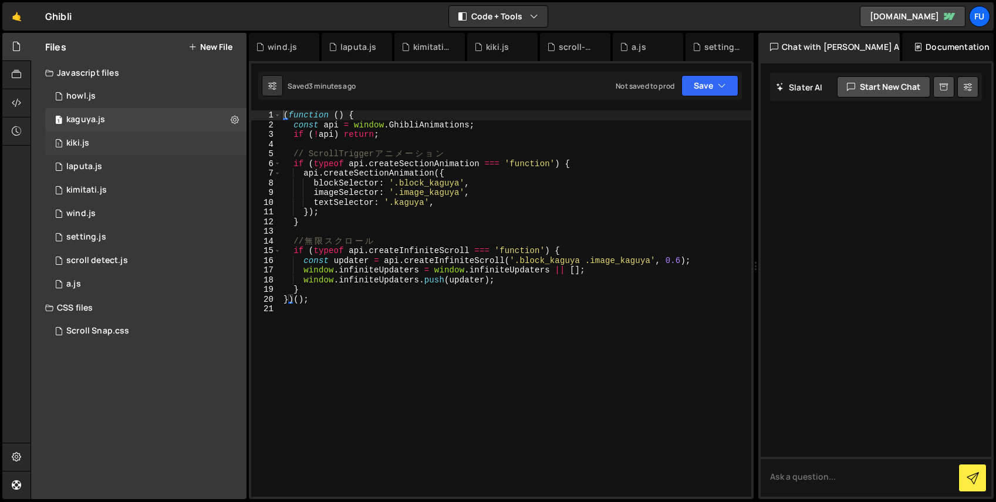
click at [129, 132] on div "1 kiki.js 0" at bounding box center [145, 142] width 201 height 23
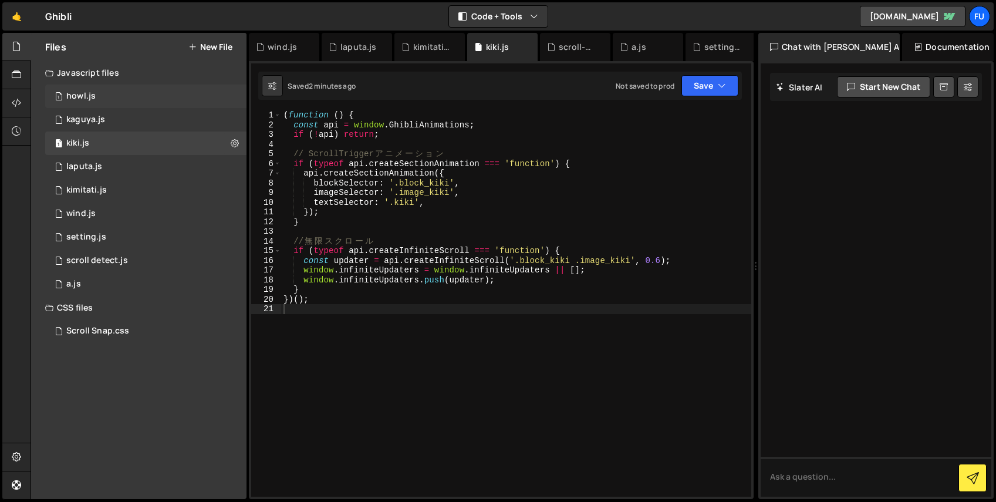
click at [130, 97] on div "1 howl.js 0" at bounding box center [145, 96] width 201 height 23
click at [119, 252] on div "1 scroll detect.js 0" at bounding box center [145, 260] width 201 height 23
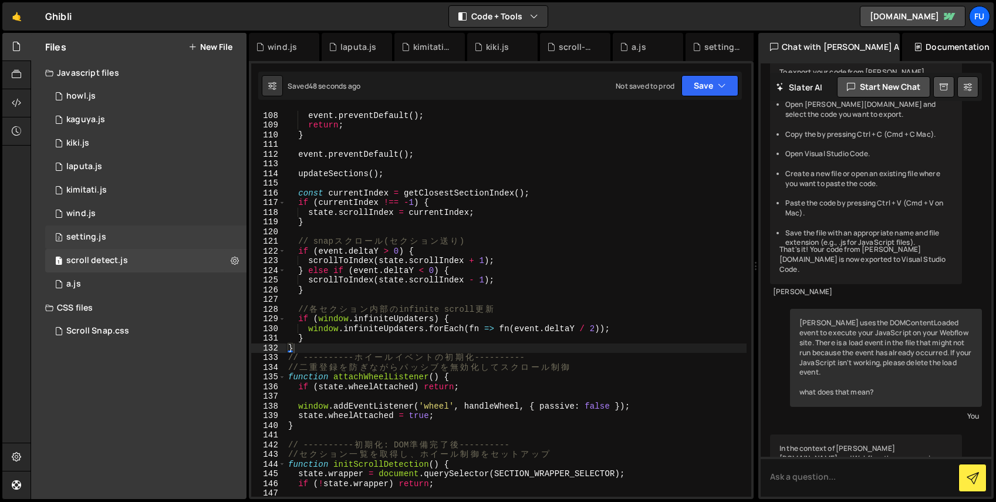
scroll to position [339, 0]
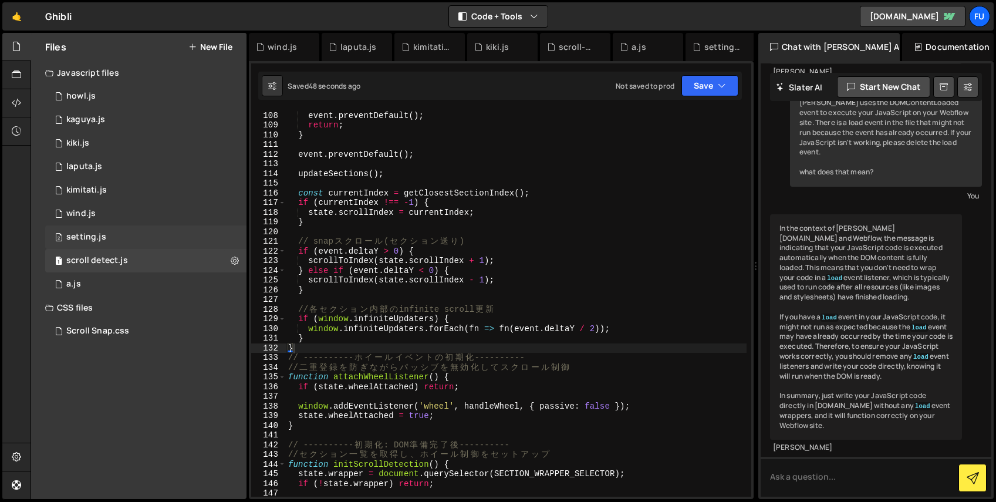
click at [120, 230] on div "2 setting.js 0" at bounding box center [145, 236] width 201 height 23
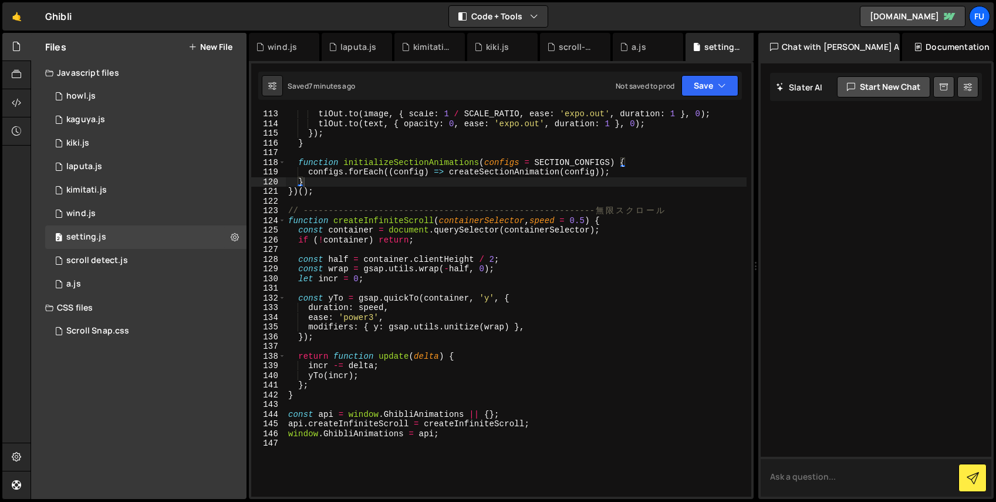
click at [828, 468] on textarea at bounding box center [876, 477] width 231 height 40
type textarea "でfile"
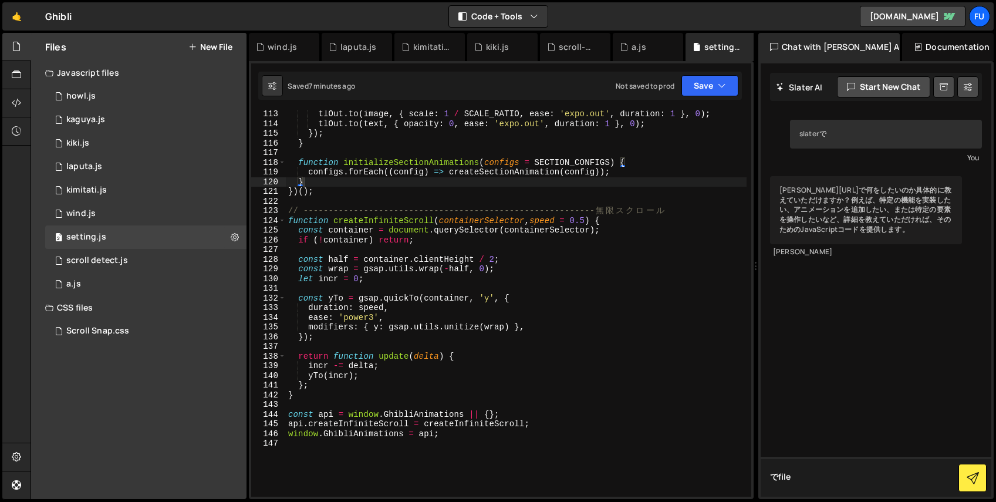
drag, startPoint x: 803, startPoint y: 475, endPoint x: 738, endPoint y: 475, distance: 65.2
click at [738, 475] on div "Files New File Javascript files 1 howl.js 0 1 kaguya.js 0 1 kiki.js 0 1 2 1" at bounding box center [514, 266] width 966 height 467
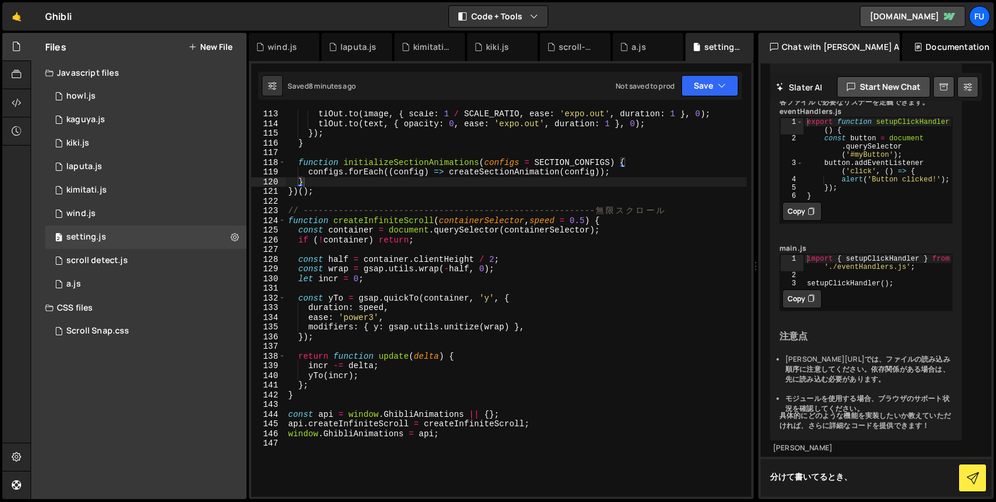
scroll to position [547, 0]
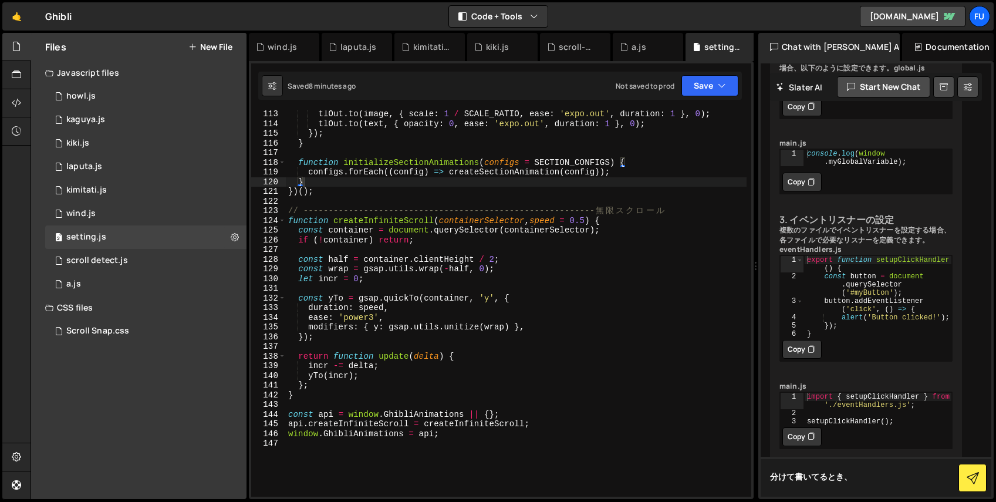
type textarea "分けて書いてるとき、"
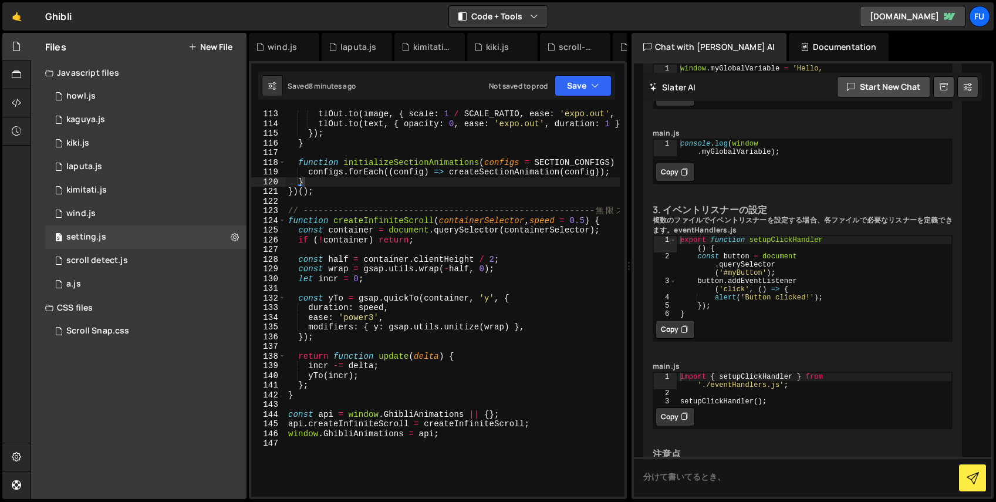
scroll to position [497, 0]
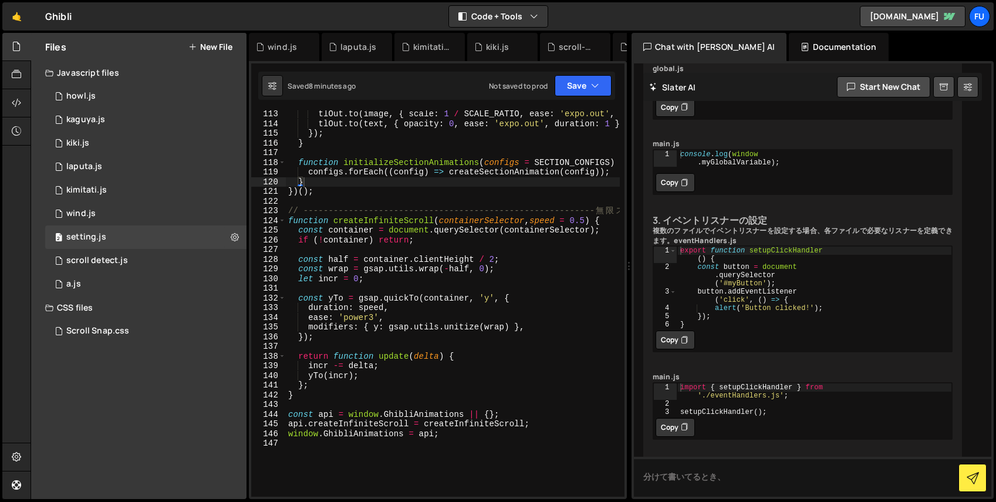
drag, startPoint x: 757, startPoint y: 340, endPoint x: 585, endPoint y: 354, distance: 173.1
click at [585, 354] on div "Files New File Javascript files 1 howl.js 0 1 kaguya.js 0 1 kiki.js 0 1 2 1" at bounding box center [514, 266] width 966 height 467
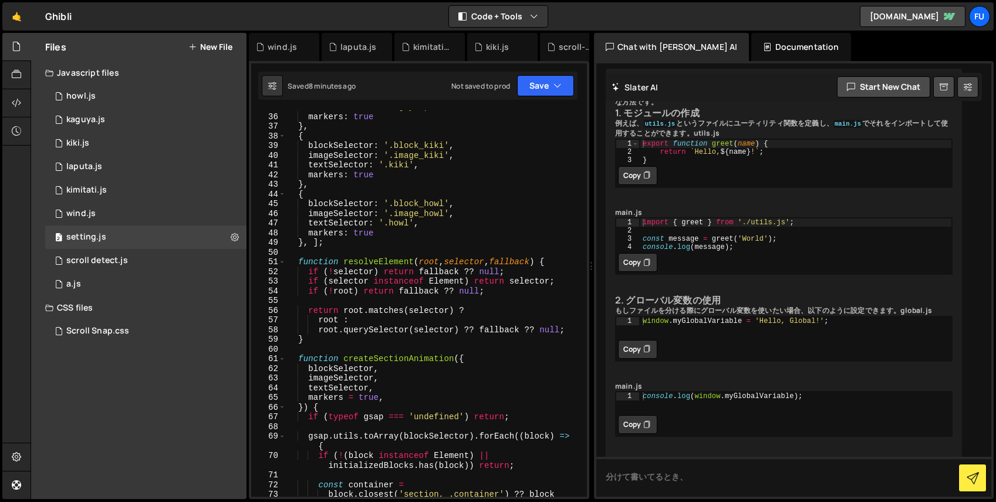
scroll to position [0, 0]
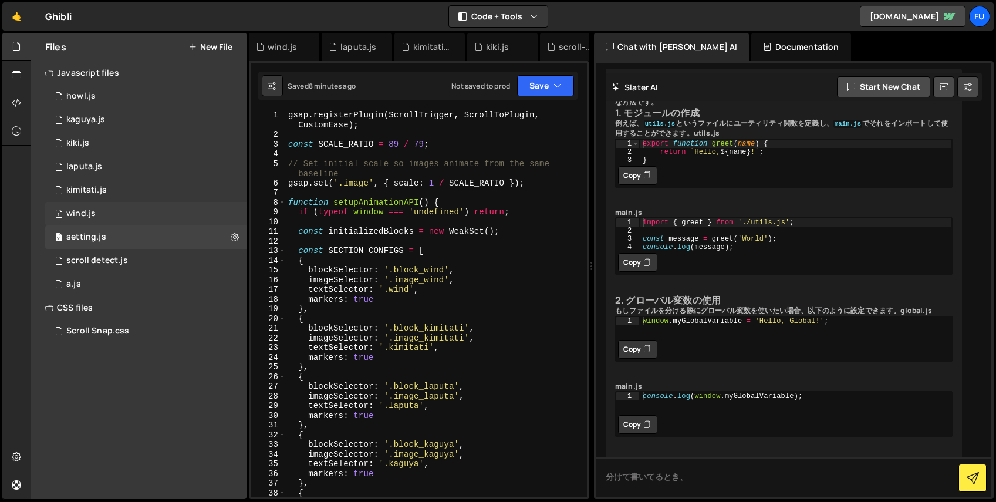
click at [151, 217] on div "1 wind.js 0" at bounding box center [145, 213] width 201 height 23
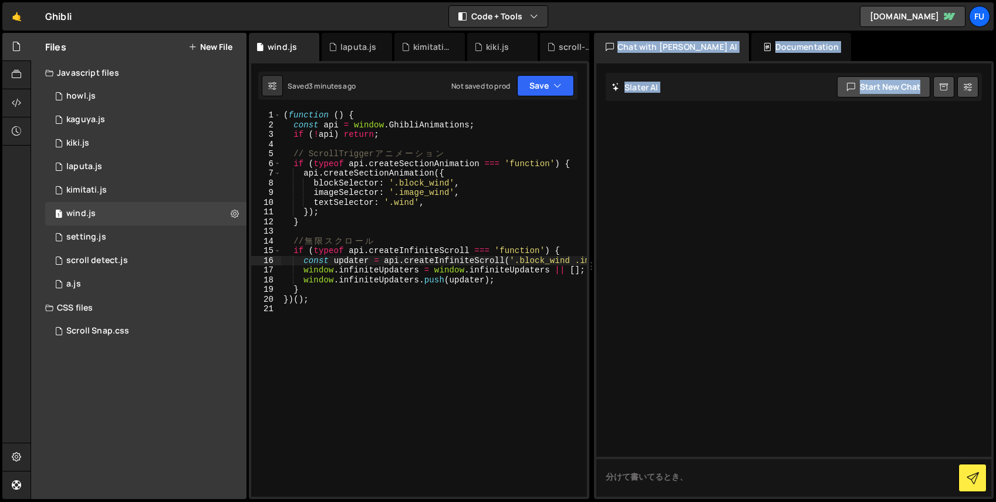
drag, startPoint x: 588, startPoint y: 198, endPoint x: 639, endPoint y: 194, distance: 51.9
click at [639, 194] on div "Files New File Javascript files 1 howl.js 0 1 kaguya.js 0 1 kiki.js 0 1 2 1" at bounding box center [514, 266] width 966 height 467
click at [616, 210] on div at bounding box center [793, 279] width 395 height 433
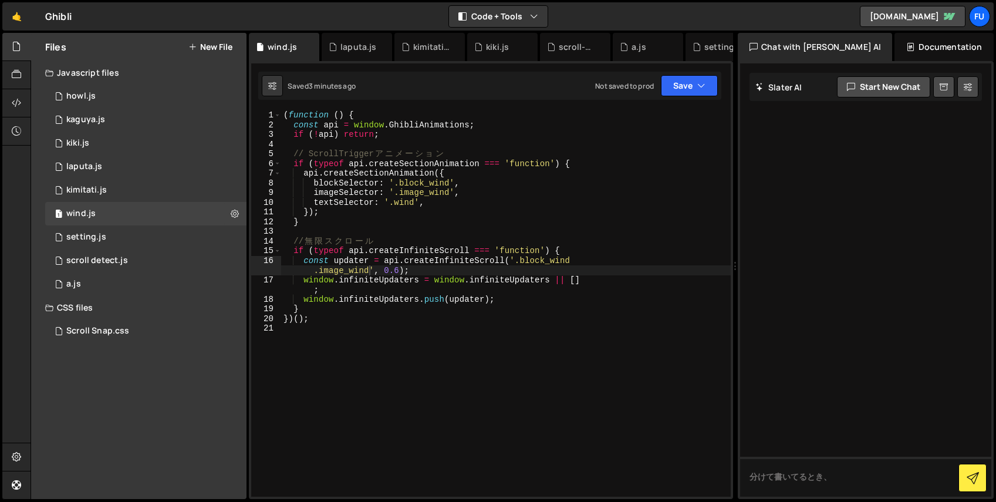
drag, startPoint x: 591, startPoint y: 274, endPoint x: 728, endPoint y: 261, distance: 138.0
click at [728, 261] on div "Files New File Javascript files 1 howl.js 0 1 kaguya.js 0 1 kiki.js 0 1 2 1" at bounding box center [514, 266] width 966 height 467
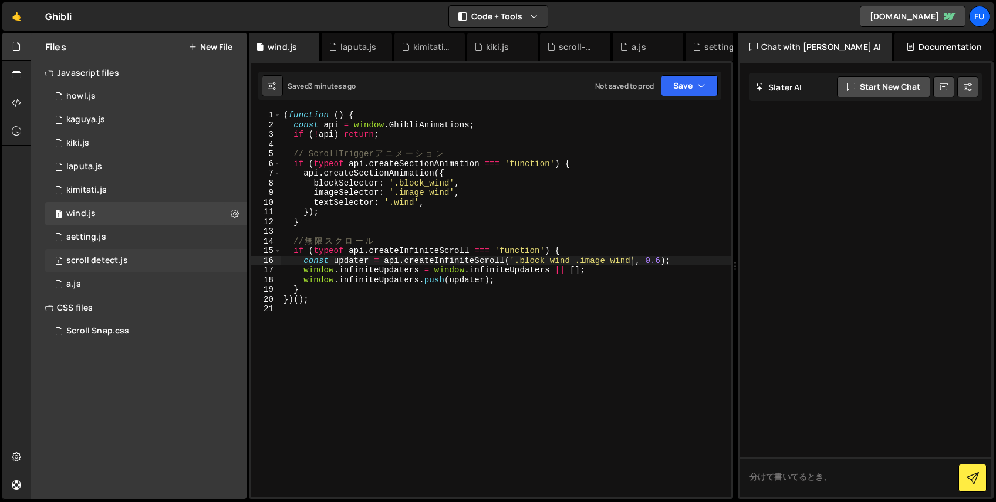
click at [139, 254] on div "1 scroll detect.js 0" at bounding box center [145, 260] width 201 height 23
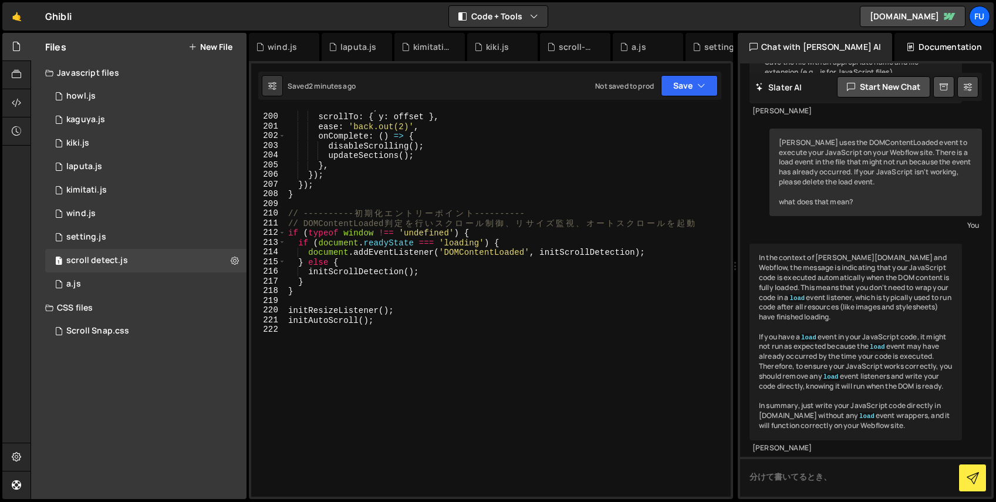
scroll to position [1935, 0]
click at [105, 230] on div "2 setting.js 0" at bounding box center [145, 236] width 201 height 23
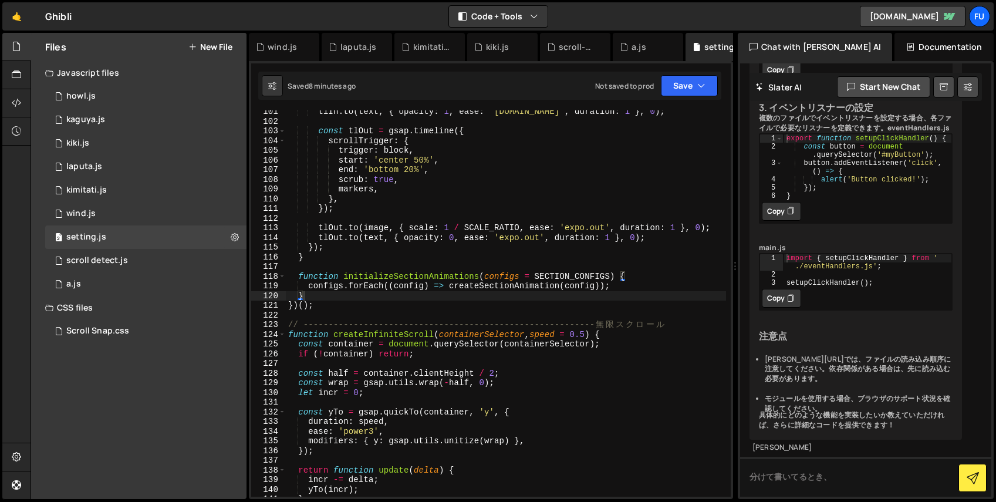
scroll to position [1102, 0]
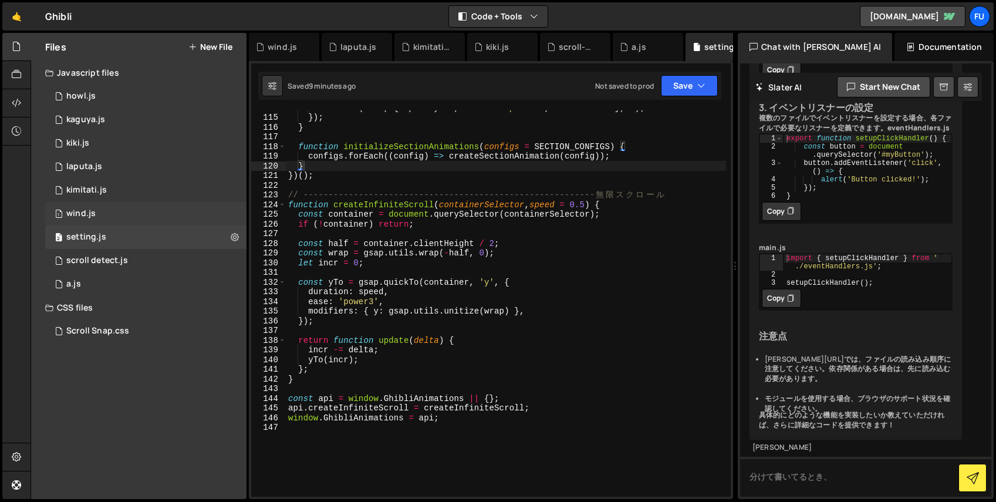
click at [173, 212] on div "1 wind.js 0" at bounding box center [145, 213] width 201 height 23
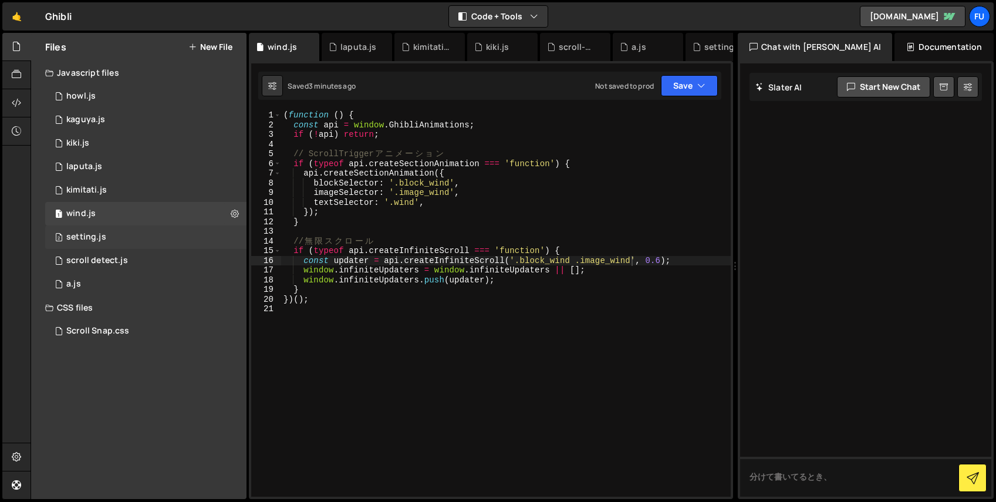
click at [171, 237] on div "2 setting.js 0" at bounding box center [145, 236] width 201 height 23
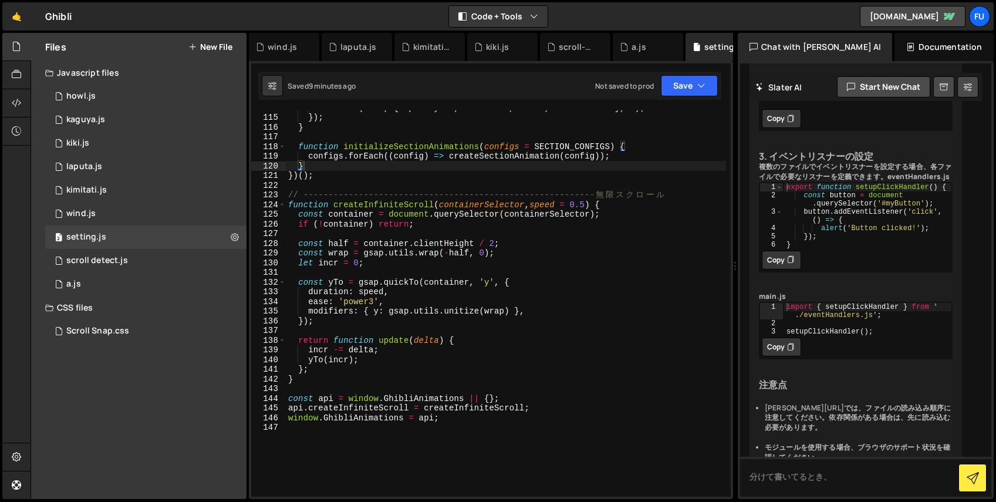
scroll to position [650, 0]
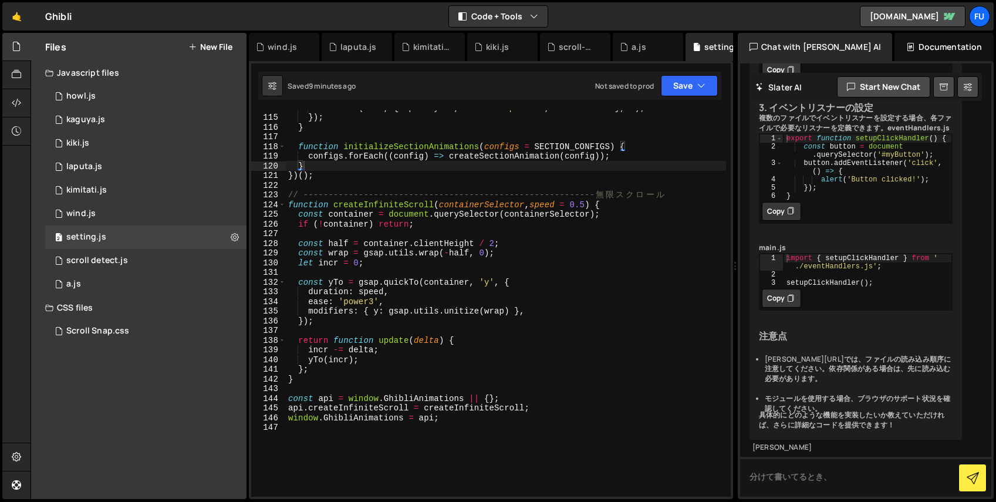
click at [377, 385] on div "tlOut . to ( text , { opacity : 0 , ease : 'expo.out' , duration : 1 } , 0 ) ; …" at bounding box center [506, 306] width 440 height 406
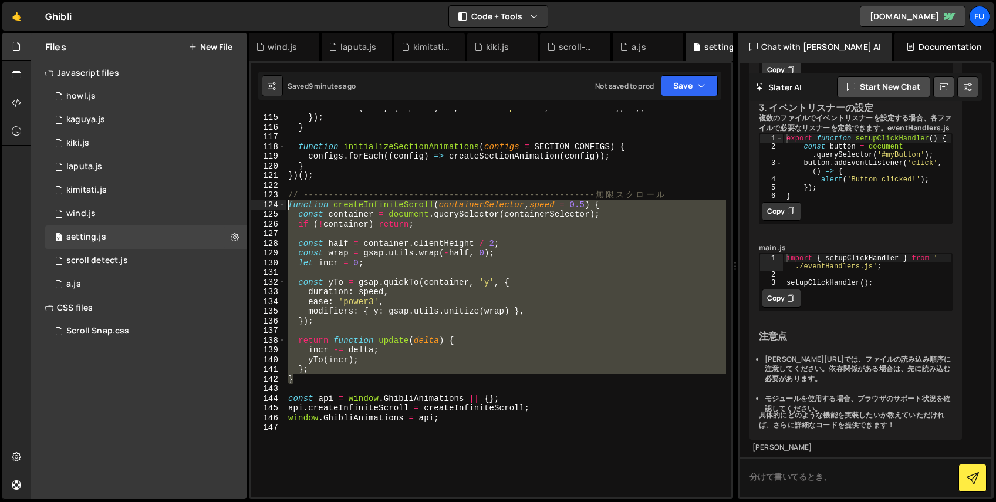
drag, startPoint x: 359, startPoint y: 376, endPoint x: 274, endPoint y: 204, distance: 192.4
click at [274, 201] on div "114 115 116 117 118 119 120 121 122 123 124 125 126 127 128 129 130 131 132 133…" at bounding box center [491, 303] width 480 height 386
click at [475, 178] on div "tlOut . to ( text , { opacity : 0 , ease : 'expo.out' , duration : 1 } , 0 ) ; …" at bounding box center [506, 306] width 440 height 406
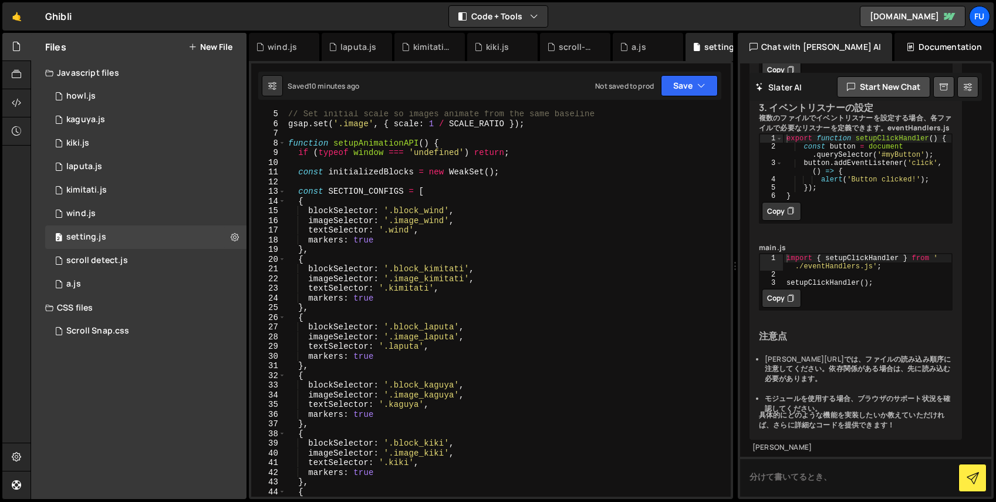
scroll to position [0, 0]
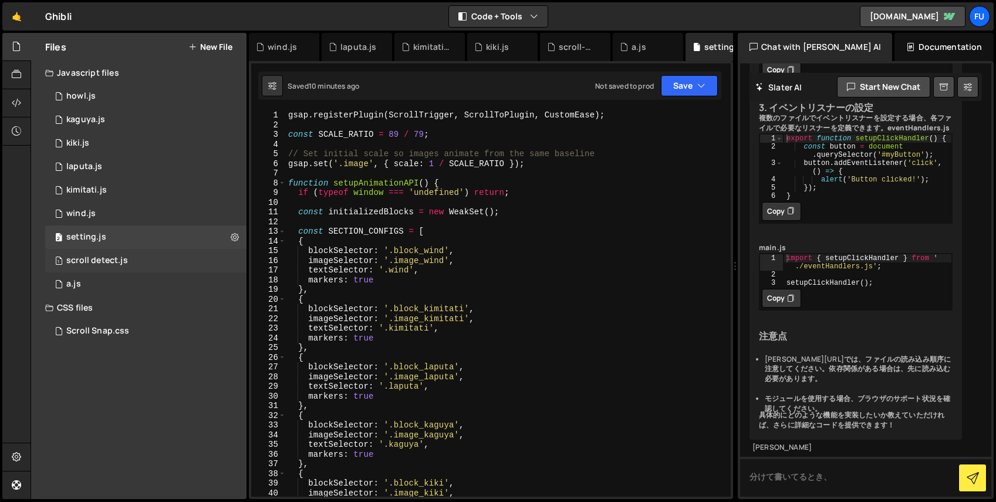
click at [140, 254] on div "1 scroll detect.js 0" at bounding box center [145, 260] width 201 height 23
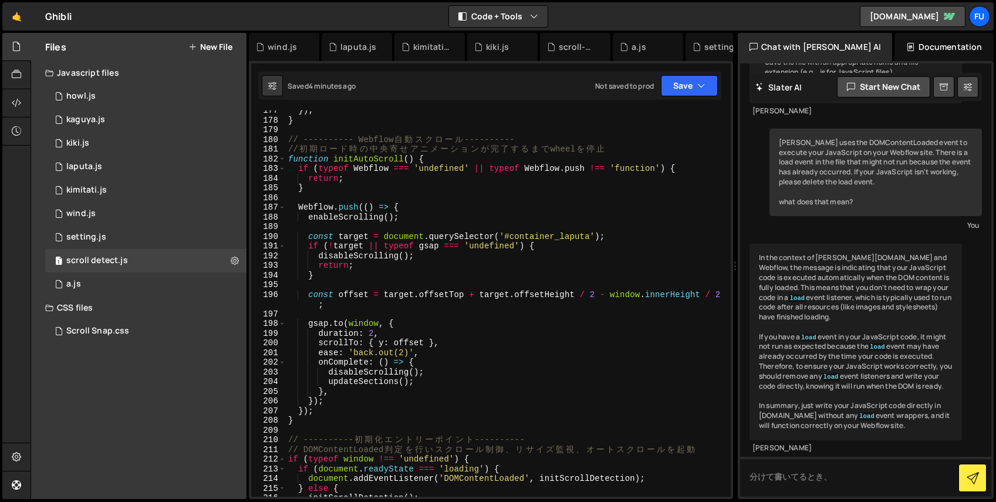
scroll to position [1886, 0]
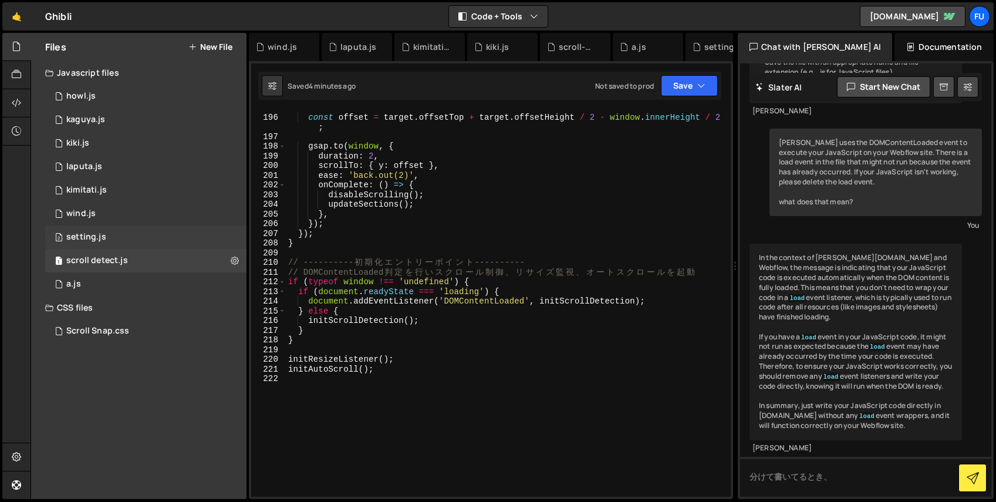
click at [158, 239] on div "2 setting.js 0" at bounding box center [145, 236] width 201 height 23
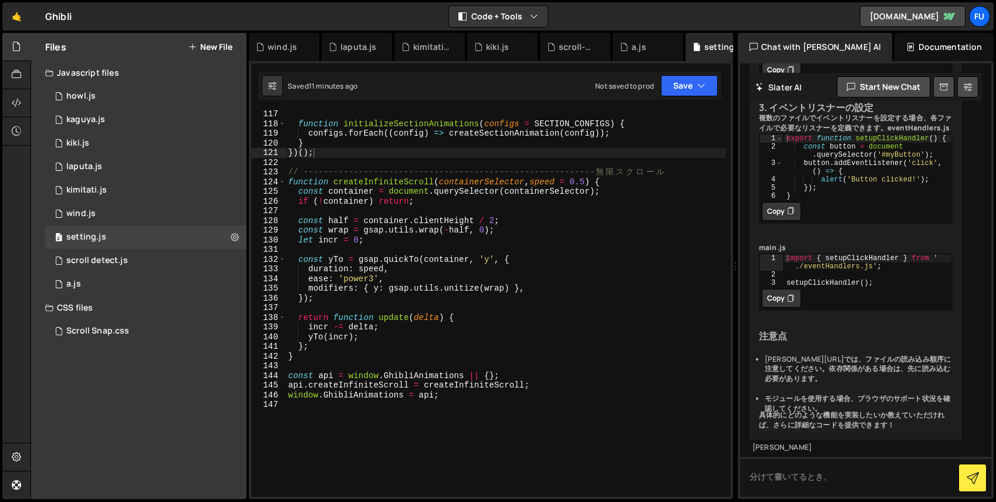
scroll to position [1172, 0]
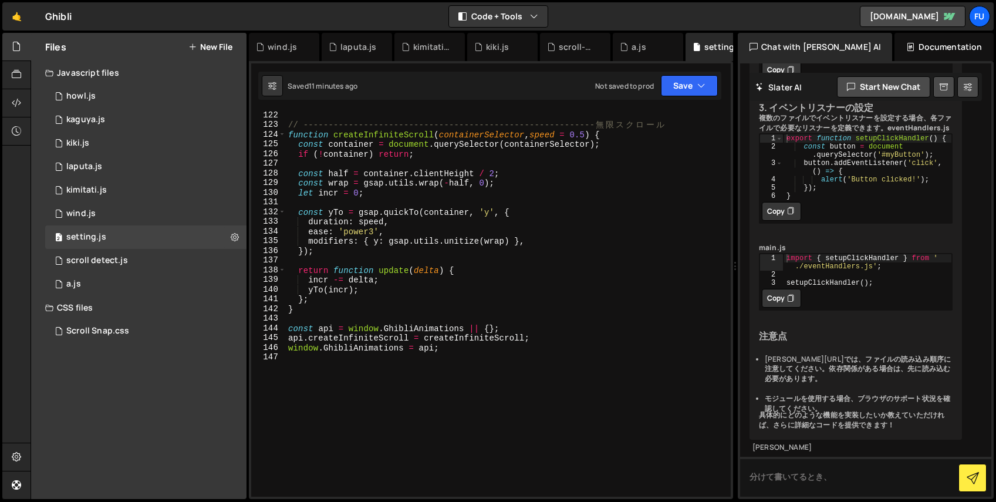
click at [464, 347] on div "// ---------------------------------------------------------- 無 限 ス ク ロ ー ル fun…" at bounding box center [506, 313] width 440 height 406
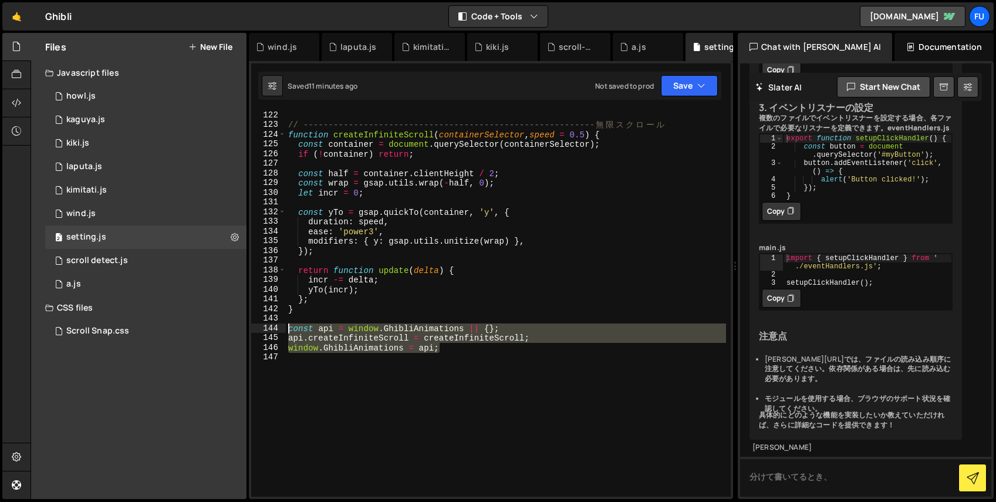
drag, startPoint x: 464, startPoint y: 347, endPoint x: 255, endPoint y: 329, distance: 210.3
click at [255, 329] on div "window.GhibliAnimations = api; 122 123 124 125 126 127 128 129 130 131 132 133 …" at bounding box center [491, 303] width 480 height 386
click at [442, 348] on div "// ---------------------------------------------------------- 無 限 ス ク ロ ー ル fun…" at bounding box center [506, 303] width 440 height 386
type textarea "window.GhibliAnimations = api;"
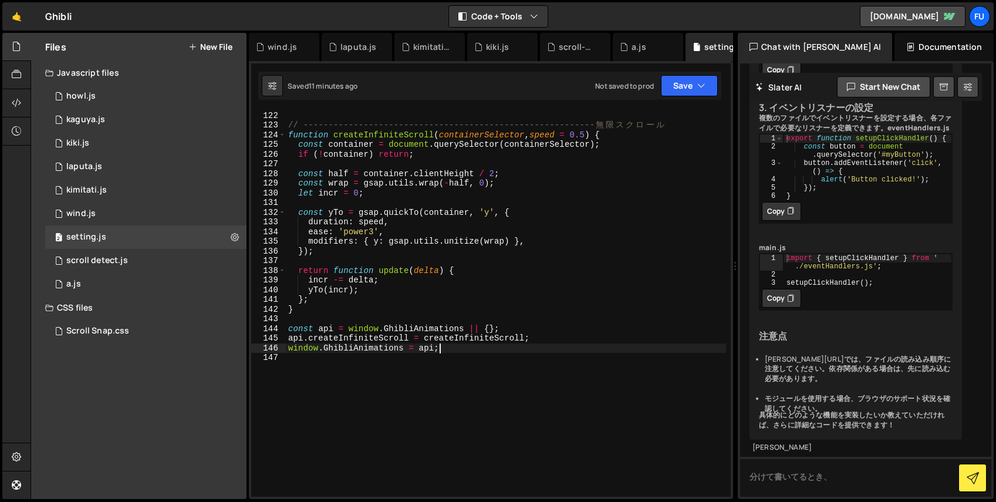
scroll to position [1167, 0]
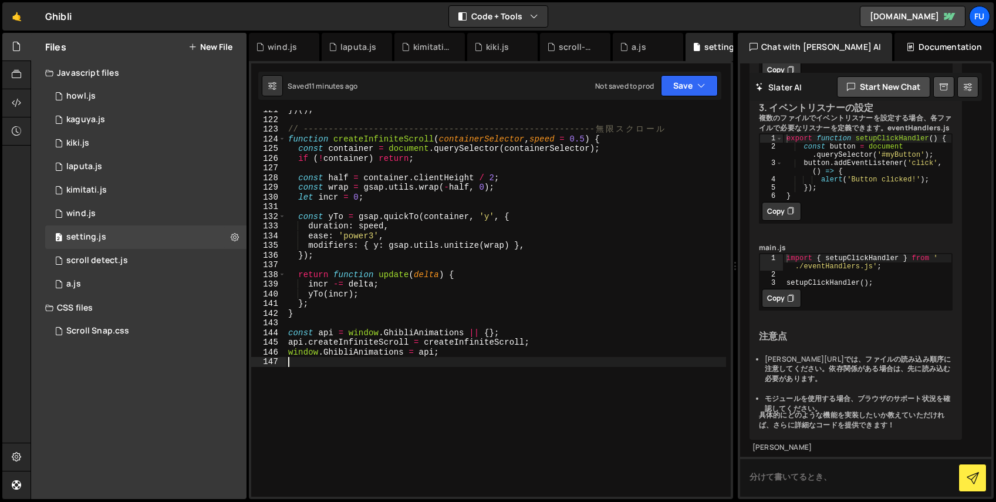
click at [481, 373] on div "}) ( ) ; // ---------------------------------------------------------- 無 限 ス ク …" at bounding box center [506, 308] width 440 height 406
click at [475, 356] on div "}) ( ) ; // ---------------------------------------------------------- 無 限 ス ク …" at bounding box center [506, 308] width 440 height 406
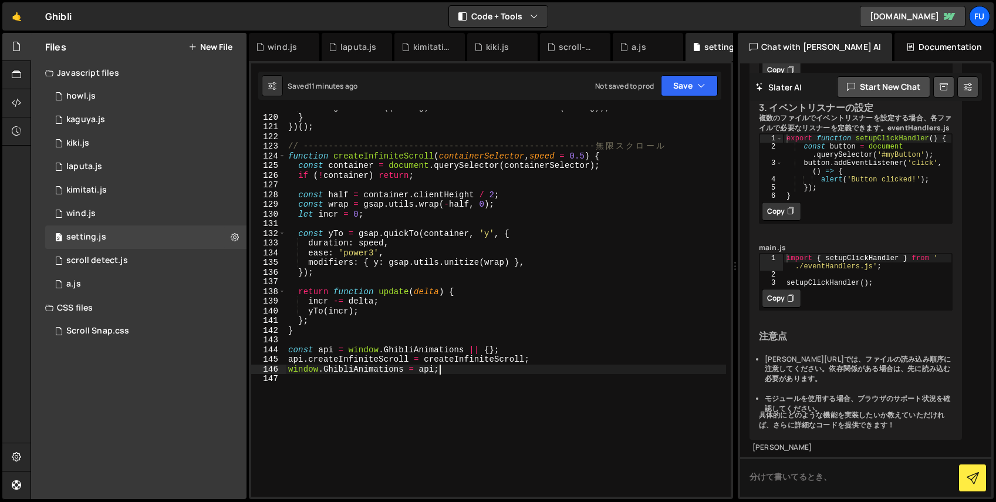
scroll to position [1149, 0]
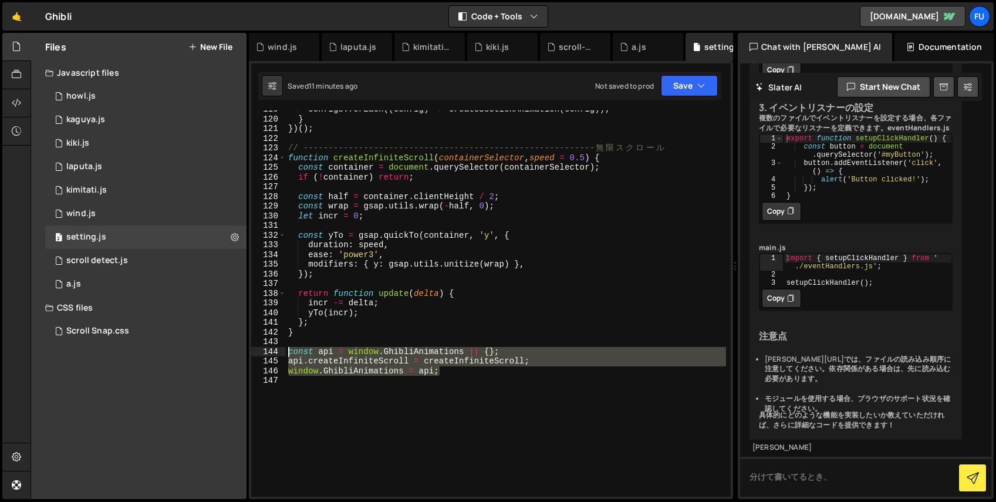
drag, startPoint x: 471, startPoint y: 371, endPoint x: 286, endPoint y: 350, distance: 185.5
click at [286, 350] on div "configs . forEach (( config ) => createSectionAnimation ( config )) ; } }) ( ) …" at bounding box center [506, 307] width 440 height 406
type textarea "const api = window.GhibliAnimations || {}; api.createInfiniteScroll = createInf…"
click at [690, 378] on button "Explain" at bounding box center [695, 379] width 50 height 18
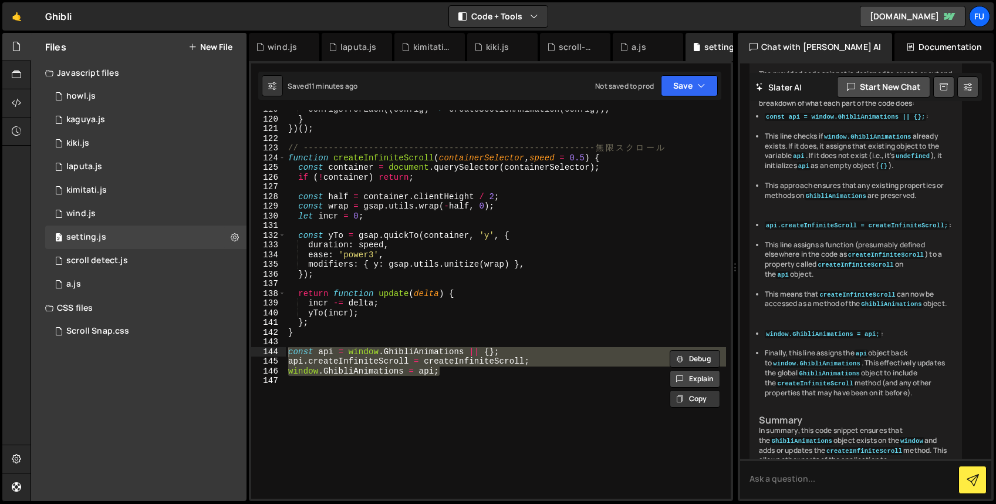
scroll to position [1133, 0]
drag, startPoint x: 849, startPoint y: 222, endPoint x: 825, endPoint y: 218, distance: 23.8
click at [825, 218] on div "The provided code snippet is designed to create or extend a global object calle…" at bounding box center [856, 295] width 212 height 474
click at [828, 250] on div "The provided code snippet is designed to create or extend a global object calle…" at bounding box center [856, 295] width 212 height 474
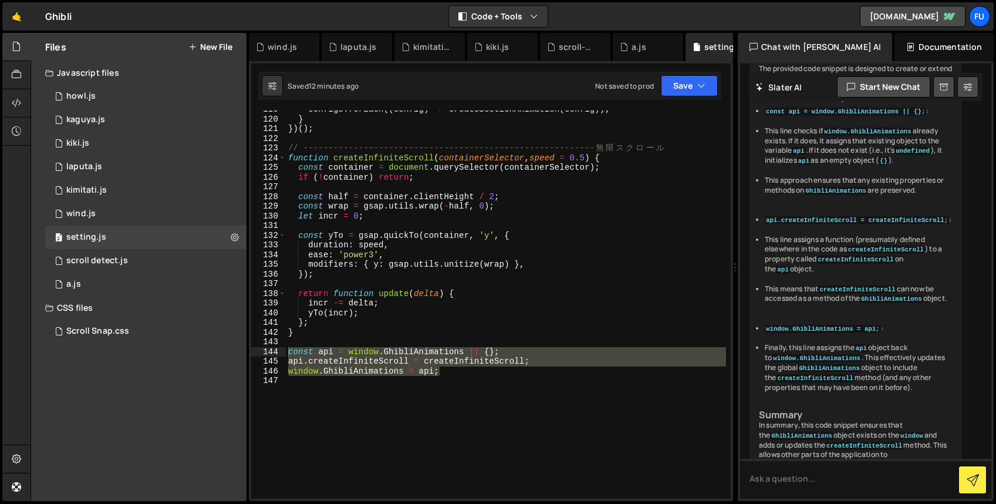
scroll to position [1152, 0]
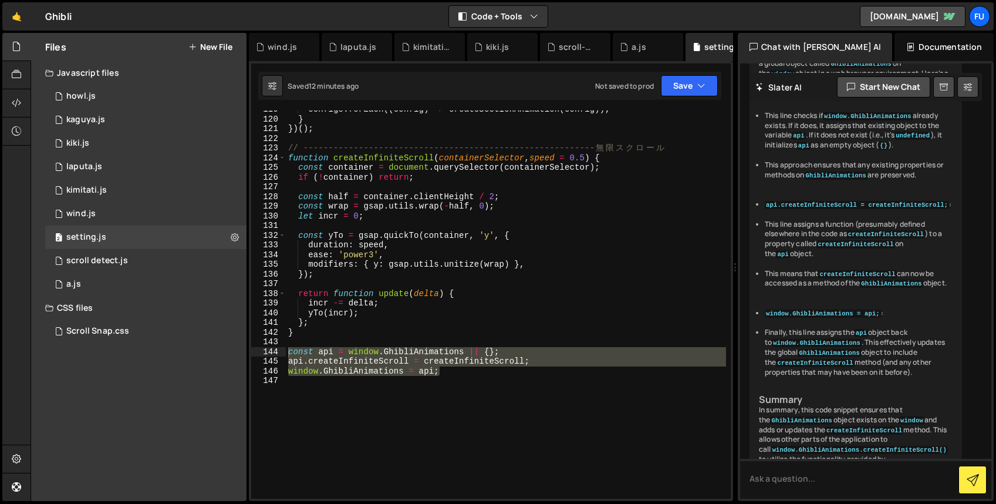
click at [700, 273] on div "configs . forEach (( config ) => createSectionAnimation ( config )) ; } }) ( ) …" at bounding box center [506, 307] width 440 height 407
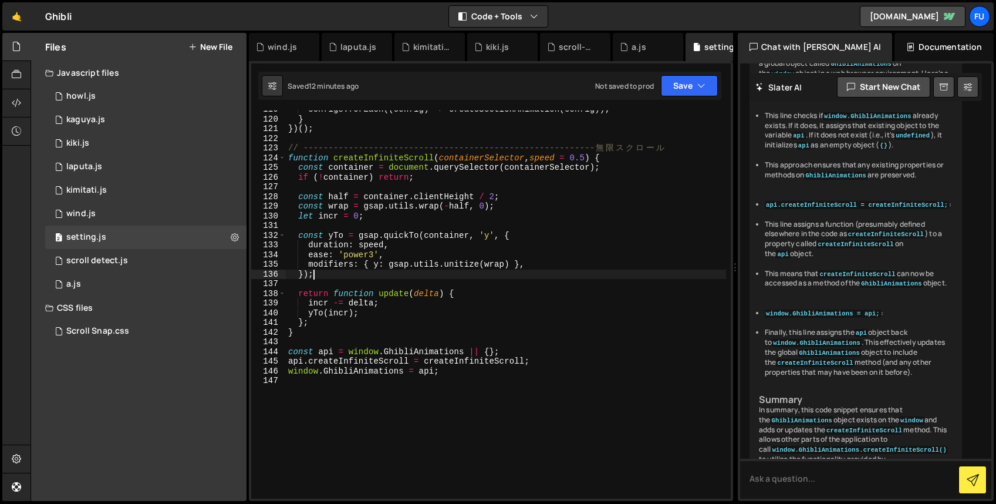
click at [696, 298] on div "configs . forEach (( config ) => createSectionAnimation ( config )) ; } }) ( ) …" at bounding box center [506, 307] width 440 height 407
type textarea "incr -= delta;"
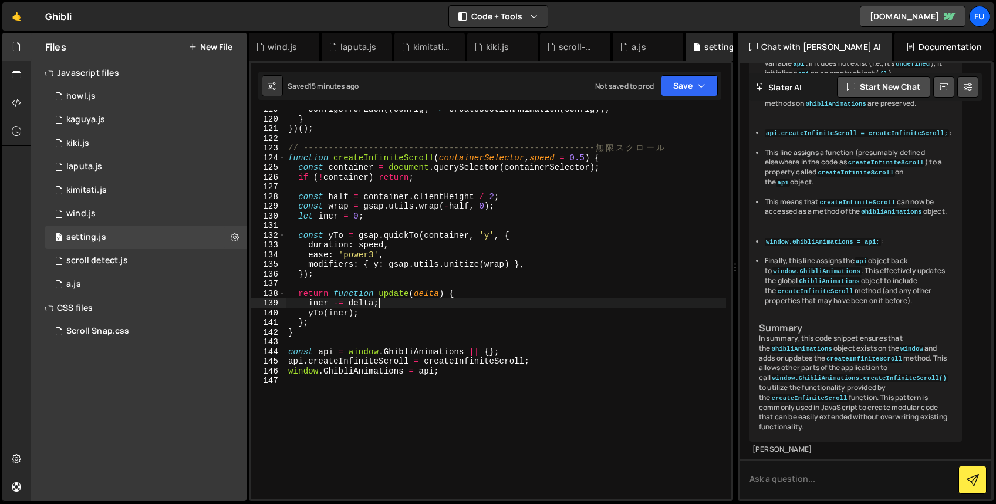
scroll to position [1406, 0]
click at [142, 210] on div "1 wind.js 0" at bounding box center [145, 213] width 201 height 23
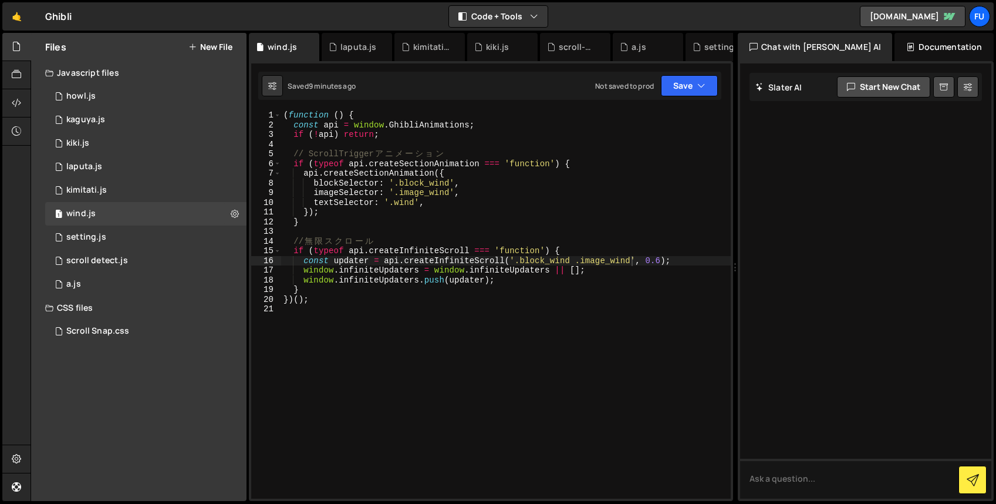
scroll to position [0, 0]
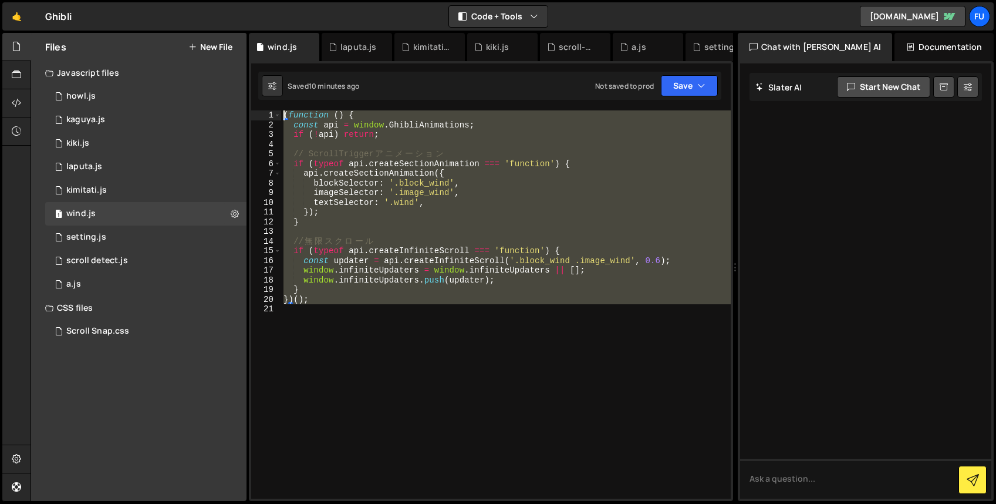
drag, startPoint x: 333, startPoint y: 257, endPoint x: 247, endPoint y: 100, distance: 179.2
click at [247, 100] on div "Files New File Javascript files 1 howl.js 0 1 kaguya.js 0 1 kiki.js 0 1 2 1" at bounding box center [514, 267] width 966 height 468
type textarea "(function () { const api = window.GhibliAnimations;"
click at [690, 125] on button "Debug" at bounding box center [695, 123] width 50 height 18
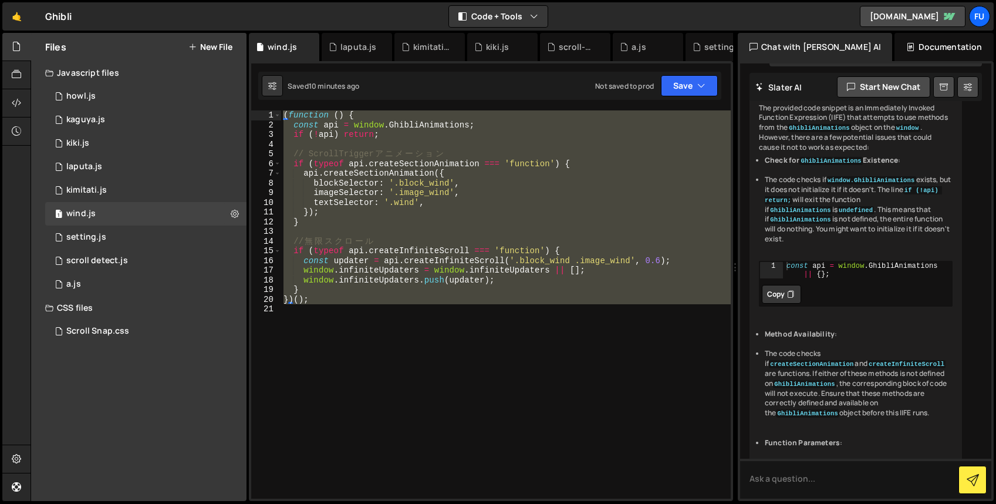
scroll to position [289, 0]
click at [505, 335] on div "( function ( ) { const api = window . GhibliAnimations ; if ( ! api ) return ; …" at bounding box center [506, 304] width 450 height 388
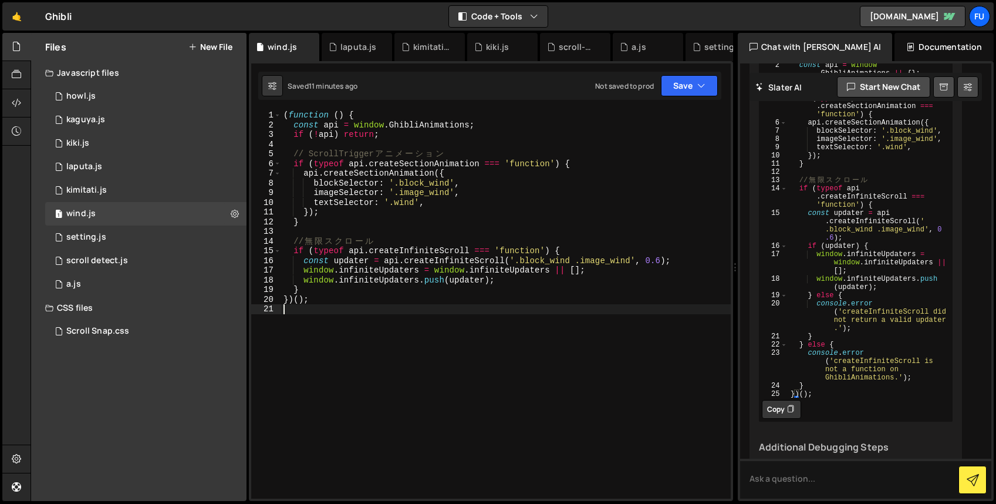
scroll to position [1084, 0]
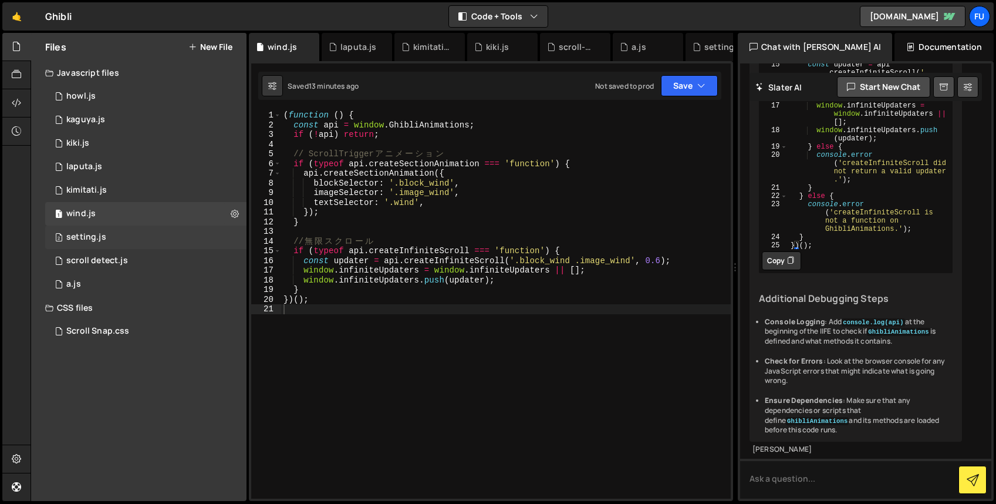
click at [131, 239] on div "2 setting.js 0" at bounding box center [145, 236] width 201 height 23
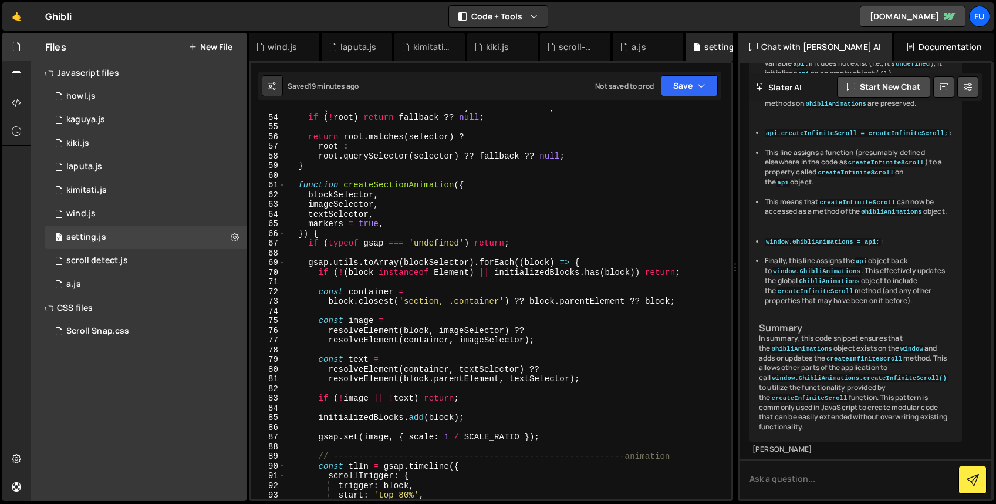
scroll to position [481, 0]
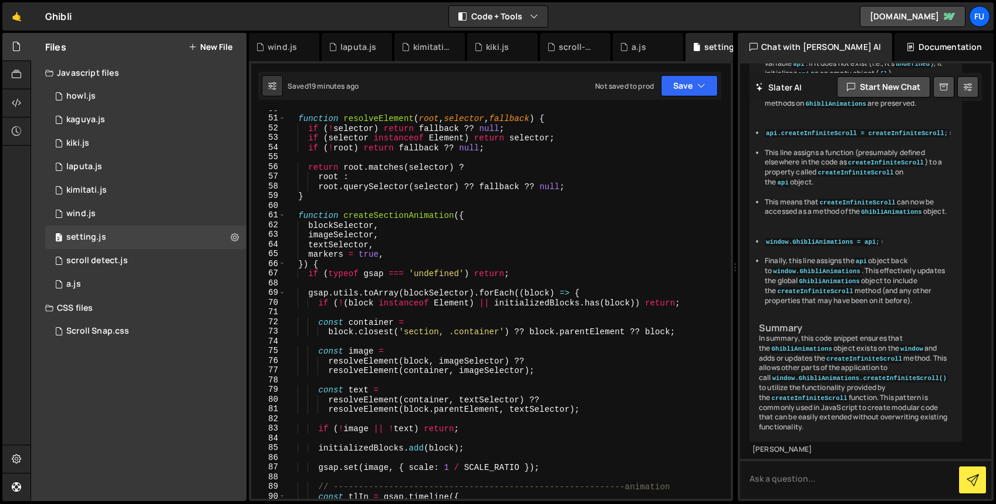
click at [298, 212] on div "function resolveElement ( root , selector , fallback ) { if ( ! selector ) retu…" at bounding box center [506, 307] width 440 height 407
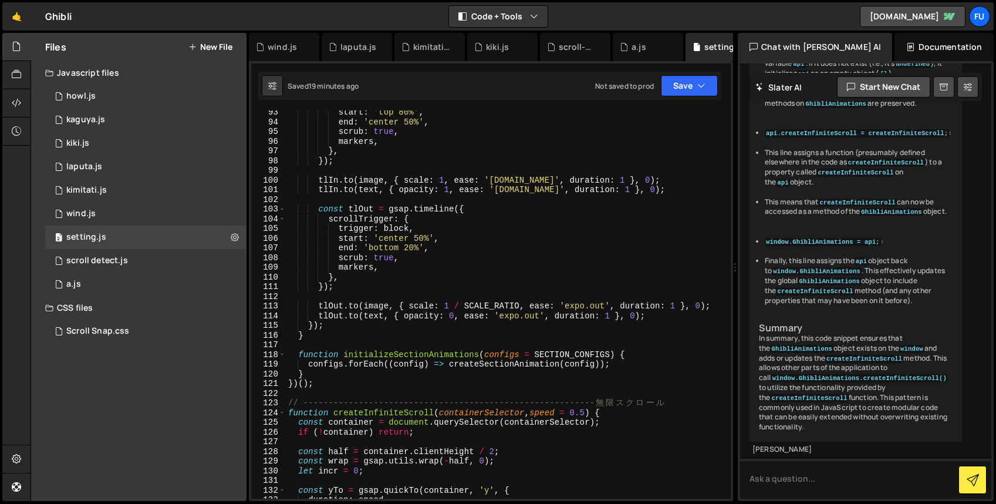
scroll to position [1038, 0]
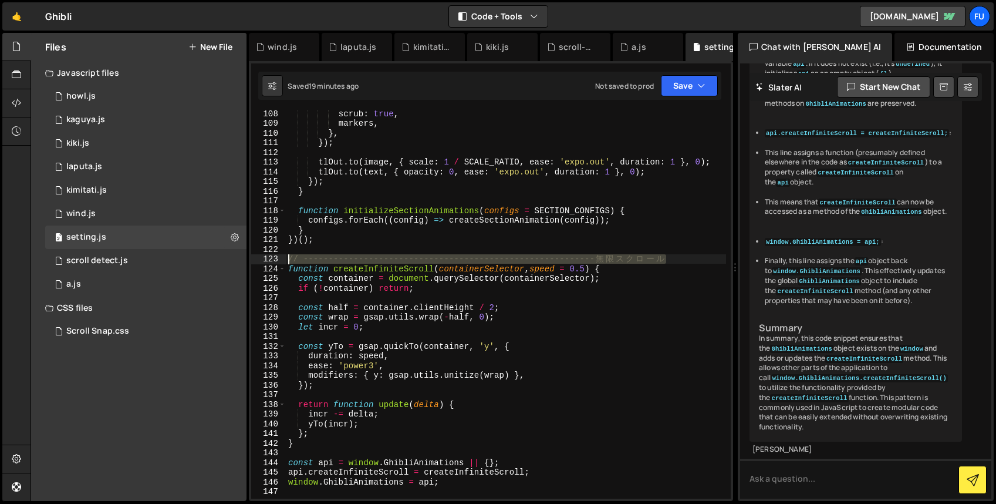
drag, startPoint x: 667, startPoint y: 260, endPoint x: 283, endPoint y: 259, distance: 384.5
click at [283, 259] on div "export function createSectionAnimation({ 108 109 110 111 112 113 114 115 116 11…" at bounding box center [491, 304] width 480 height 388
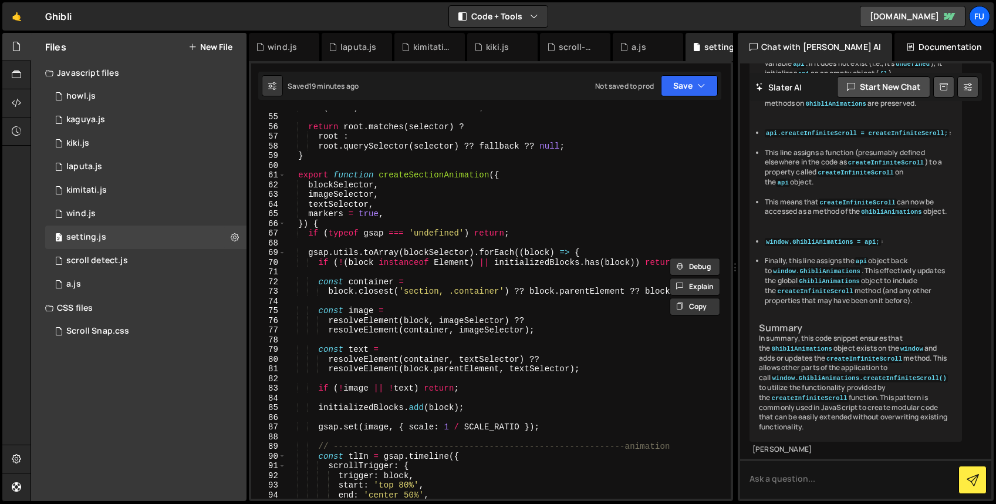
scroll to position [519, 0]
click at [369, 160] on div "if ( ! [PERSON_NAME] ) return fallback ?? null ; return root . matches ( select…" at bounding box center [506, 307] width 440 height 407
type textarea "}"
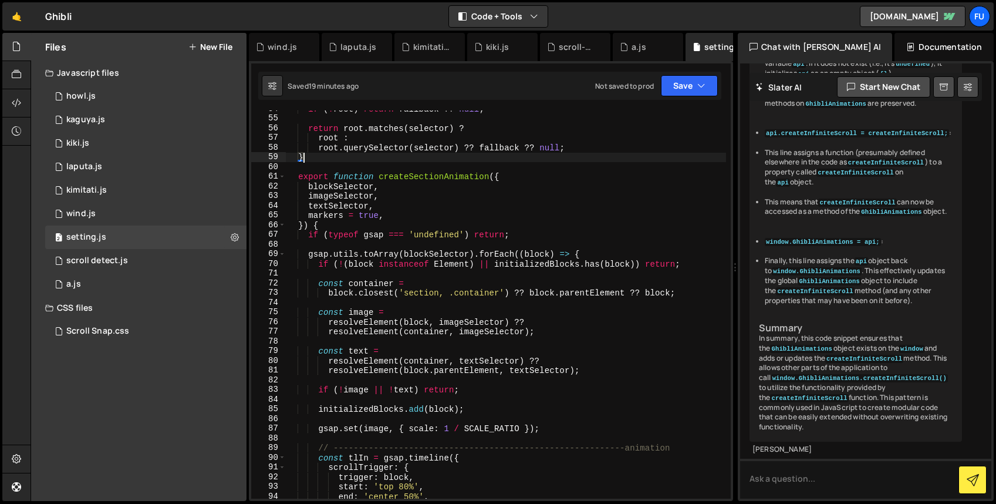
click at [364, 167] on div "if ( ! [PERSON_NAME] ) return fallback ?? null ; return root . matches ( select…" at bounding box center [506, 307] width 440 height 407
paste textarea "// ----------------------------------------------------------無限スクロール"
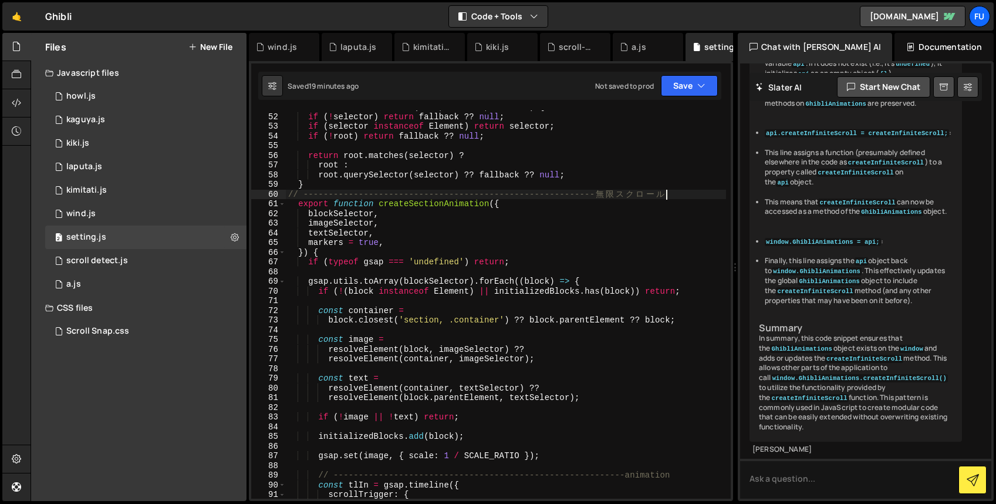
scroll to position [492, 0]
click at [616, 191] on div "function resolveElement ( root , selector , fallback ) { if ( ! selector ) retu…" at bounding box center [506, 305] width 440 height 407
click at [646, 193] on div "function resolveElement ( root , selector , fallback ) { if ( ! selector ) retu…" at bounding box center [506, 305] width 440 height 407
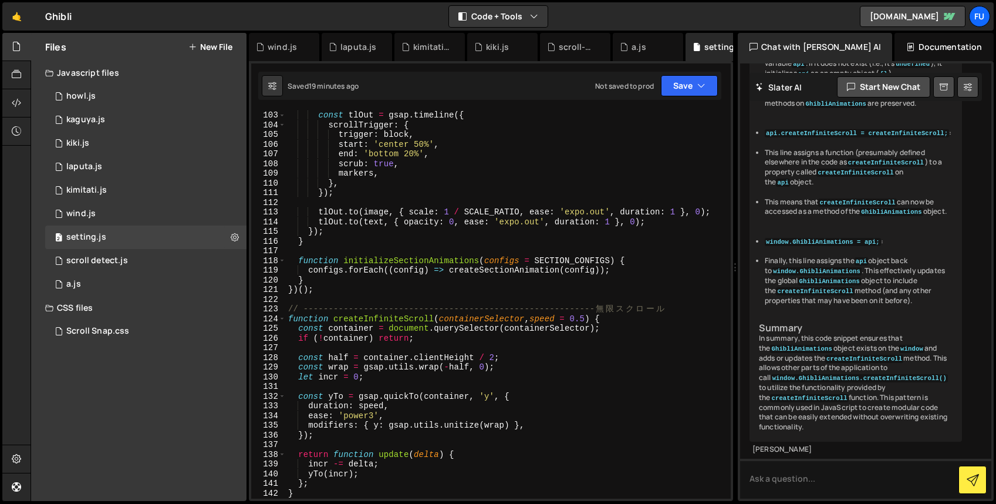
scroll to position [1036, 0]
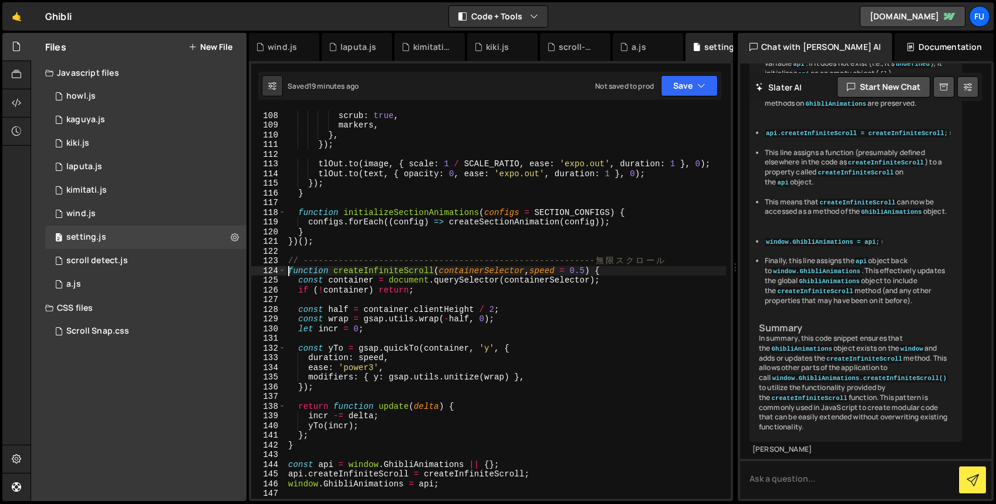
click at [286, 272] on div "end : 'bottom 20%' , scrub : true , markers , } , }) ; tlOut . to ( image , { s…" at bounding box center [506, 304] width 440 height 407
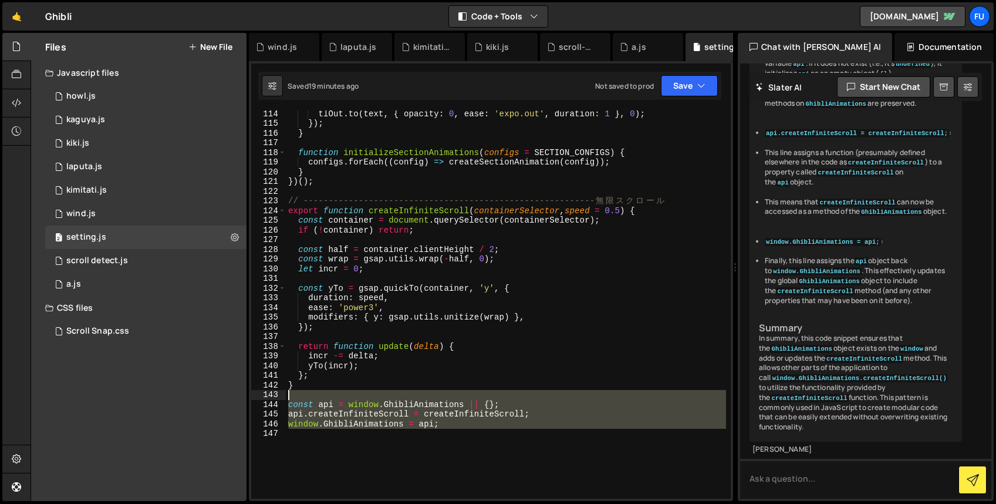
drag, startPoint x: 514, startPoint y: 433, endPoint x: 235, endPoint y: 394, distance: 282.1
click at [235, 394] on div "Files New File Javascript files 1 howl.js 0 1 kaguya.js 0 1 kiki.js 0 1 2 1" at bounding box center [514, 267] width 966 height 468
type textarea "const api = window.GhibliAnimations || {};"
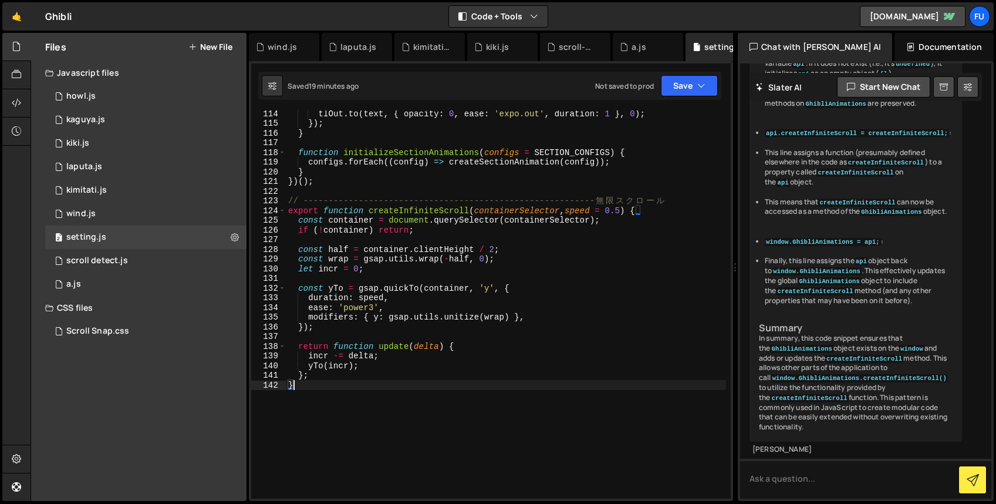
scroll to position [1082, 0]
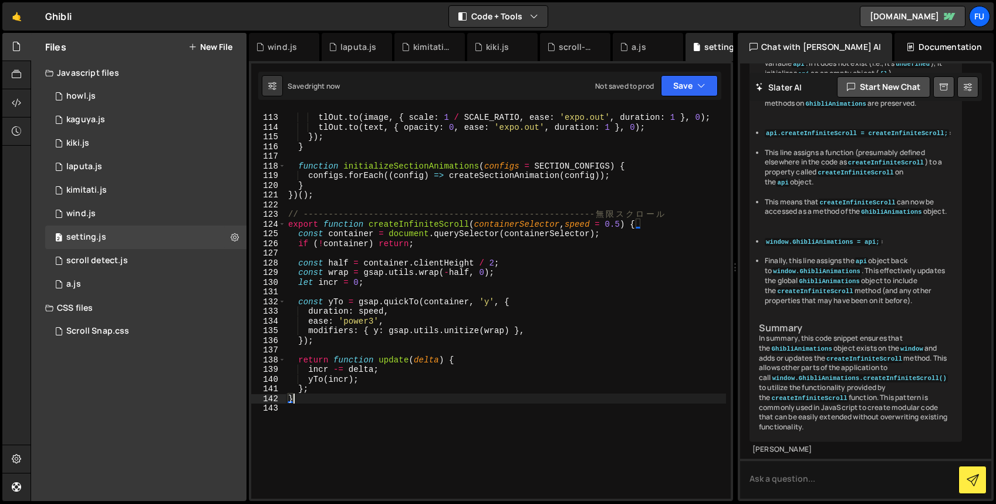
type textarea "}"
click at [77, 110] on div "1 kaguya.js 0" at bounding box center [145, 119] width 201 height 23
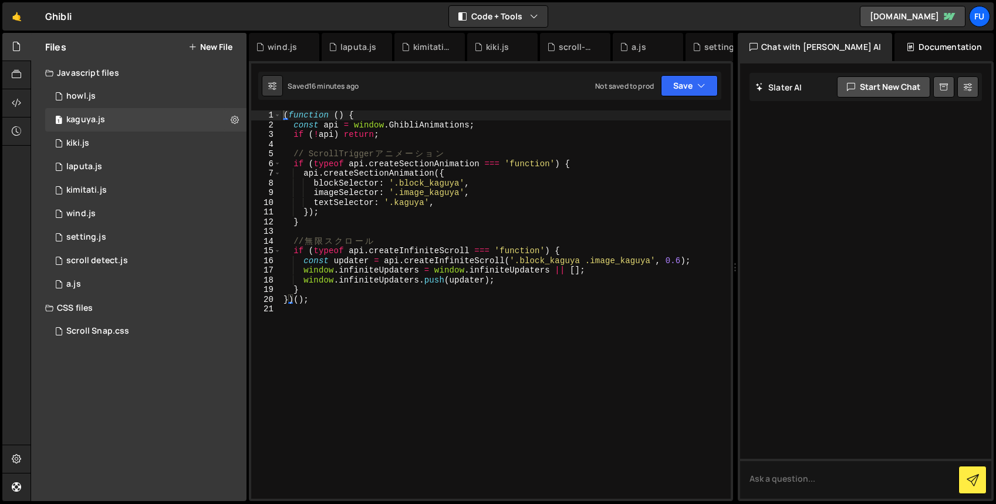
click at [285, 113] on div "( function ( ) { const api = window . GhibliAnimations ; if ( ! api ) return ; …" at bounding box center [516, 313] width 470 height 406
type textarea "(function () {"
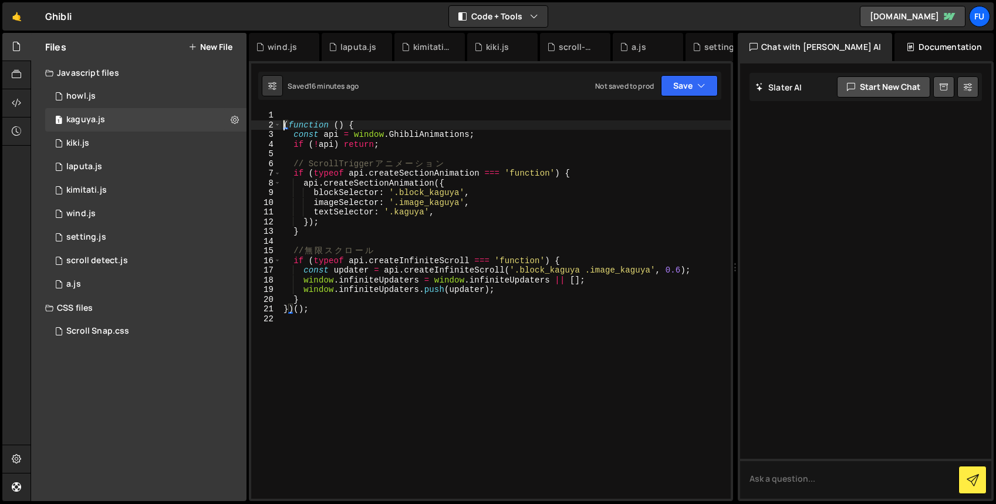
click at [359, 116] on div "( function ( ) { const api = window . GhibliAnimations ; if ( ! api ) return ; …" at bounding box center [506, 313] width 450 height 407
paste textarea "import { createSectionAnimation, createInfiniteScroll } from "./setting.js";"
type textarea "import { createSectionAnimation, createInfiniteScroll } from "./setting.js";"
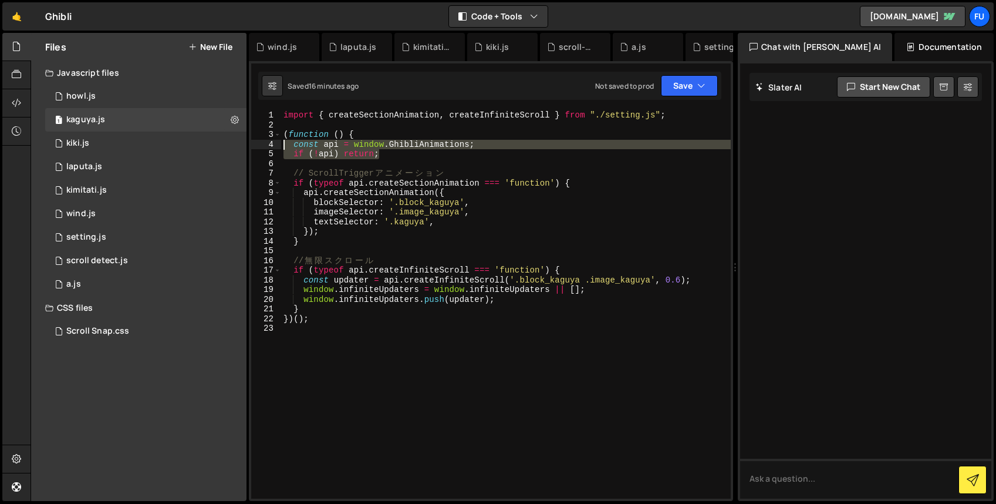
drag, startPoint x: 393, startPoint y: 154, endPoint x: 273, endPoint y: 145, distance: 120.1
click at [273, 145] on div "1 2 3 4 5 6 7 8 9 10 11 12 13 14 15 16 17 18 19 20 21 22 23 import { createSect…" at bounding box center [491, 304] width 480 height 388
type textarea "const api = window.GhibliAnimations; if (!api) return;"
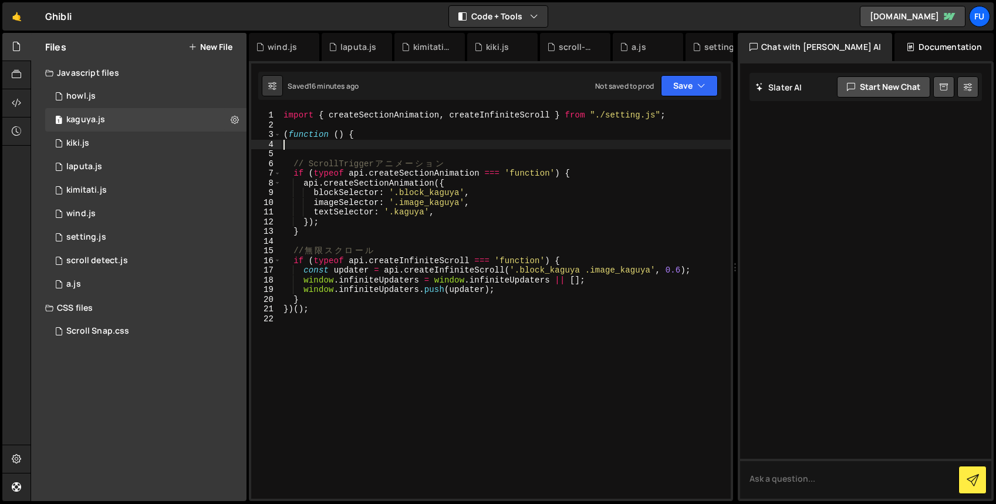
type textarea "(function () {"
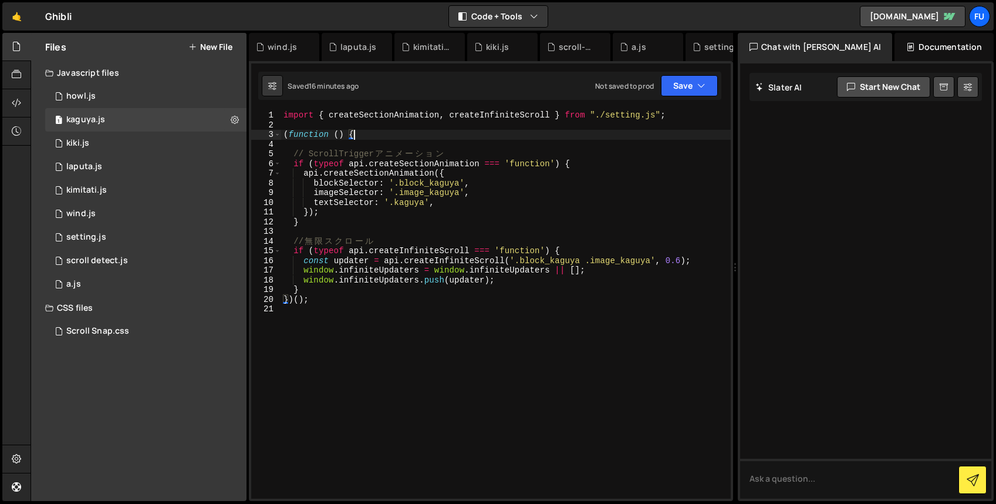
click at [289, 141] on div "import { createSectionAnimation , createInfiniteScroll } from "./setting.js" ; …" at bounding box center [506, 313] width 450 height 407
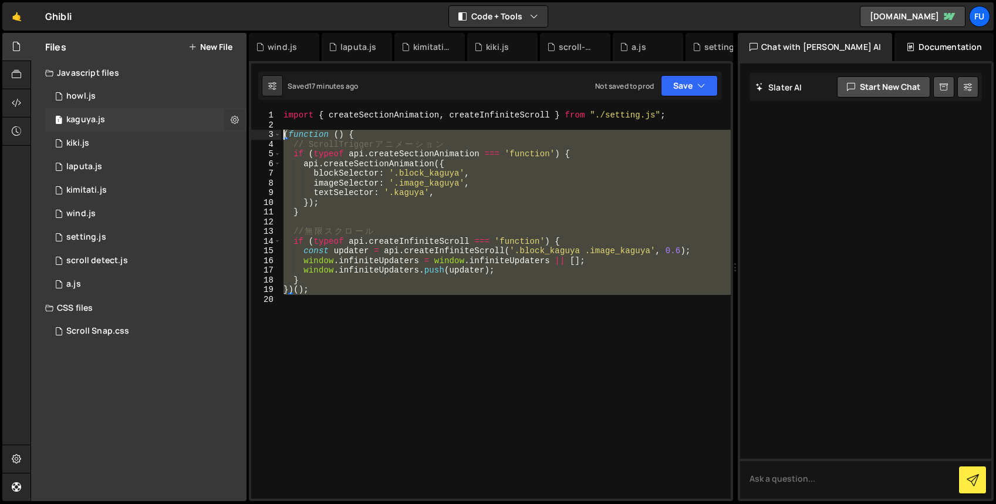
drag, startPoint x: 356, startPoint y: 296, endPoint x: 242, endPoint y: 130, distance: 201.9
click at [242, 130] on div "Files New File Javascript files 1 howl.js 0 1 kaguya.js 0 1 kiki.js 0 1 2 1" at bounding box center [514, 267] width 966 height 468
paste textarea "})();"
type textarea "})();"
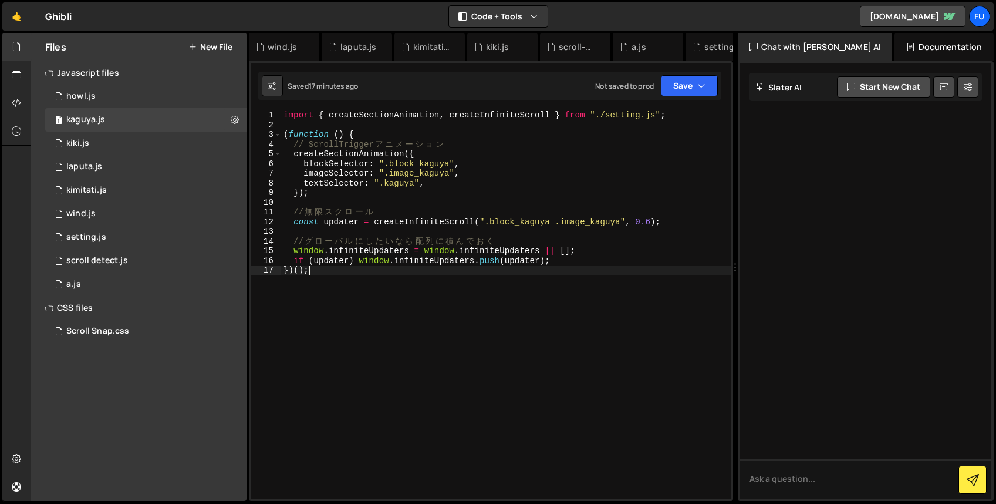
click at [417, 307] on div "import { createSectionAnimation , createInfiniteScroll } from "./setting.js" ; …" at bounding box center [506, 313] width 450 height 407
click at [131, 257] on div "1 scroll detect.js 0" at bounding box center [145, 260] width 201 height 23
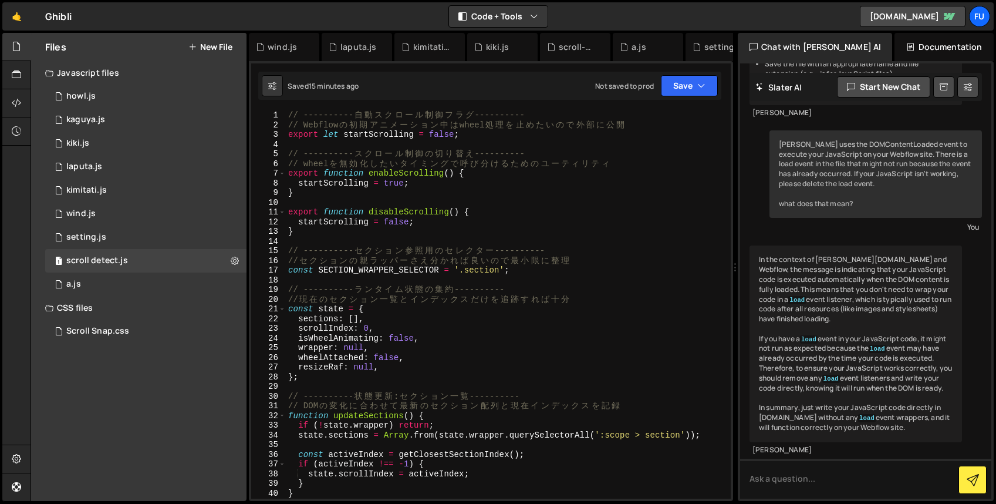
type textarea "// wheel を無効化したいタイミングで呼び分けるためのユーティリティ"
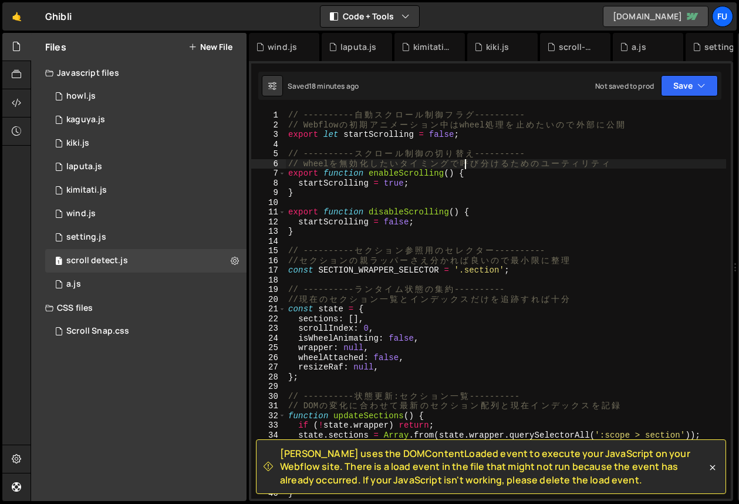
click at [643, 17] on link "[DOMAIN_NAME]" at bounding box center [656, 16] width 106 height 21
click at [112, 177] on div "1 laputa.js 0" at bounding box center [145, 166] width 201 height 23
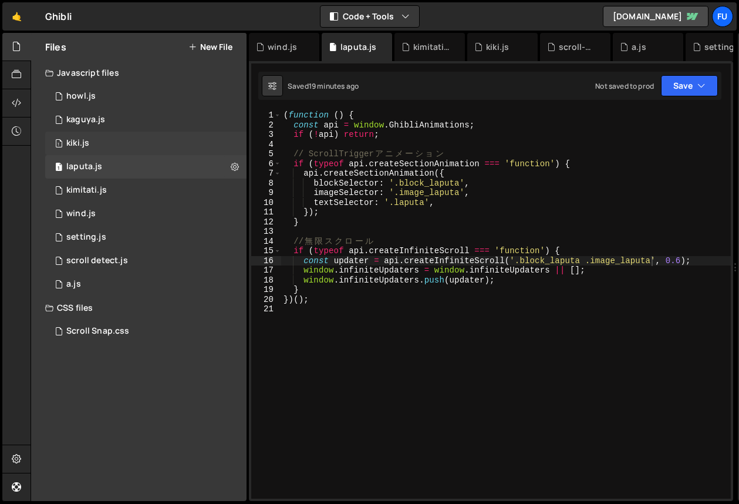
click at [167, 141] on div "1 kiki.js 0" at bounding box center [145, 142] width 201 height 23
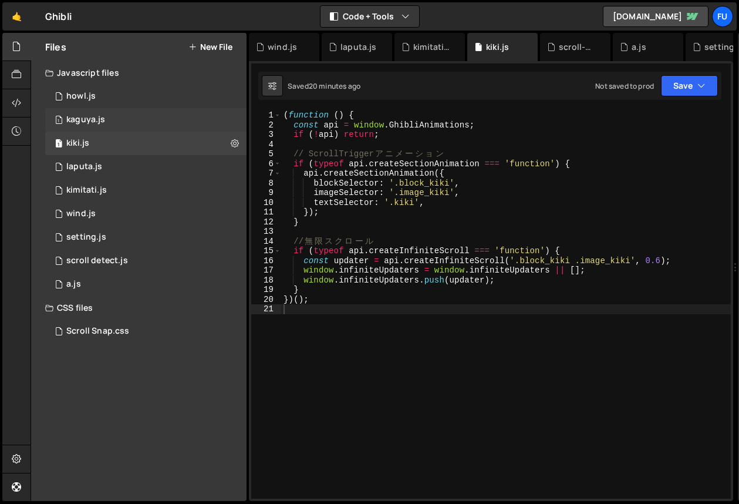
click at [168, 116] on div "1 kaguya.js 0" at bounding box center [145, 119] width 201 height 23
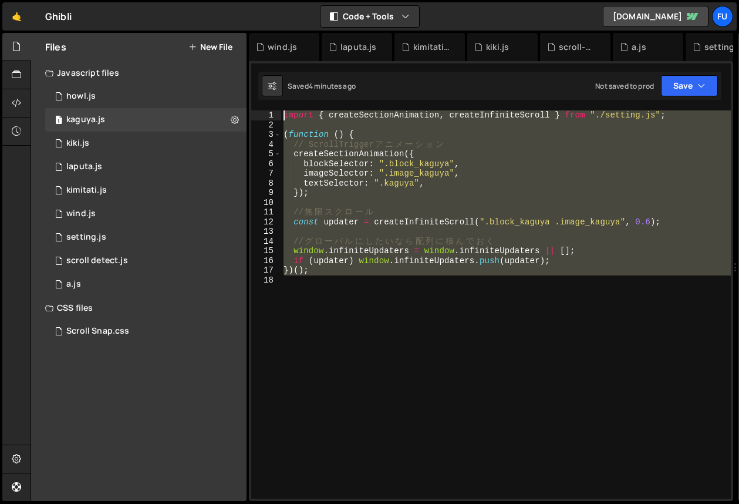
drag, startPoint x: 389, startPoint y: 269, endPoint x: 255, endPoint y: 85, distance: 227.8
click at [255, 85] on div "1 2 3 4 5 6 7 8 9 10 11 12 13 14 15 16 17 18 19 20 21 ( function ( ) { const ap…" at bounding box center [491, 281] width 484 height 440
type textarea "import { createSectionAnimation, createInfiniteScroll } from "./setting.js";"
click at [151, 99] on div "1 howl.js 0" at bounding box center [145, 96] width 201 height 23
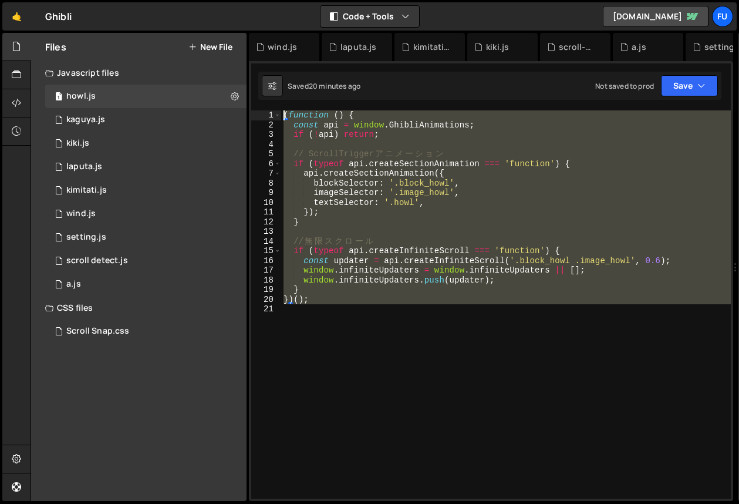
drag, startPoint x: 340, startPoint y: 309, endPoint x: 274, endPoint y: 106, distance: 214.0
click at [274, 105] on div "1 2 3 4 5 6 7 8 9 10 11 12 13 14 15 16 17 18 19 20 21 ( function ( ) { const ap…" at bounding box center [491, 281] width 484 height 440
click at [360, 282] on div "( function ( ) { const api = window . GhibliAnimations ; if ( ! api ) return ; …" at bounding box center [506, 304] width 450 height 388
type textarea "window.infiniteUpdaters.push(updater);"
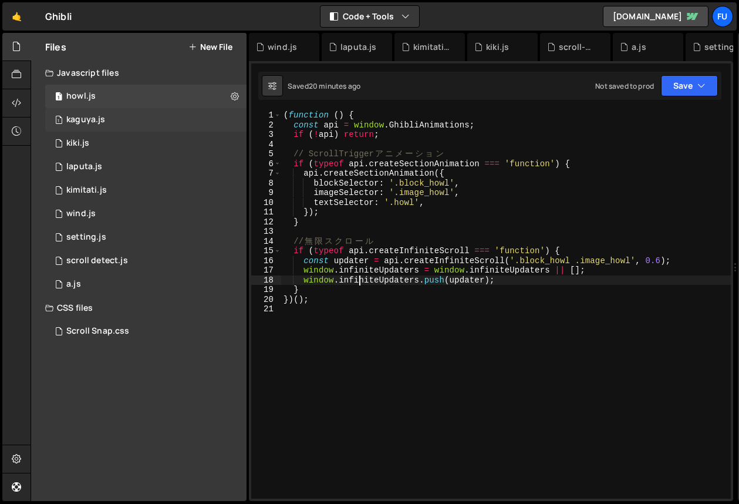
click at [106, 118] on div "1 kaguya.js 0" at bounding box center [145, 119] width 201 height 23
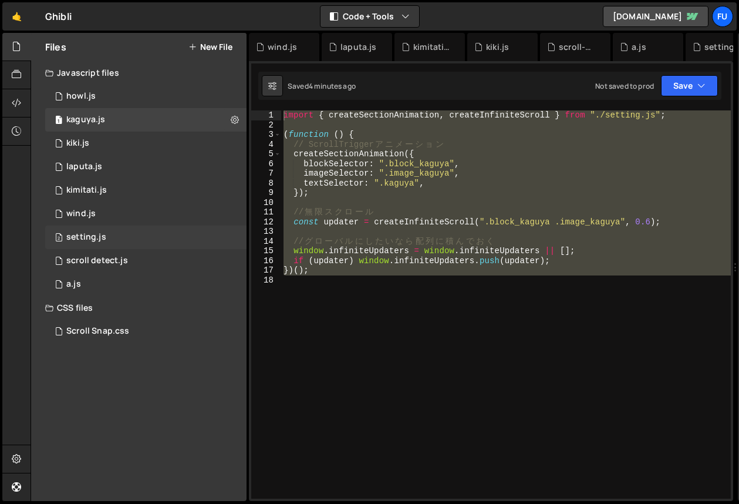
click at [120, 237] on div "2 setting.js 0" at bounding box center [145, 236] width 201 height 23
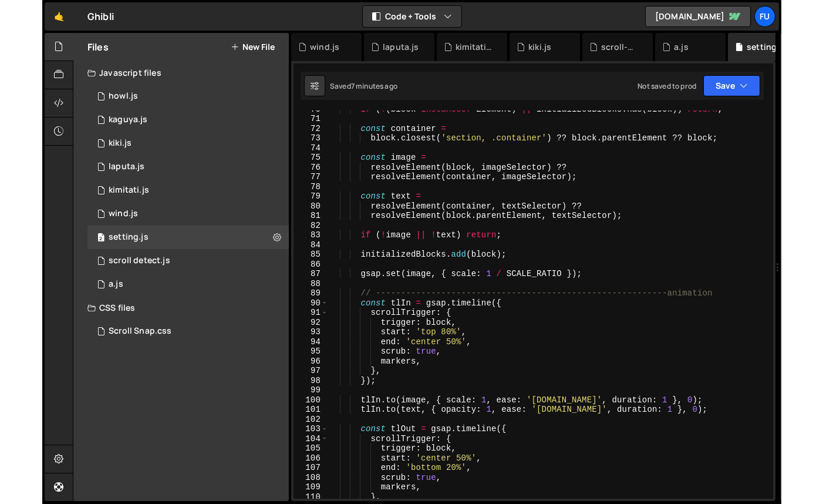
scroll to position [674, 0]
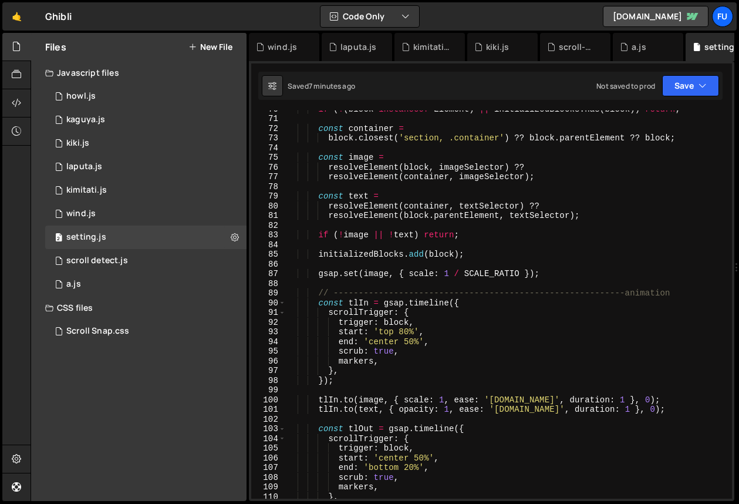
drag, startPoint x: 735, startPoint y: 108, endPoint x: 797, endPoint y: 114, distance: 61.4
click at [739, 114] on html "Projects [GEOGRAPHIC_DATA] Blog Fu Projects Your Teams Account Upgrade Logout" at bounding box center [369, 252] width 739 height 504
click at [690, 122] on div "if ( ! ( block instanceof Element ) || initializedBlocks . has ( block )) retur…" at bounding box center [506, 307] width 441 height 407
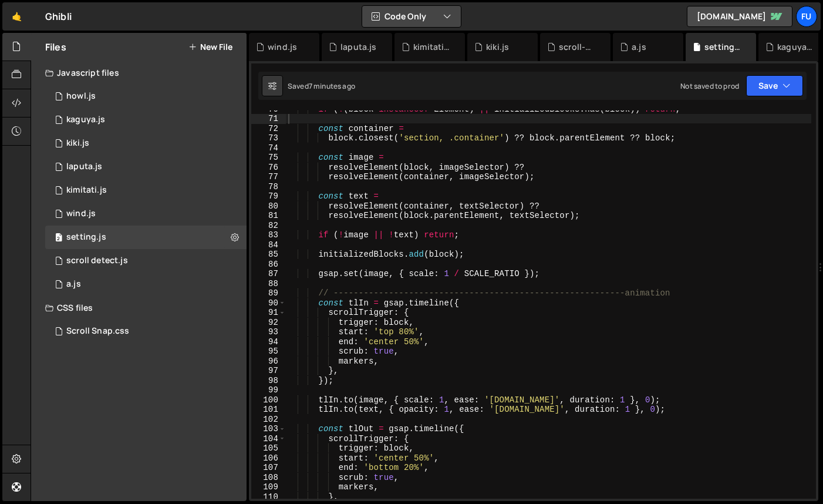
click at [451, 26] on button "Code Only" at bounding box center [411, 16] width 99 height 21
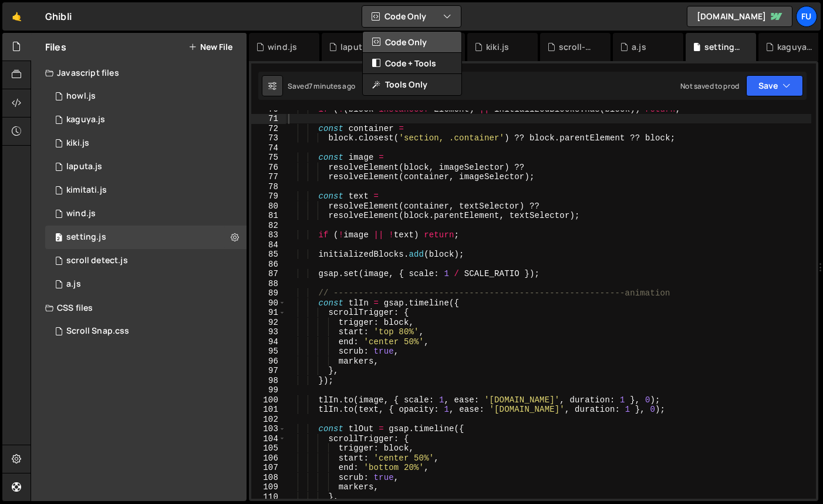
click at [437, 38] on button "Code Only" at bounding box center [412, 42] width 99 height 21
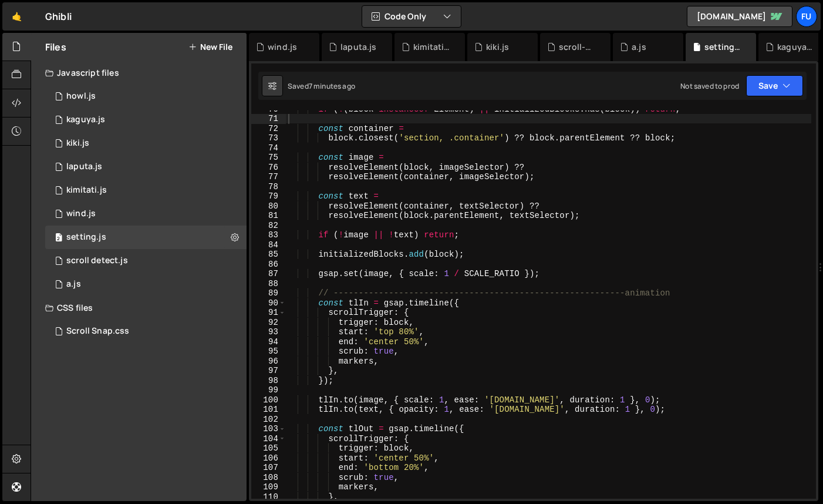
click at [465, 19] on div "🤙 Ghibli ⚠️ Code is being edited in another browser Code Only Code Only Code + …" at bounding box center [411, 16] width 818 height 28
click at [439, 18] on button "Code Only" at bounding box center [411, 16] width 99 height 21
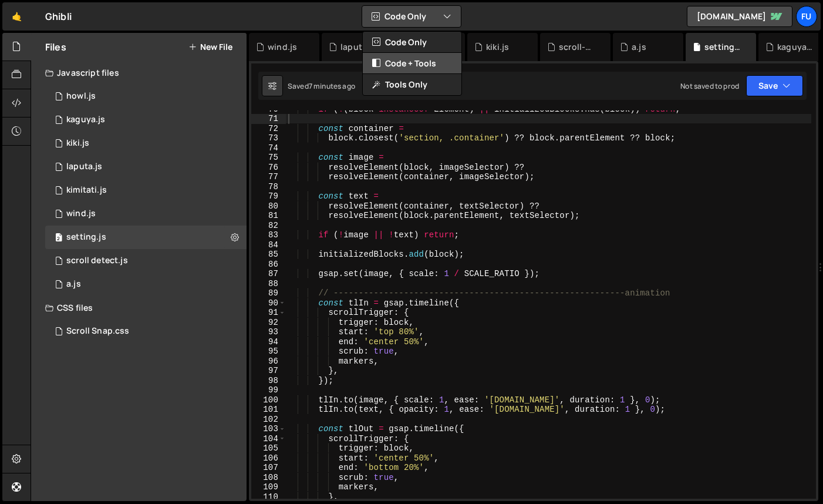
click at [441, 56] on button "Code + Tools" at bounding box center [412, 63] width 99 height 21
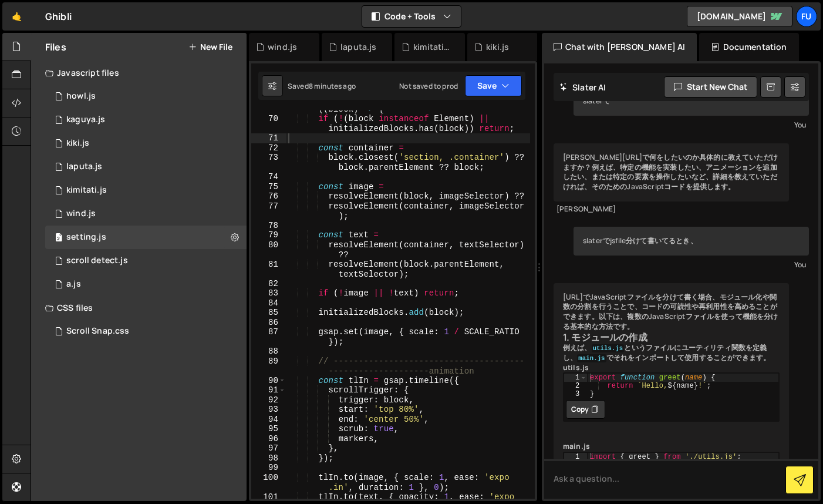
scroll to position [0, 0]
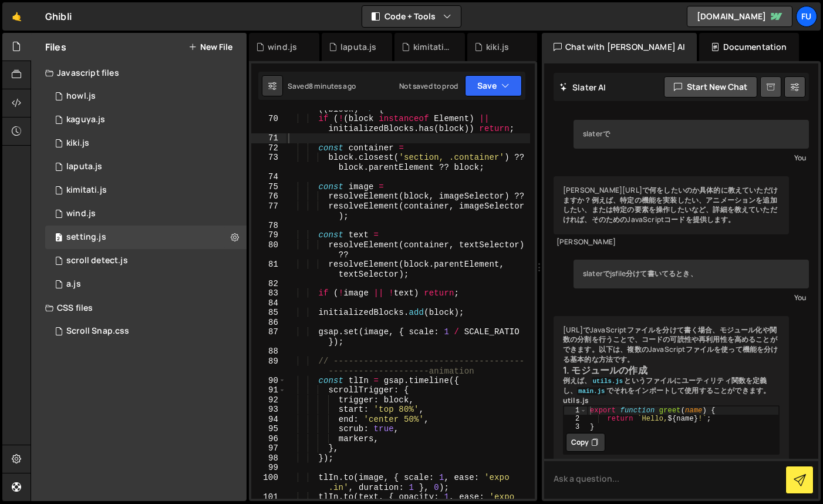
click at [765, 87] on link at bounding box center [770, 86] width 21 height 21
click at [789, 95] on button at bounding box center [794, 86] width 21 height 21
select select "chat"
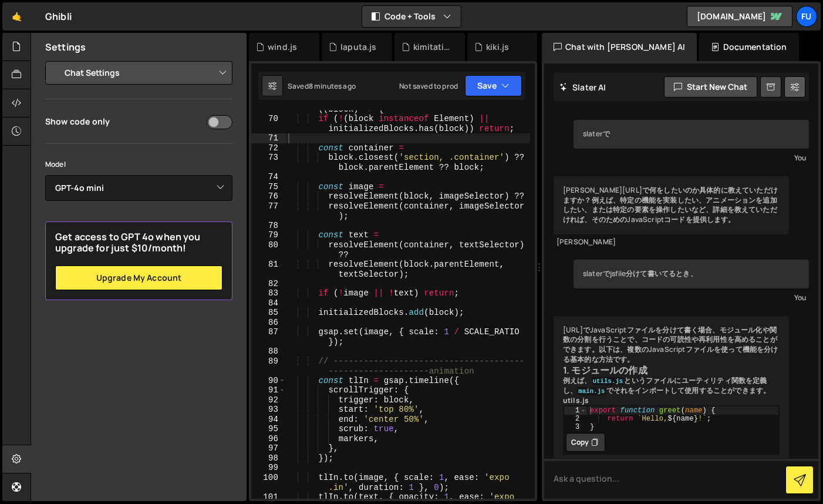
click at [787, 86] on button at bounding box center [794, 86] width 21 height 21
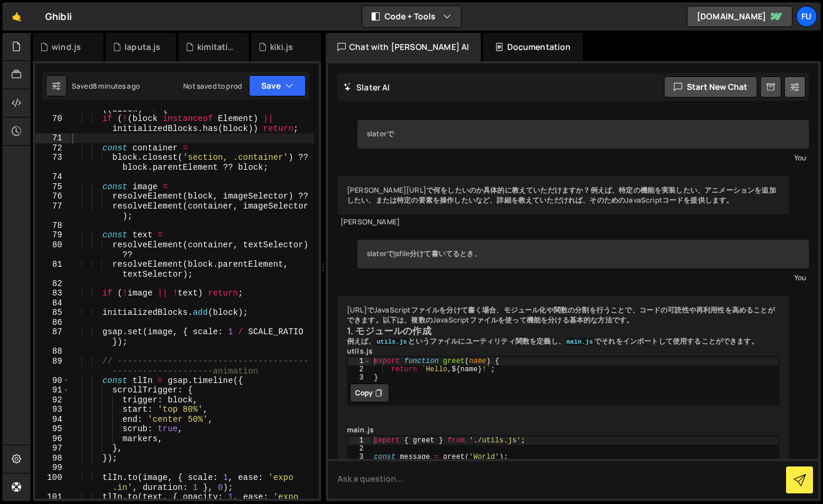
click at [787, 86] on button at bounding box center [794, 86] width 21 height 21
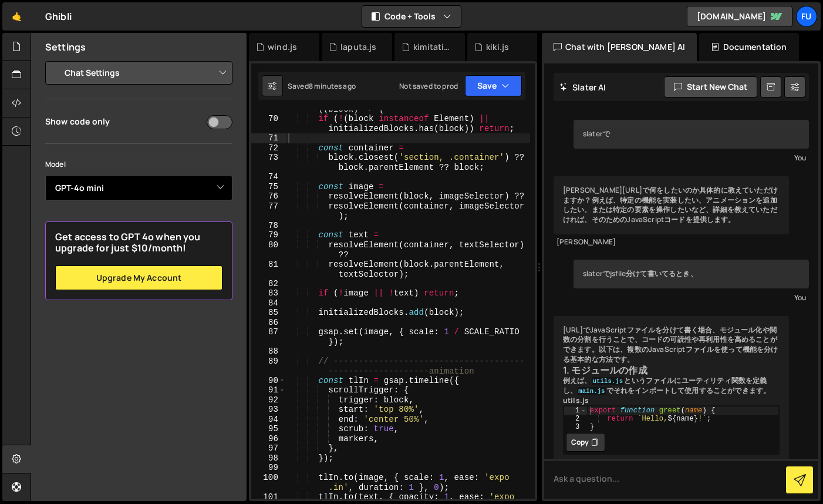
click at [116, 187] on select "Select Model GPT-3.5 GPT-4o mini GPT-4o (Pro) GPT-4.1 (Pro)" at bounding box center [138, 188] width 187 height 26
click at [45, 175] on select "Select Model GPT-3.5 GPT-4o mini GPT-4o (Pro) GPT-4.1 (Pro)" at bounding box center [138, 188] width 187 height 26
click at [221, 125] on input "checkbox" at bounding box center [220, 122] width 26 height 14
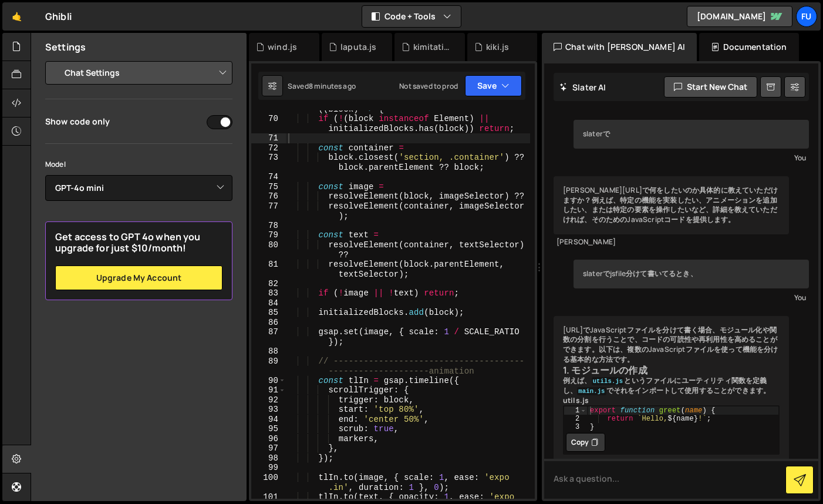
click at [221, 125] on input "checkbox" at bounding box center [220, 122] width 26 height 14
checkbox input "true"
click at [197, 77] on select "Project Settings Code Editor Settings Chat Settings" at bounding box center [141, 73] width 172 height 26
click at [55, 60] on select "Project Settings Code Editor Settings Chat Settings" at bounding box center [141, 73] width 172 height 26
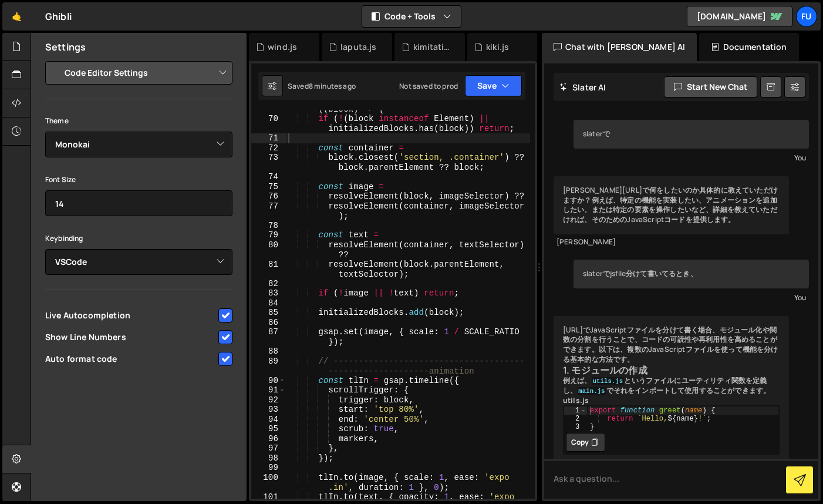
click at [198, 76] on select "Project Settings Code Editor Settings Chat Settings" at bounding box center [141, 73] width 172 height 26
click at [55, 60] on select "Project Settings Code Editor Settings Chat Settings" at bounding box center [141, 73] width 172 height 26
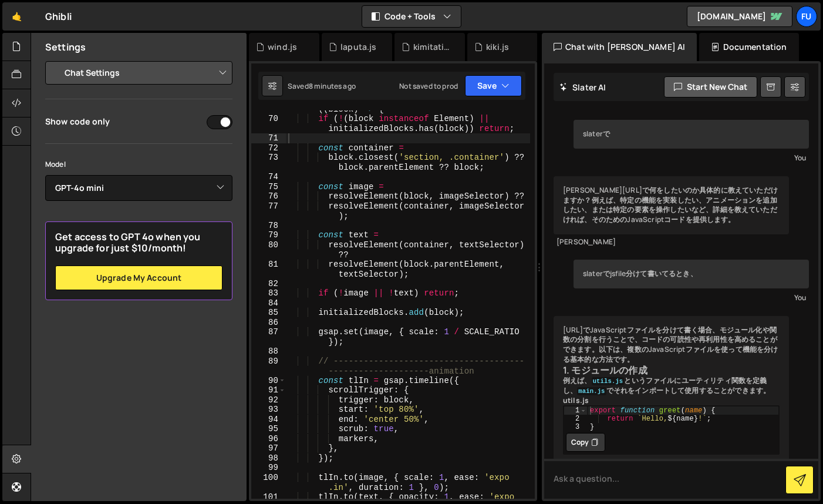
click at [723, 95] on button "Start new chat" at bounding box center [710, 86] width 93 height 21
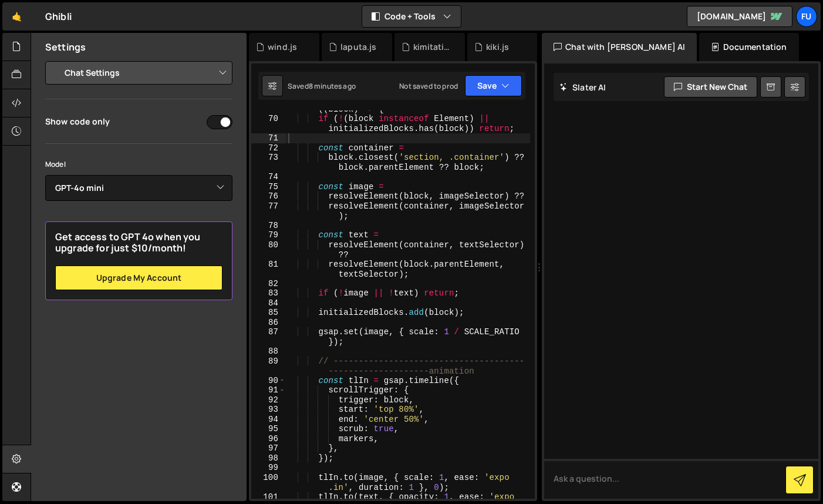
click at [699, 49] on div "Documentation" at bounding box center [748, 47] width 99 height 28
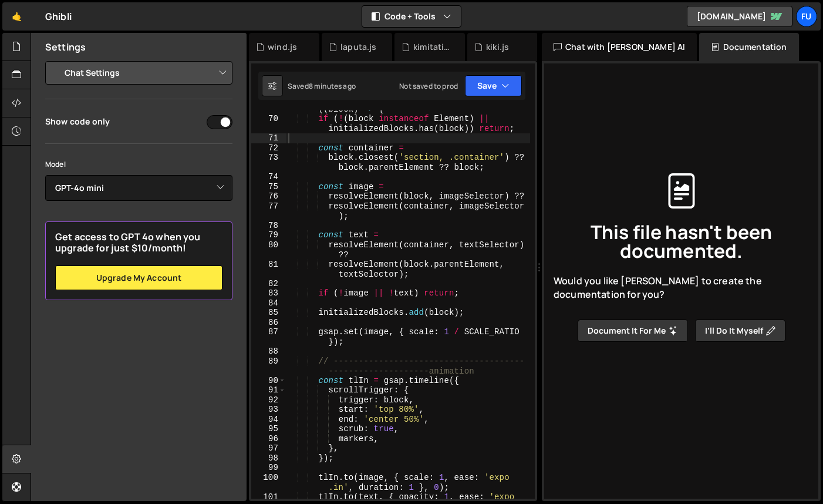
click at [617, 46] on div "Chat with [PERSON_NAME] AI" at bounding box center [619, 47] width 155 height 28
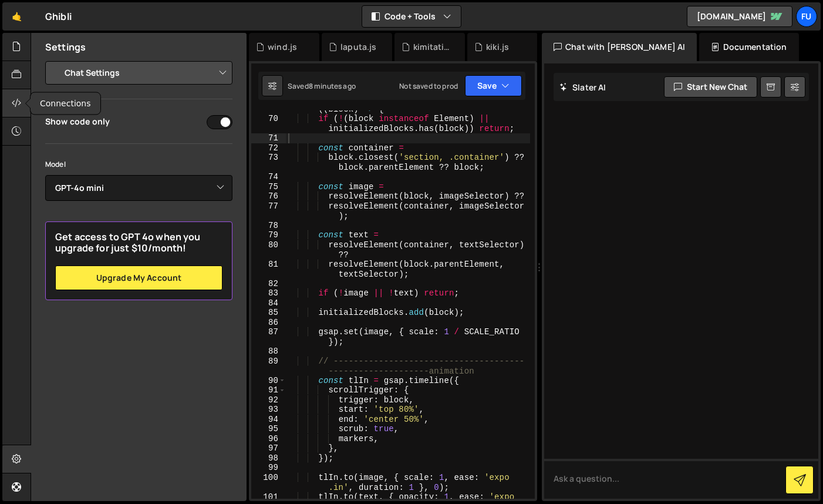
click at [8, 95] on div at bounding box center [16, 103] width 29 height 28
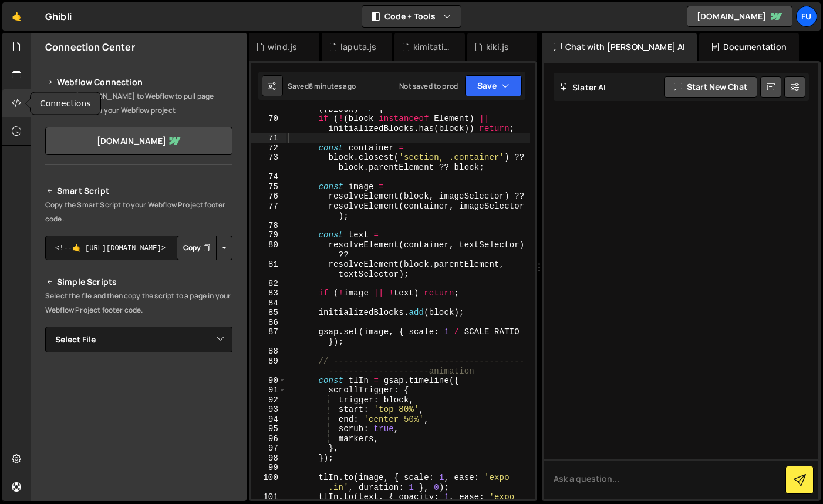
click at [8, 95] on div at bounding box center [16, 103] width 29 height 28
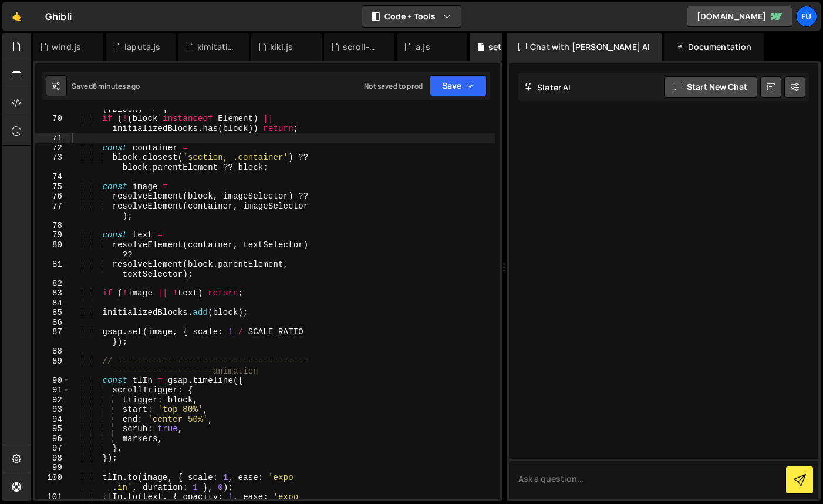
drag, startPoint x: 323, startPoint y: 168, endPoint x: 782, endPoint y: 181, distance: 459.2
click at [782, 181] on div "Files New File Javascript files 1 howl.js 0 1 kaguya.js 0 1 kiki.js 0 1 2 1" at bounding box center [427, 267] width 792 height 468
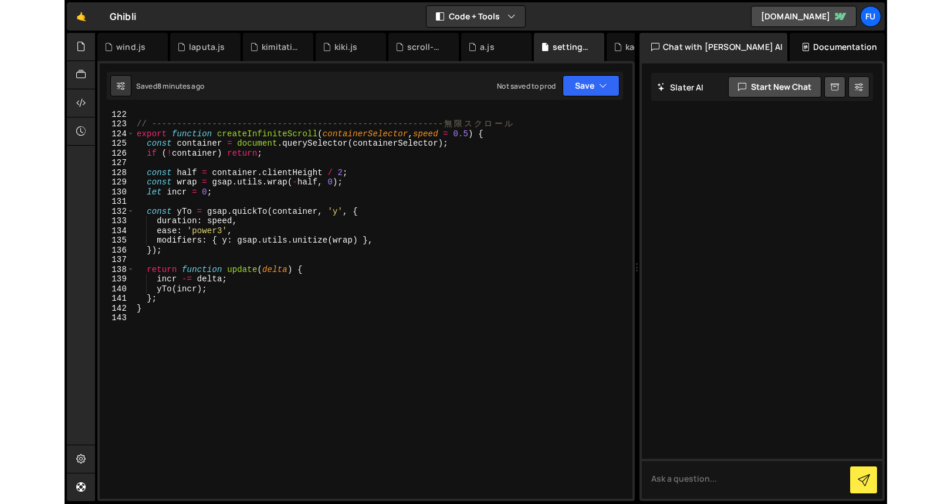
scroll to position [1125, 0]
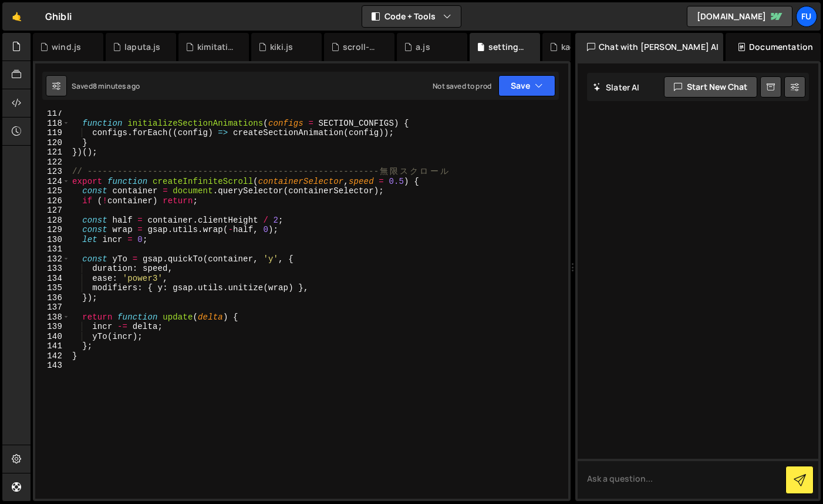
click at [60, 88] on icon at bounding box center [56, 86] width 8 height 12
select select "editor"
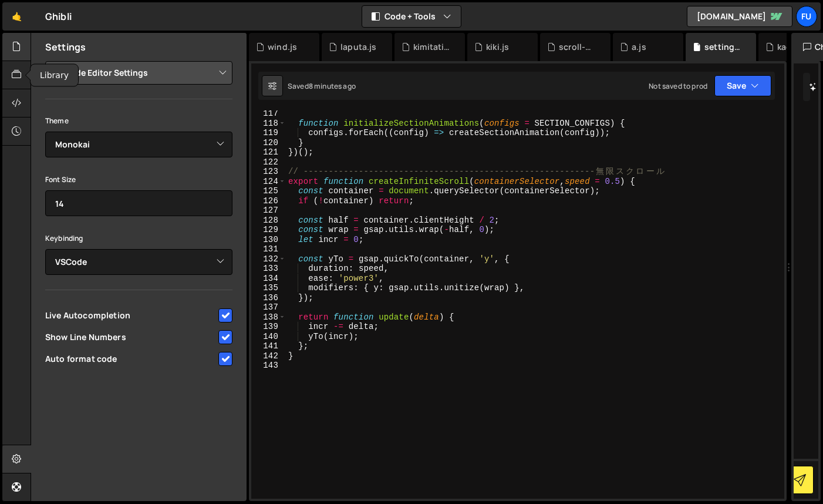
click at [12, 59] on div at bounding box center [16, 47] width 29 height 28
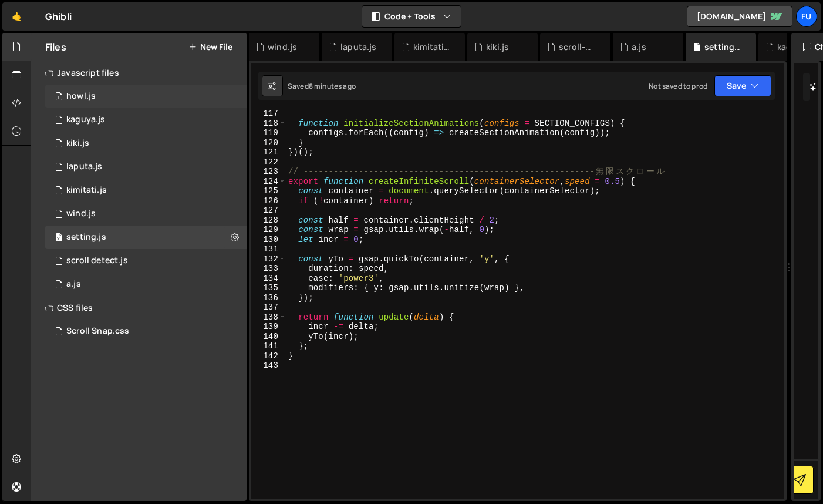
click at [77, 93] on div "howl.js" at bounding box center [80, 96] width 29 height 11
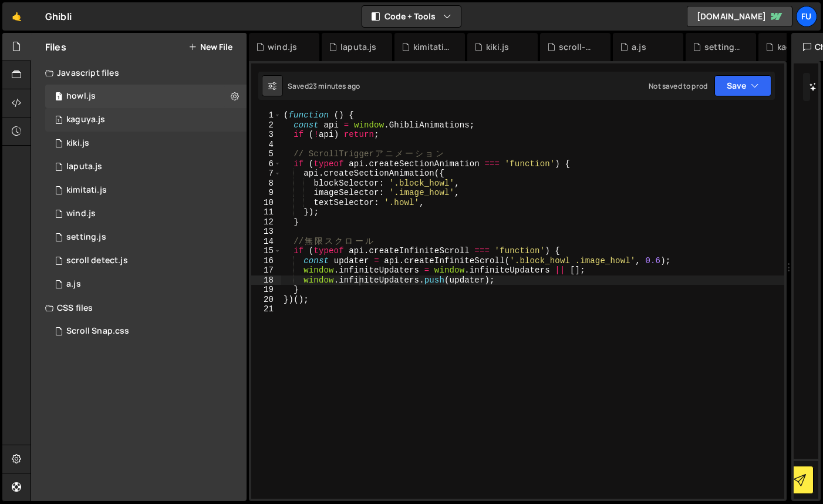
click at [185, 113] on div "1 kaguya.js 0" at bounding box center [145, 119] width 201 height 23
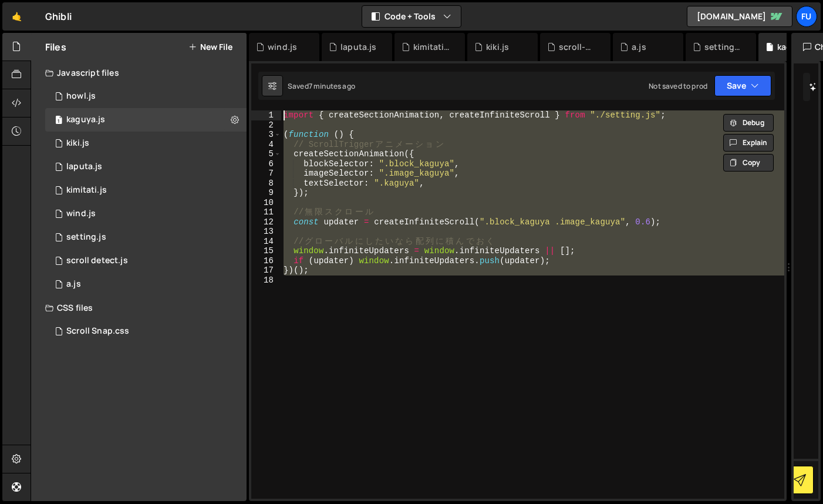
click at [488, 176] on div "import { createSectionAnimation , createInfiniteScroll } from "./setting.js" ; …" at bounding box center [532, 304] width 503 height 388
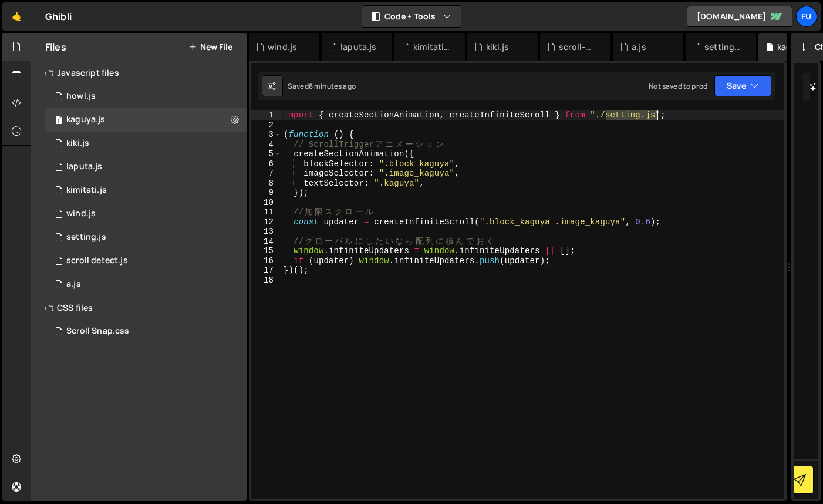
drag, startPoint x: 604, startPoint y: 117, endPoint x: 656, endPoint y: 114, distance: 51.8
click at [656, 114] on div "import { createSectionAnimation , createInfiniteScroll } from "./setting.js" ; …" at bounding box center [532, 313] width 503 height 407
paste textarea "47032.js?v=634969"
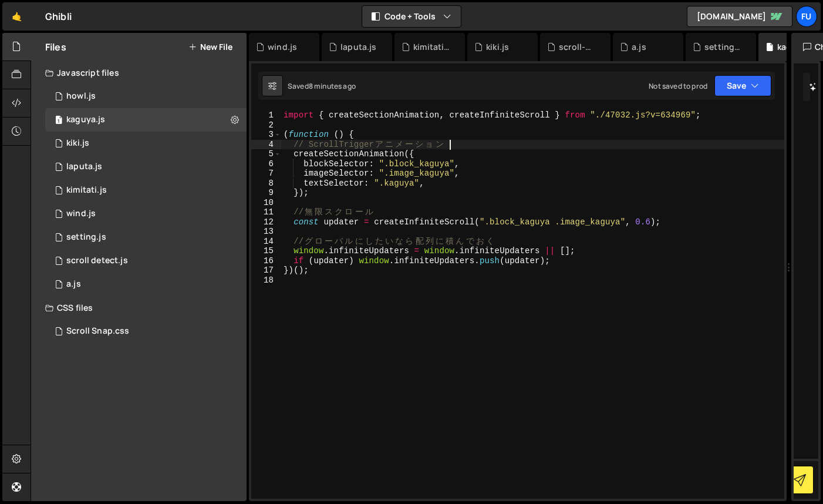
click at [609, 145] on div "import { createSectionAnimation , createInfiniteScroll } from "./47032.js?v=634…" at bounding box center [532, 313] width 503 height 407
type textarea "// ScrollTrigger アニメーション"
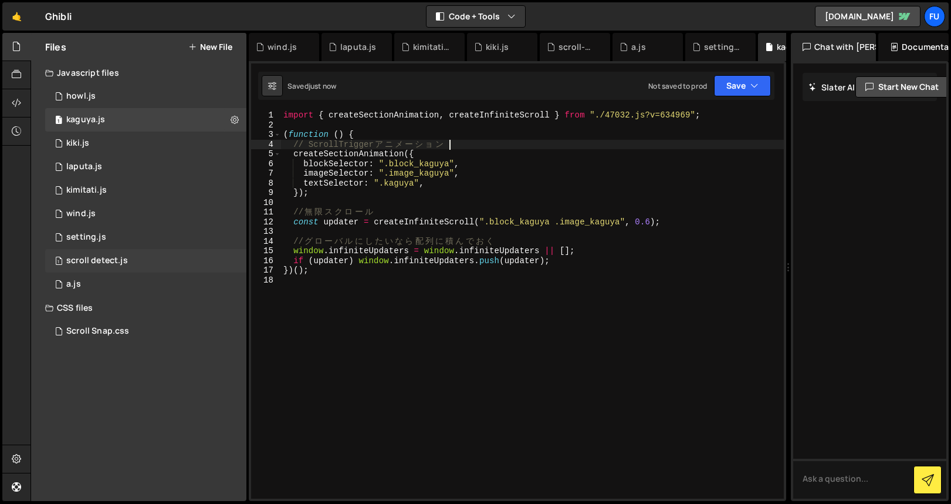
click at [137, 261] on div "1 scroll detect.js 0" at bounding box center [145, 260] width 201 height 23
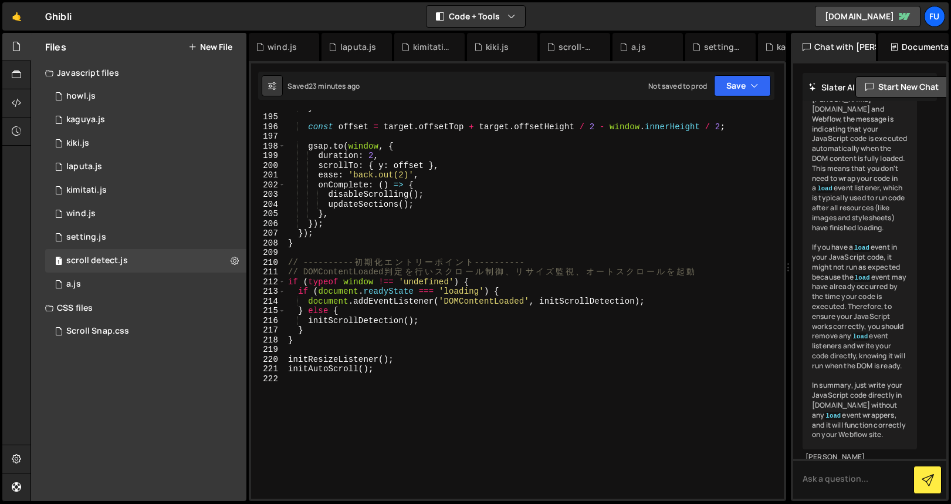
scroll to position [1877, 0]
click at [126, 245] on div "2 setting.js 0" at bounding box center [145, 236] width 201 height 23
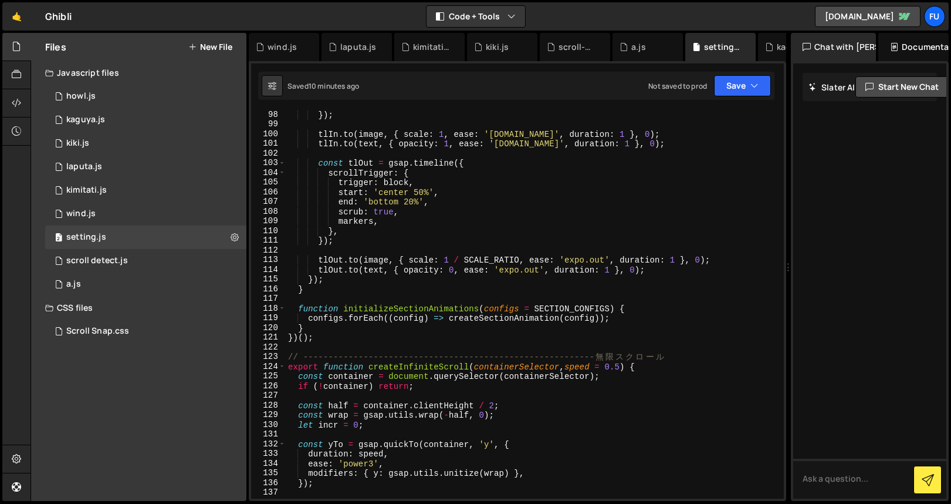
scroll to position [549, 0]
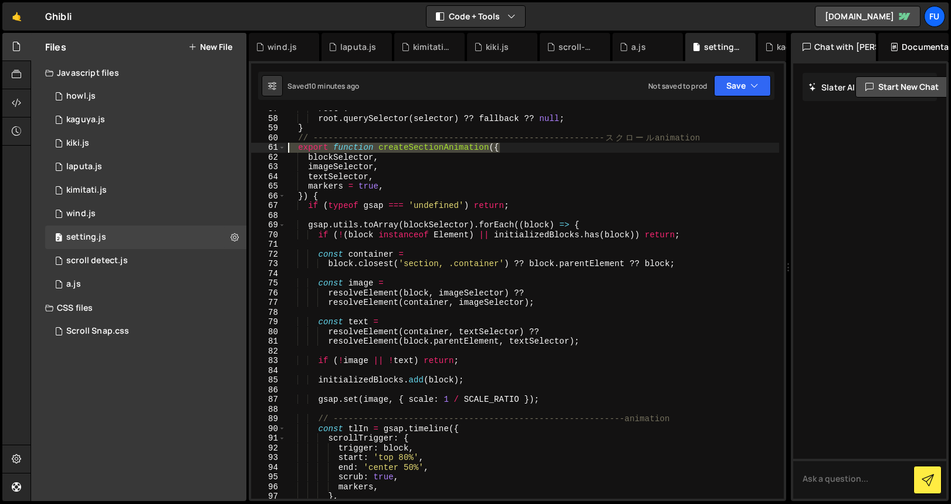
drag, startPoint x: 504, startPoint y: 149, endPoint x: 247, endPoint y: 147, distance: 257.1
click at [247, 147] on div "Files New File Javascript files 1 howl.js 0 1 kaguya.js 0 1 kiki.js 0 1 2 1" at bounding box center [491, 267] width 921 height 468
click at [743, 153] on button "Debug" at bounding box center [748, 155] width 50 height 18
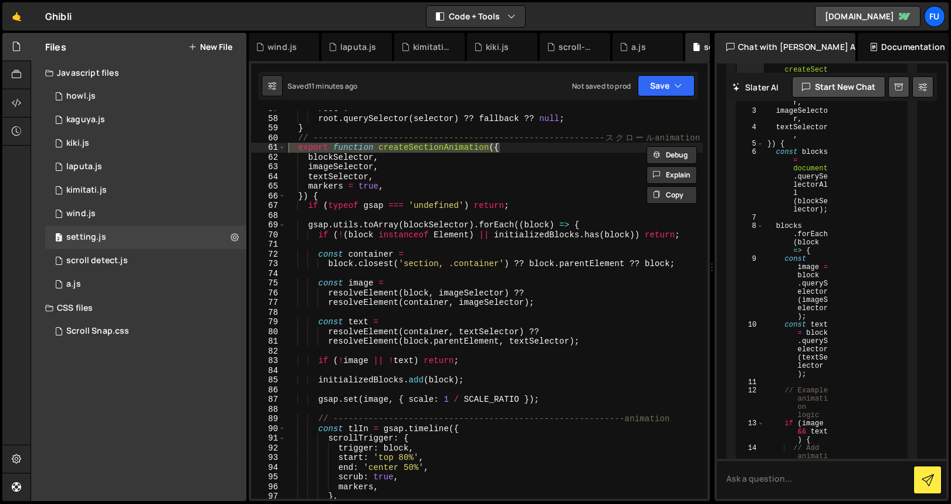
scroll to position [326, 0]
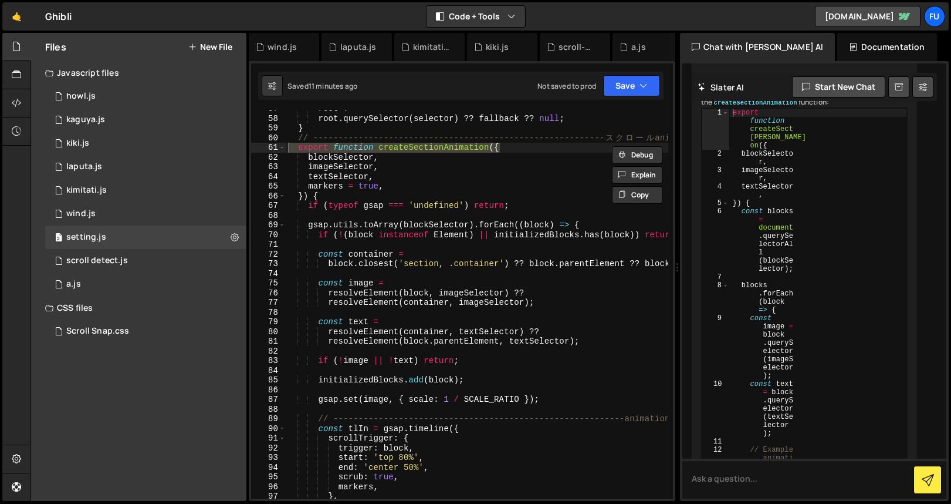
drag, startPoint x: 790, startPoint y: 257, endPoint x: 666, endPoint y: 255, distance: 124.4
click at [666, 255] on div "Files New File Javascript files 1 howl.js 0 1 kaguya.js 0 1 kiki.js 0 1 2 1" at bounding box center [491, 267] width 921 height 468
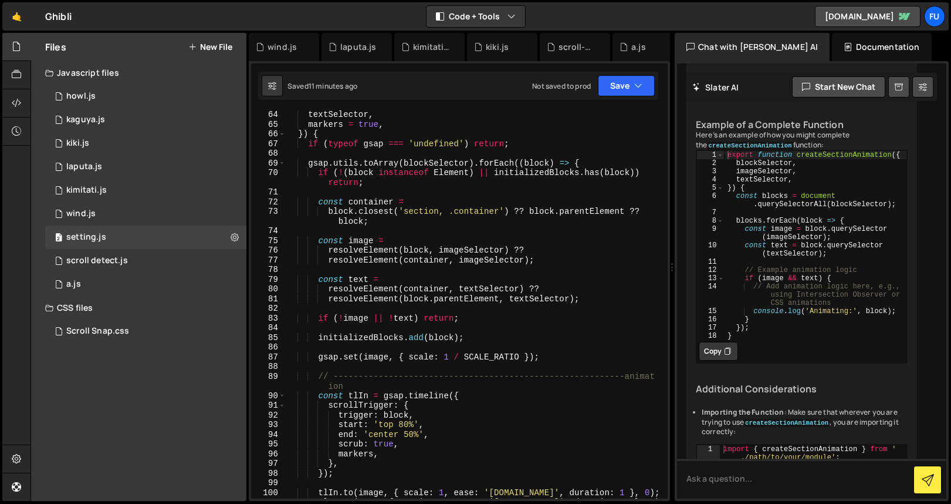
scroll to position [485, 0]
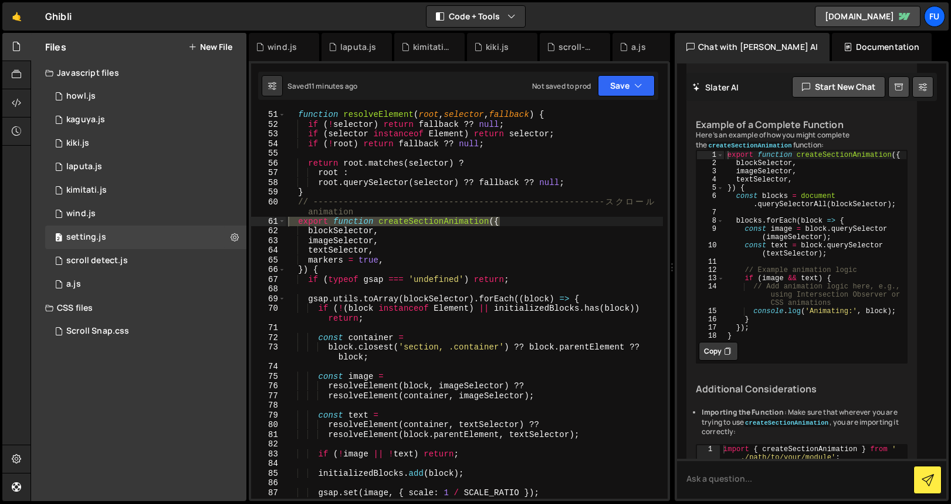
click at [535, 333] on div "function resolveElement ( root , selector , fallback ) { if ( ! selector ) retu…" at bounding box center [474, 318] width 377 height 417
click at [539, 264] on div "function resolveElement ( root , selector , fallback ) { if ( ! selector ) retu…" at bounding box center [474, 318] width 377 height 417
type textarea "markers = true,"
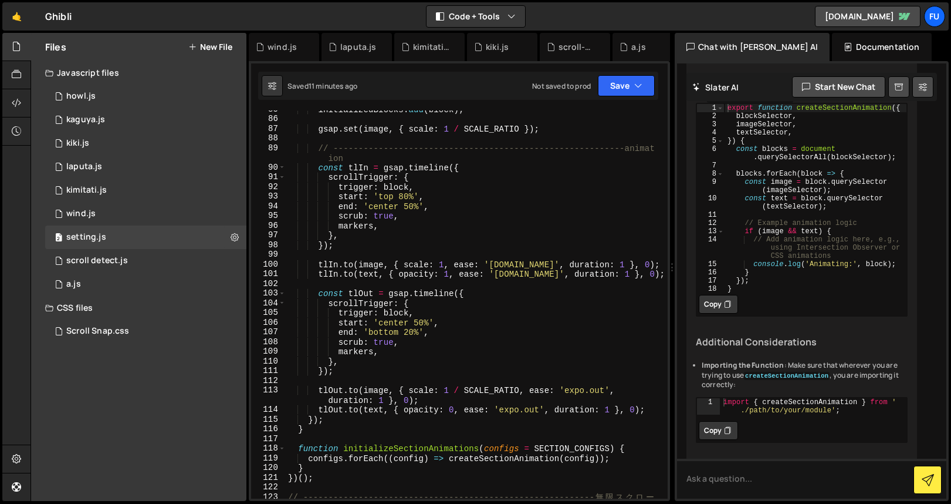
scroll to position [321, 0]
type textarea "console.log('Animating:', block);"
drag, startPoint x: 896, startPoint y: 305, endPoint x: 702, endPoint y: 299, distance: 193.8
click at [702, 292] on div "console.log('Animating:', block); 1 2 3 4 5 6 7 8 9 10 11 12 13 14 15 16 17 18 …" at bounding box center [802, 197] width 211 height 189
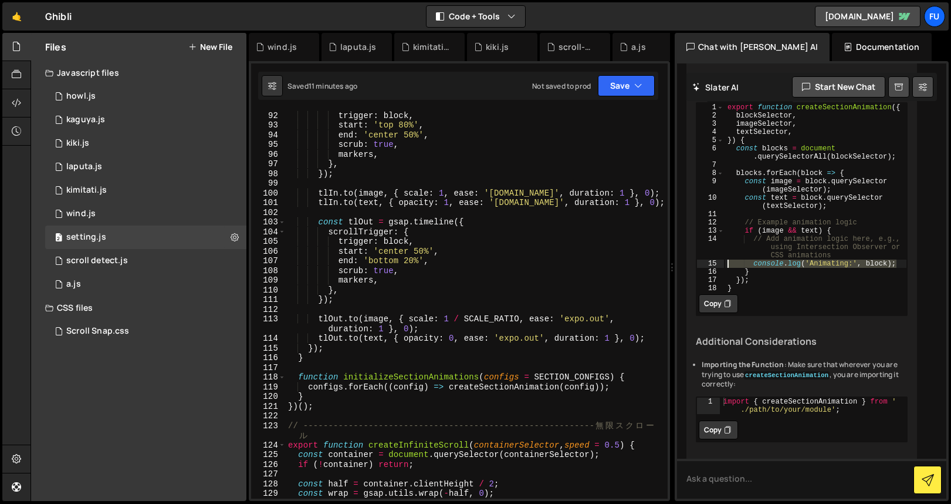
scroll to position [921, 0]
click at [343, 411] on div "trigger : block , start : 'top 80%' , end : 'center 50%' , scrub : true , marke…" at bounding box center [474, 312] width 377 height 407
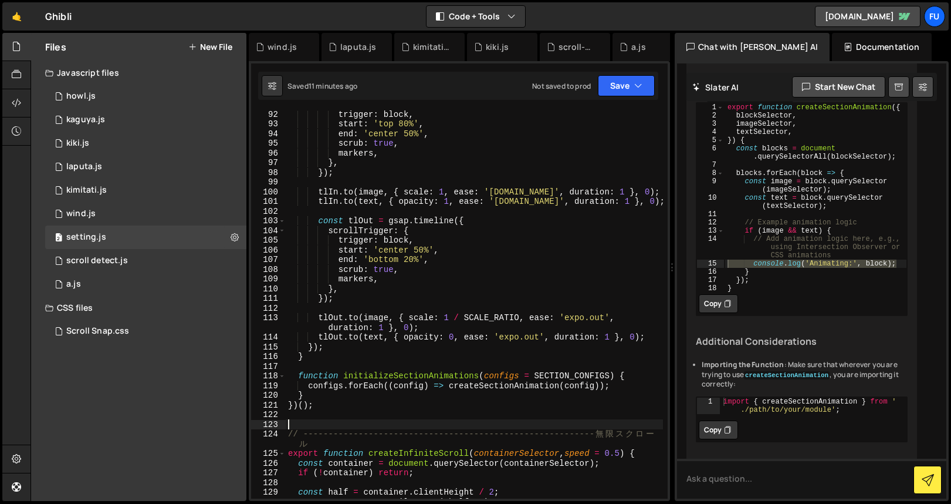
paste textarea "console.log('Animating:', block);"
type textarea "console.log('Animating:', block);"
click at [384, 414] on div "trigger : block , start : 'top 80%' , end : 'center 50%' , scrub : true , marke…" at bounding box center [474, 312] width 377 height 407
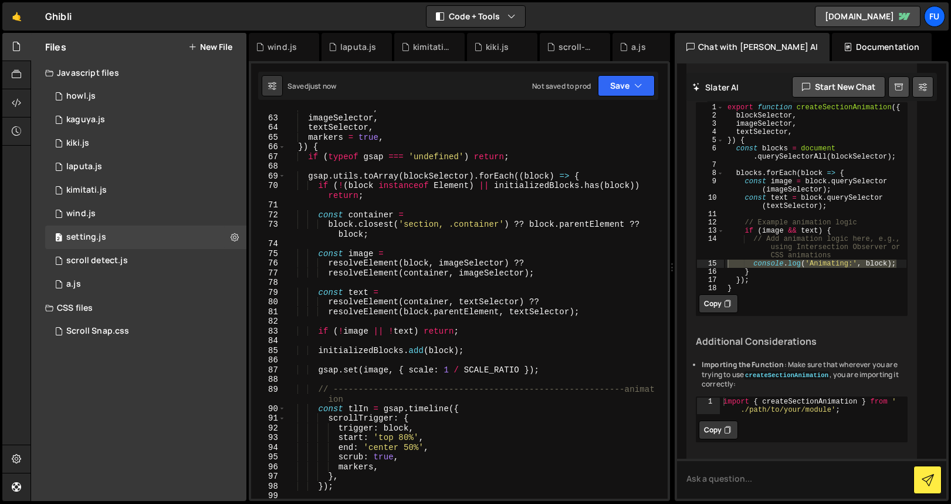
scroll to position [303, 0]
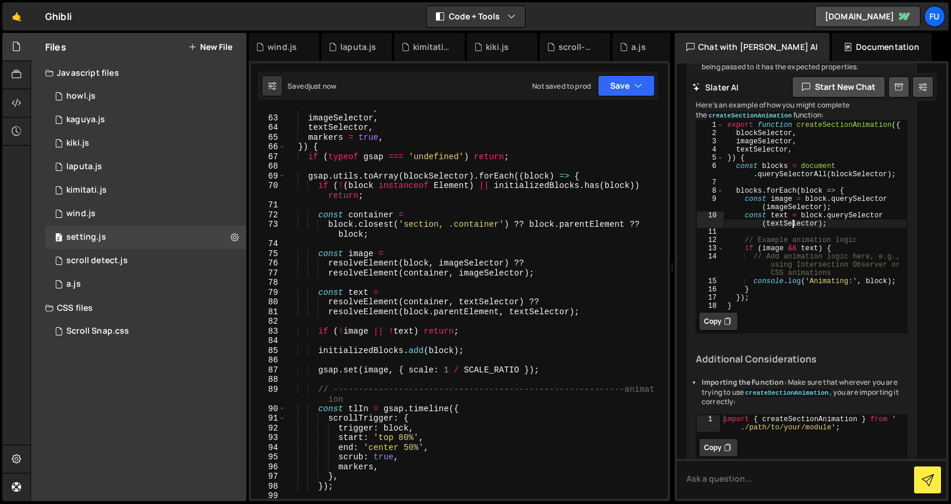
click at [792, 265] on div "export function createSectionAnimation ( { blockSelector , imageSelector , text…" at bounding box center [816, 222] width 183 height 205
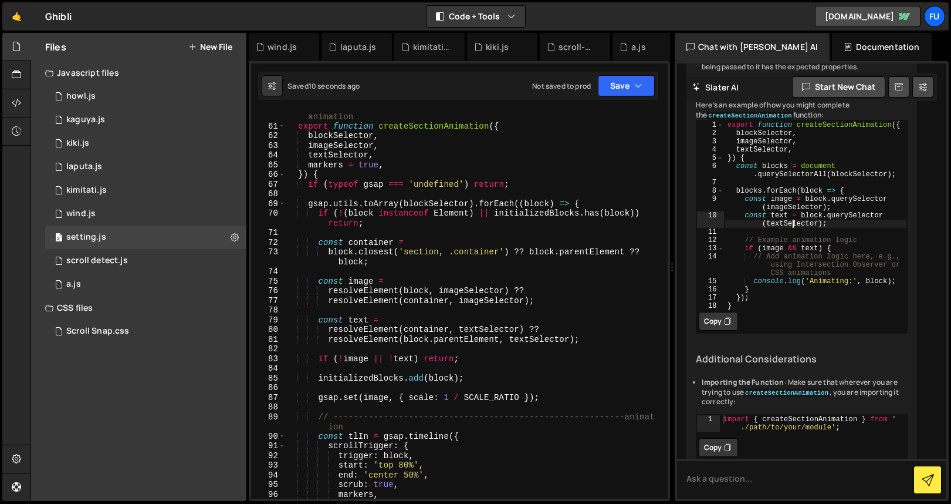
scroll to position [568, 0]
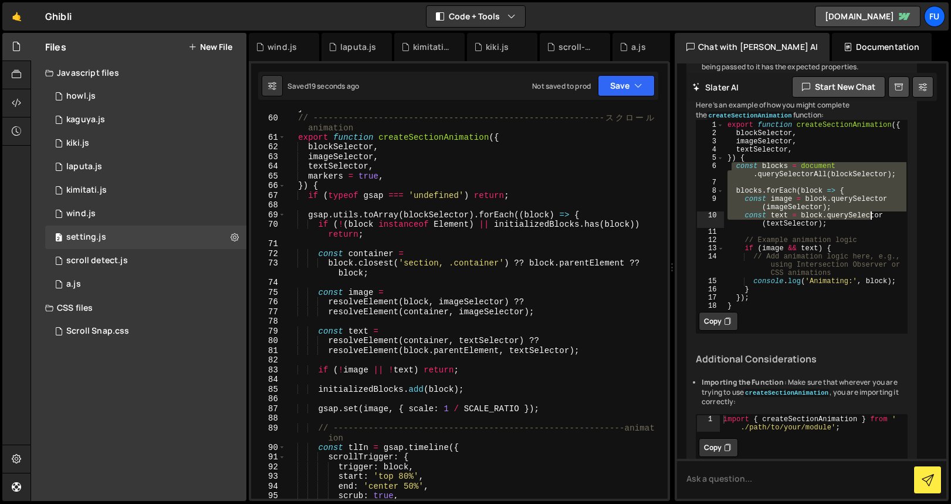
drag, startPoint x: 731, startPoint y: 207, endPoint x: 870, endPoint y: 256, distance: 147.0
click at [828, 256] on div "export function createSectionAnimation ( { blockSelector , imageSelector , text…" at bounding box center [816, 222] width 183 height 205
click at [828, 257] on div "export function createSectionAnimation ( { blockSelector , imageSelector , text…" at bounding box center [816, 214] width 183 height 189
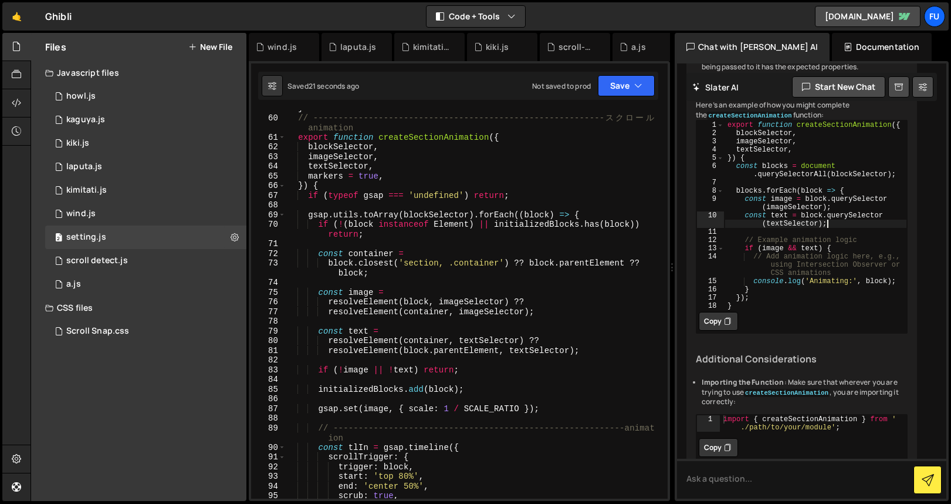
click at [828, 265] on div "export function createSectionAnimation ( { blockSelector , imageSelector , text…" at bounding box center [816, 222] width 183 height 205
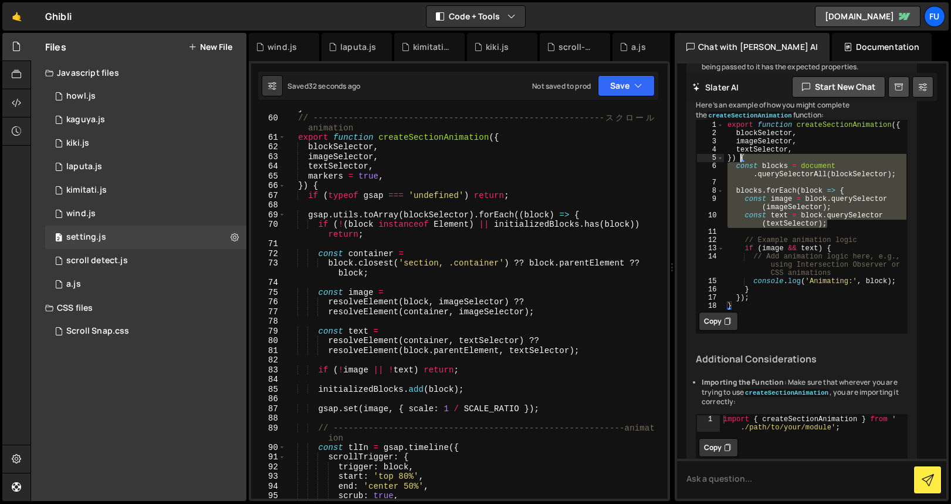
drag, startPoint x: 838, startPoint y: 265, endPoint x: 741, endPoint y: 197, distance: 118.4
click at [741, 197] on div "export function createSectionAnimation ( { blockSelector , imageSelector , text…" at bounding box center [816, 222] width 183 height 205
type textarea "}) { const blocks = document.querySelectorAll(blockSelector);"
click at [599, 334] on div "} // ---------------------------------------------------------- ス ク ロ ー ル anima…" at bounding box center [474, 306] width 377 height 407
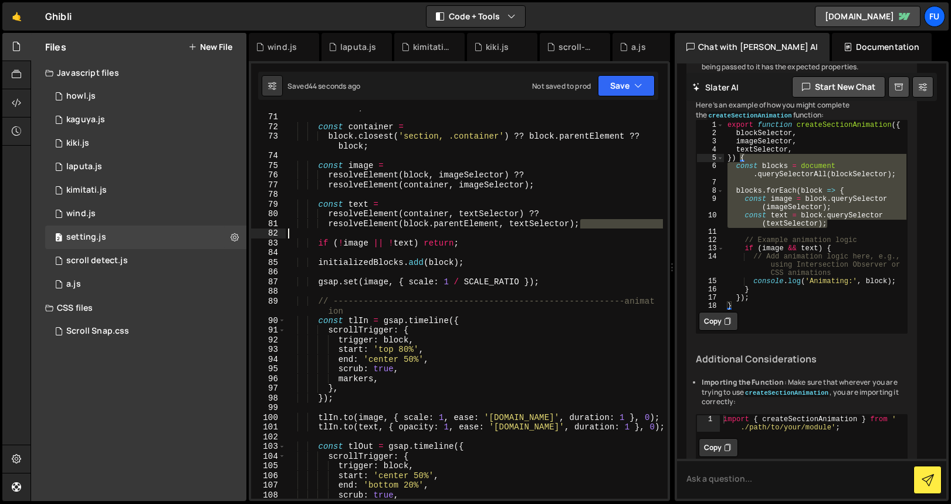
scroll to position [695, 0]
drag, startPoint x: 598, startPoint y: 350, endPoint x: 411, endPoint y: 236, distance: 219.5
click at [411, 236] on div "if ( ! ( block instanceof Element ) || initializedBlocks . has ( block )) retur…" at bounding box center [474, 301] width 377 height 417
type textarea "resolveElement(block.parentElement, textSelector);"
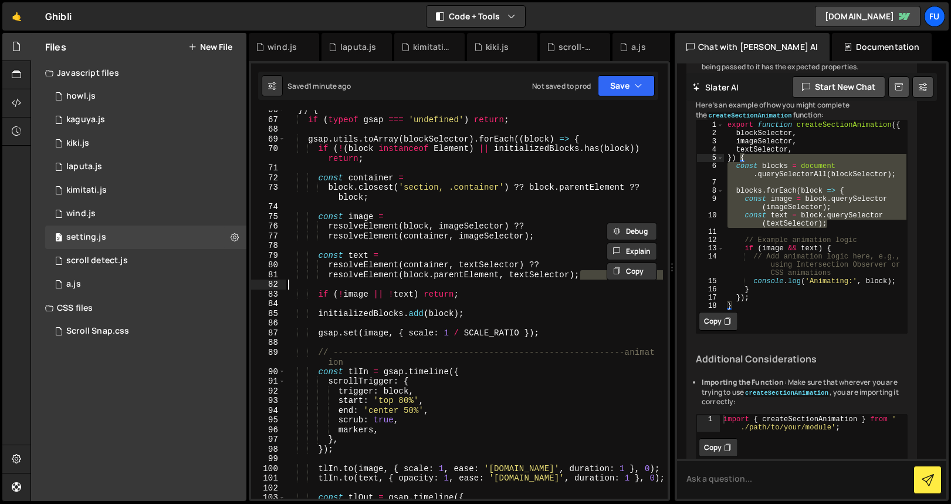
scroll to position [637, 0]
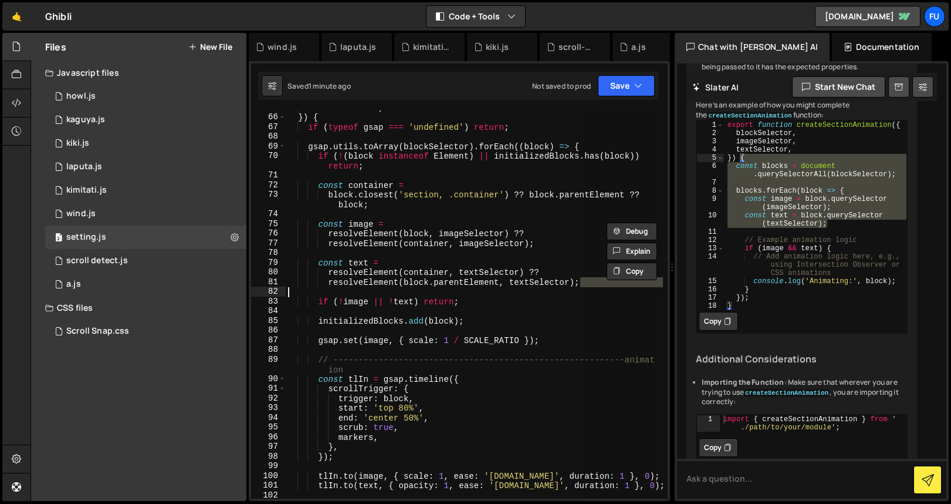
type textarea "const text ="
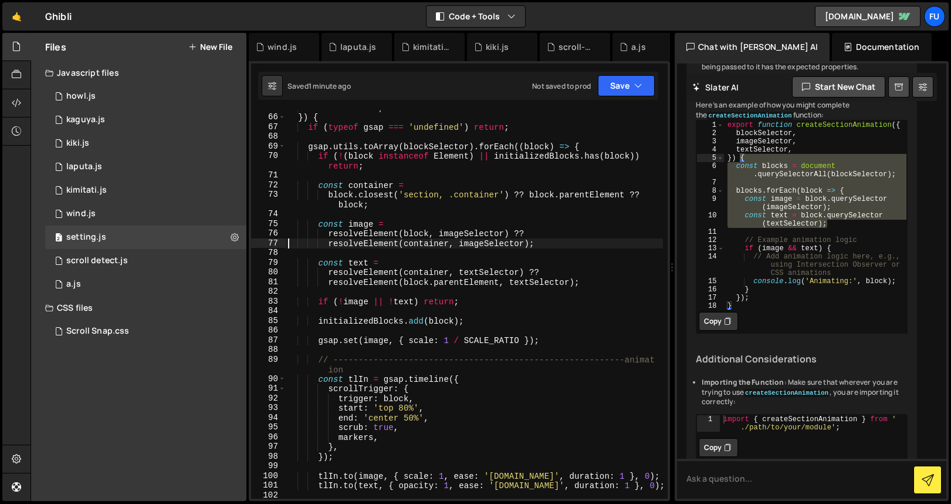
click at [305, 285] on div "markers = true , }) { if ( typeof gsap === 'undefined' ) return ; gsap . utils …" at bounding box center [474, 306] width 377 height 407
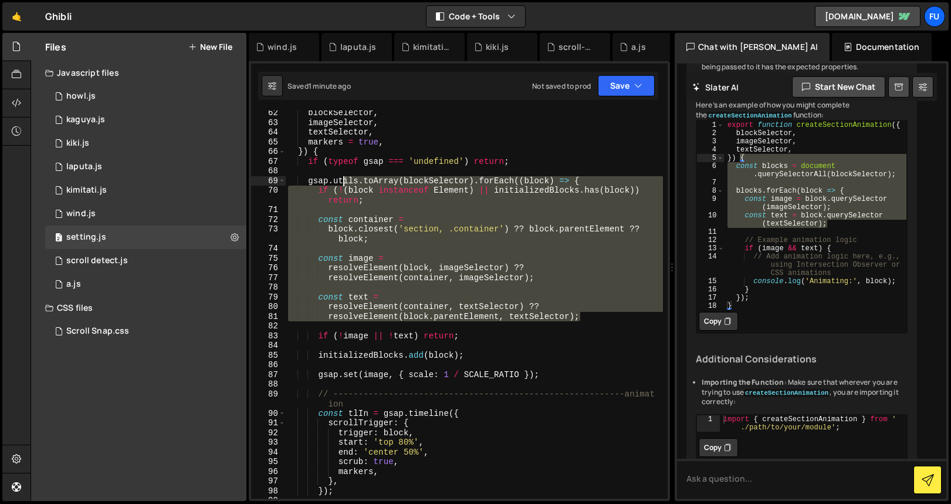
scroll to position [537, 0]
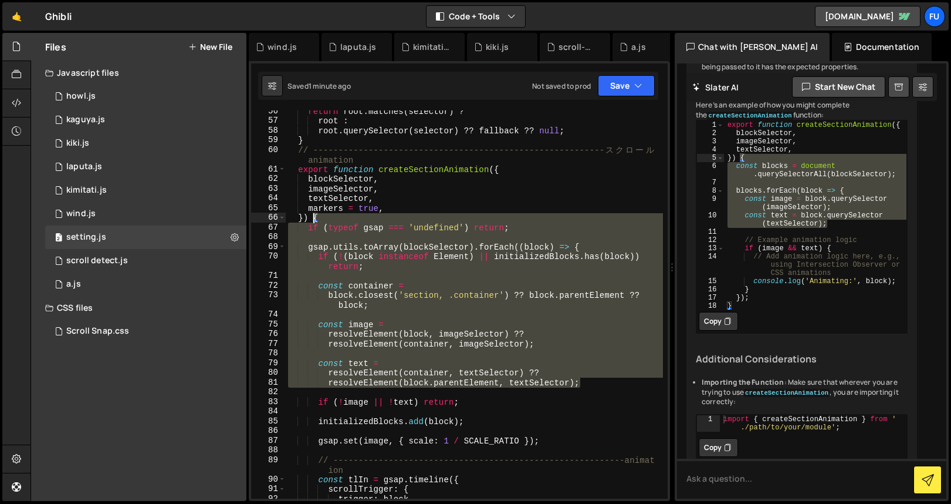
drag, startPoint x: 601, startPoint y: 279, endPoint x: 313, endPoint y: 215, distance: 295.1
click at [313, 215] on div "return root . matches ( selector ) ? root : root . querySelector ( selector ) ?…" at bounding box center [474, 309] width 377 height 407
paste textarea "const text = block.querySelector(textSelector)"
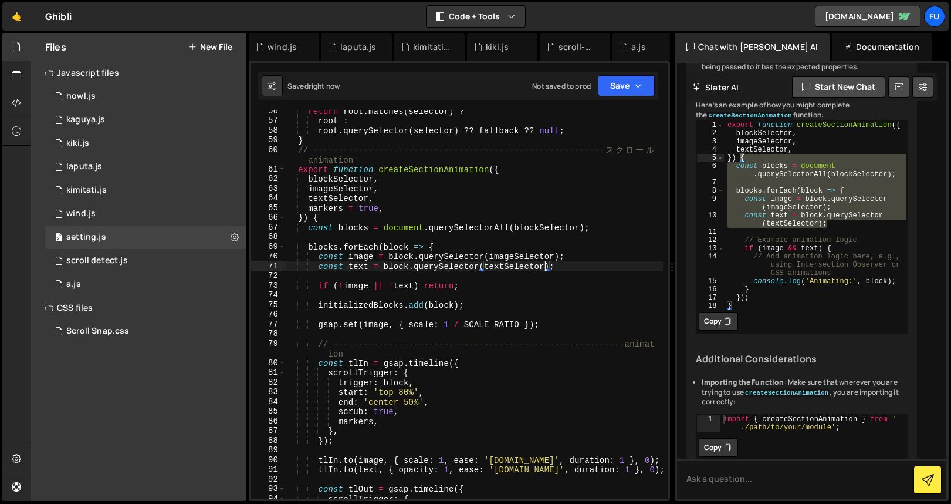
click at [512, 290] on div "return root . matches ( selector ) ? root : root . querySelector ( selector ) ?…" at bounding box center [474, 309] width 377 height 407
type textarea "if (!image || !text) return;"
click at [448, 296] on div "return root . matches ( selector ) ? root : root . querySelector ( selector ) ?…" at bounding box center [474, 309] width 377 height 407
click at [534, 295] on div "return root . matches ( selector ) ? root : root . querySelector ( selector ) ?…" at bounding box center [474, 309] width 377 height 407
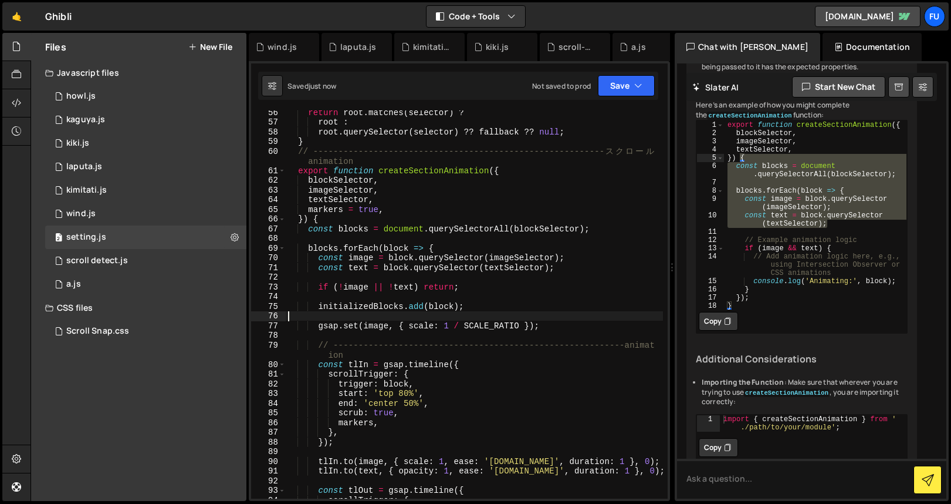
click at [909, 278] on div "The code snippet you've provided appears to be the beginning of a function defi…" at bounding box center [802, 235] width 231 height 705
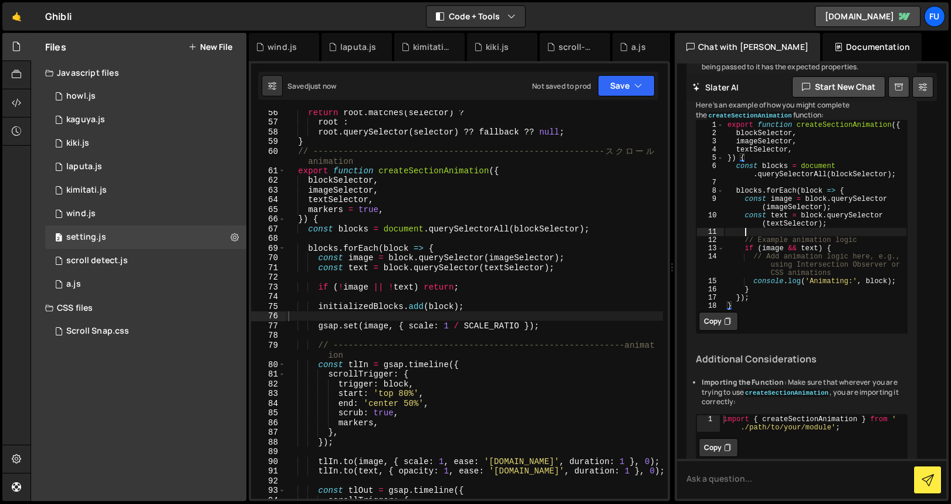
click at [837, 271] on div "export function createSectionAnimation ( { blockSelector , imageSelector , text…" at bounding box center [816, 222] width 183 height 205
click at [507, 284] on div "return root . matches ( selector ) ? root : root . querySelector ( selector ) ?…" at bounding box center [474, 310] width 377 height 407
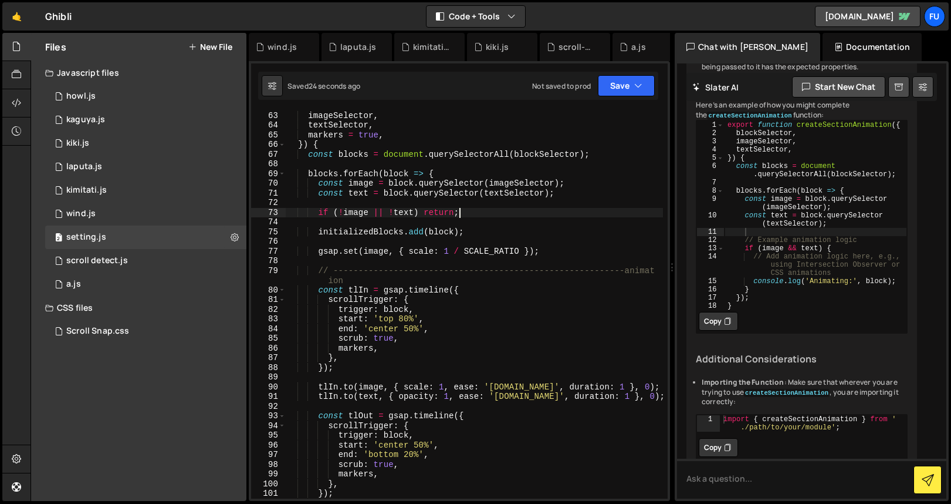
scroll to position [839, 0]
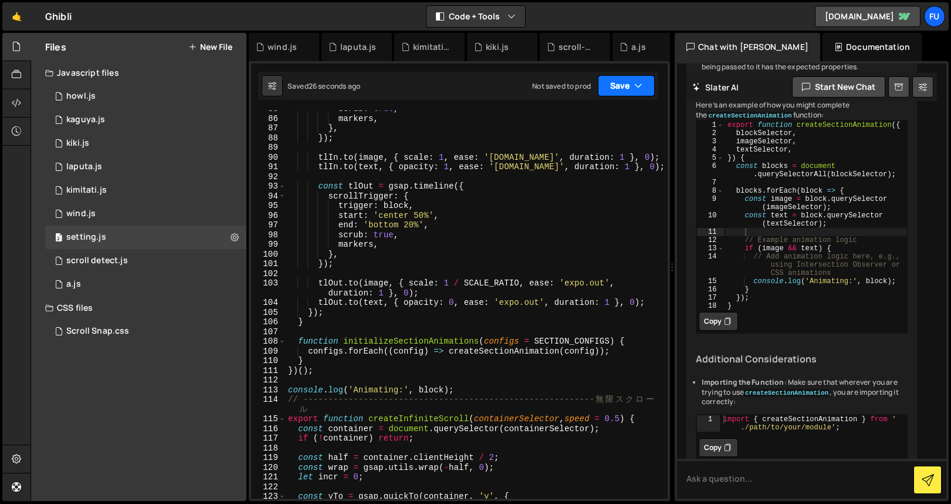
click at [625, 93] on button "Save" at bounding box center [626, 85] width 57 height 21
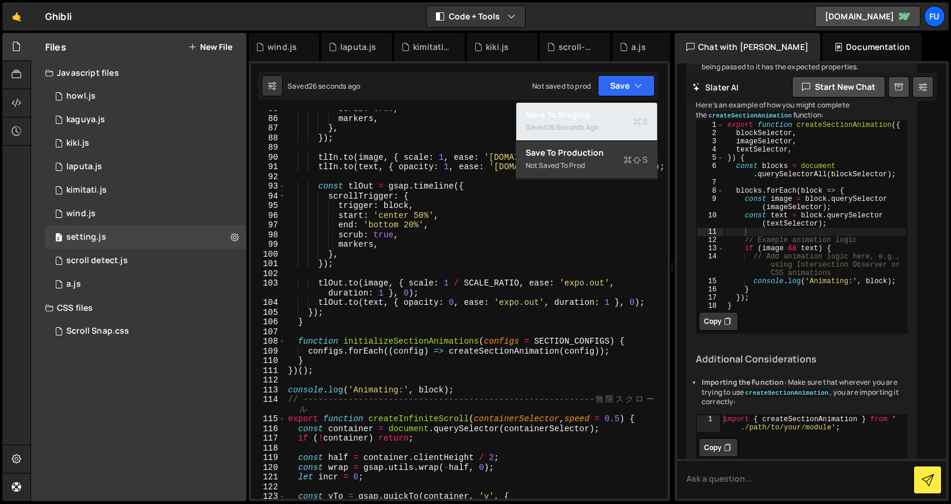
click at [624, 116] on div "Save to Staging S" at bounding box center [587, 115] width 122 height 12
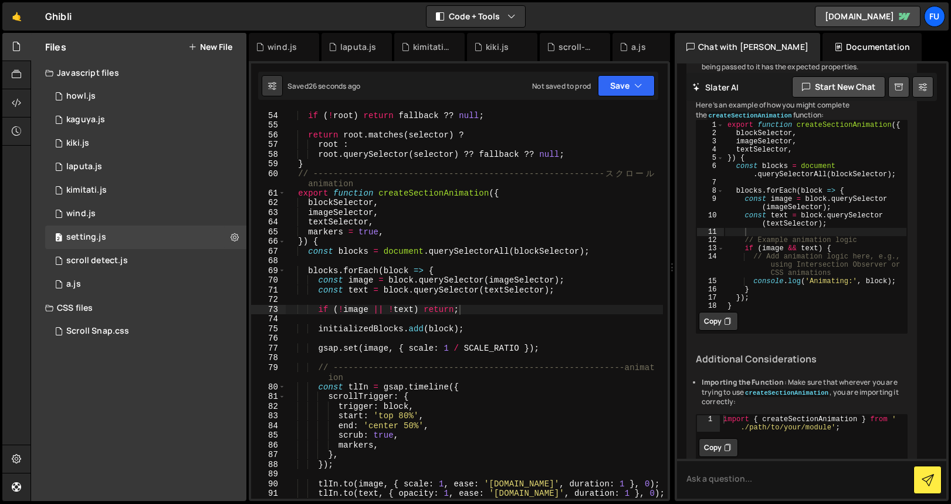
scroll to position [513, 0]
click at [873, 21] on link "[DOMAIN_NAME]" at bounding box center [868, 16] width 106 height 21
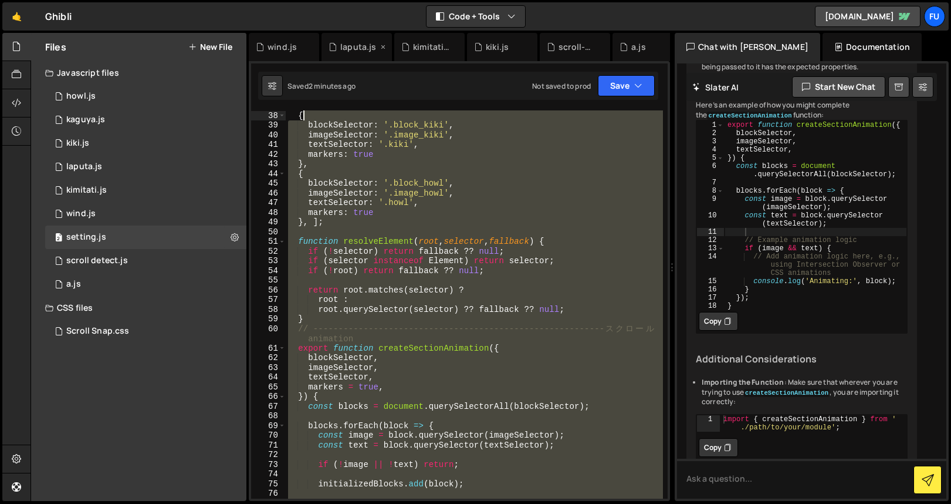
scroll to position [0, 0]
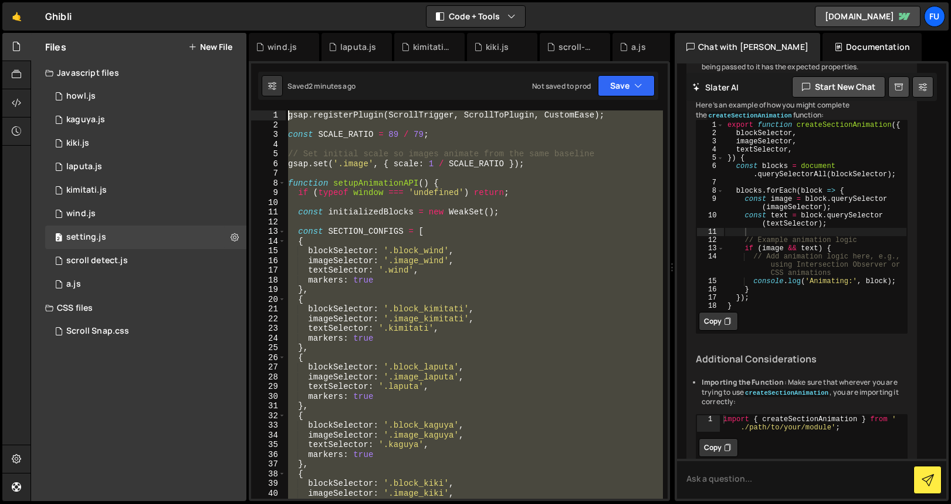
drag, startPoint x: 466, startPoint y: 296, endPoint x: 254, endPoint y: 80, distance: 303.0
click at [254, 80] on div "window.infiniteUpdaters.push(updater); 1 2 3 4 5 6 7 8 9 10 11 12 13 14 15 16 1…" at bounding box center [459, 281] width 421 height 440
type textarea "gsap.registerPlugin(ScrollTrigger, ScrollToPlugin, CustomEase);"
click at [362, 198] on div "gsap . registerPlugin ( ScrollTrigger , ScrollToPlugin , CustomEase ) ; const S…" at bounding box center [474, 304] width 377 height 388
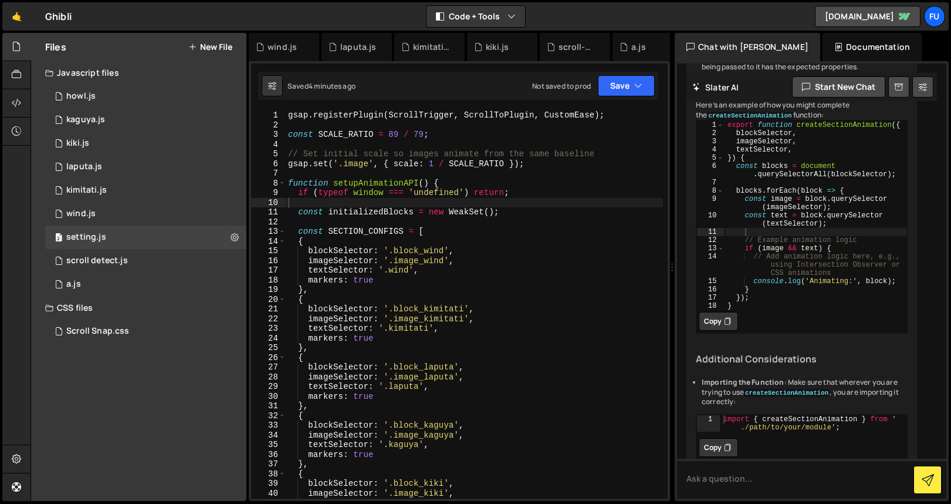
click at [161, 68] on div "Javascript files" at bounding box center [138, 72] width 215 height 23
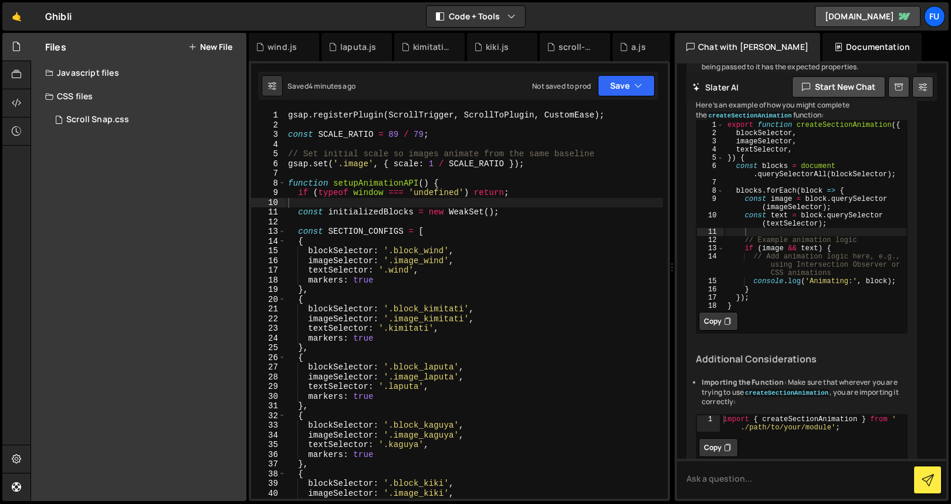
click at [118, 74] on div "Javascript files" at bounding box center [138, 72] width 215 height 23
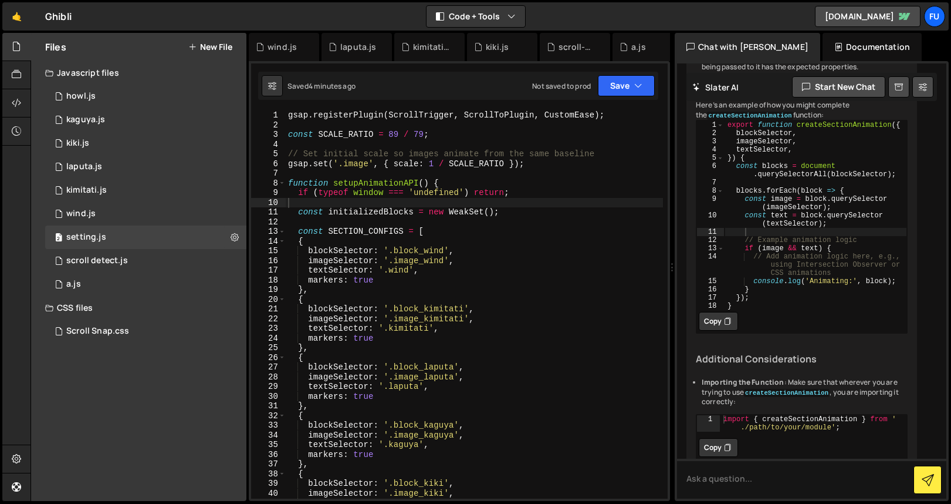
click at [104, 75] on div "Javascript files" at bounding box center [138, 72] width 215 height 23
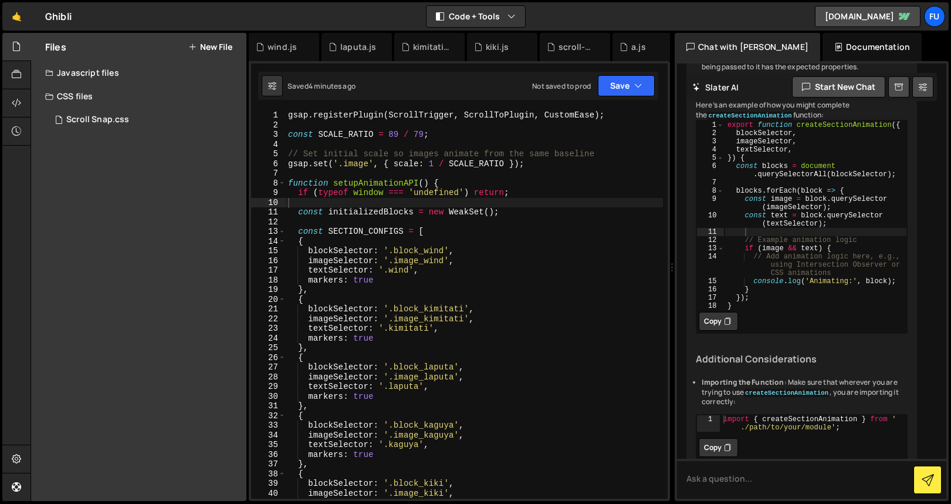
click at [126, 79] on div "Javascript files" at bounding box center [138, 72] width 215 height 23
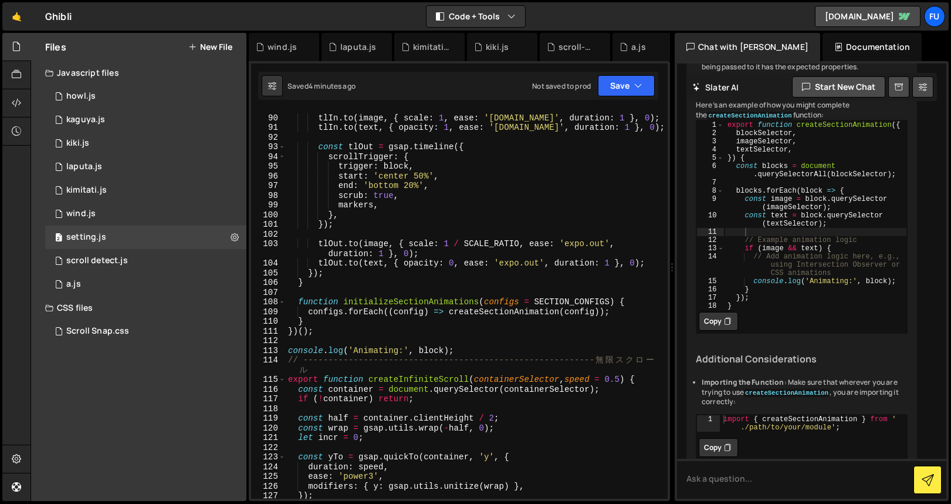
scroll to position [1138, 0]
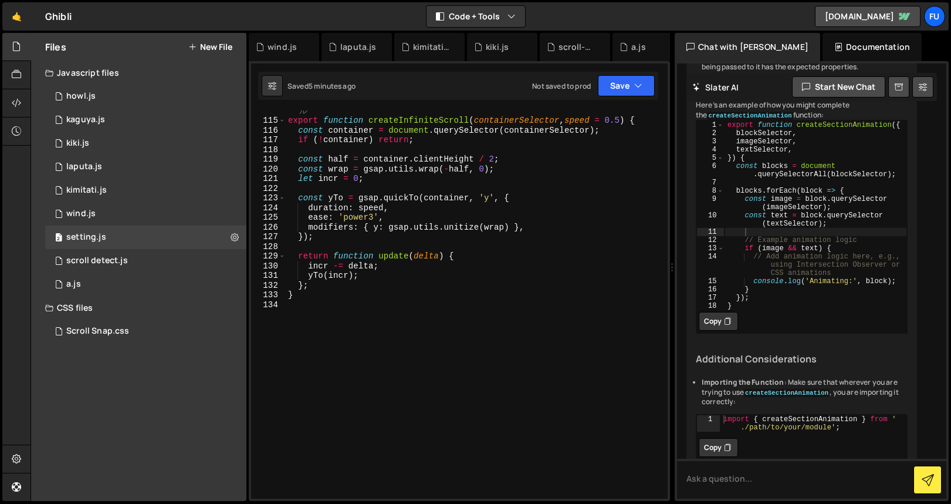
click at [411, 330] on div "// ---------------------------------------------------------- 無 限 ス ク ロ ー ル exp…" at bounding box center [474, 304] width 377 height 417
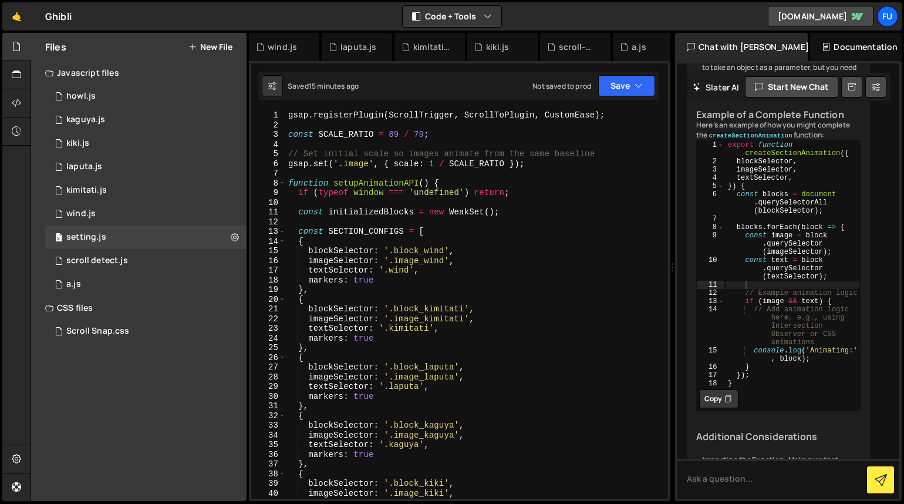
scroll to position [0, 0]
click at [94, 207] on div "1 wind.js 0" at bounding box center [147, 213] width 205 height 23
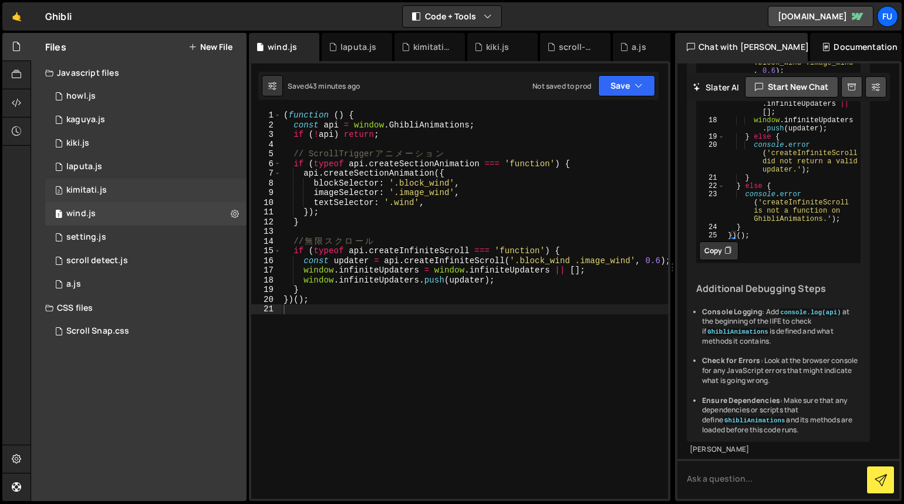
scroll to position [1244, 0]
